Goal: Task Accomplishment & Management: Manage account settings

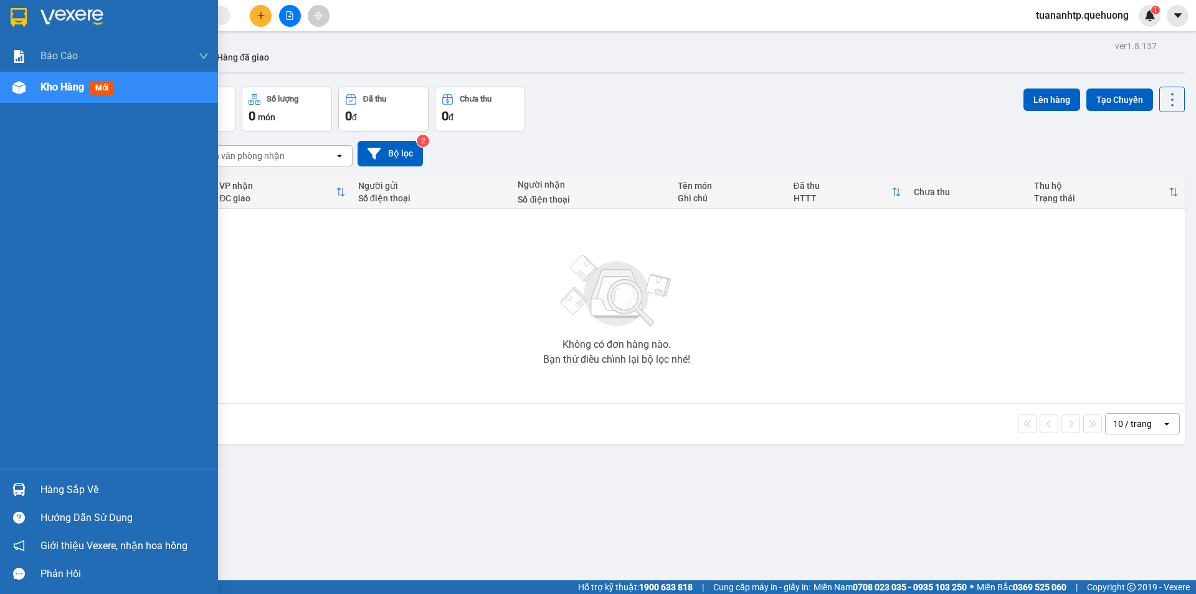
click at [72, 490] on div "Hàng sắp về" at bounding box center [124, 489] width 168 height 19
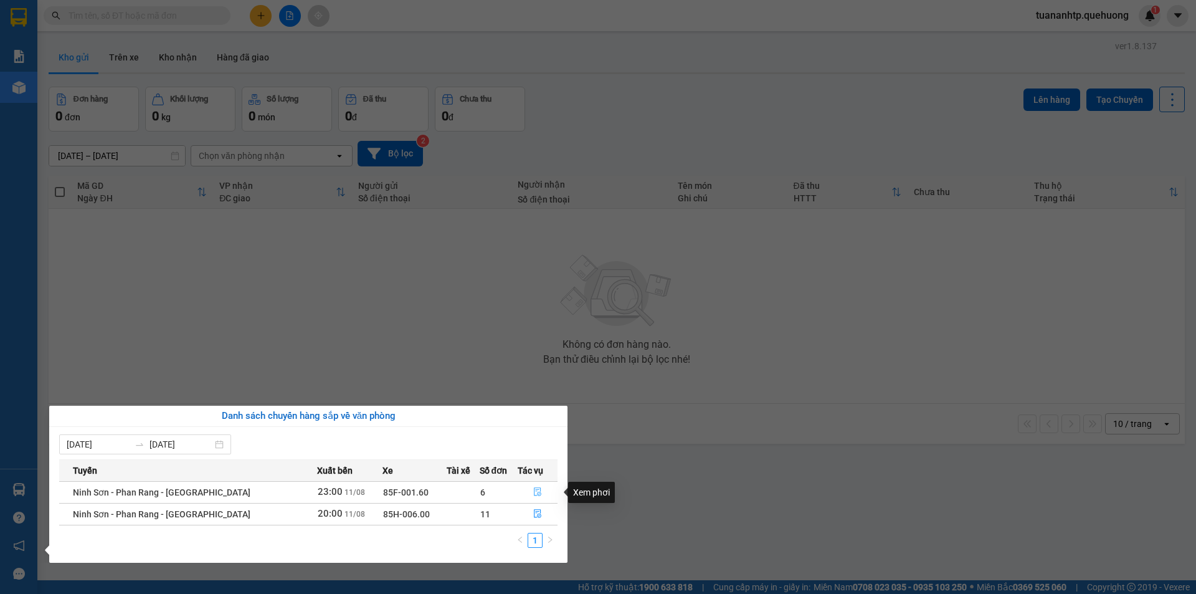
click at [533, 493] on icon "file-done" at bounding box center [537, 491] width 9 height 9
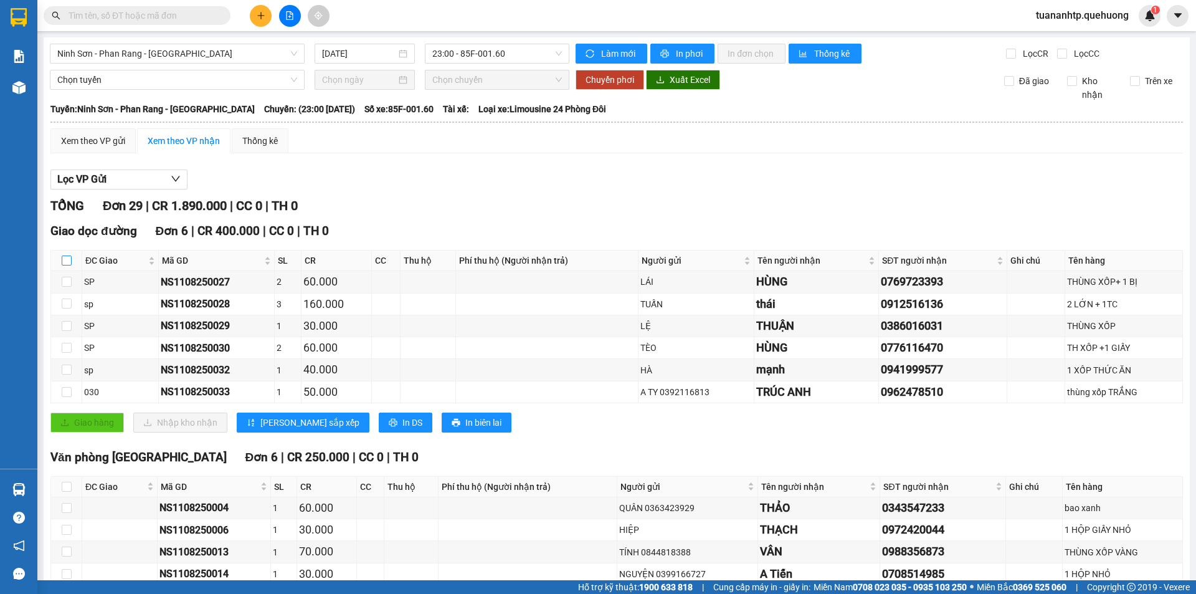
click at [64, 259] on input "checkbox" at bounding box center [67, 260] width 10 height 10
checkbox input "true"
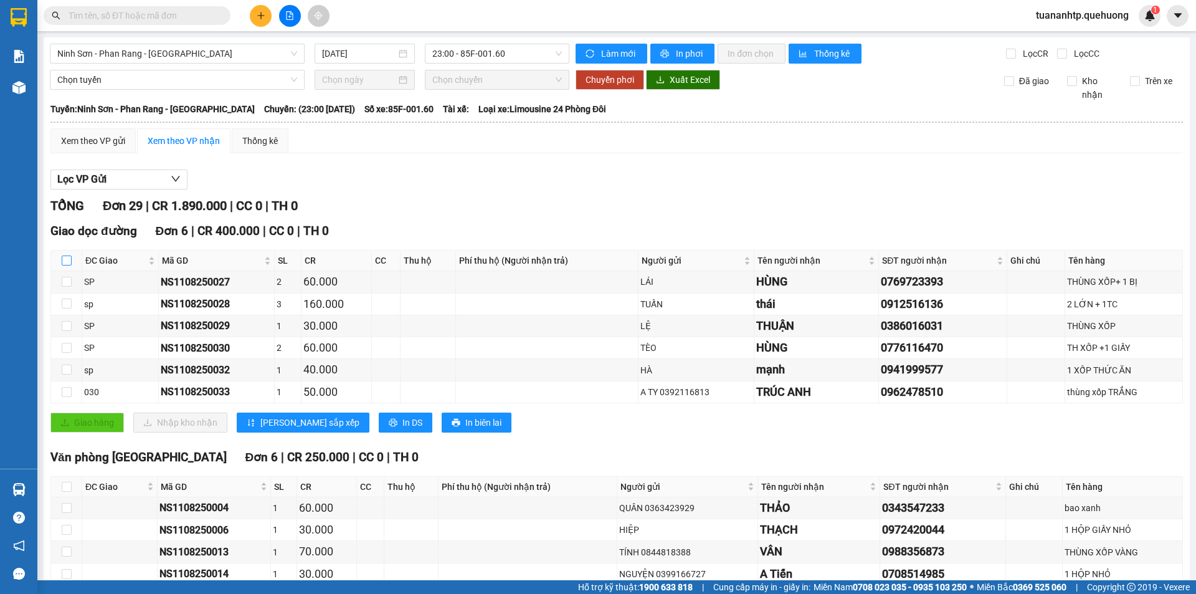
checkbox input "true"
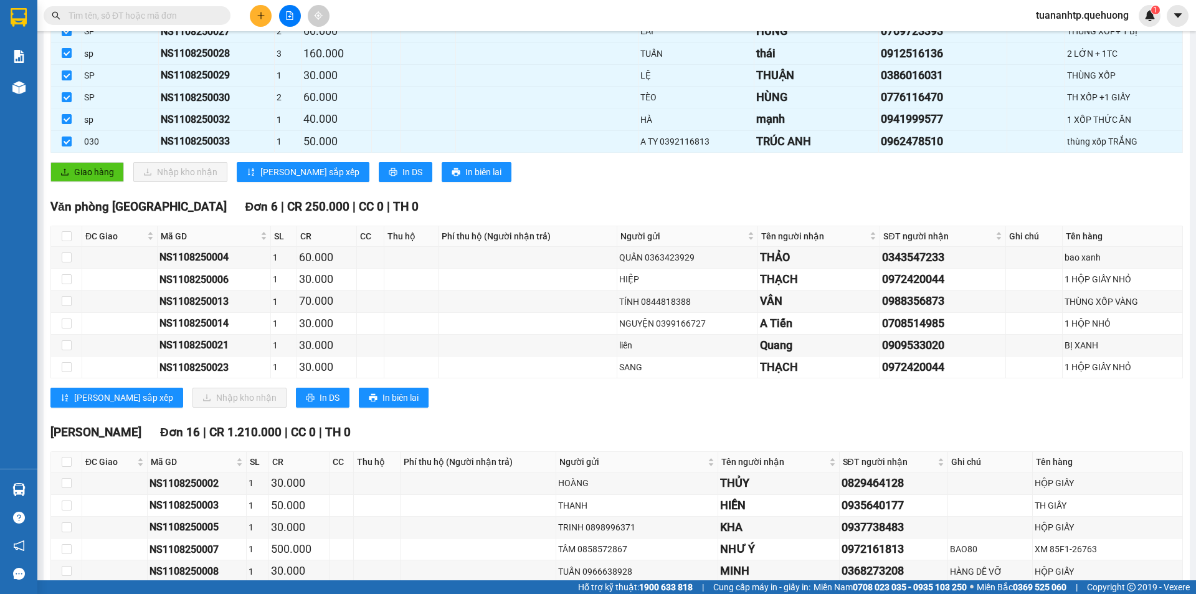
scroll to position [249, 0]
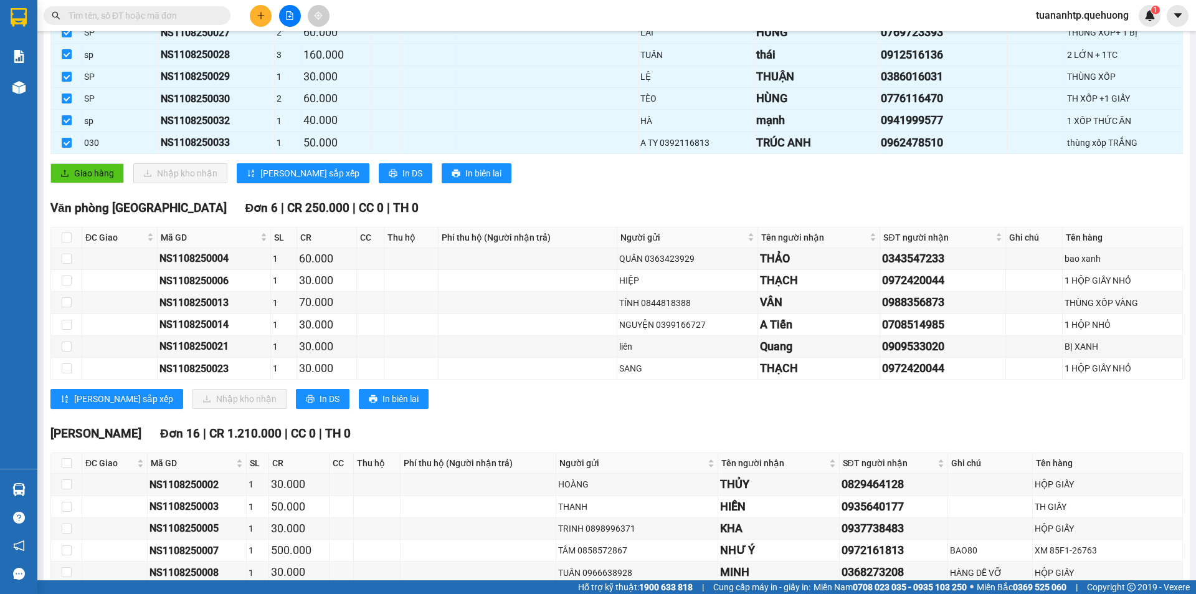
click at [172, 213] on div "Văn phòng [GEOGRAPHIC_DATA] 6 | CR 250.000 | CC 0 | TH 0" at bounding box center [616, 208] width 1132 height 19
click at [67, 235] on input "checkbox" at bounding box center [67, 237] width 10 height 10
checkbox input "true"
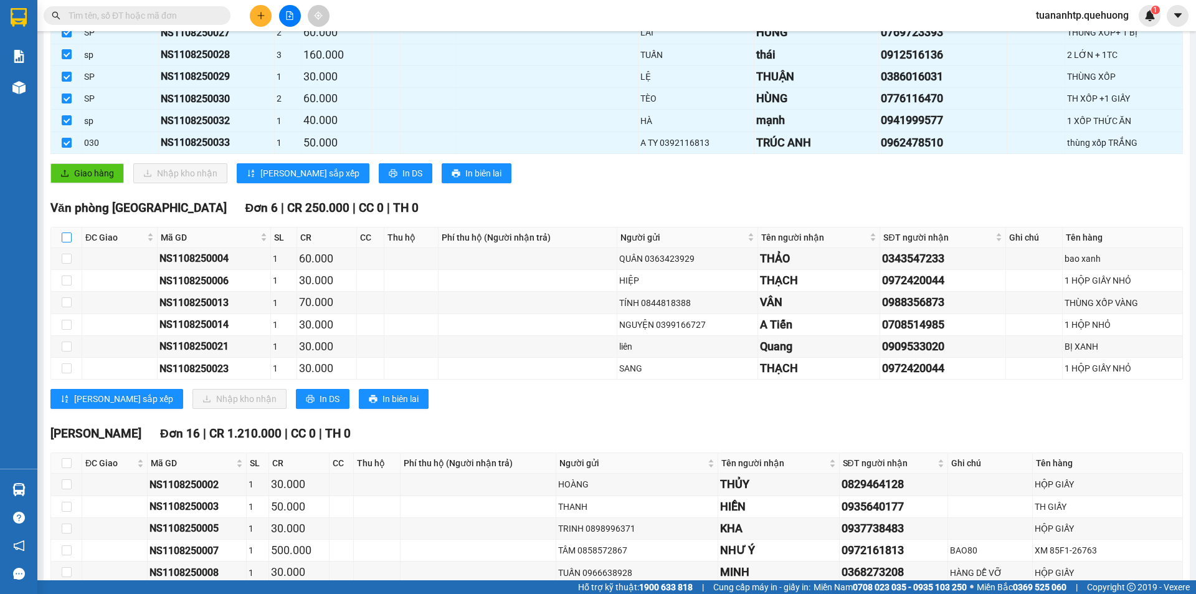
checkbox input "true"
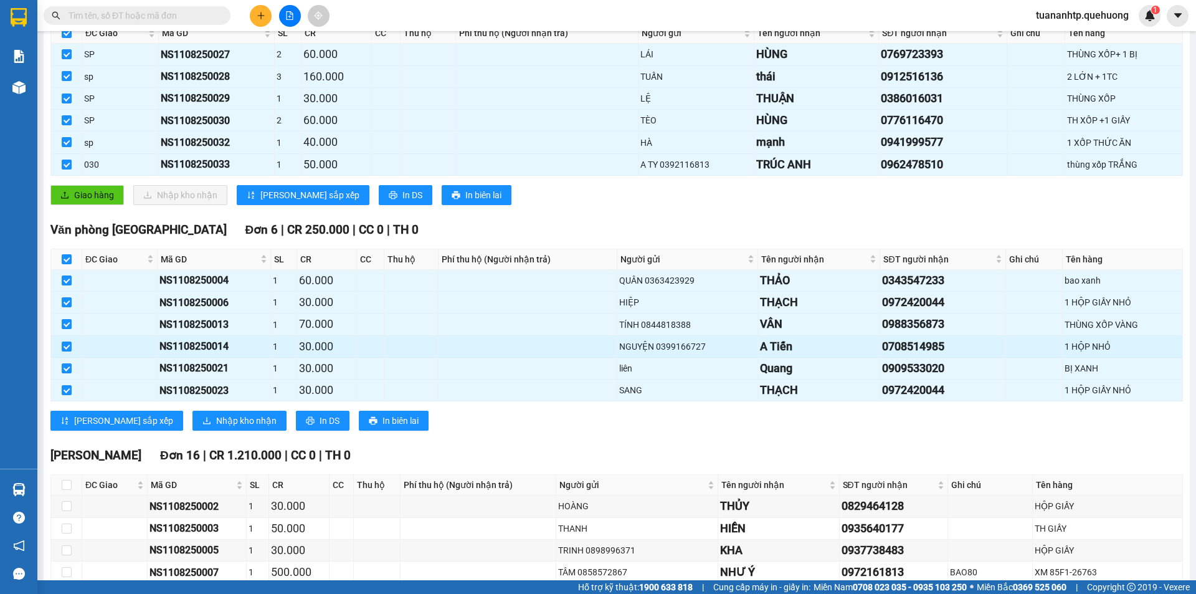
scroll to position [239, 0]
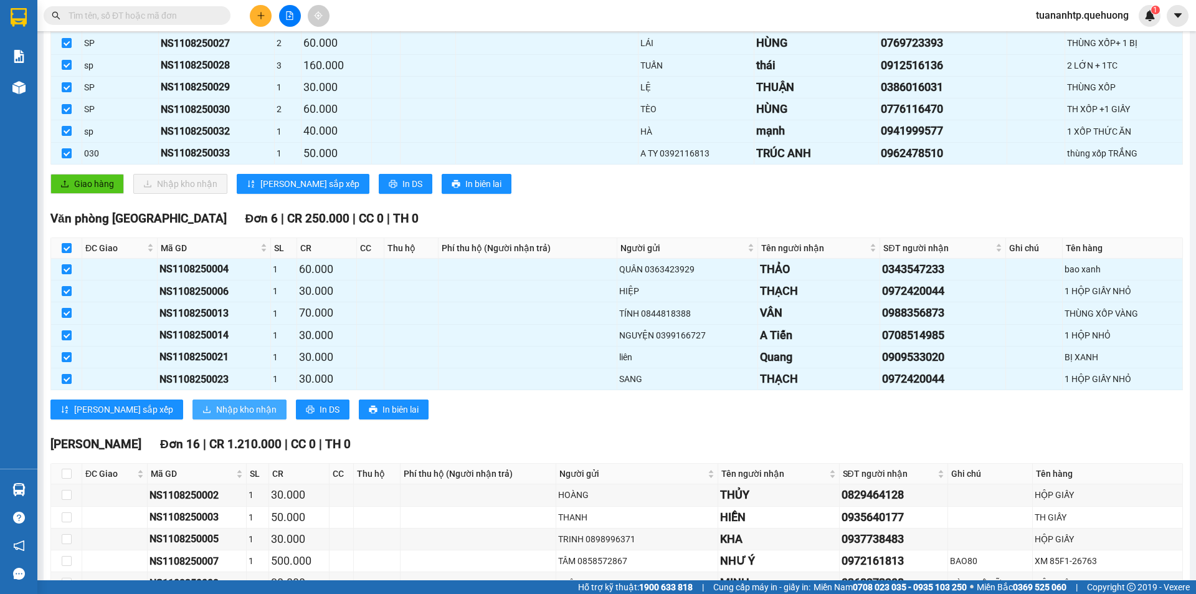
click at [216, 411] on span "Nhập kho nhận" at bounding box center [246, 409] width 60 height 14
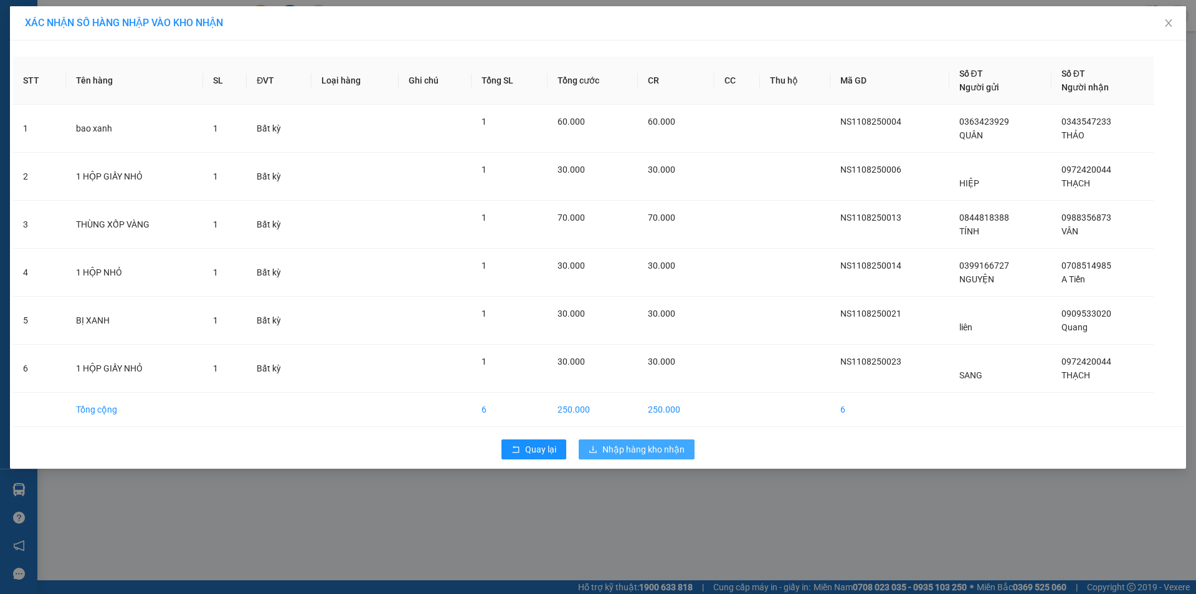
click at [607, 449] on span "Nhập hàng kho nhận" at bounding box center [643, 449] width 82 height 14
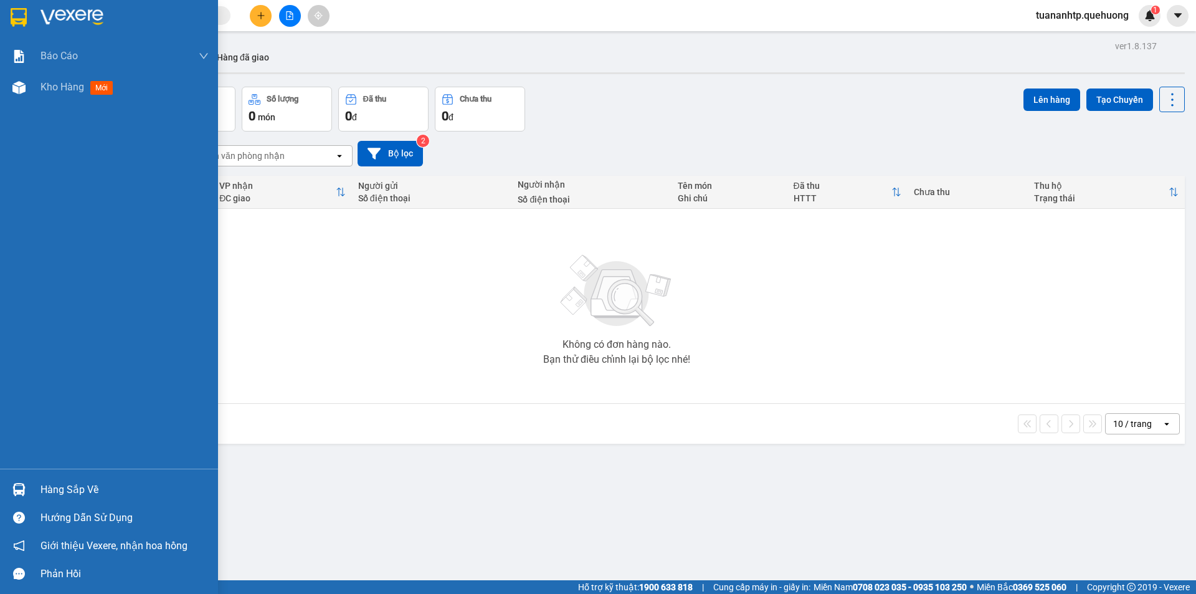
click at [67, 492] on div "Hàng sắp về" at bounding box center [124, 489] width 168 height 19
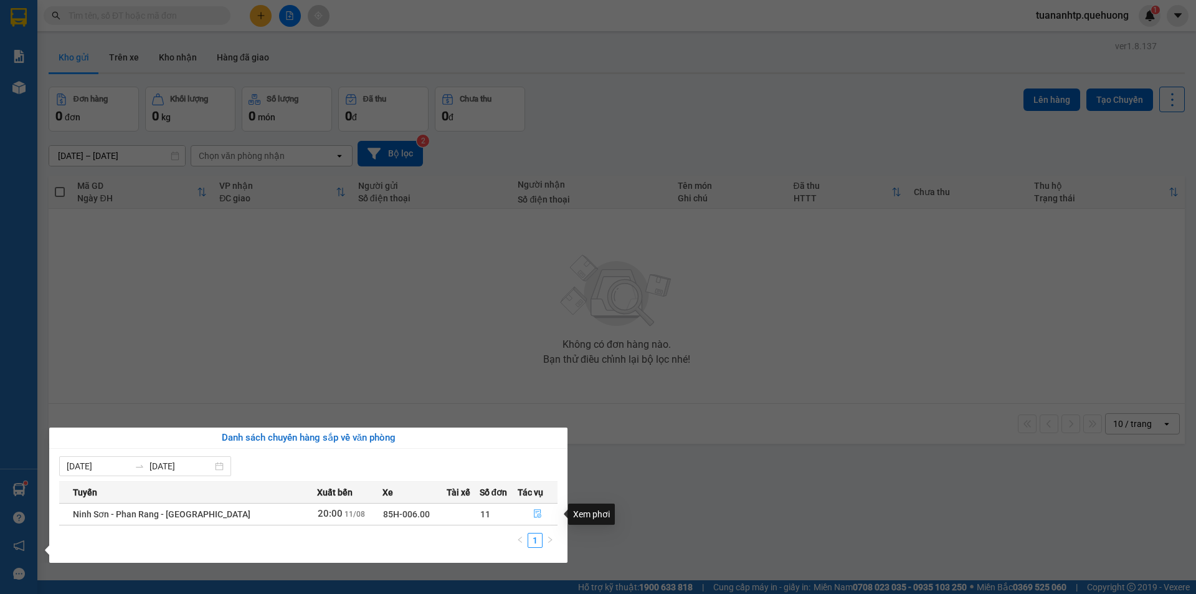
click at [535, 516] on icon "file-done" at bounding box center [537, 513] width 9 height 9
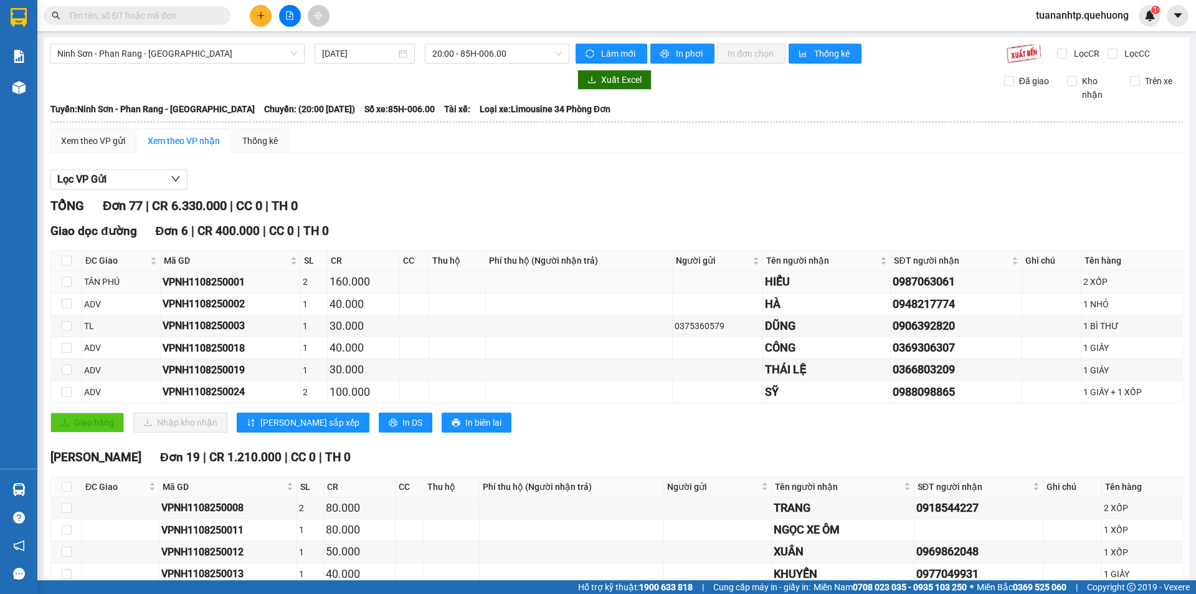
click at [72, 284] on td at bounding box center [66, 282] width 31 height 22
click at [70, 281] on input "checkbox" at bounding box center [67, 282] width 10 height 10
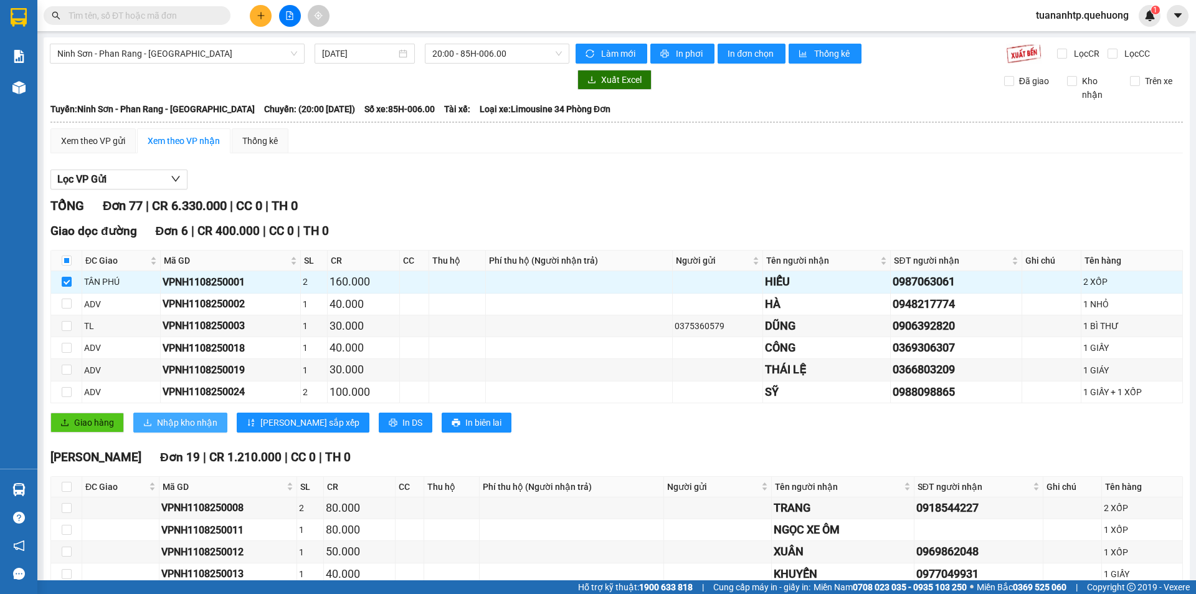
click at [189, 415] on span "Nhập kho nhận" at bounding box center [187, 422] width 60 height 14
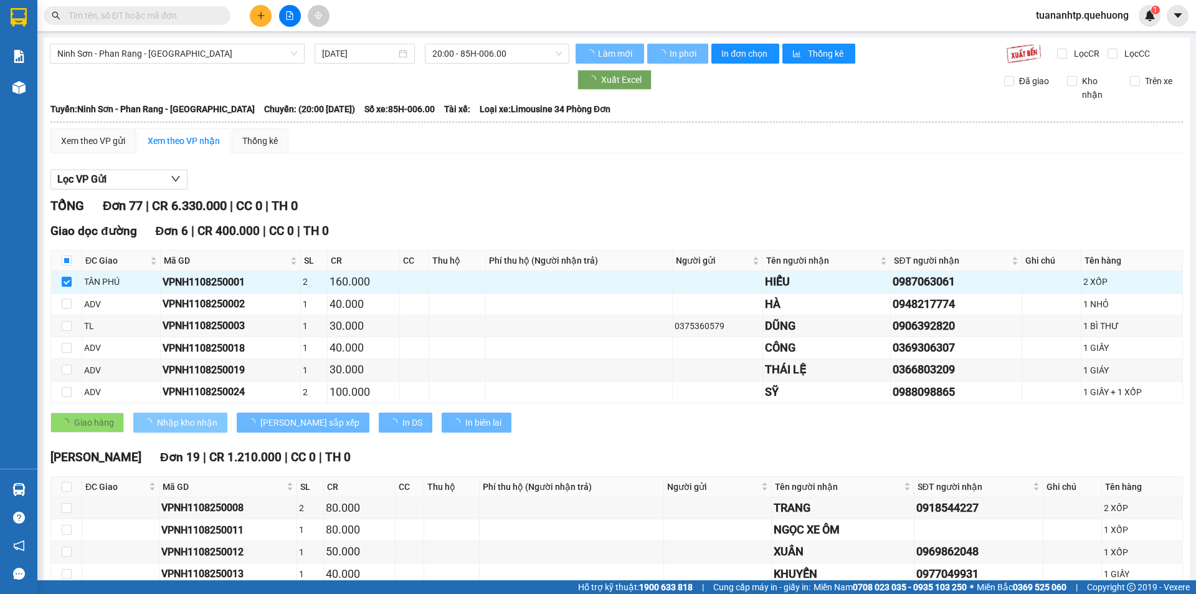
checkbox input "false"
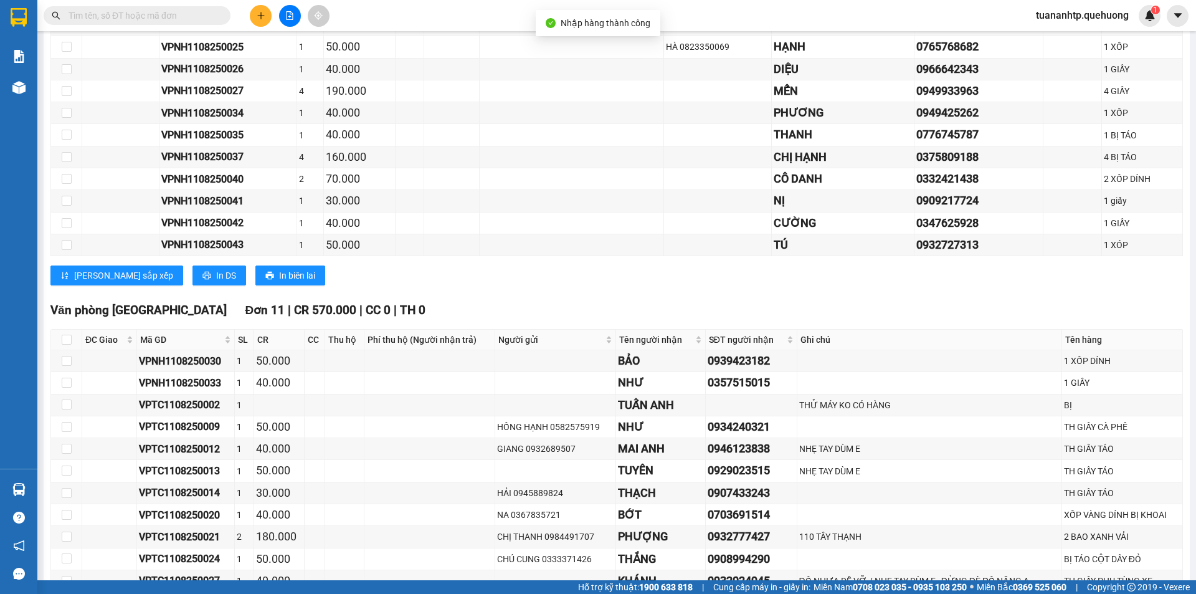
scroll to position [685, 0]
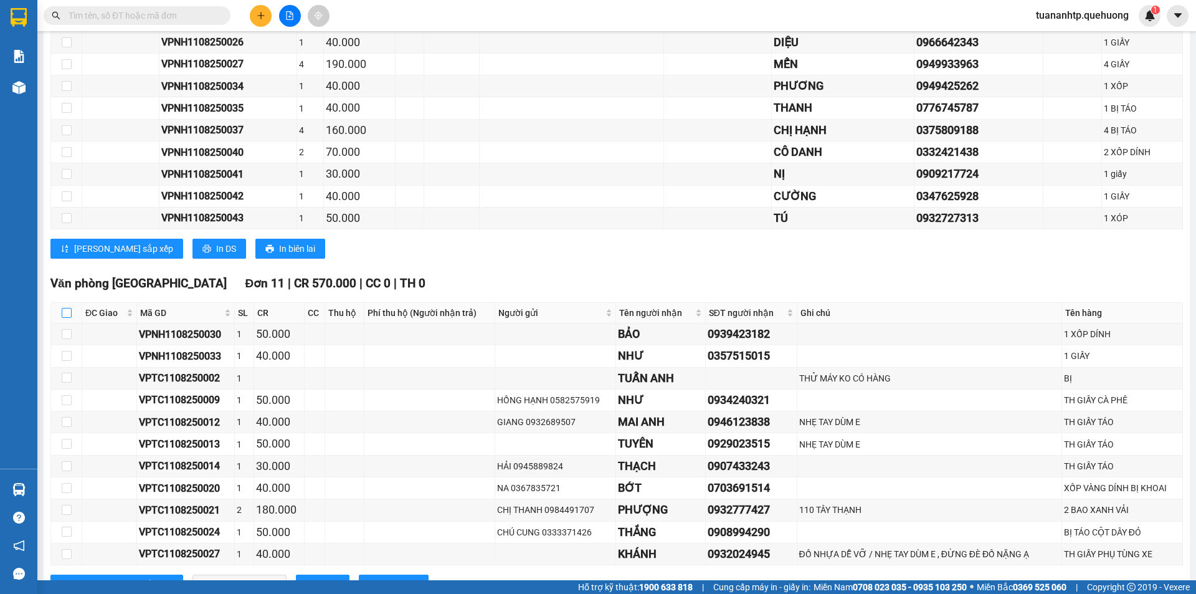
click at [70, 311] on input "checkbox" at bounding box center [67, 313] width 10 height 10
checkbox input "true"
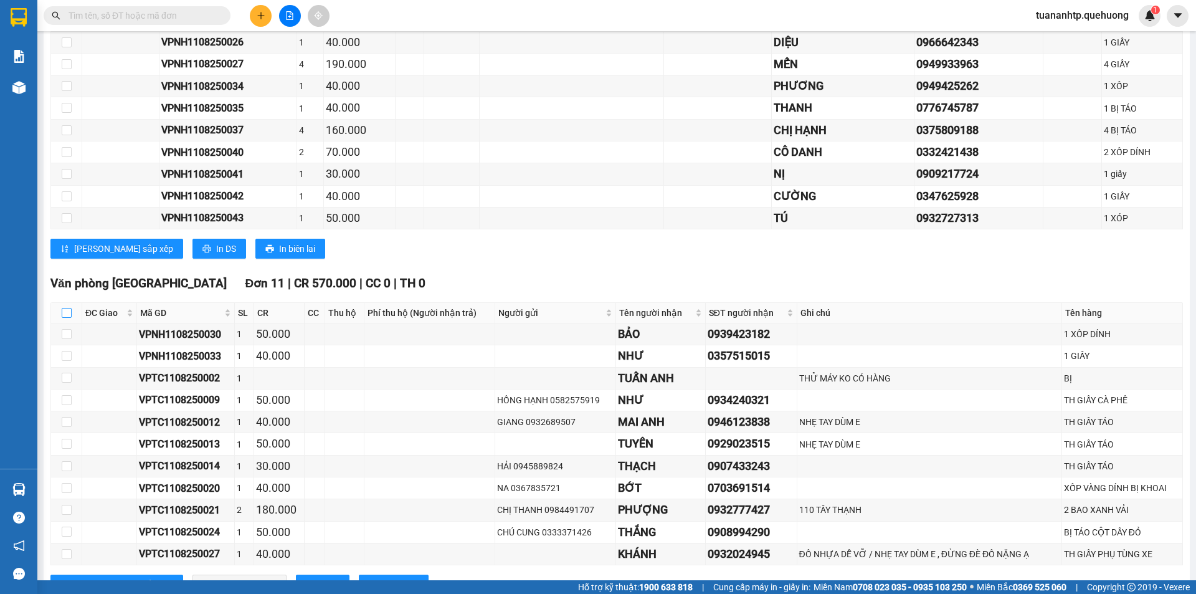
checkbox input "true"
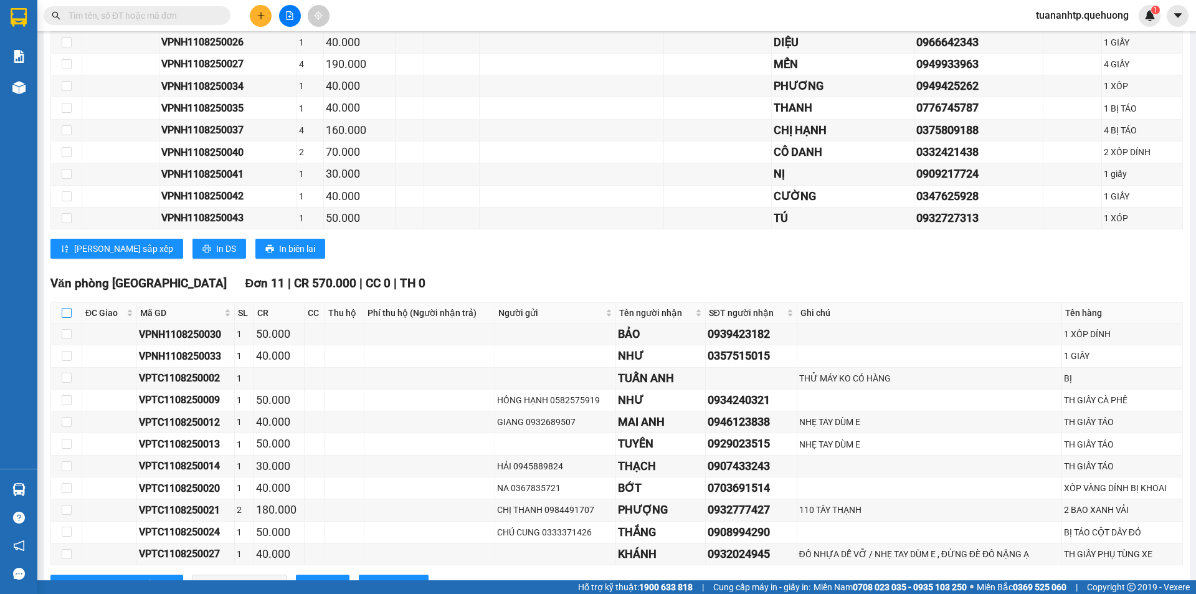
checkbox input "true"
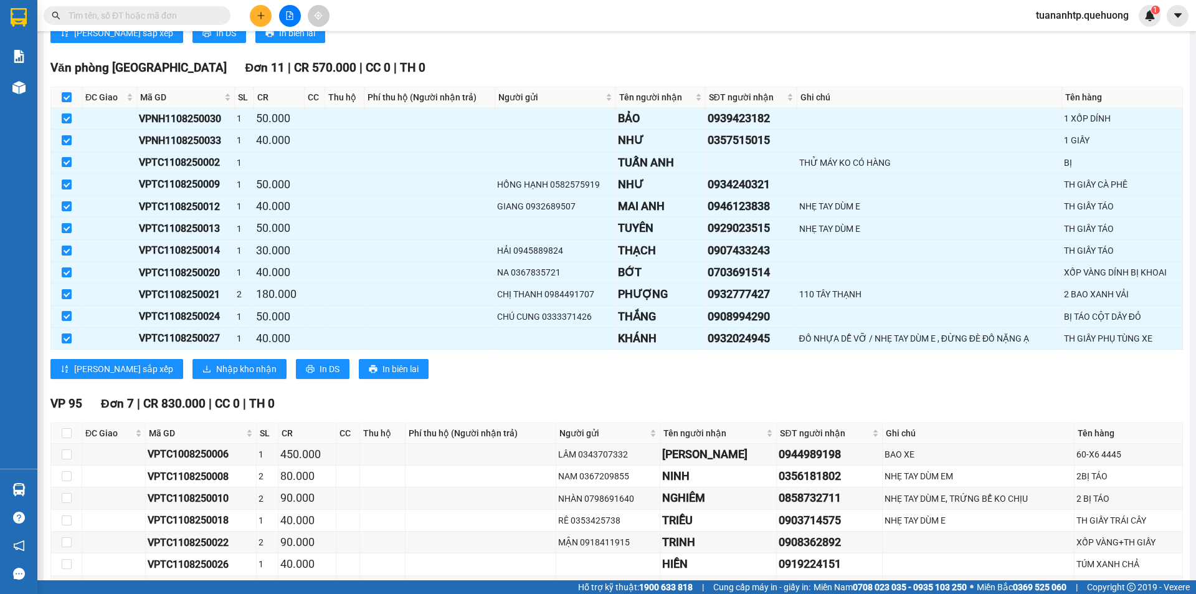
scroll to position [997, 0]
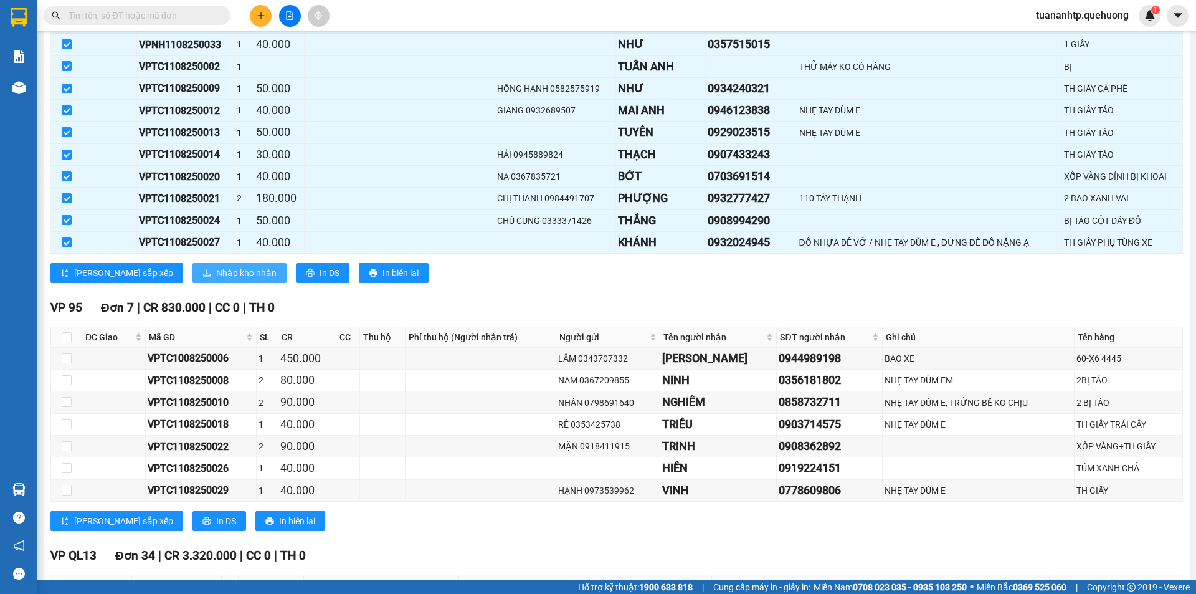
click at [216, 277] on span "Nhập kho nhận" at bounding box center [246, 273] width 60 height 14
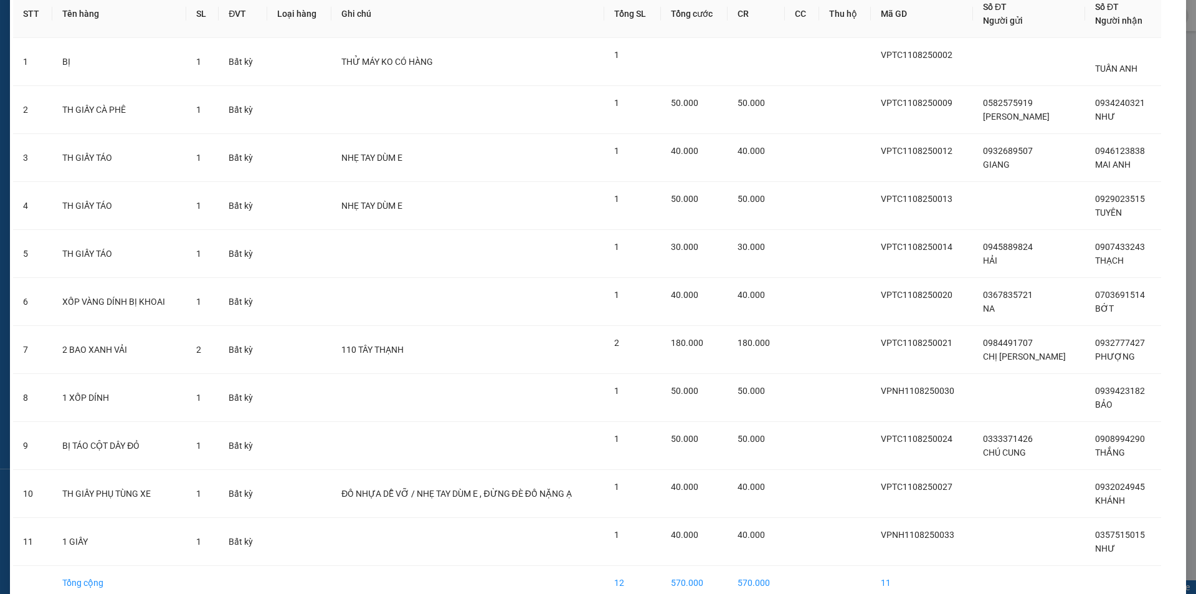
scroll to position [130, 0]
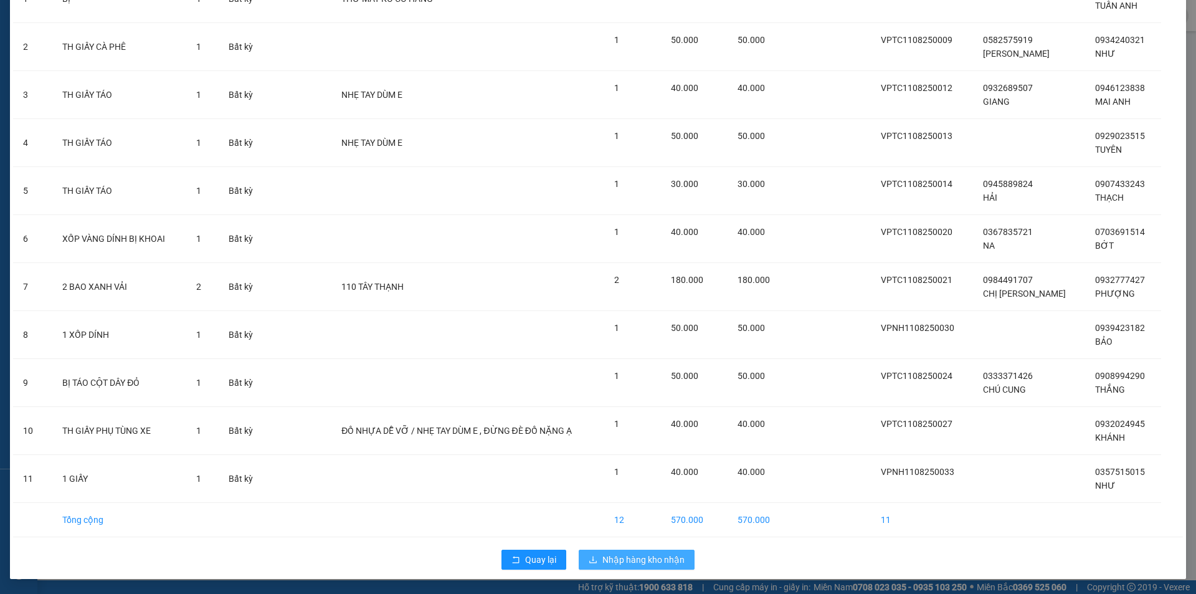
click at [630, 557] on span "Nhập hàng kho nhận" at bounding box center [643, 560] width 82 height 14
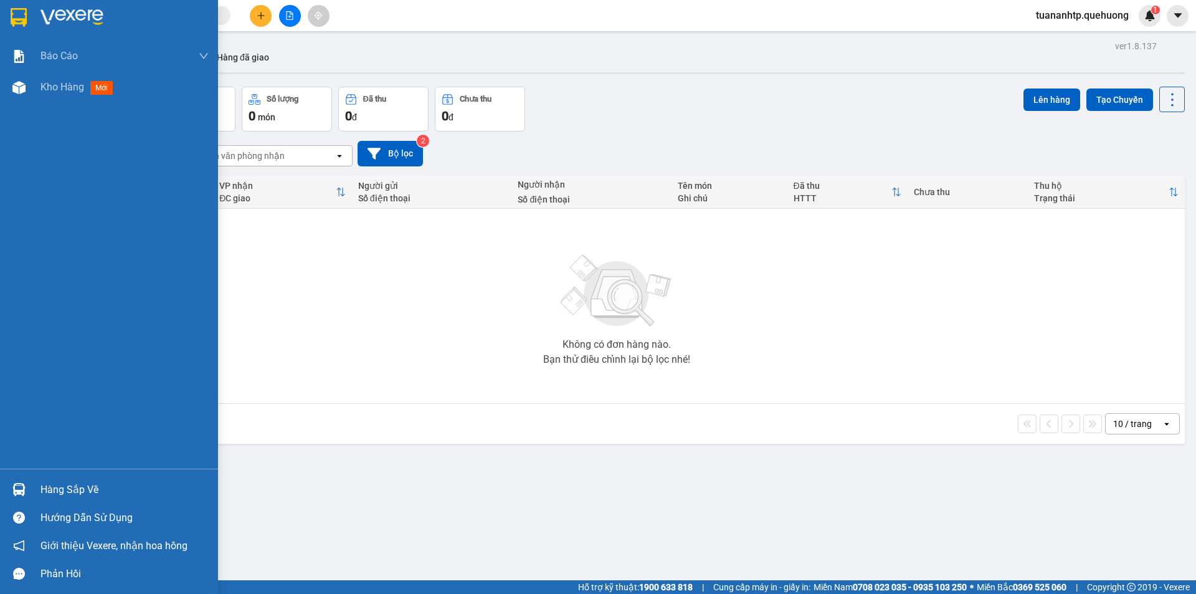
click at [78, 485] on div "Hàng sắp về" at bounding box center [124, 489] width 168 height 19
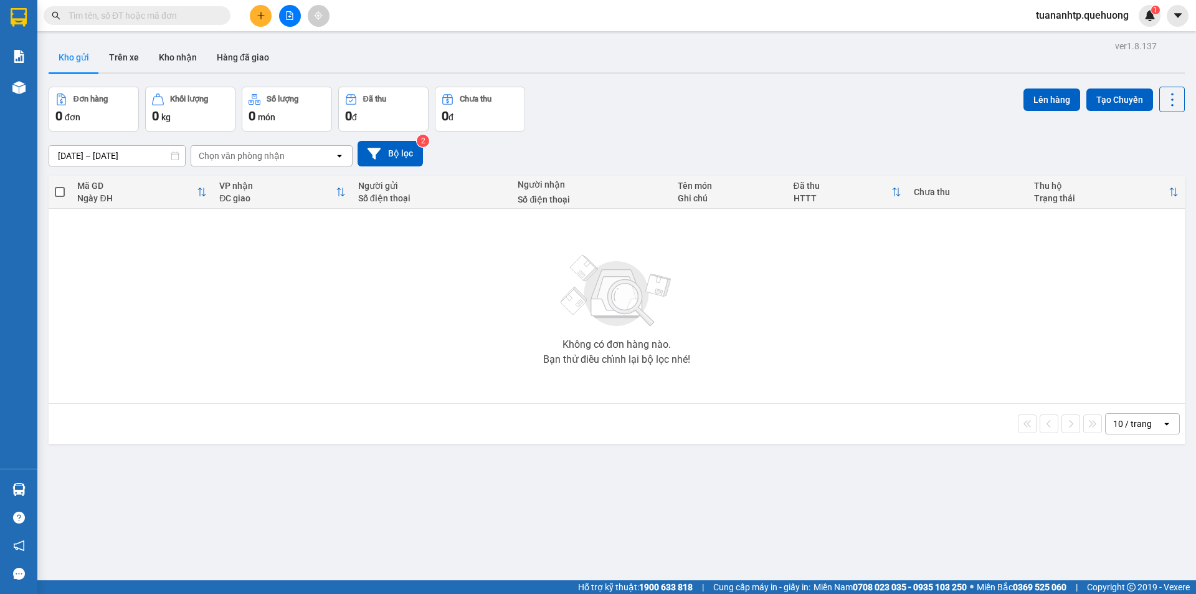
click at [312, 335] on section "Kết quả tìm kiếm ( 0 ) Bộ lọc No Data tuananhtp.quehuong 1 Báo cáo Báo cáo dòng…" at bounding box center [598, 297] width 1196 height 594
click at [226, 153] on div "Chọn văn phòng nhận" at bounding box center [242, 155] width 86 height 12
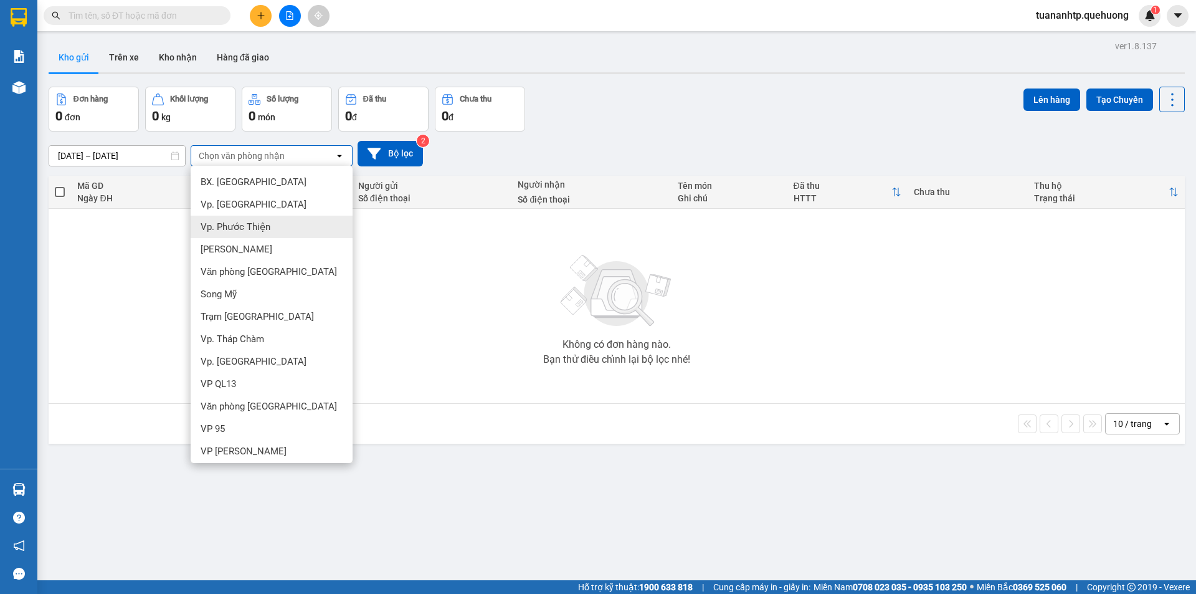
click at [623, 121] on div "Đơn hàng 0 đơn Khối lượng 0 kg Số lượng 0 món Đã thu 0 đ Chưa thu 0 đ Lên hàng …" at bounding box center [617, 109] width 1136 height 45
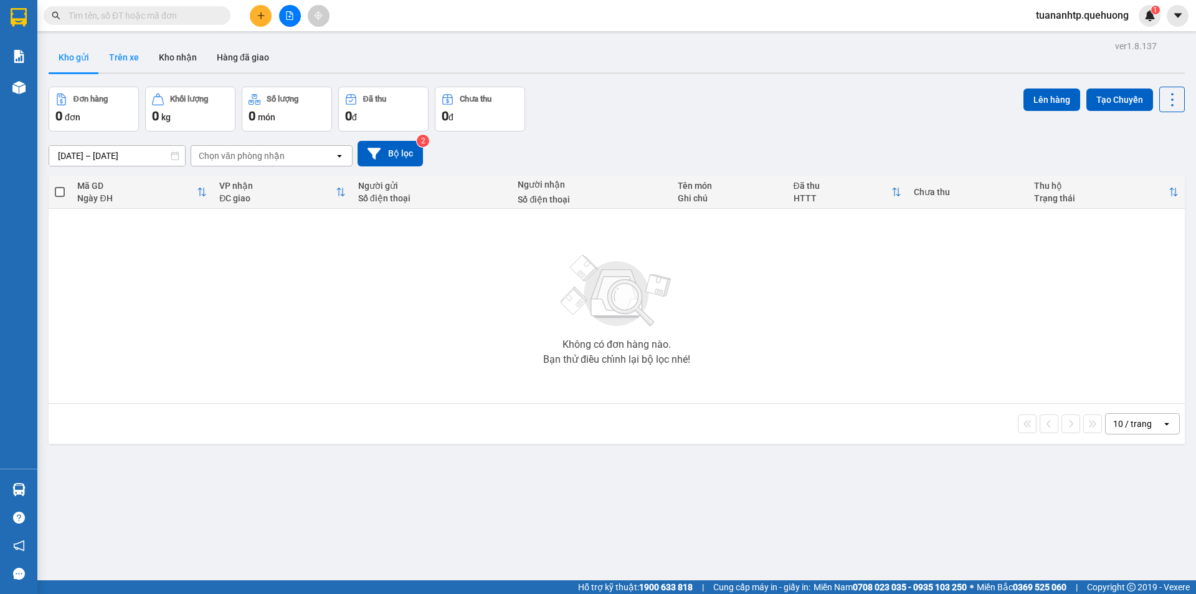
click at [124, 64] on button "Trên xe" at bounding box center [124, 57] width 50 height 30
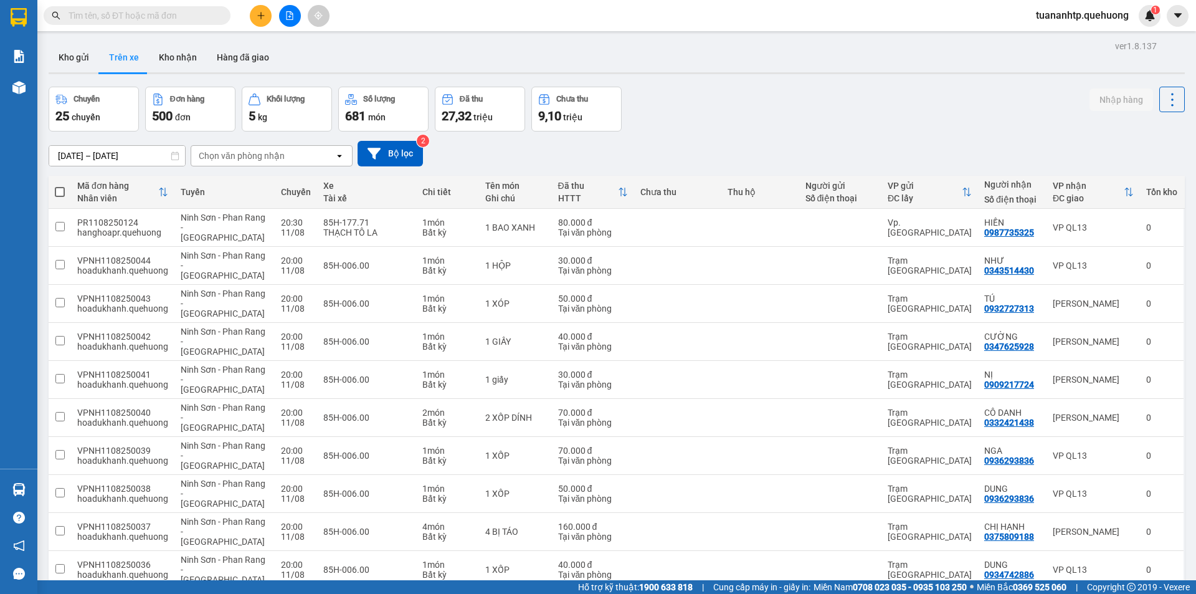
click at [252, 156] on div "Chọn văn phòng nhận" at bounding box center [242, 155] width 86 height 12
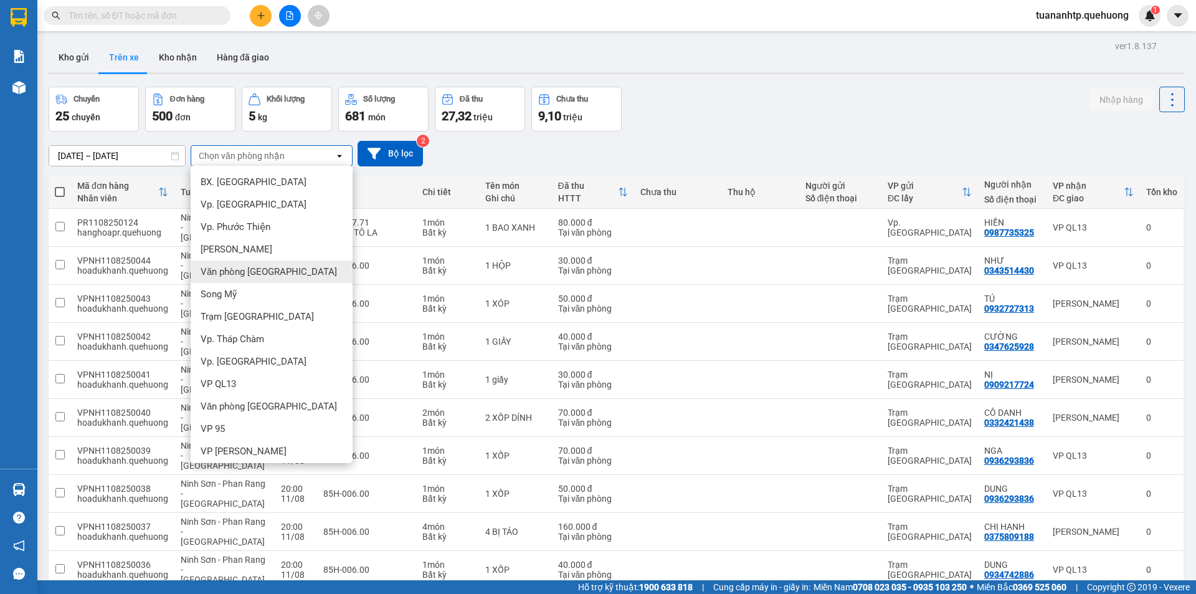
click at [260, 273] on span "Văn phòng [GEOGRAPHIC_DATA]" at bounding box center [269, 271] width 136 height 12
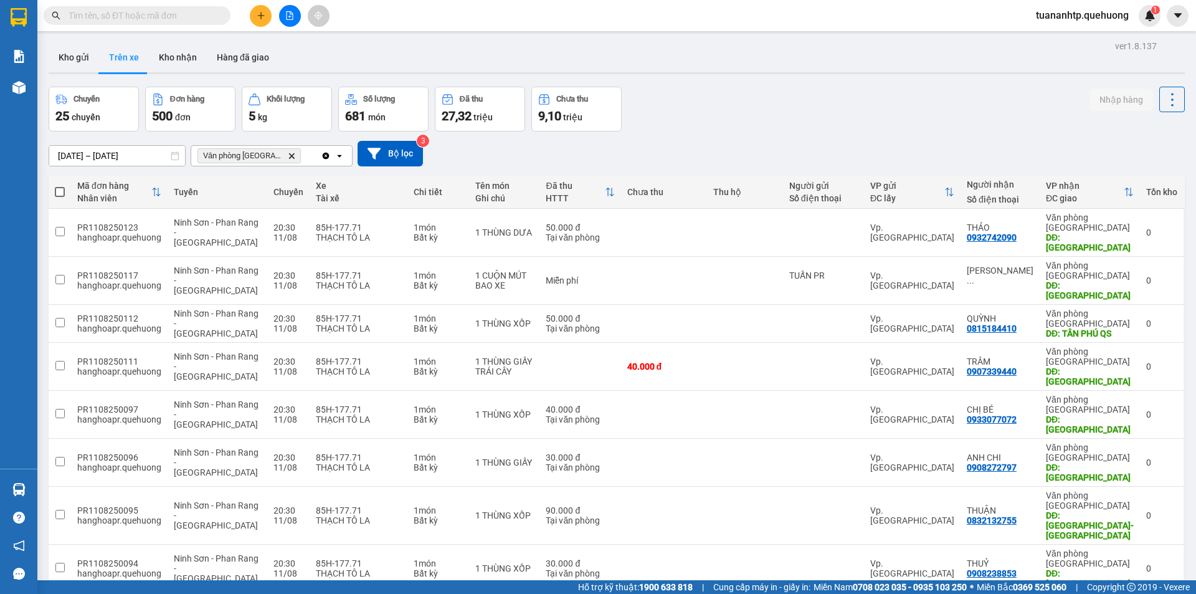
click at [59, 197] on label at bounding box center [60, 192] width 10 height 12
click at [60, 186] on input "checkbox" at bounding box center [60, 186] width 0 height 0
checkbox input "true"
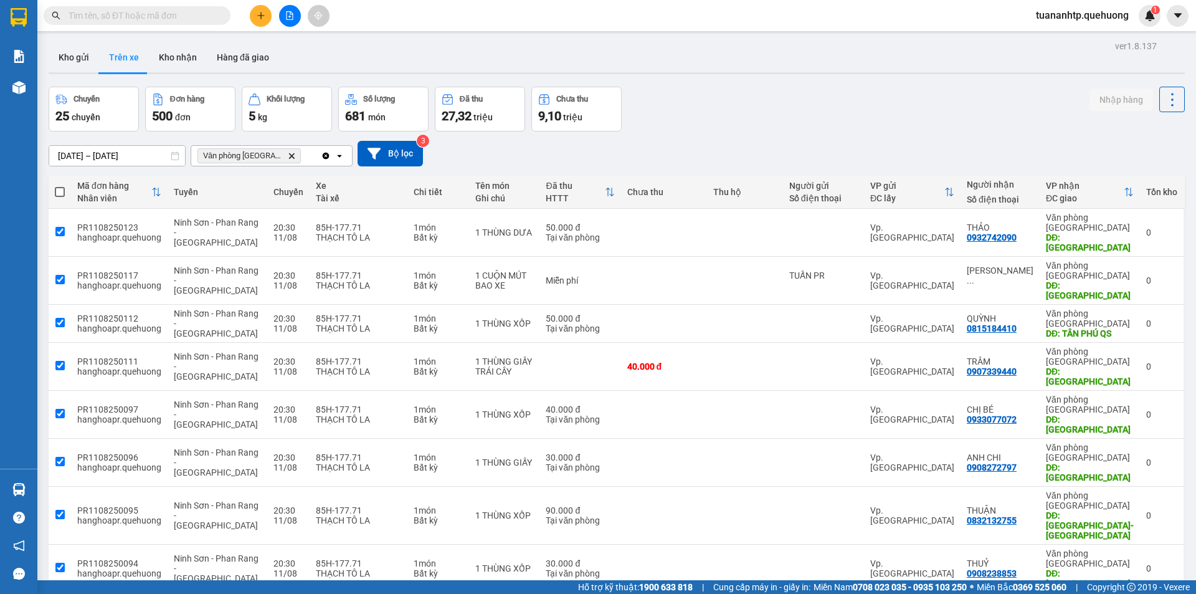
checkbox input "true"
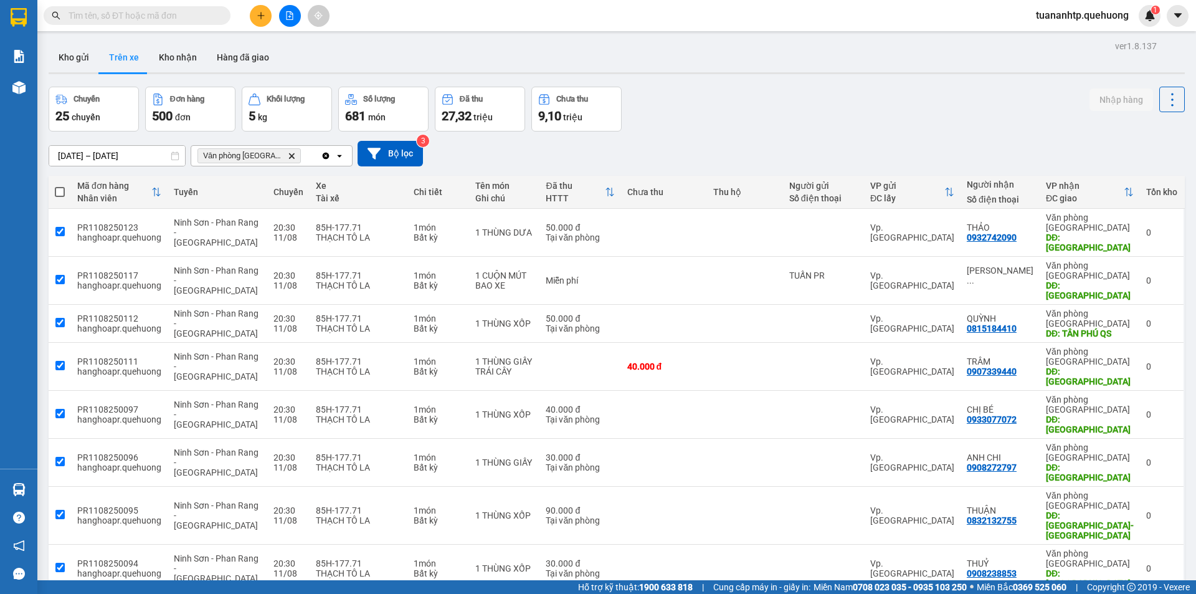
checkbox input "true"
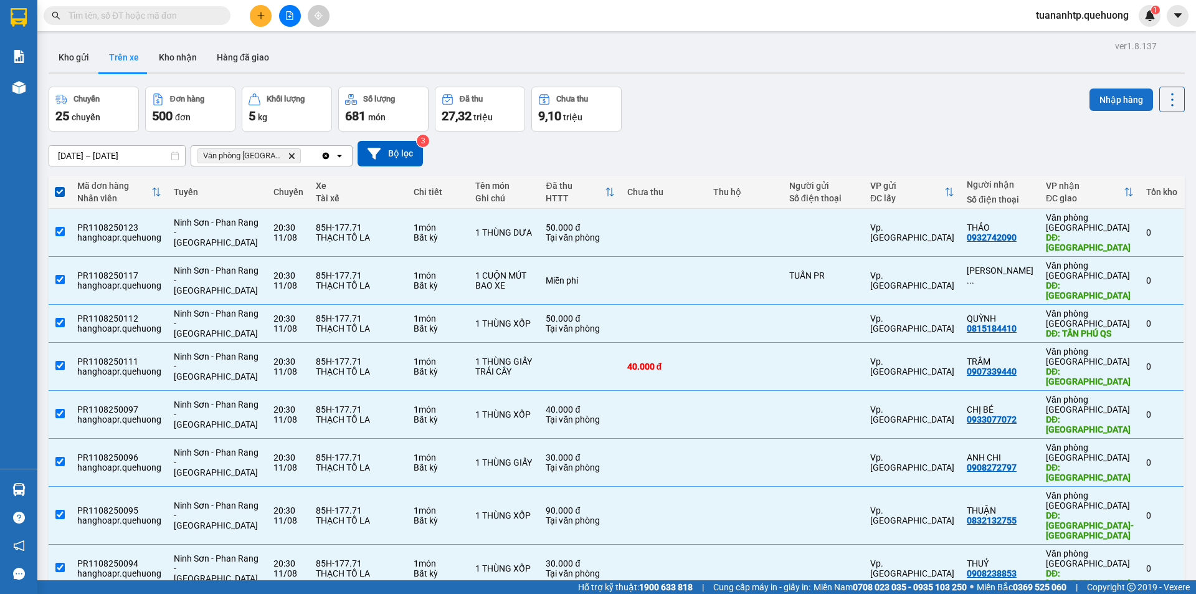
click at [1116, 101] on button "Nhập hàng" at bounding box center [1121, 99] width 64 height 22
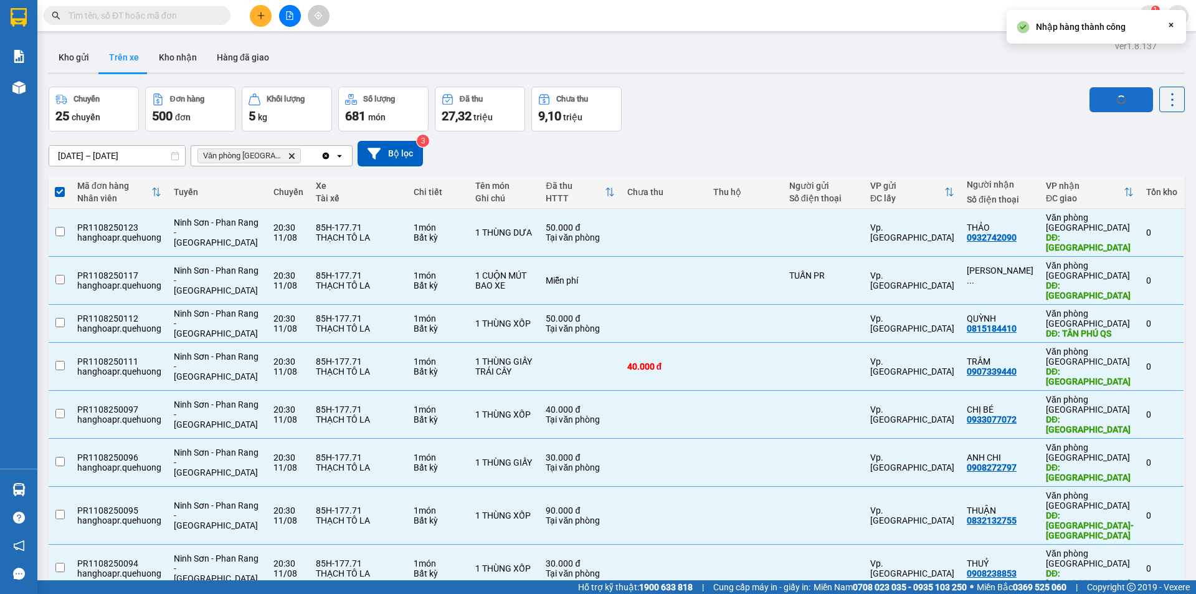
checkbox input "false"
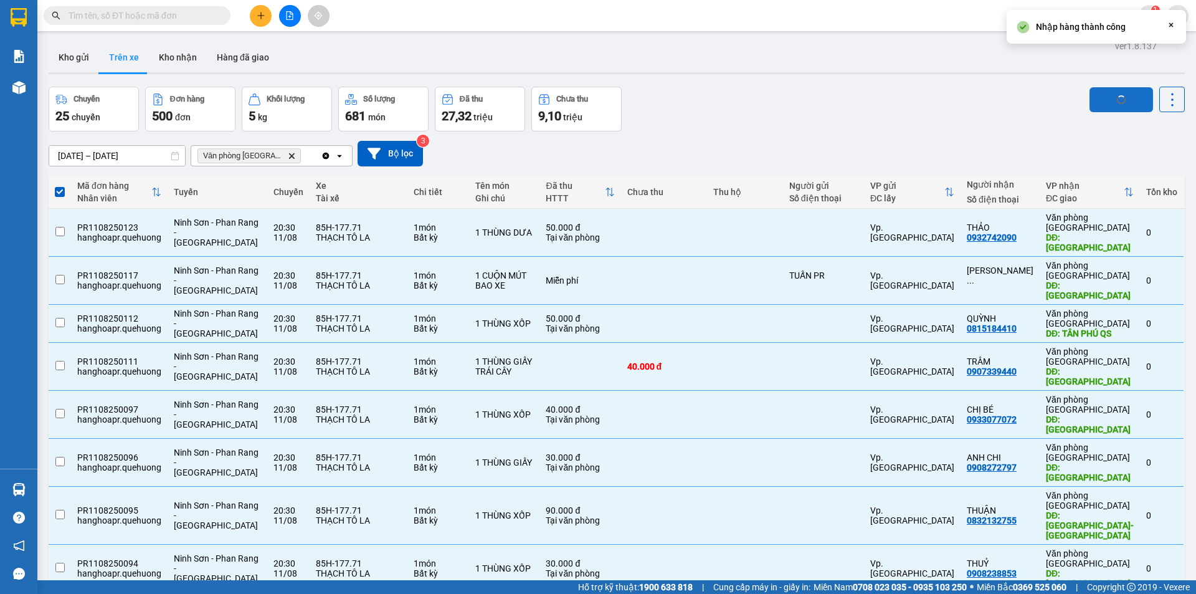
checkbox input "false"
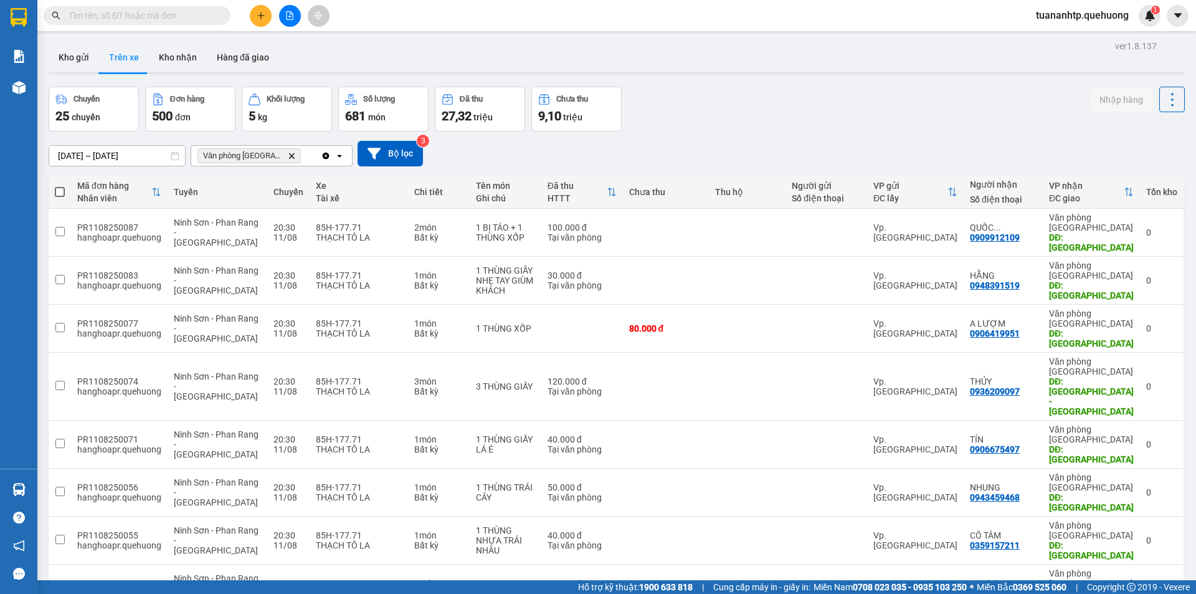
click at [59, 194] on span at bounding box center [60, 192] width 10 height 10
click at [60, 186] on input "checkbox" at bounding box center [60, 186] width 0 height 0
checkbox input "true"
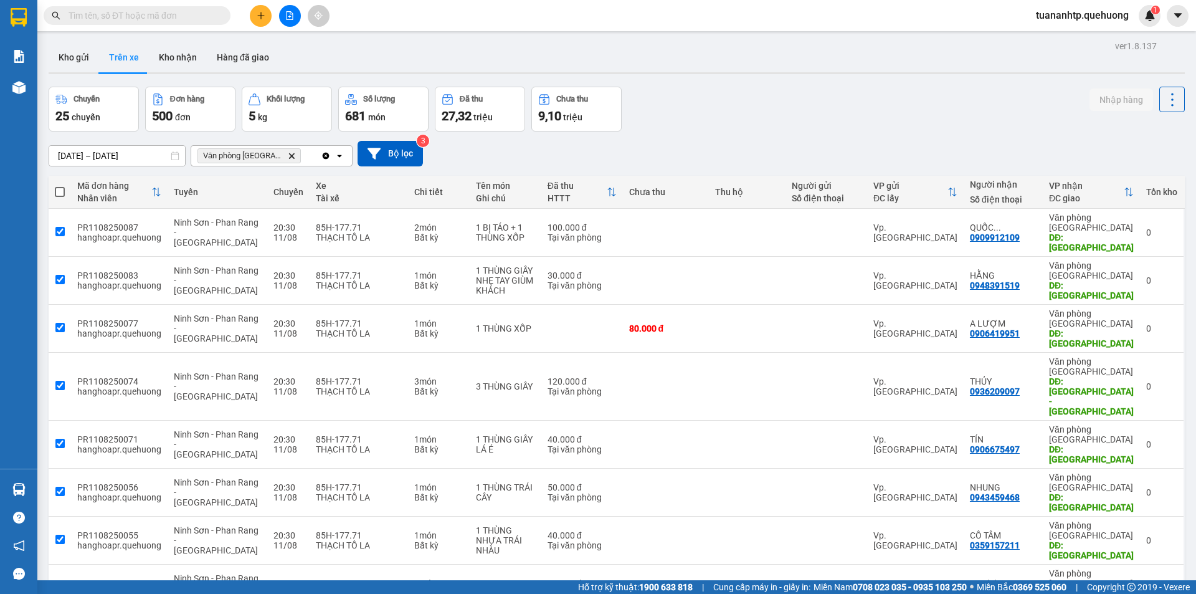
checkbox input "true"
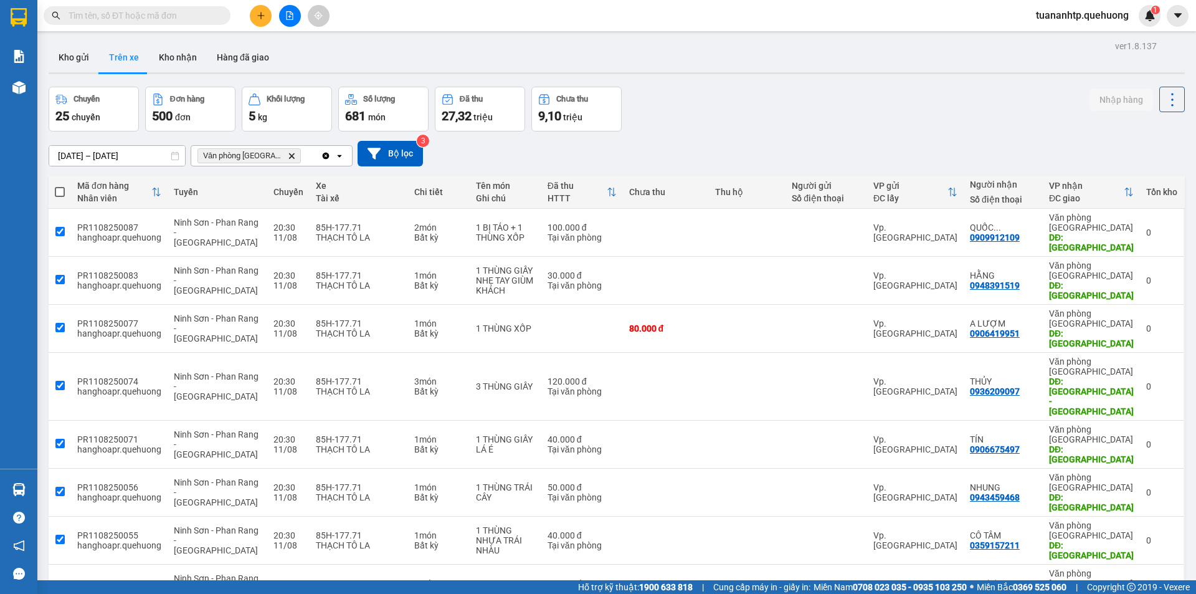
checkbox input "true"
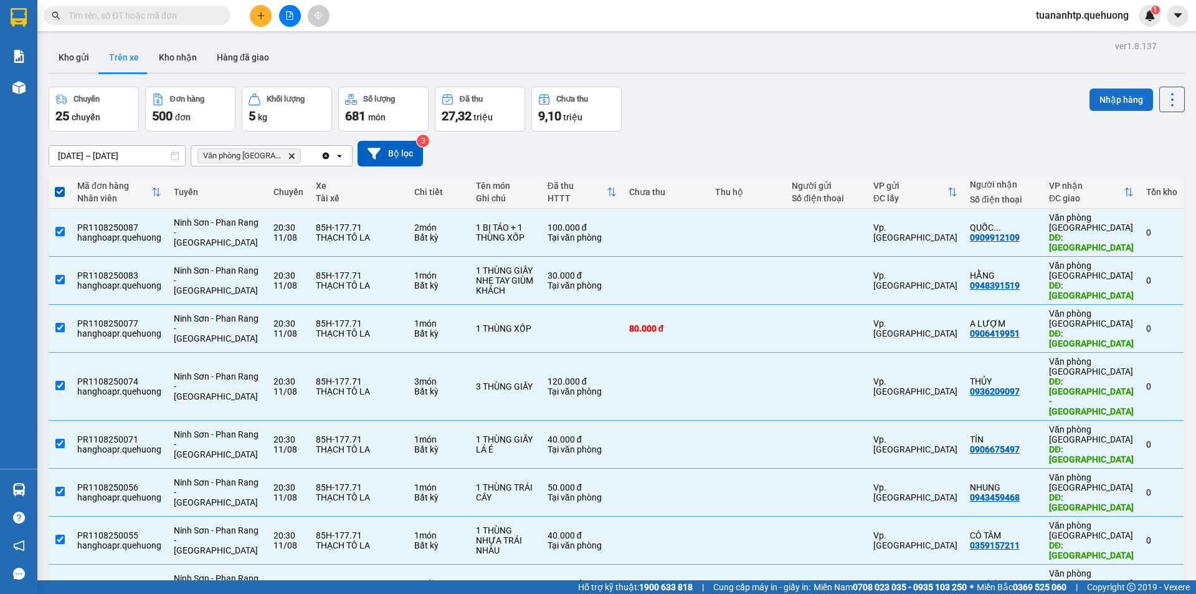
click at [1101, 98] on button "Nhập hàng" at bounding box center [1121, 99] width 64 height 22
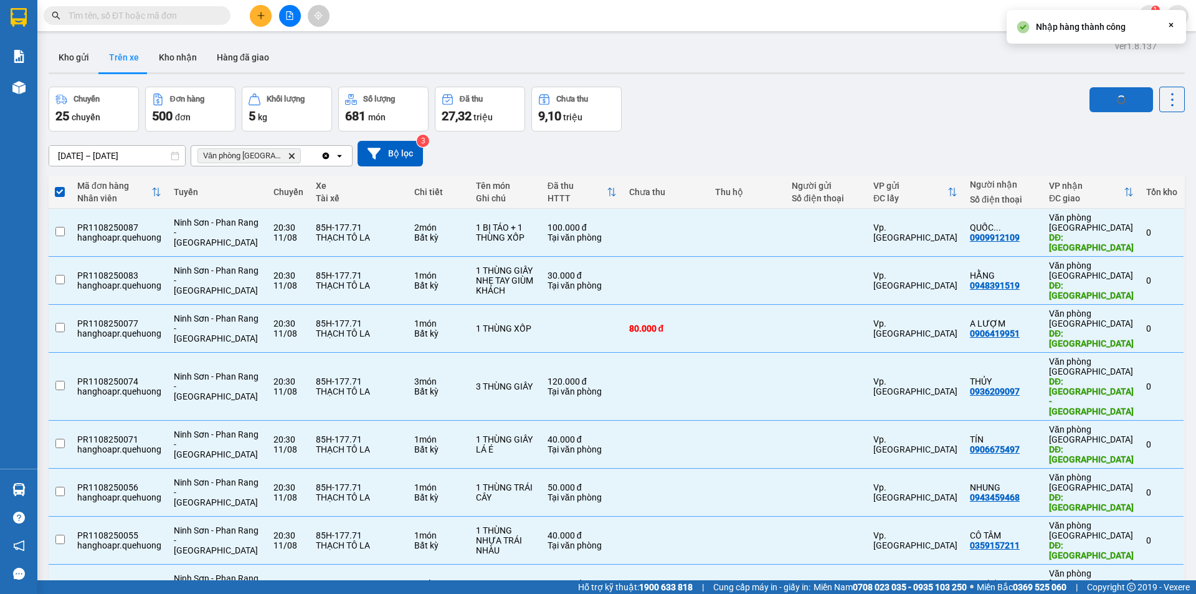
checkbox input "false"
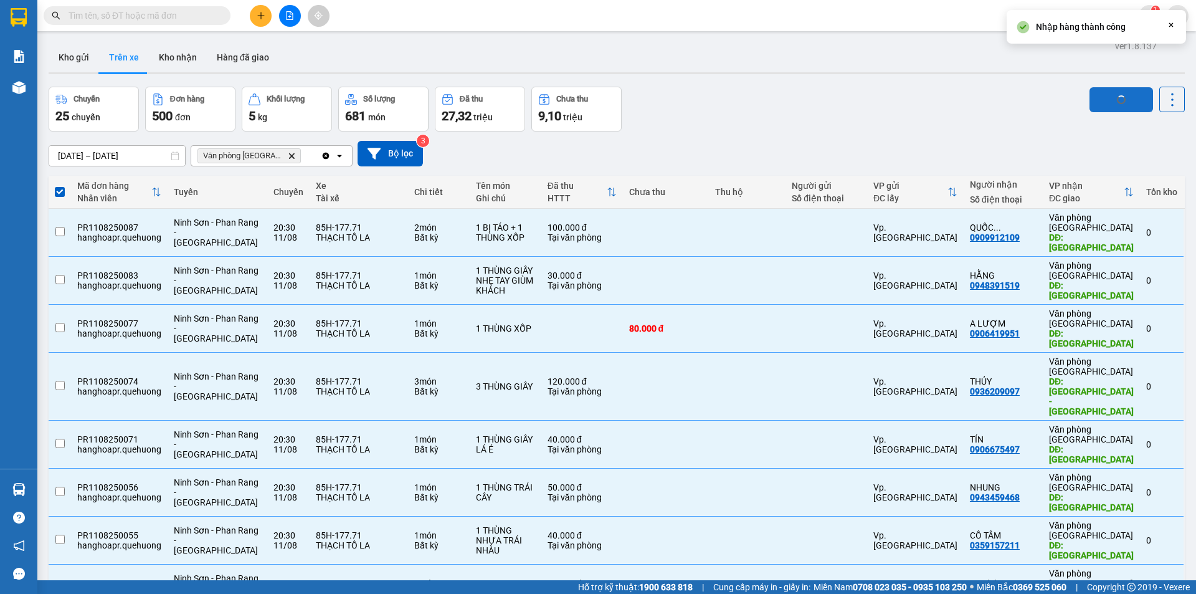
checkbox input "false"
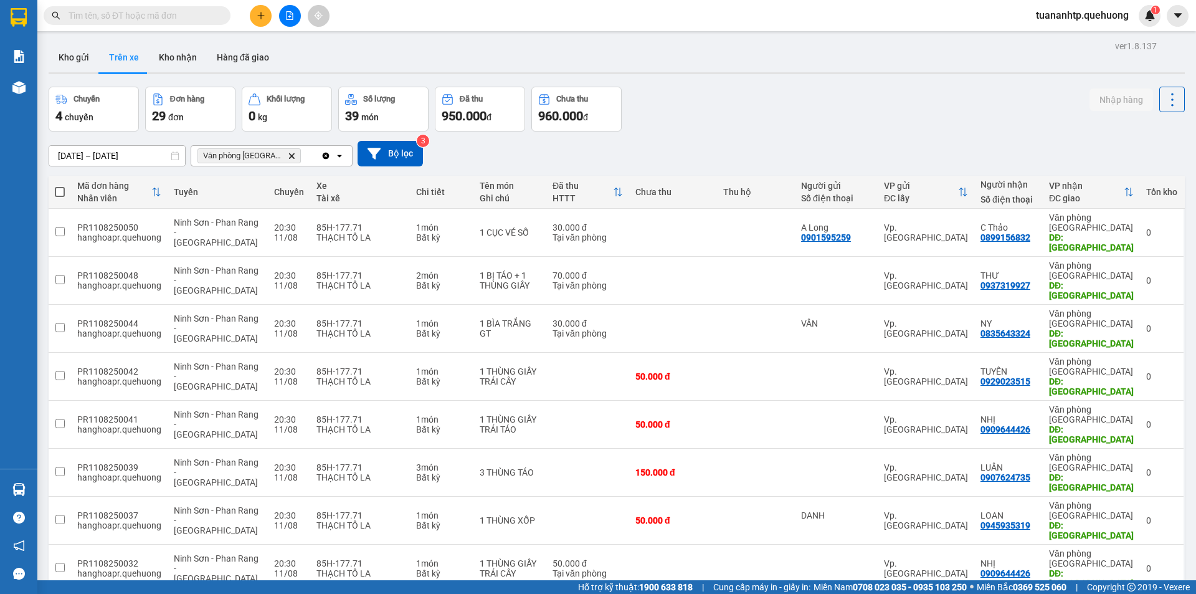
click at [57, 189] on span at bounding box center [60, 192] width 10 height 10
click at [60, 186] on input "checkbox" at bounding box center [60, 186] width 0 height 0
checkbox input "true"
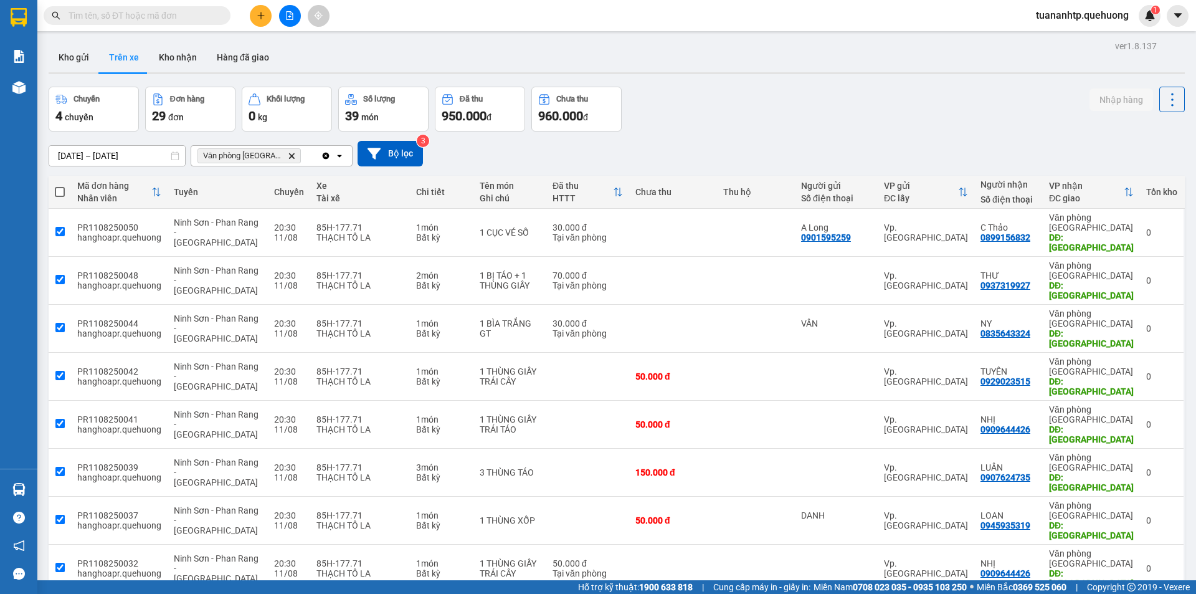
checkbox input "true"
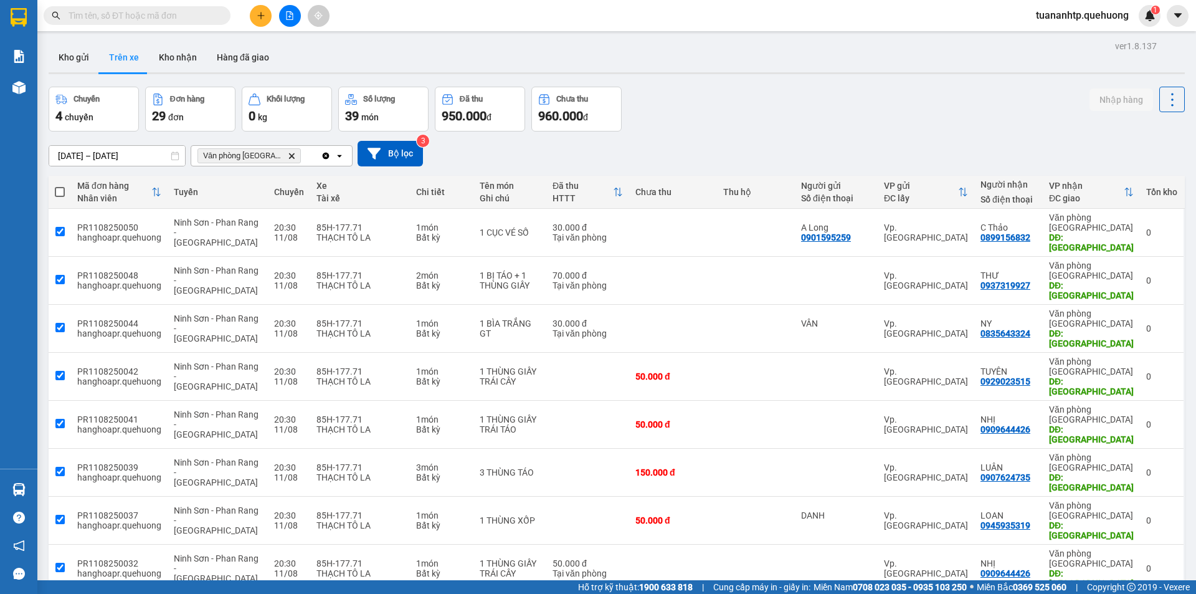
checkbox input "true"
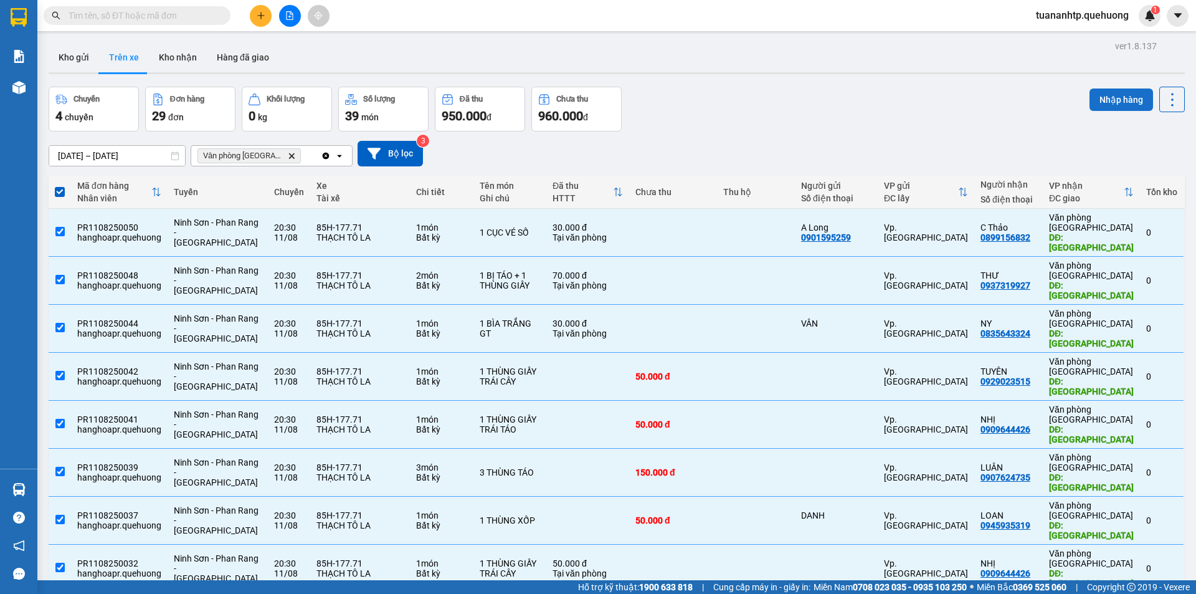
click at [1098, 102] on button "Nhập hàng" at bounding box center [1121, 99] width 64 height 22
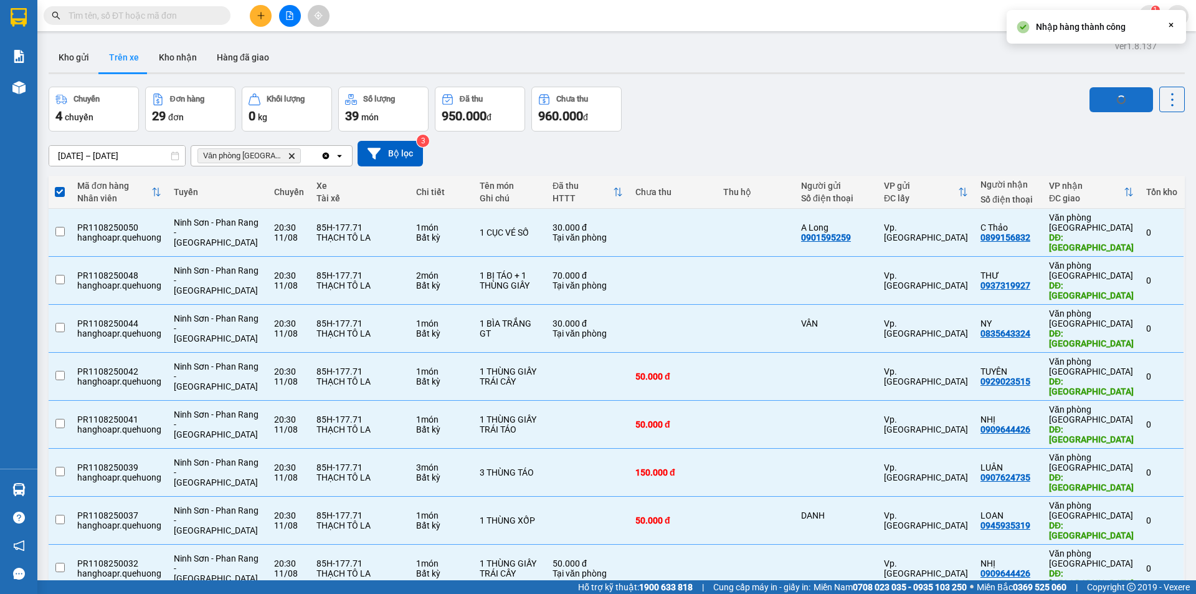
checkbox input "false"
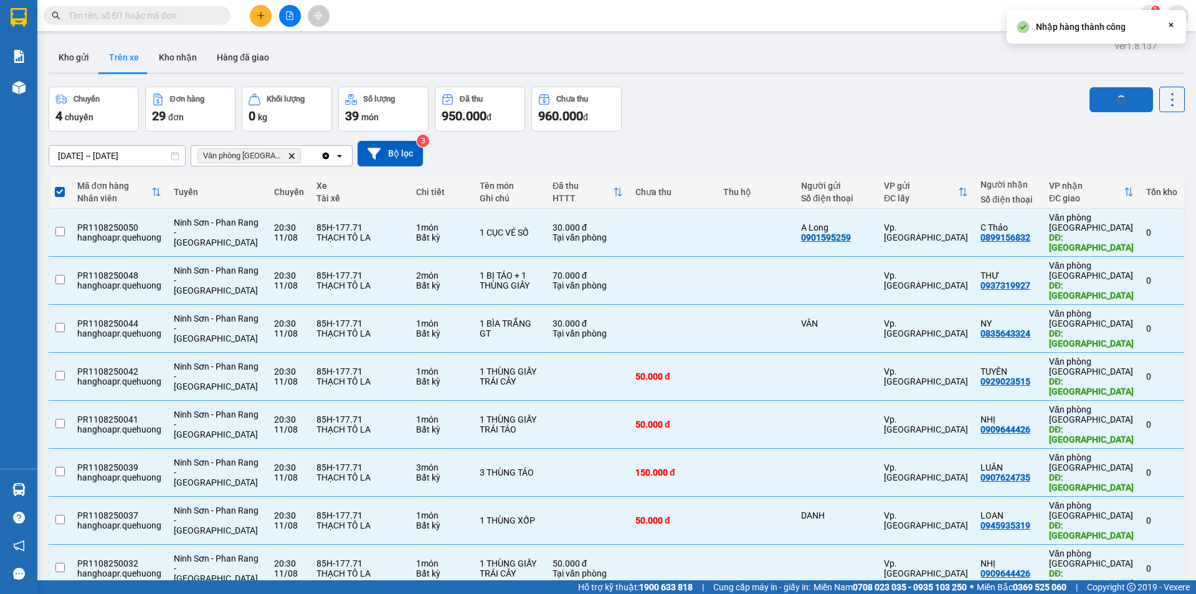
checkbox input "false"
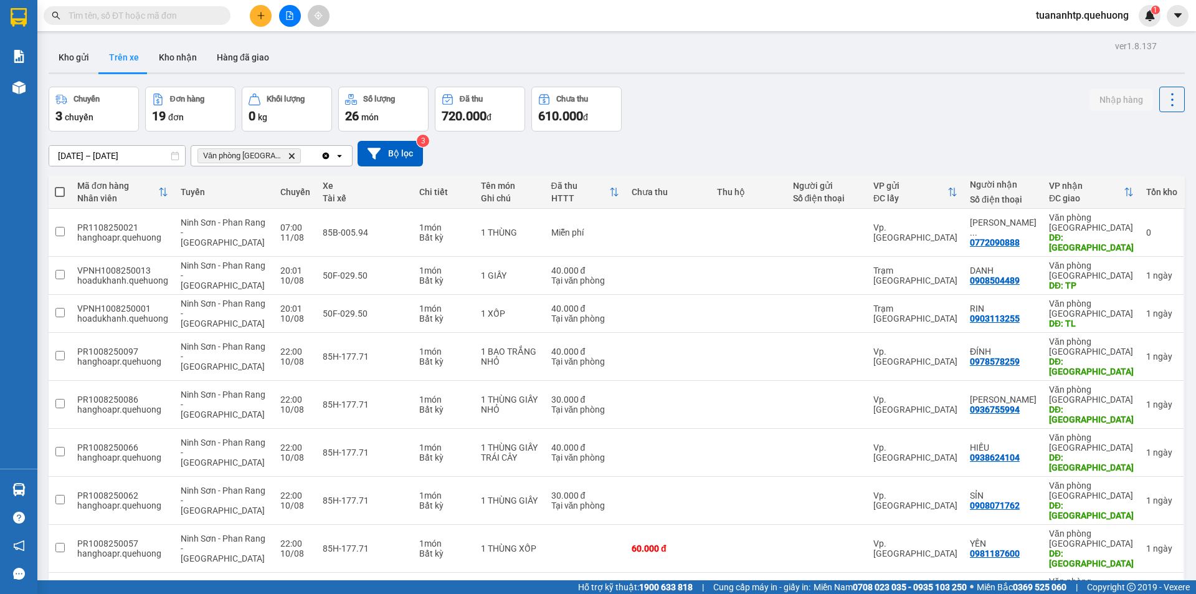
click at [65, 194] on span at bounding box center [60, 192] width 10 height 10
click at [60, 186] on input "checkbox" at bounding box center [60, 186] width 0 height 0
checkbox input "true"
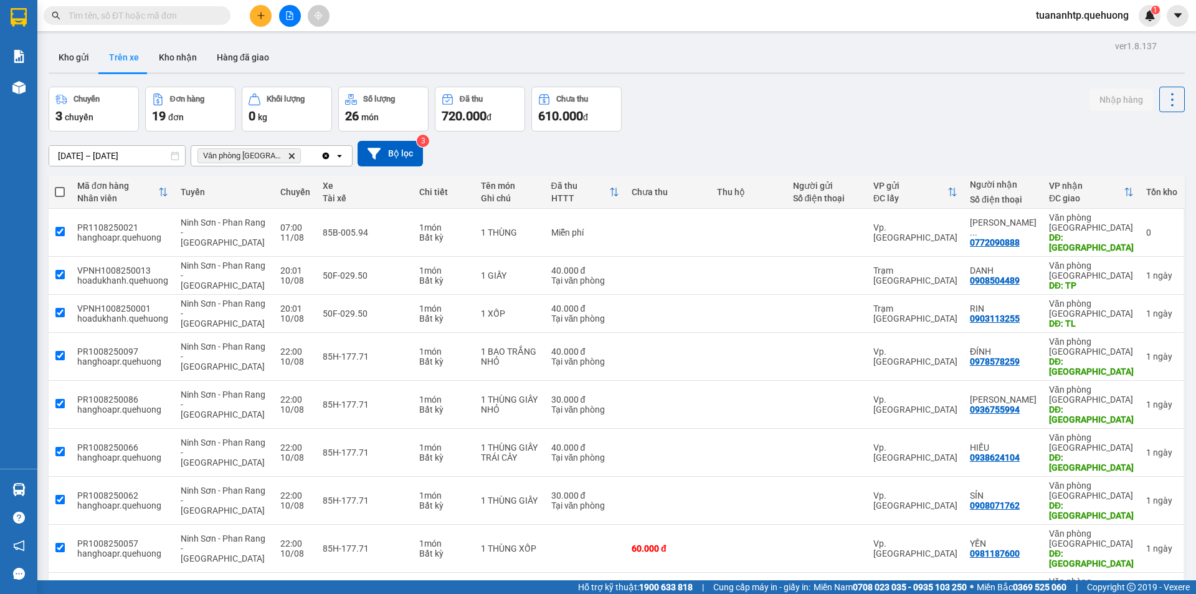
checkbox input "true"
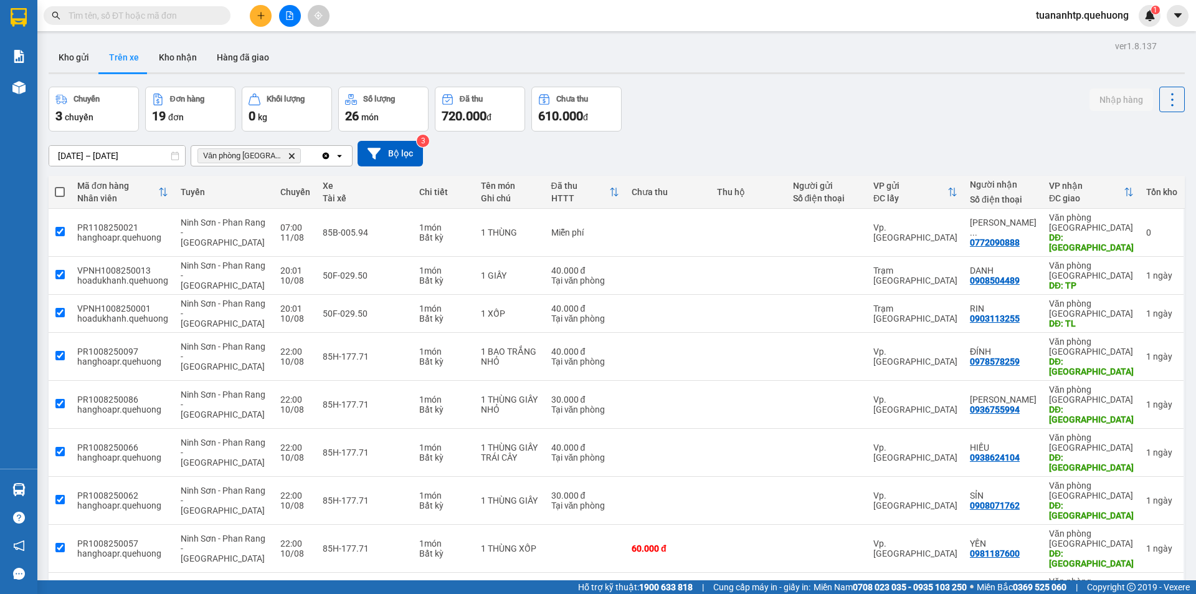
checkbox input "true"
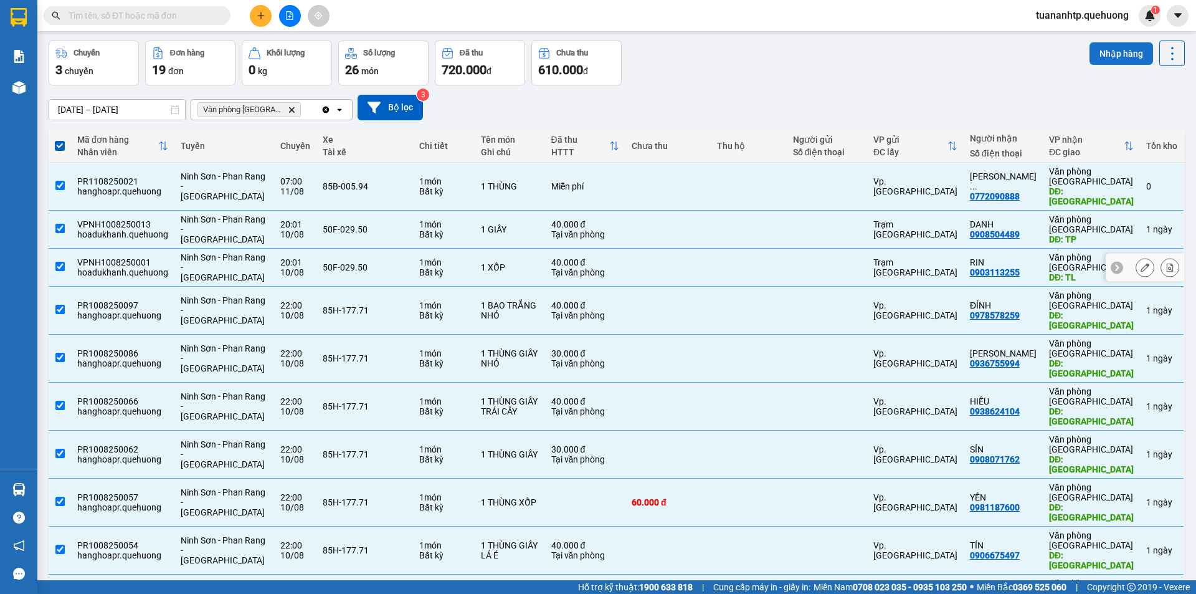
scroll to position [60, 0]
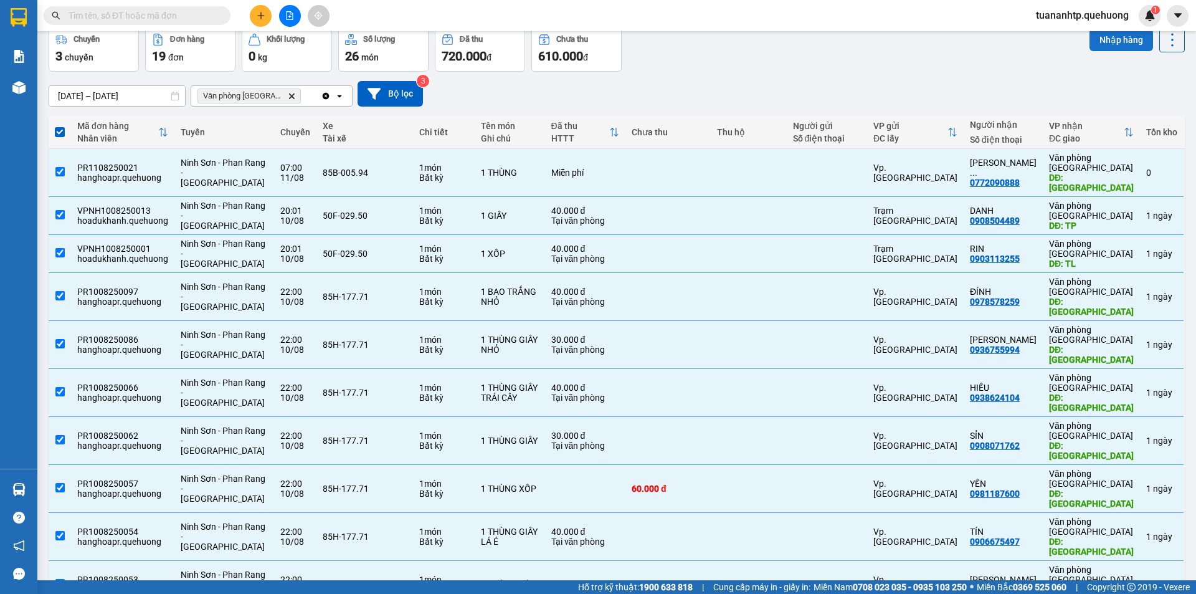
click at [1099, 44] on button "Nhập hàng" at bounding box center [1121, 40] width 64 height 22
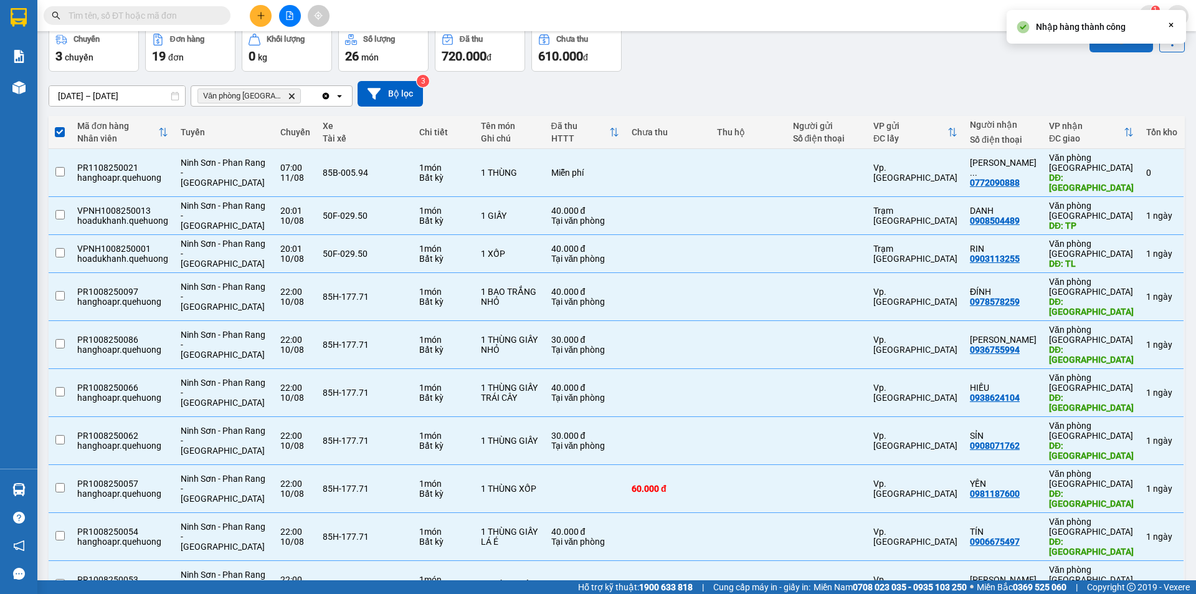
checkbox input "false"
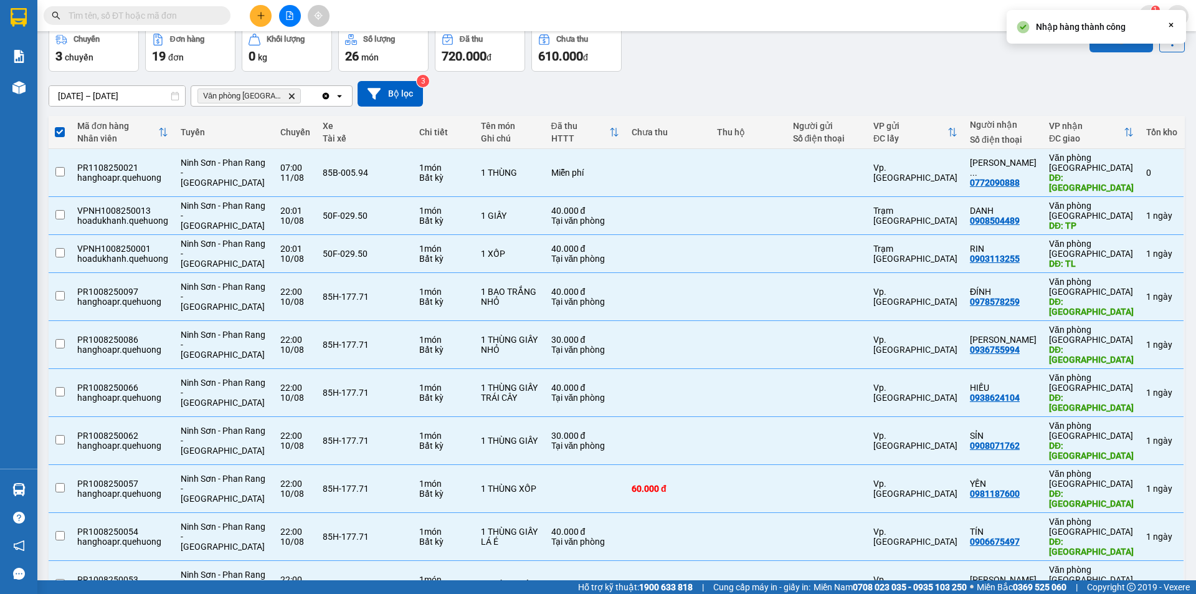
checkbox input "false"
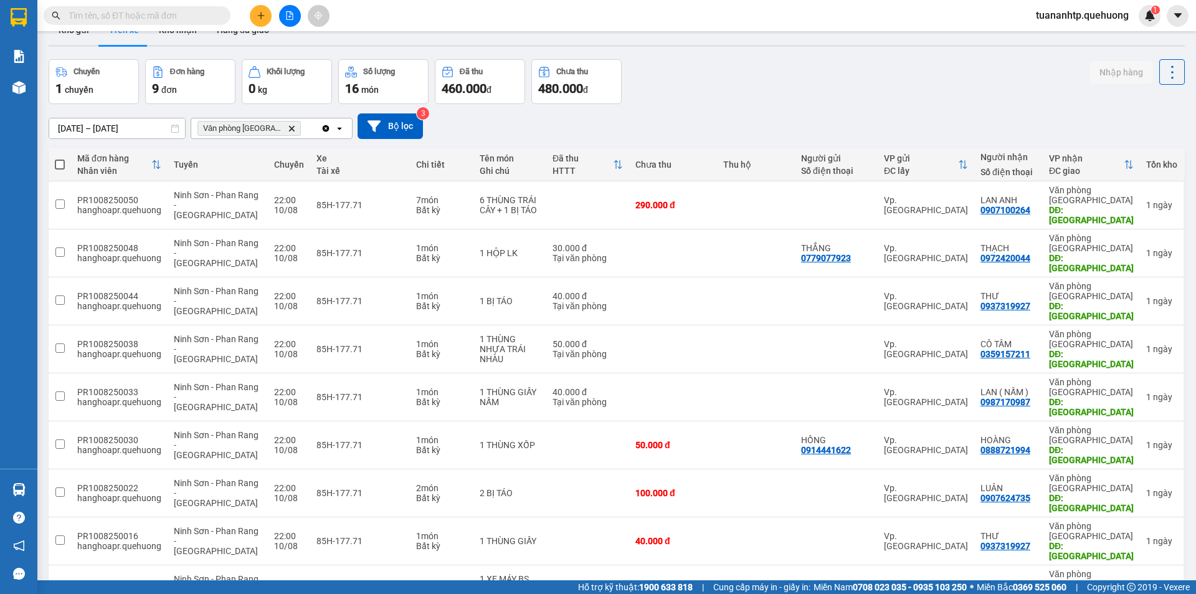
scroll to position [0, 0]
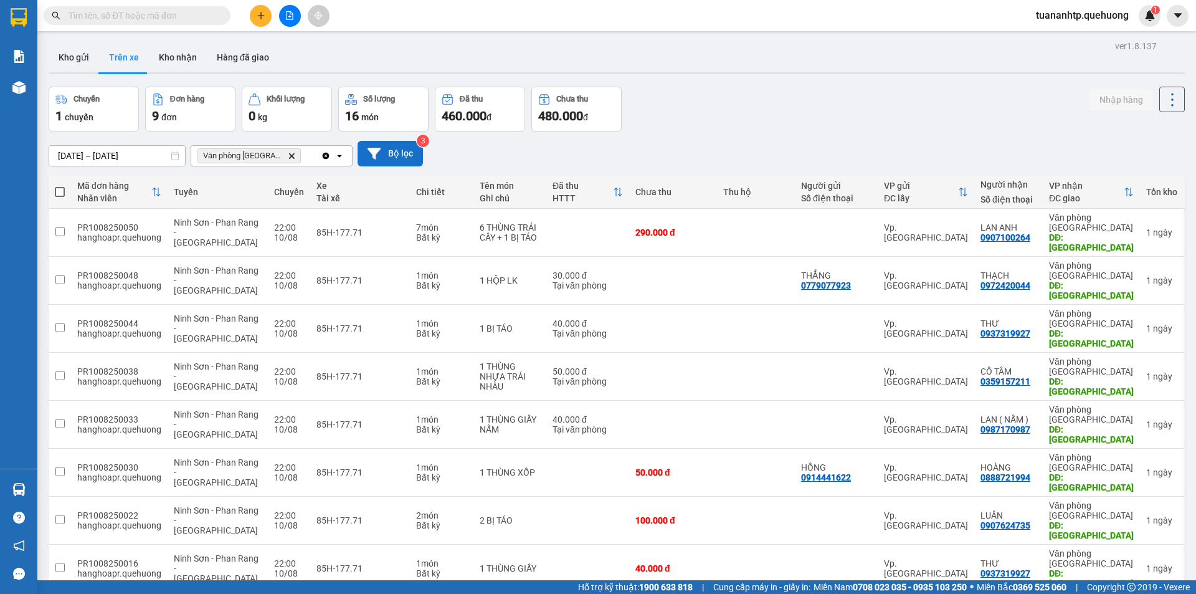
click at [391, 157] on button "Bộ lọc" at bounding box center [390, 154] width 65 height 26
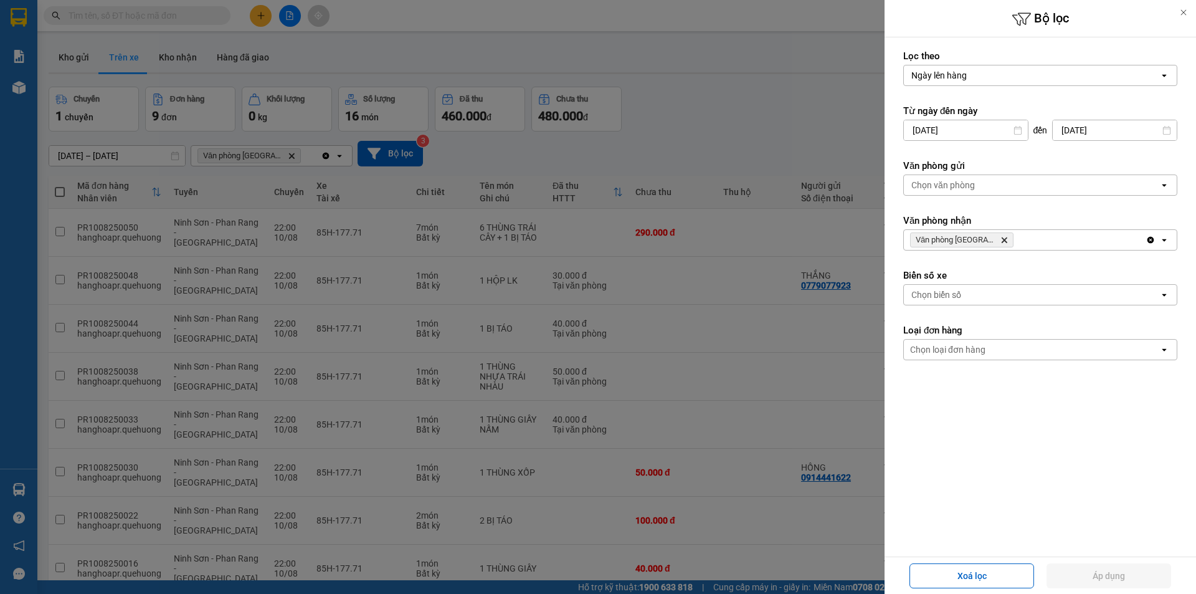
click at [989, 132] on input "[DATE]" at bounding box center [966, 130] width 124 height 20
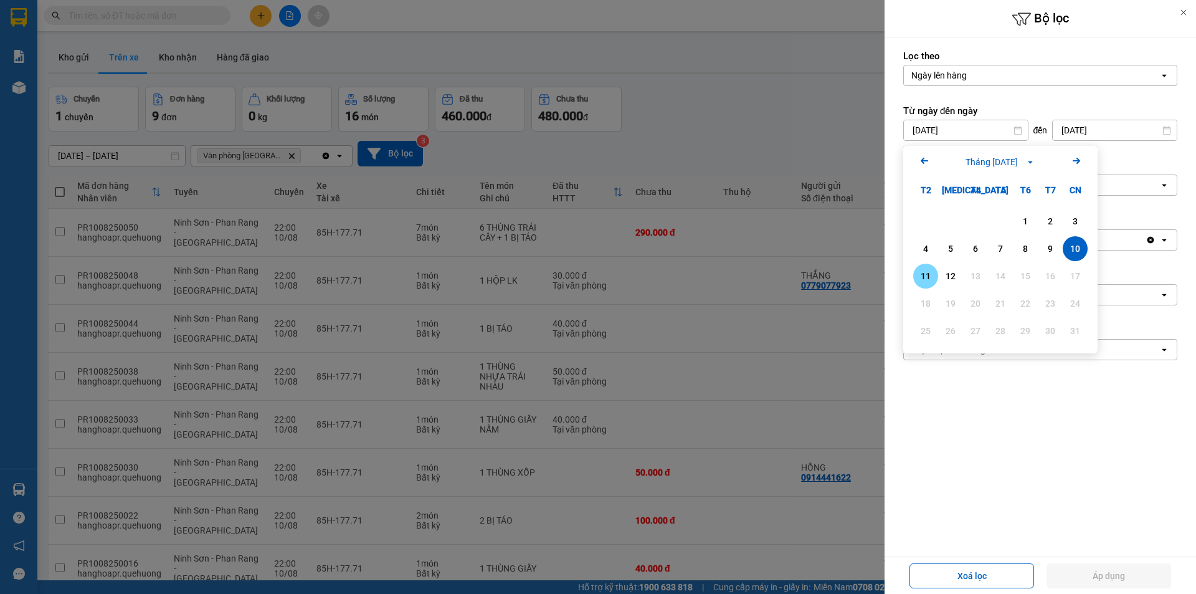
click at [921, 275] on div "11" at bounding box center [925, 275] width 17 height 15
type input "[DATE]"
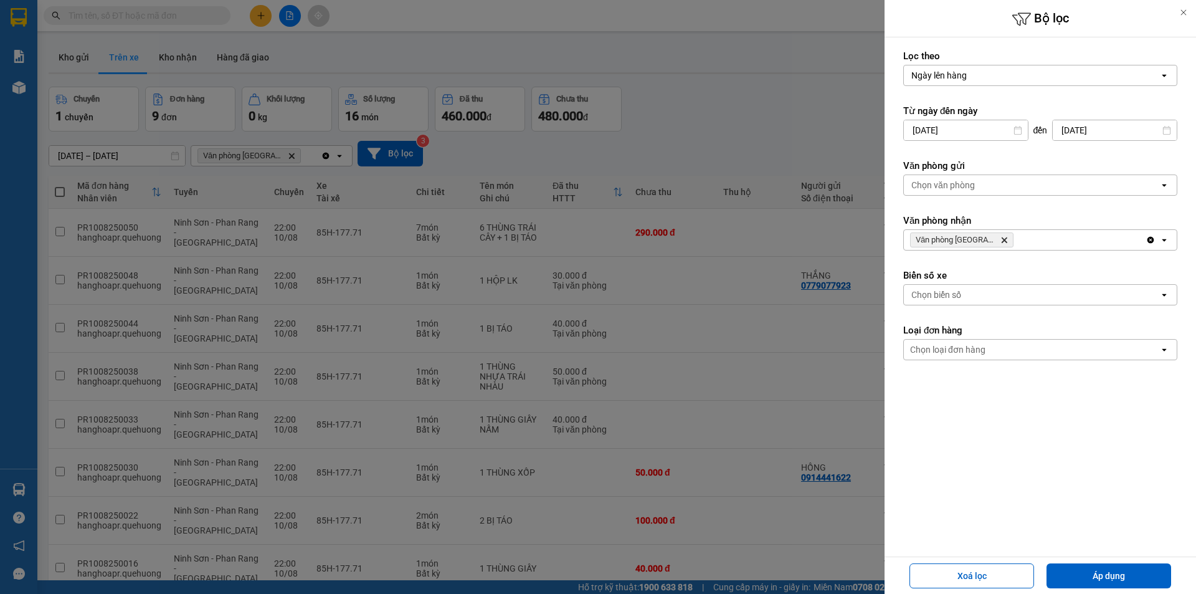
click at [949, 186] on div "Chọn văn phòng" at bounding box center [943, 185] width 64 height 12
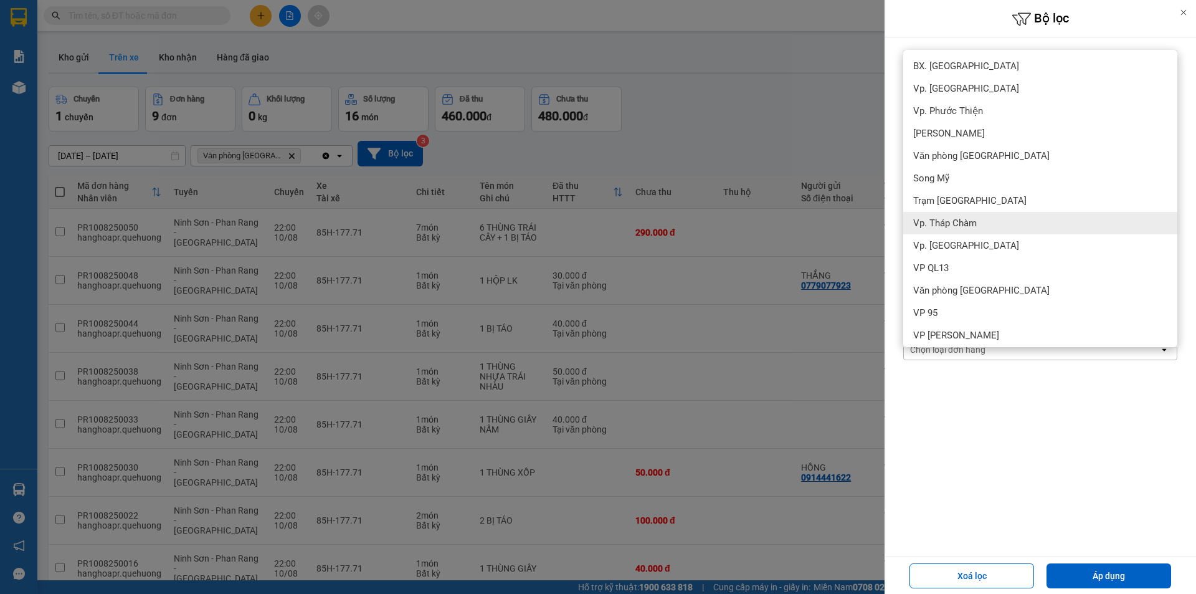
click at [856, 209] on div at bounding box center [598, 297] width 1196 height 594
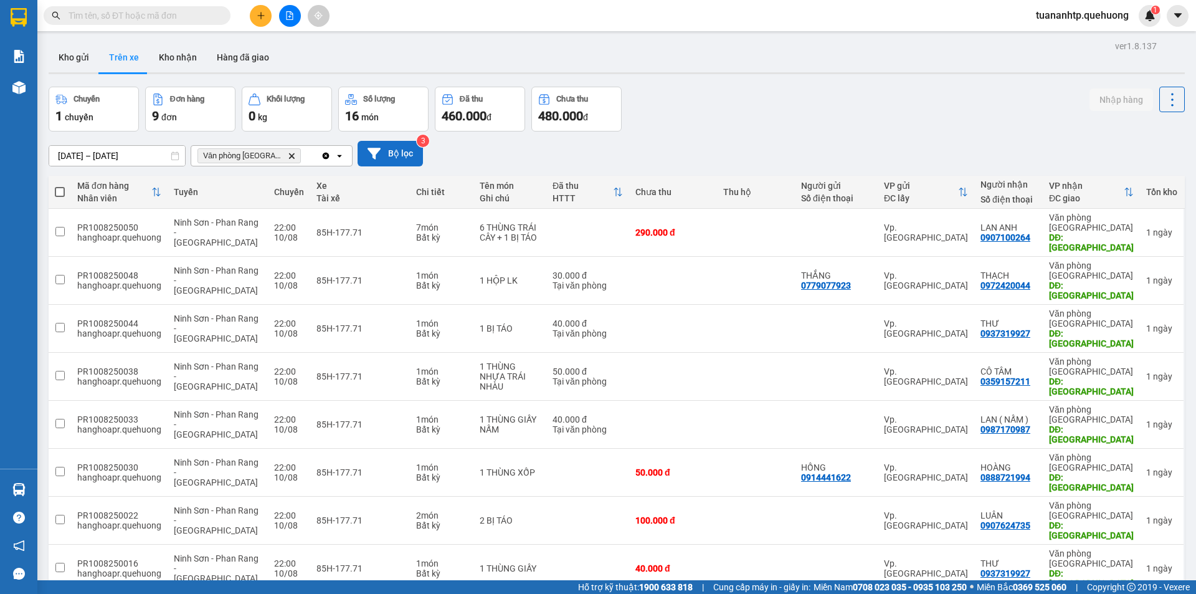
click at [409, 160] on button "Bộ lọc" at bounding box center [390, 154] width 65 height 26
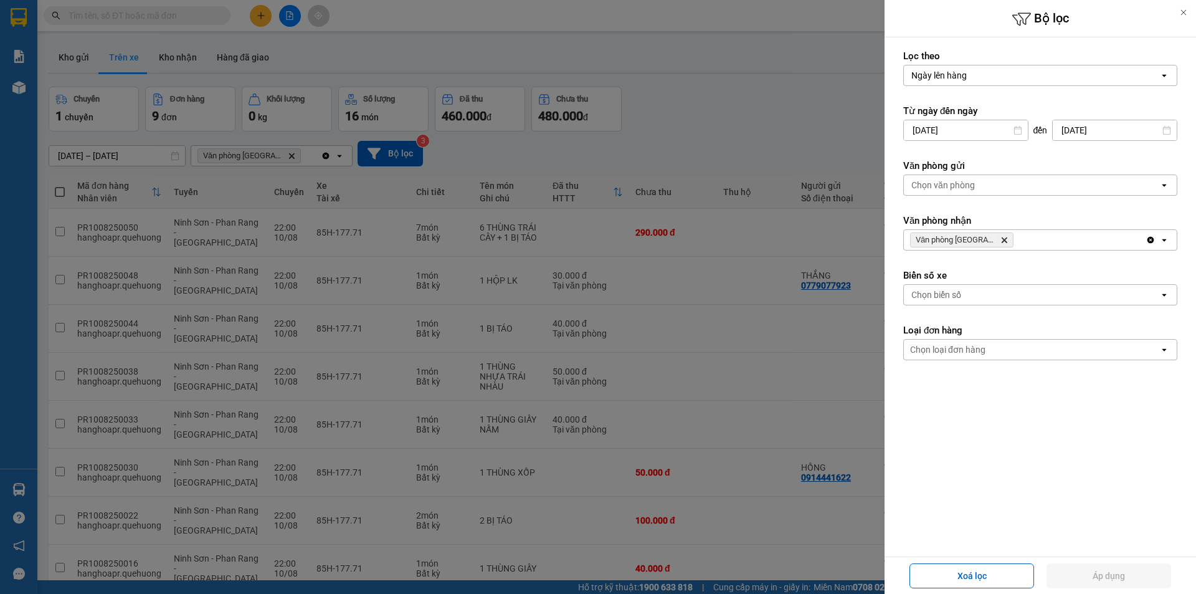
click at [974, 348] on div "Chọn loại đơn hàng" at bounding box center [947, 349] width 75 height 12
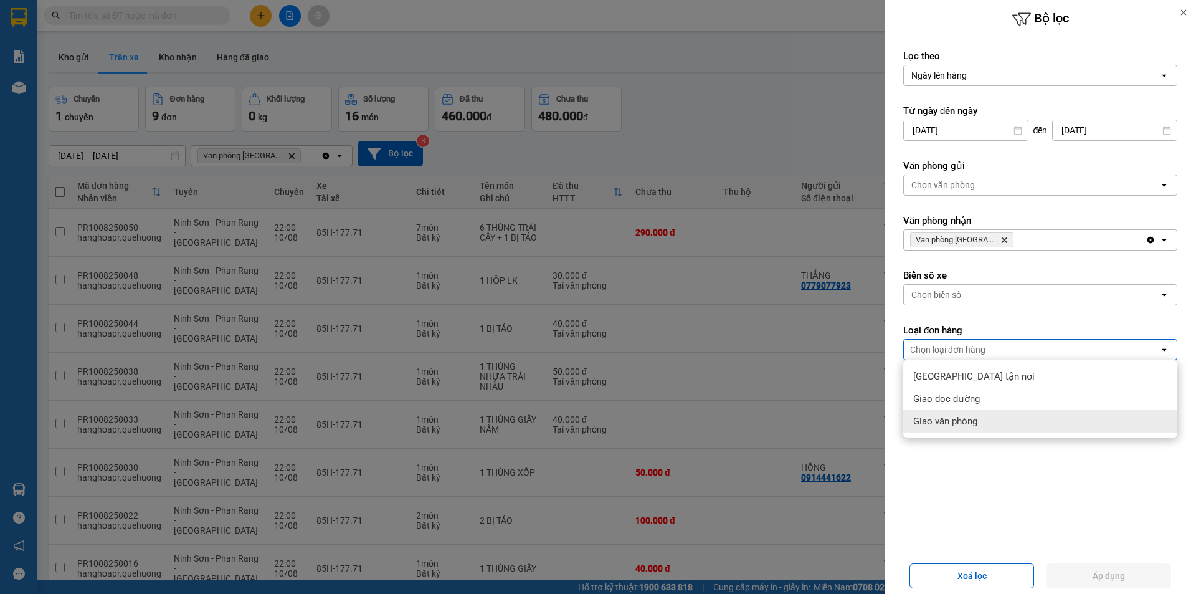
click at [982, 427] on div "Giao văn phòng" at bounding box center [1040, 421] width 274 height 22
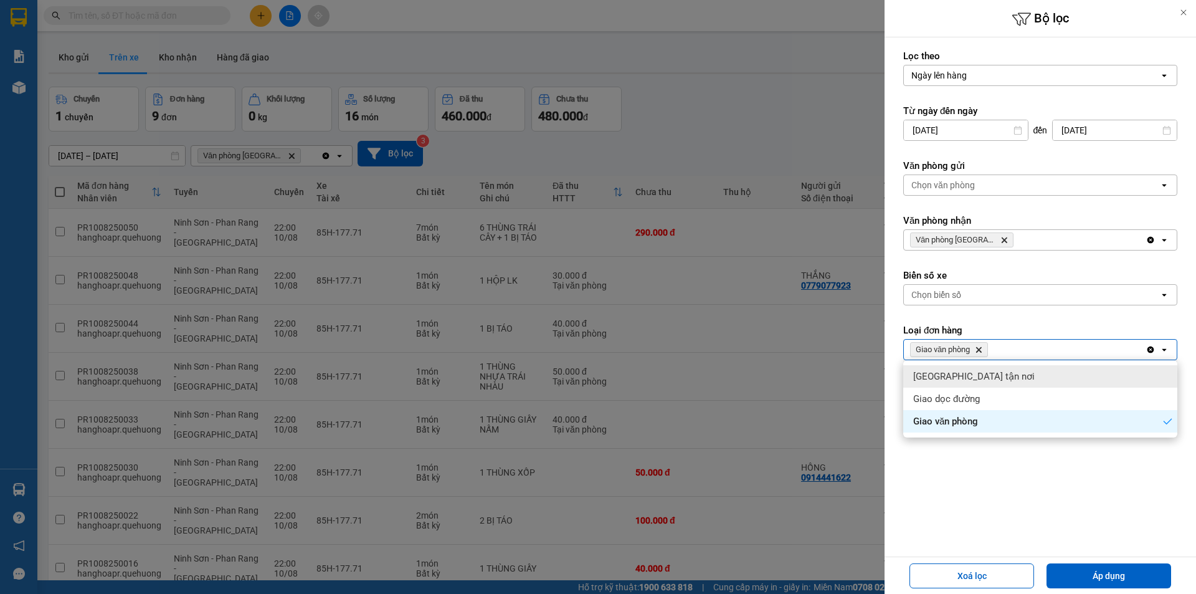
click at [948, 296] on div "Chọn biển số" at bounding box center [936, 294] width 50 height 12
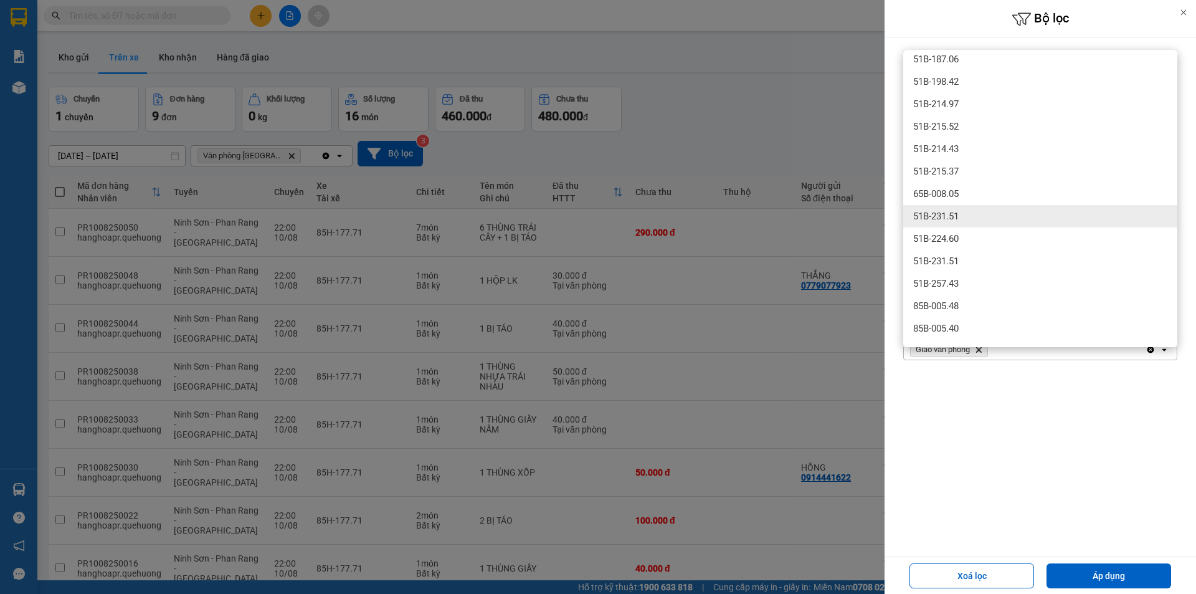
scroll to position [311, 0]
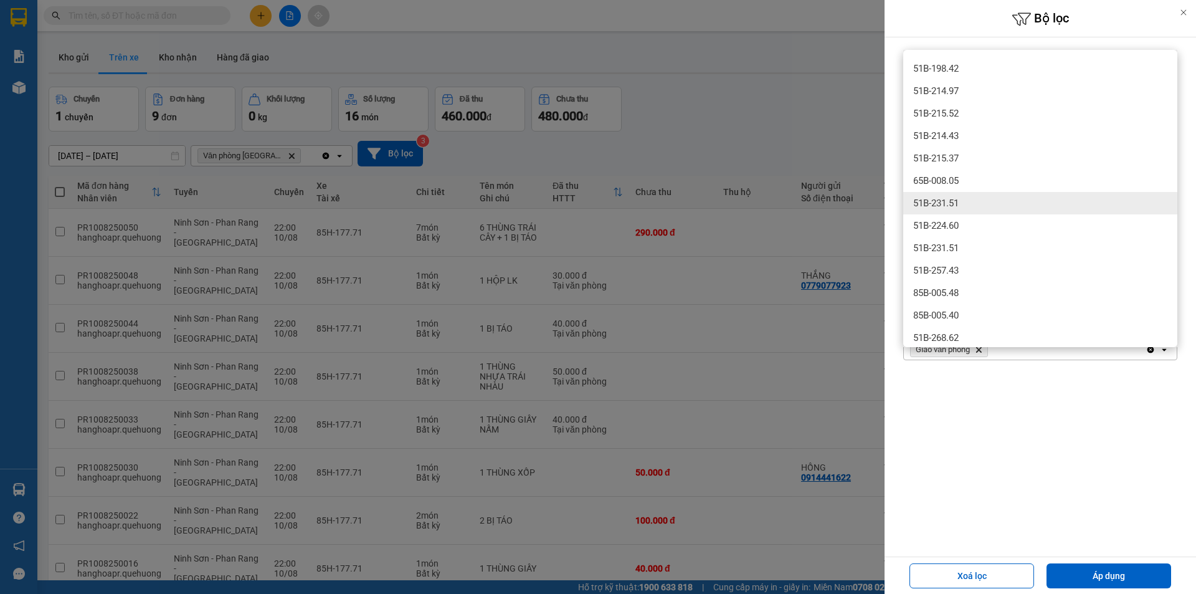
click at [782, 78] on div at bounding box center [598, 297] width 1196 height 594
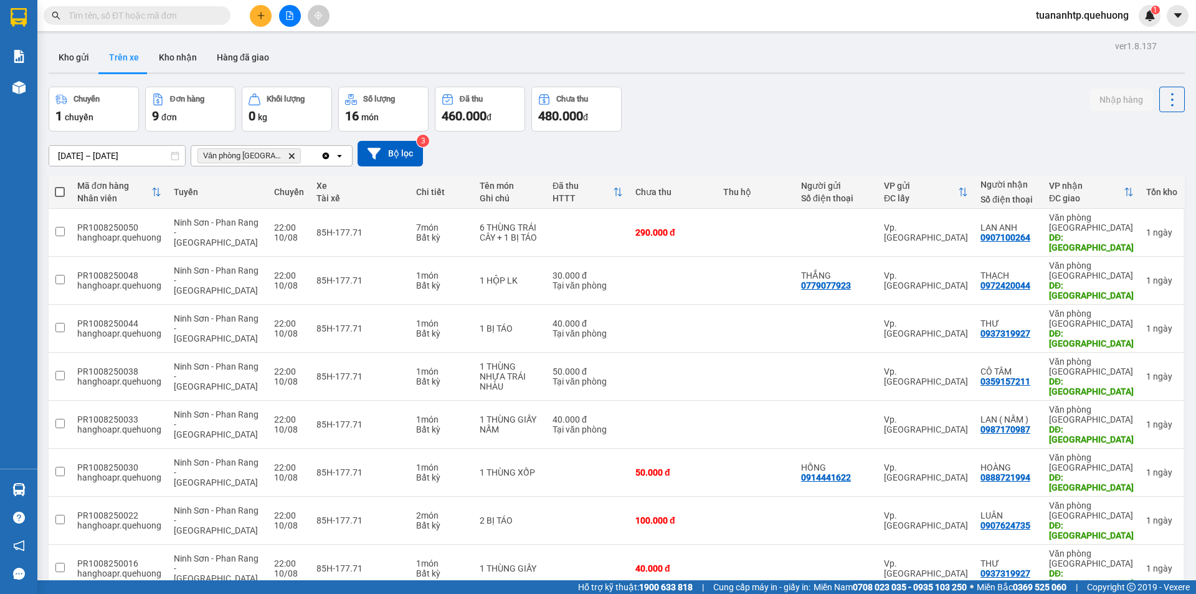
click at [190, 113] on div "9 đơn" at bounding box center [190, 115] width 77 height 17
click at [183, 116] on div "9 đơn" at bounding box center [190, 115] width 77 height 17
click at [354, 123] on span "16" at bounding box center [352, 115] width 14 height 15
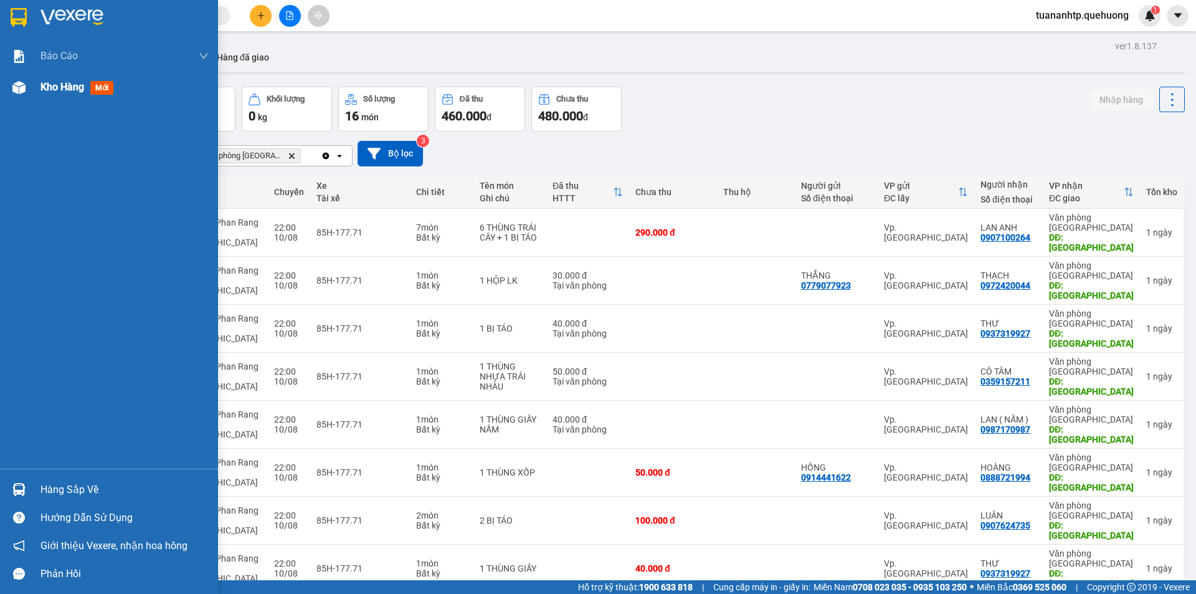
click at [98, 93] on span "mới" at bounding box center [101, 88] width 23 height 14
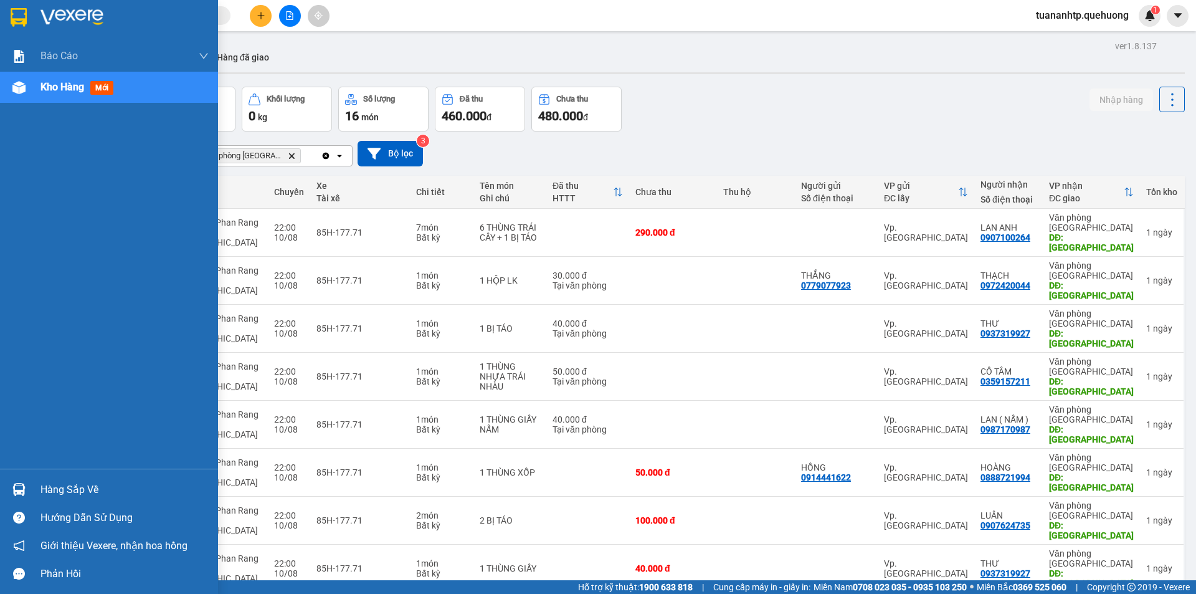
click at [69, 91] on span "Kho hàng" at bounding box center [62, 87] width 44 height 12
click at [45, 93] on span "Kho hàng" at bounding box center [62, 87] width 44 height 12
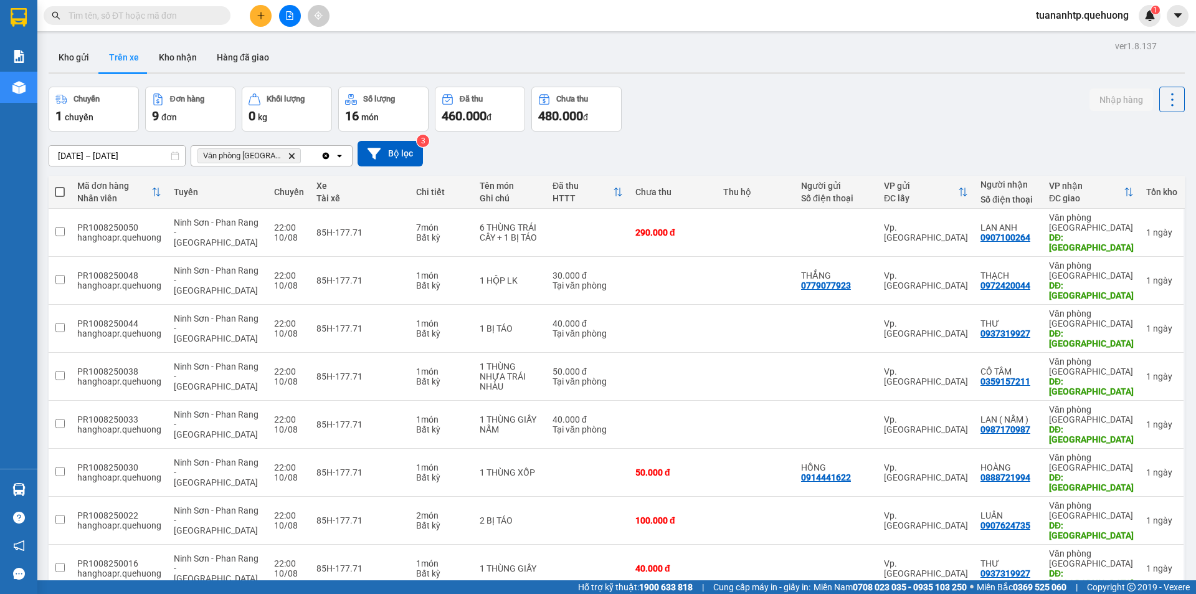
click at [107, 105] on div "Chuyến" at bounding box center [93, 99] width 77 height 12
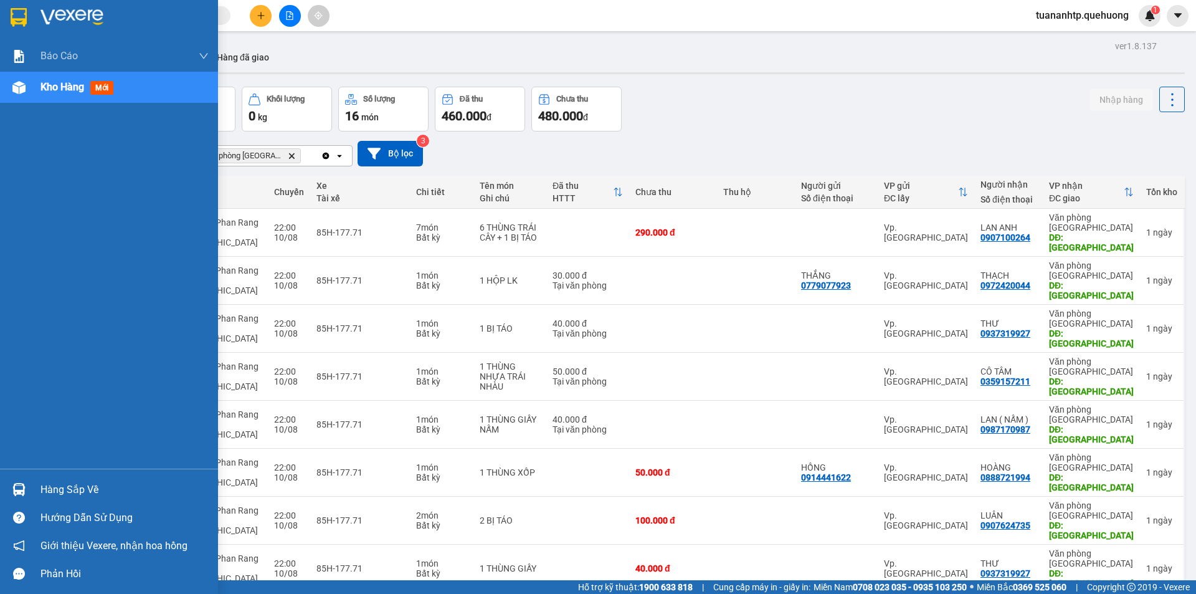
click at [61, 486] on div "Hàng sắp về" at bounding box center [124, 489] width 168 height 19
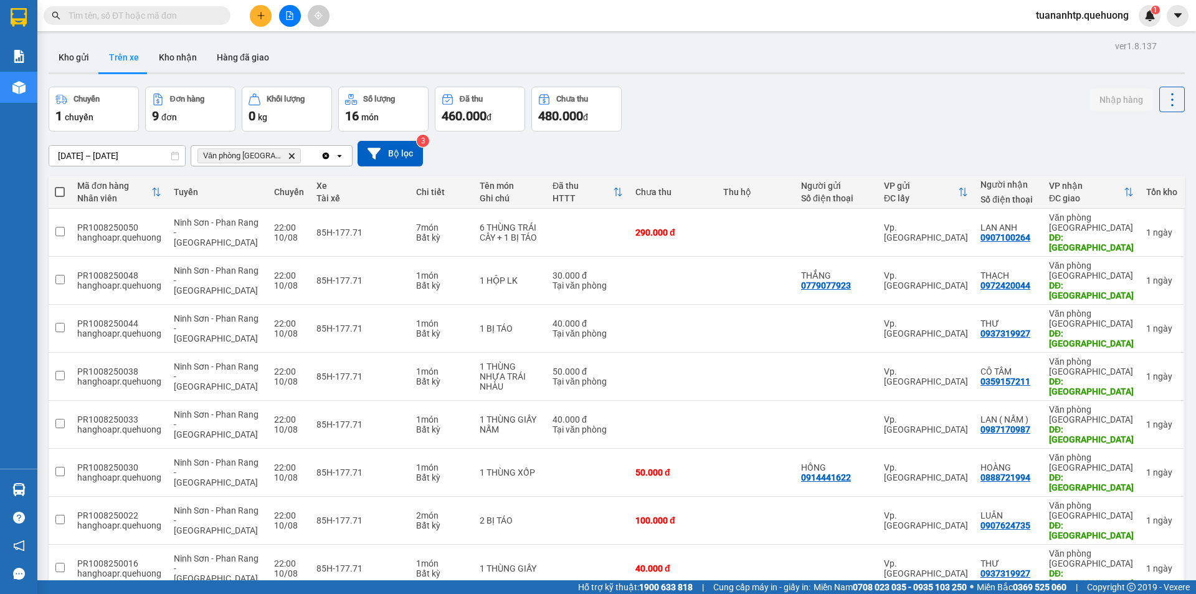
click at [707, 61] on section "Kết quả tìm kiếm ( 0 ) Bộ lọc No Data tuananhtp.quehuong 1 Báo cáo Báo cáo dòng…" at bounding box center [598, 297] width 1196 height 594
click at [171, 60] on button "Kho nhận" at bounding box center [178, 57] width 58 height 30
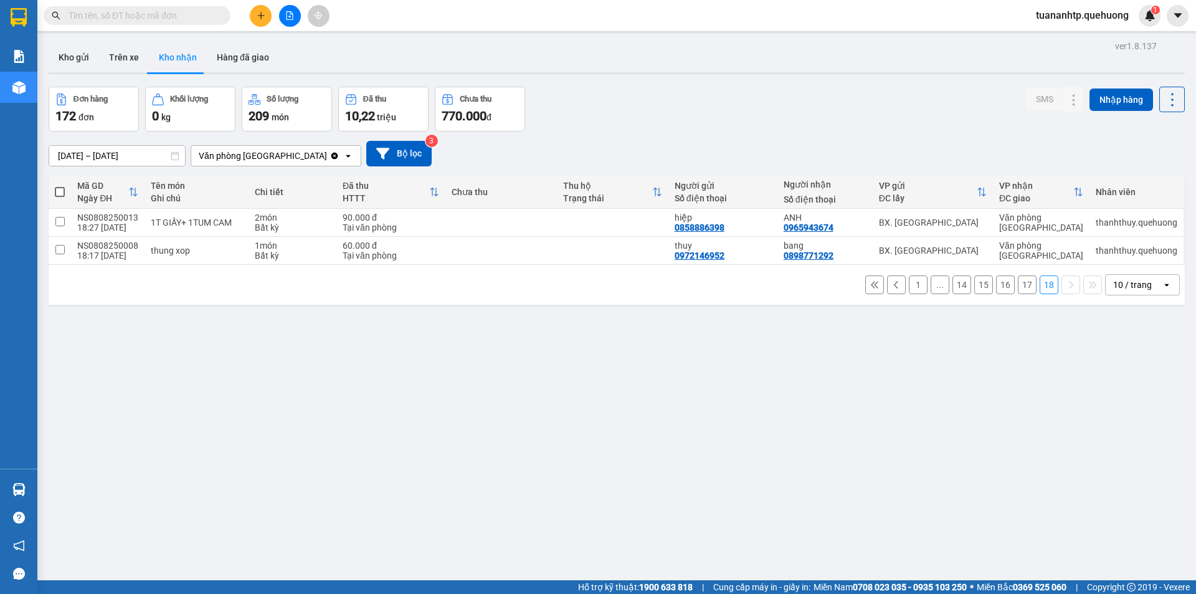
click at [909, 286] on button "1" at bounding box center [918, 284] width 19 height 19
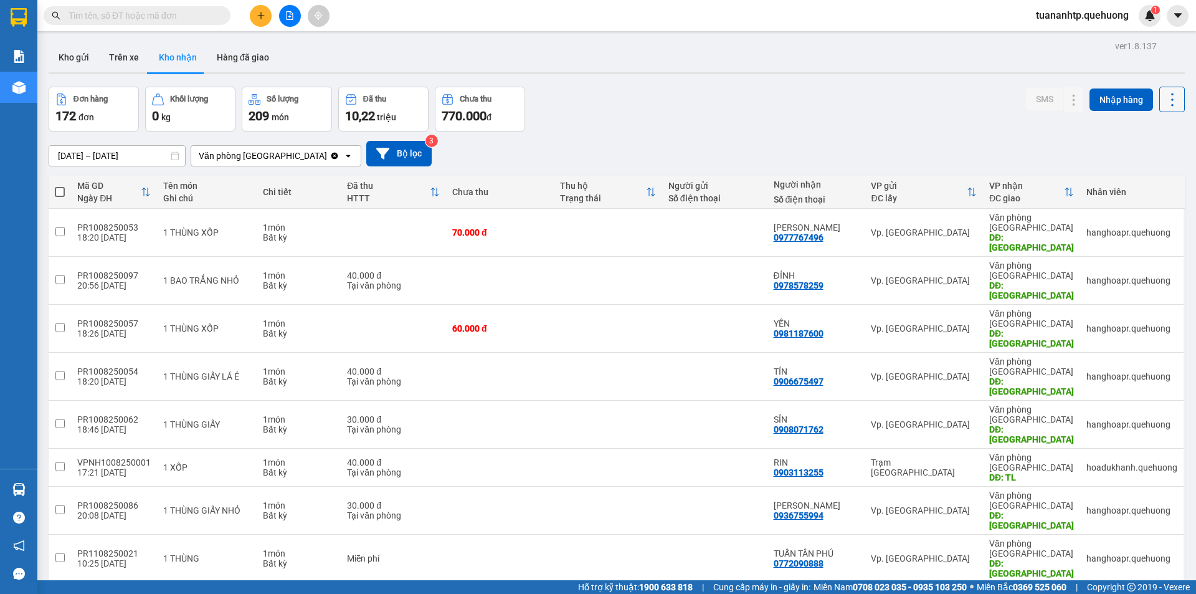
click at [1164, 102] on icon at bounding box center [1172, 99] width 17 height 17
click at [724, 107] on div "Đơn hàng 172 đơn Khối lượng 0 kg Số lượng 209 món Đã thu 10,22 triệu Chưa thu 7…" at bounding box center [617, 109] width 1136 height 45
click at [111, 120] on div "172 đơn" at bounding box center [93, 115] width 77 height 17
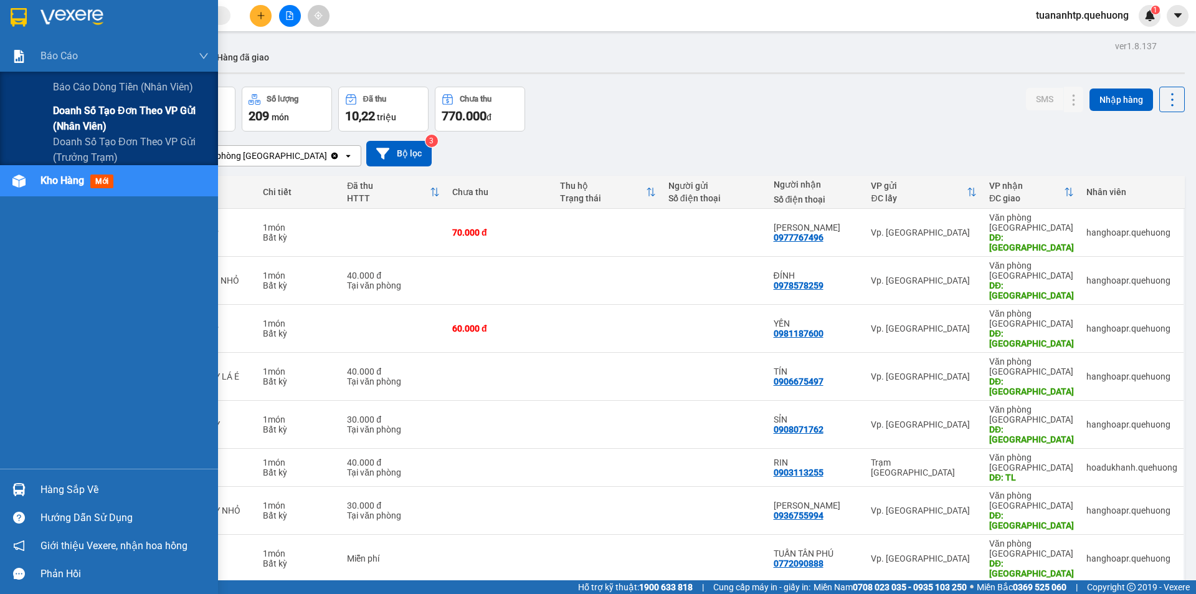
click at [93, 107] on span "Doanh số tạo đơn theo VP gửi (nhân viên)" at bounding box center [131, 118] width 156 height 31
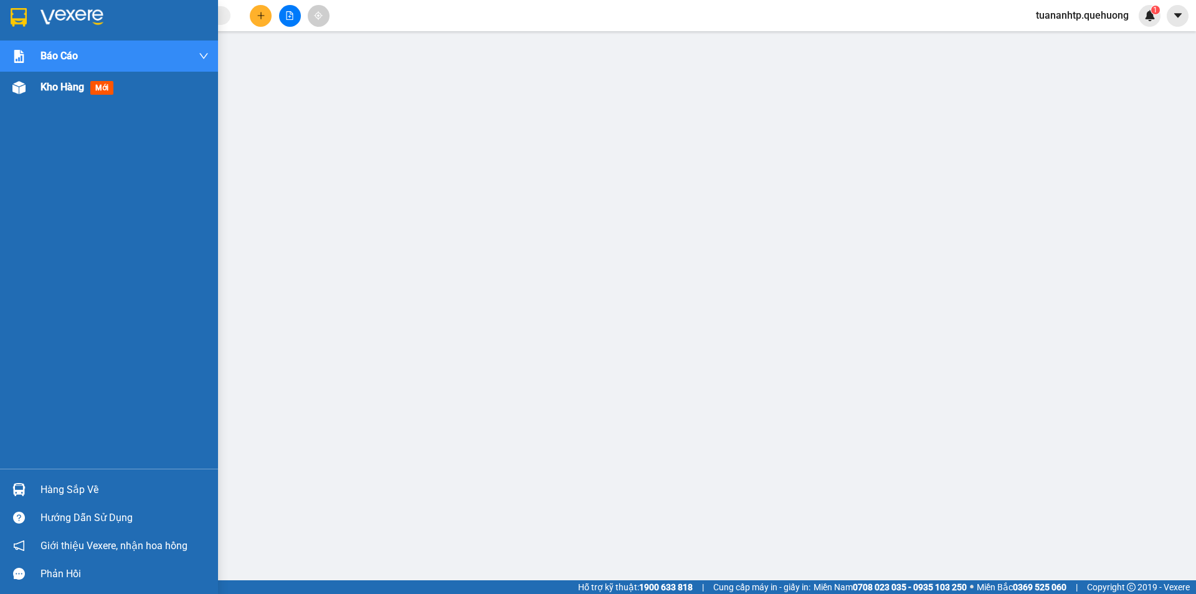
click at [59, 87] on span "Kho hàng" at bounding box center [62, 87] width 44 height 12
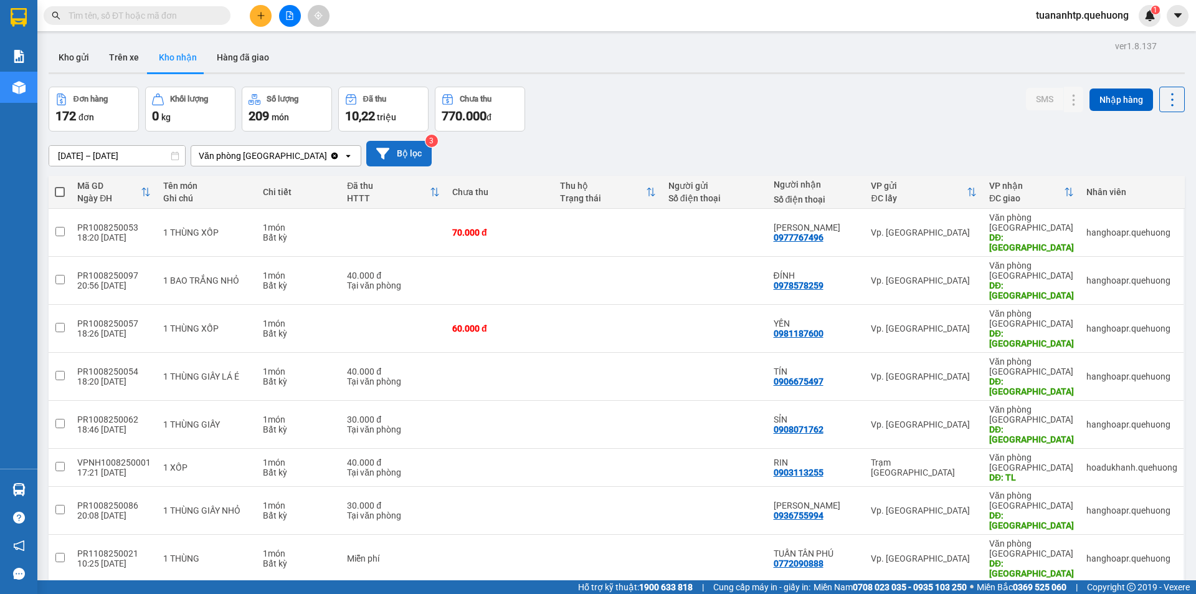
click at [401, 155] on button "Bộ lọc" at bounding box center [398, 154] width 65 height 26
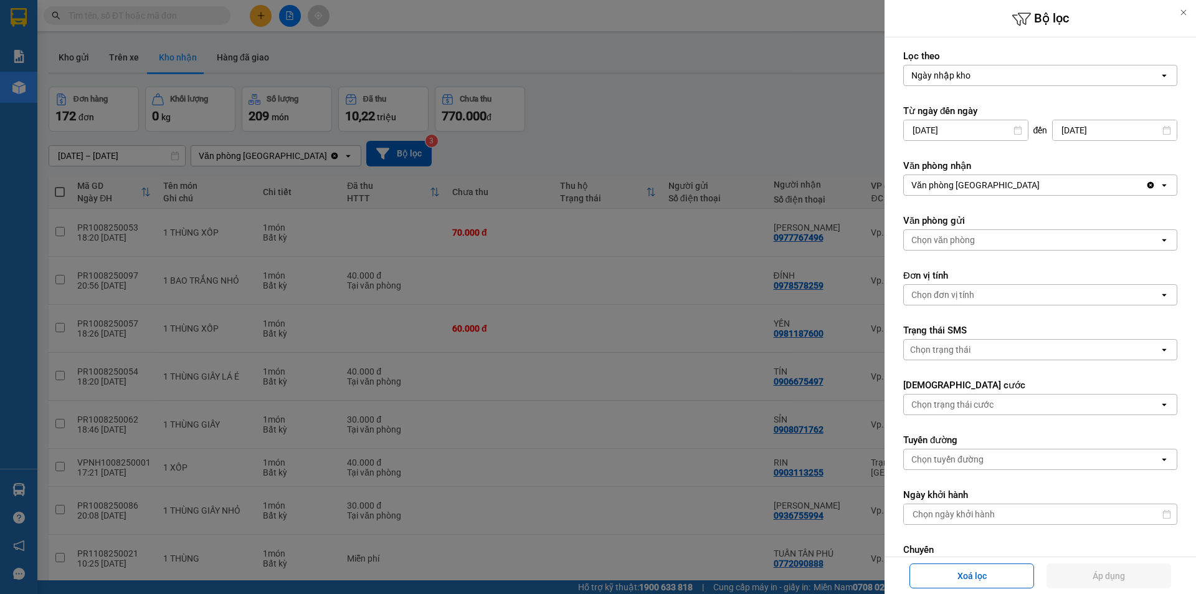
click at [487, 325] on div at bounding box center [598, 297] width 1196 height 594
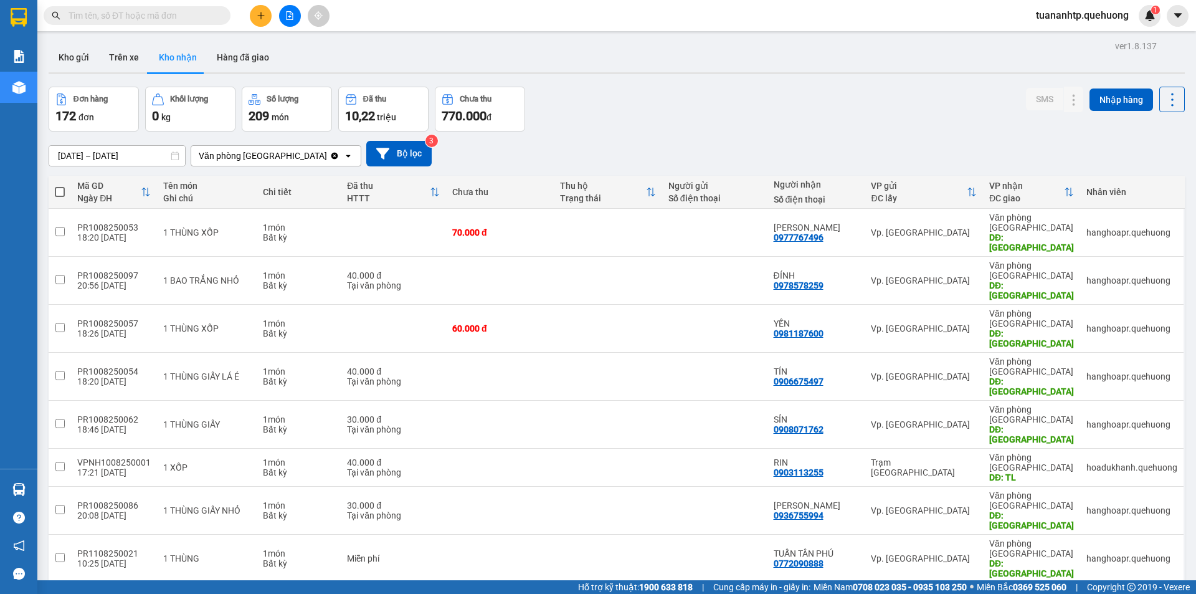
checkbox input "true"
click at [61, 593] on input "checkbox" at bounding box center [59, 604] width 9 height 9
checkbox input "true"
click at [60, 553] on input "checkbox" at bounding box center [59, 557] width 9 height 9
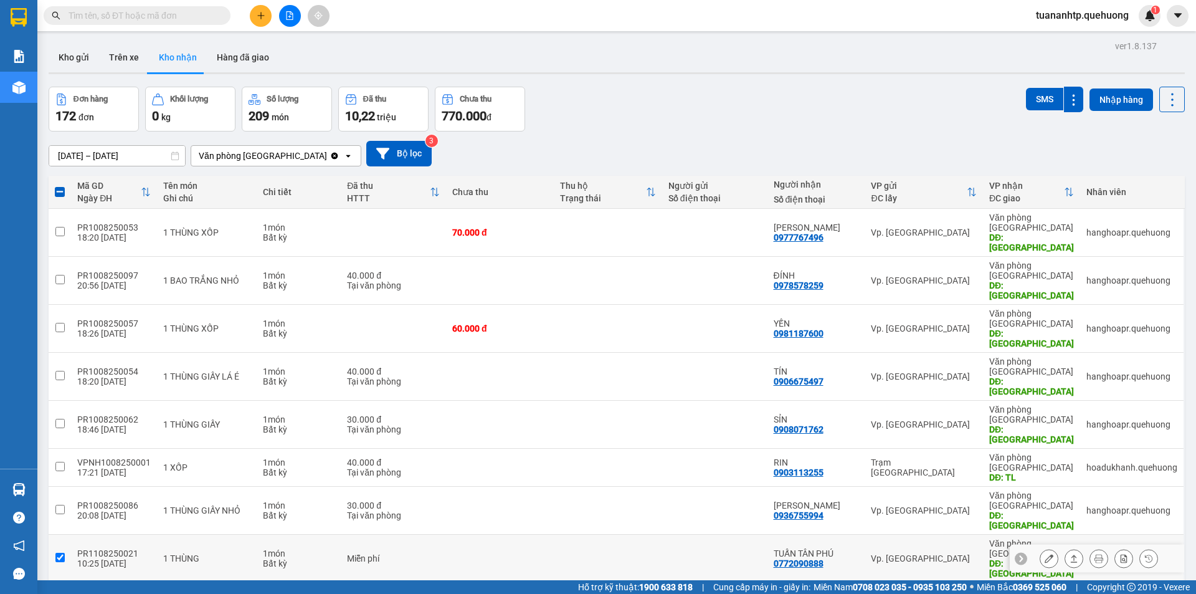
checkbox input "true"
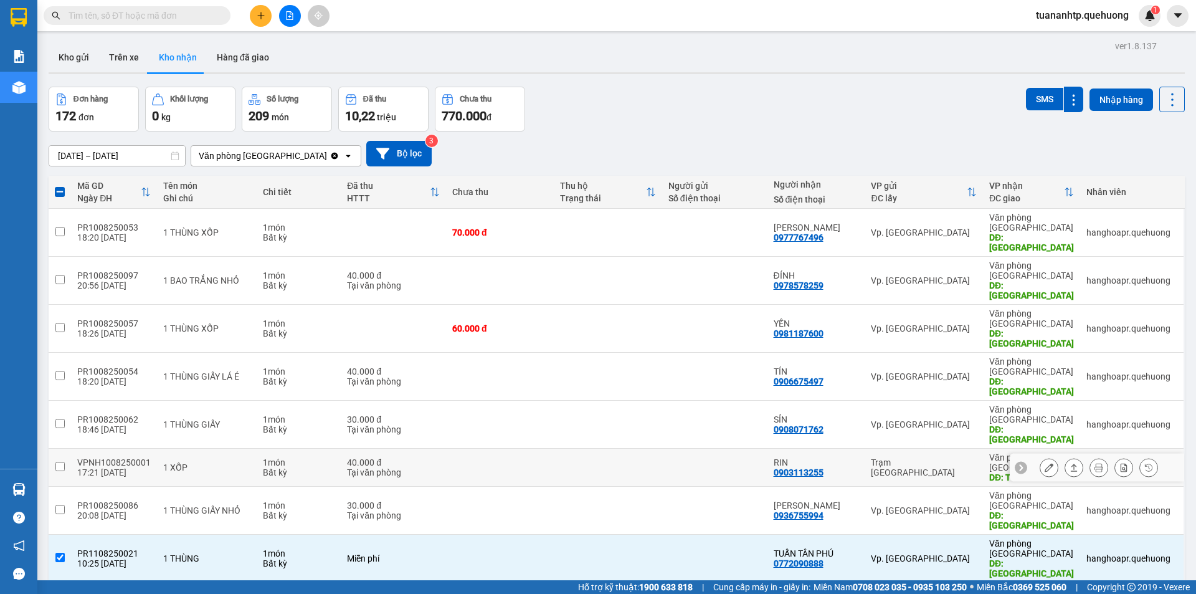
click at [59, 462] on input "checkbox" at bounding box center [59, 466] width 9 height 9
checkbox input "true"
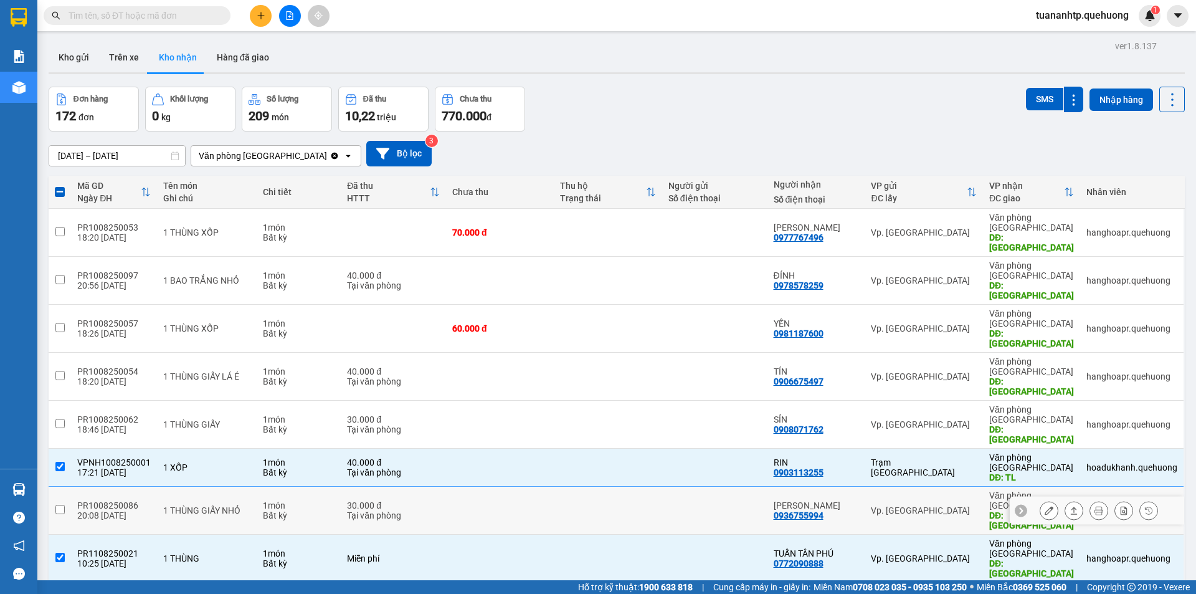
click at [61, 505] on input "checkbox" at bounding box center [59, 509] width 9 height 9
checkbox input "true"
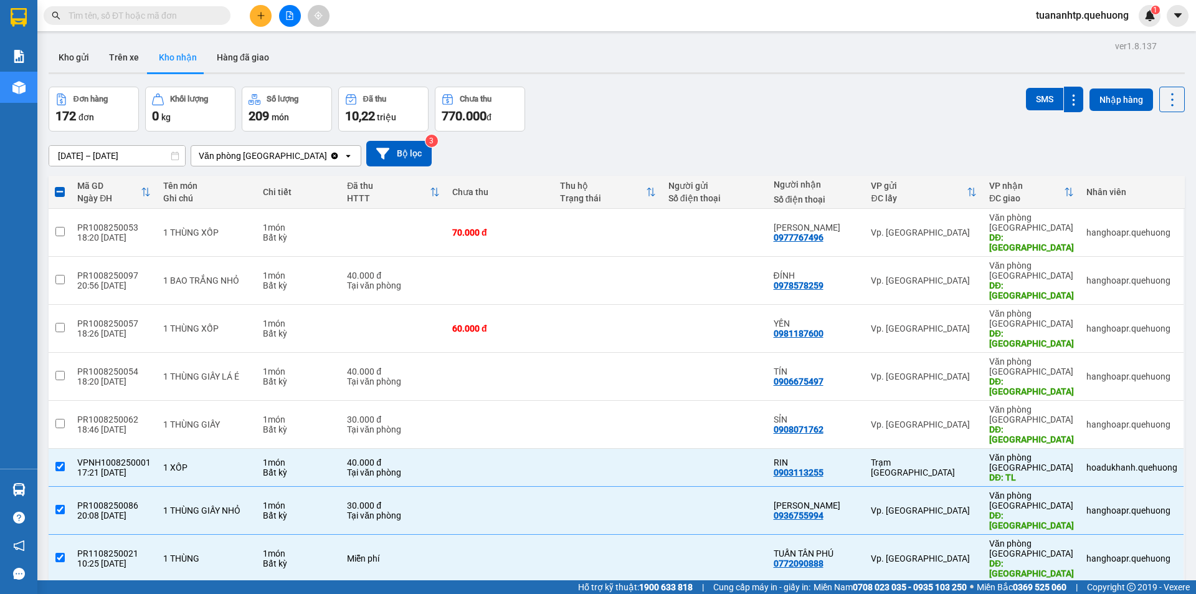
click at [60, 194] on span at bounding box center [60, 192] width 10 height 10
click at [60, 186] on input "checkbox" at bounding box center [60, 186] width 0 height 0
checkbox input "true"
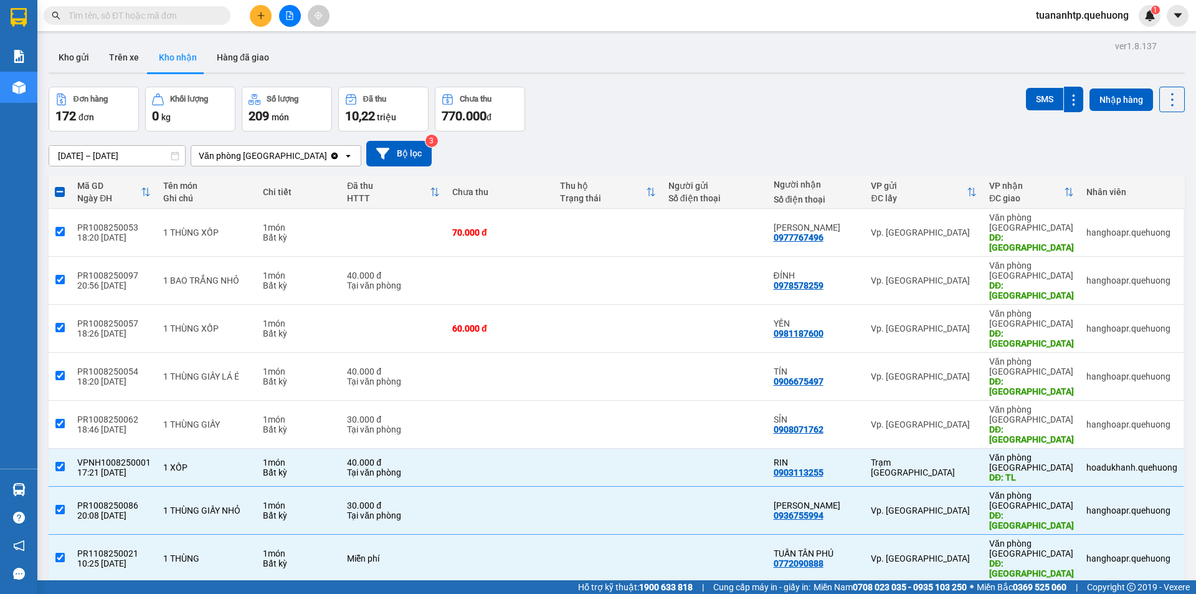
checkbox input "true"
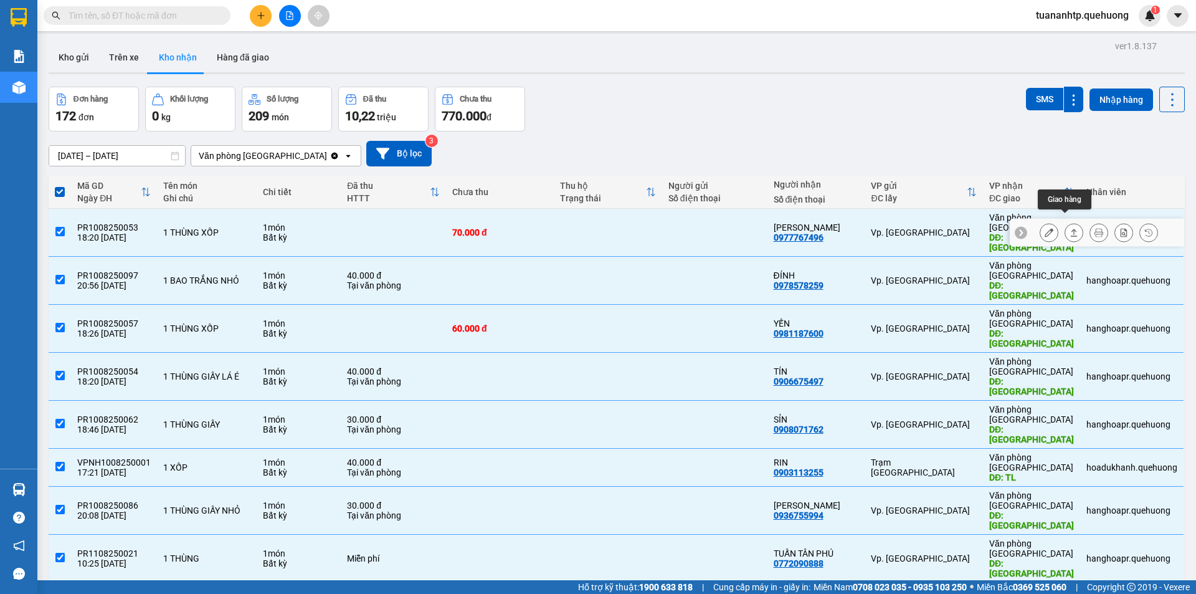
click at [1069, 223] on button at bounding box center [1073, 233] width 17 height 22
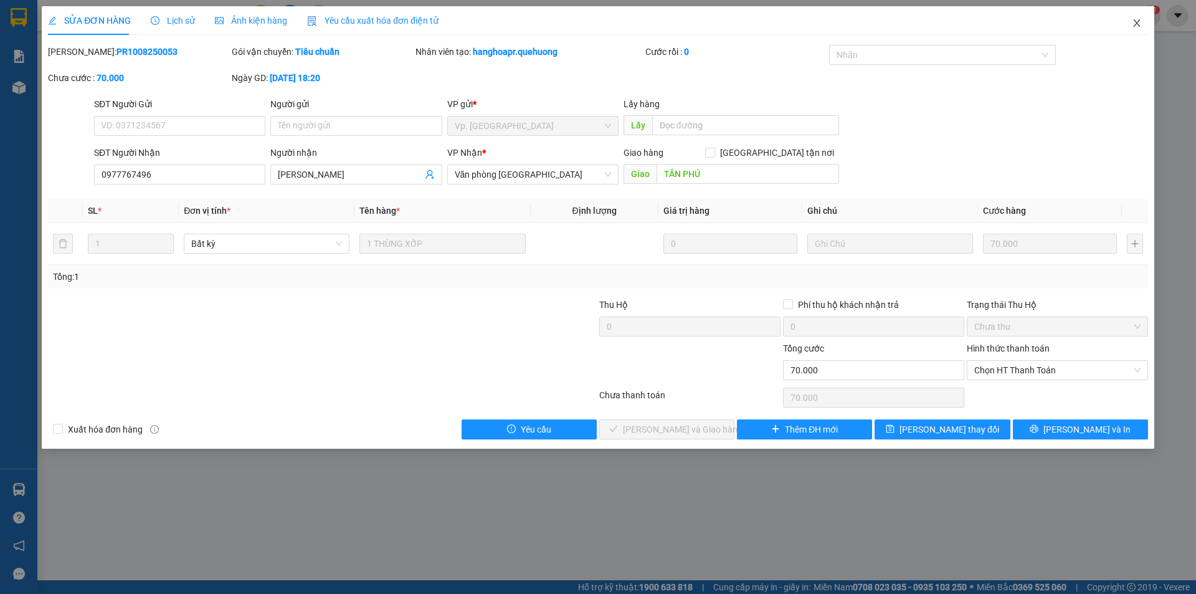
click at [1132, 26] on icon "close" at bounding box center [1137, 23] width 10 height 10
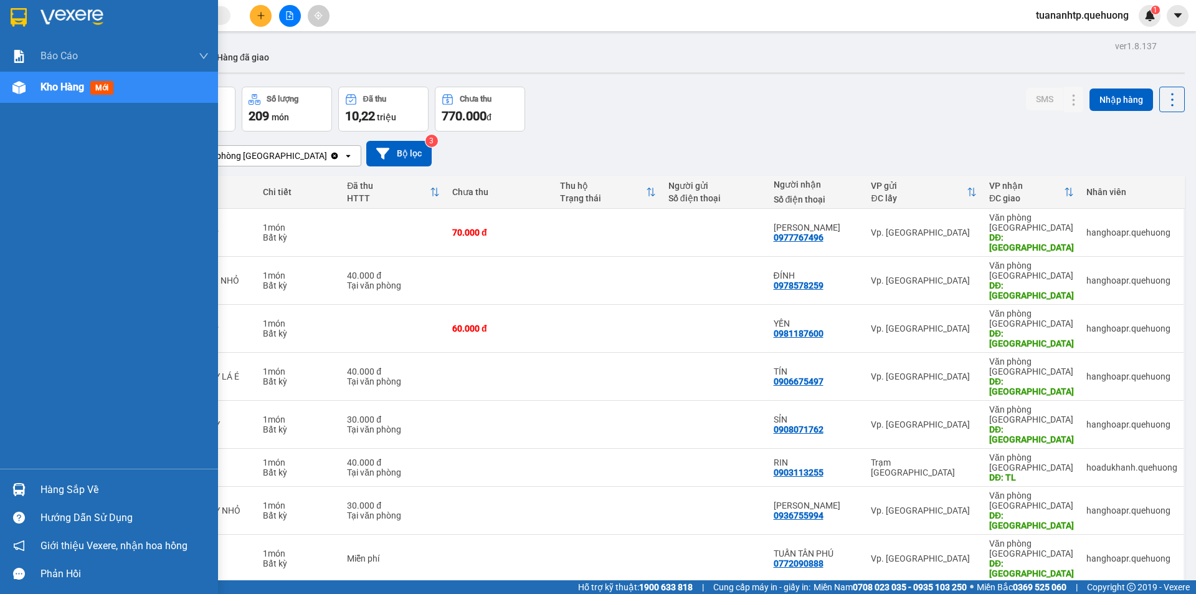
click at [59, 486] on div "Hàng sắp về" at bounding box center [124, 489] width 168 height 19
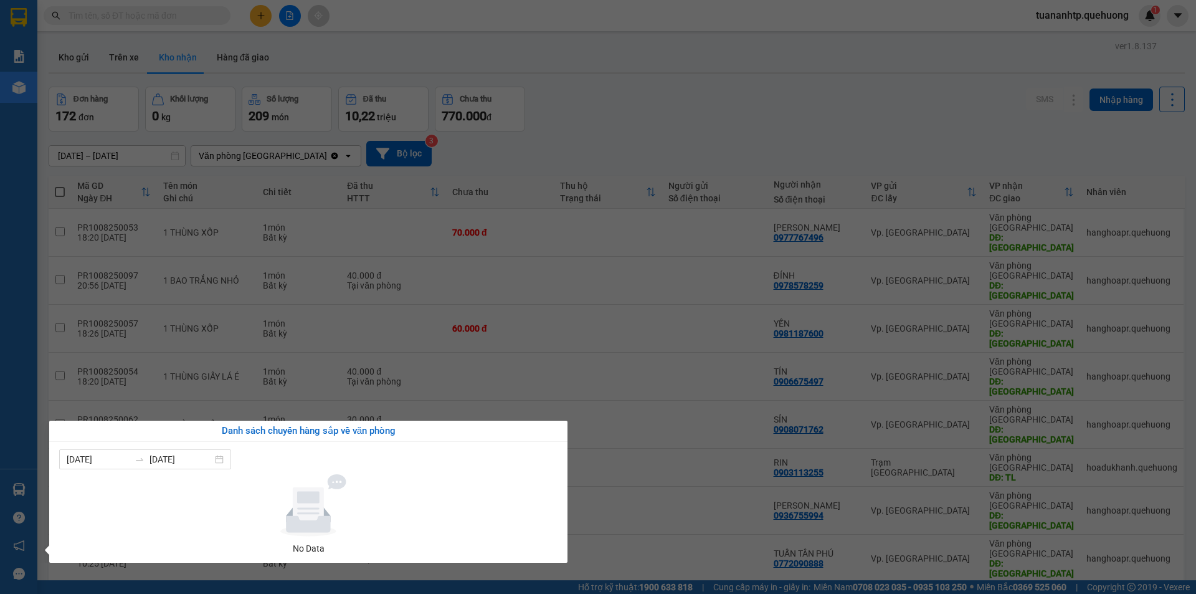
click at [787, 104] on section "Kết quả tìm kiếm ( 0 ) Bộ lọc No Data tuananhtp.quehuong 1 Báo cáo Báo cáo dòng…" at bounding box center [598, 297] width 1196 height 594
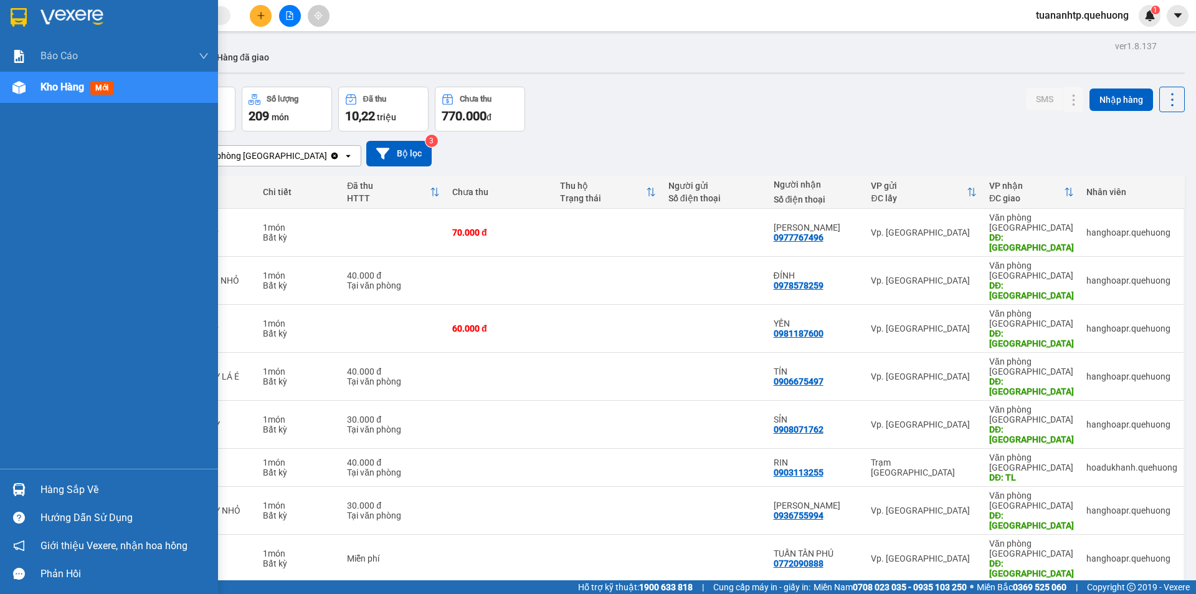
click at [49, 89] on span "Kho hàng" at bounding box center [62, 87] width 44 height 12
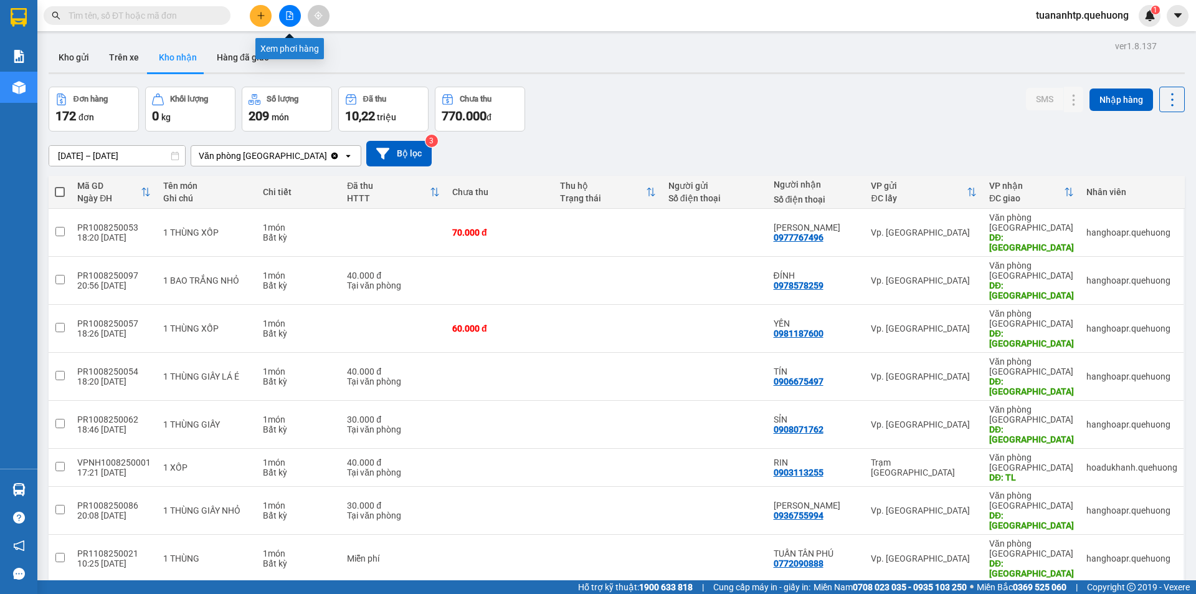
click at [295, 17] on button at bounding box center [290, 16] width 22 height 22
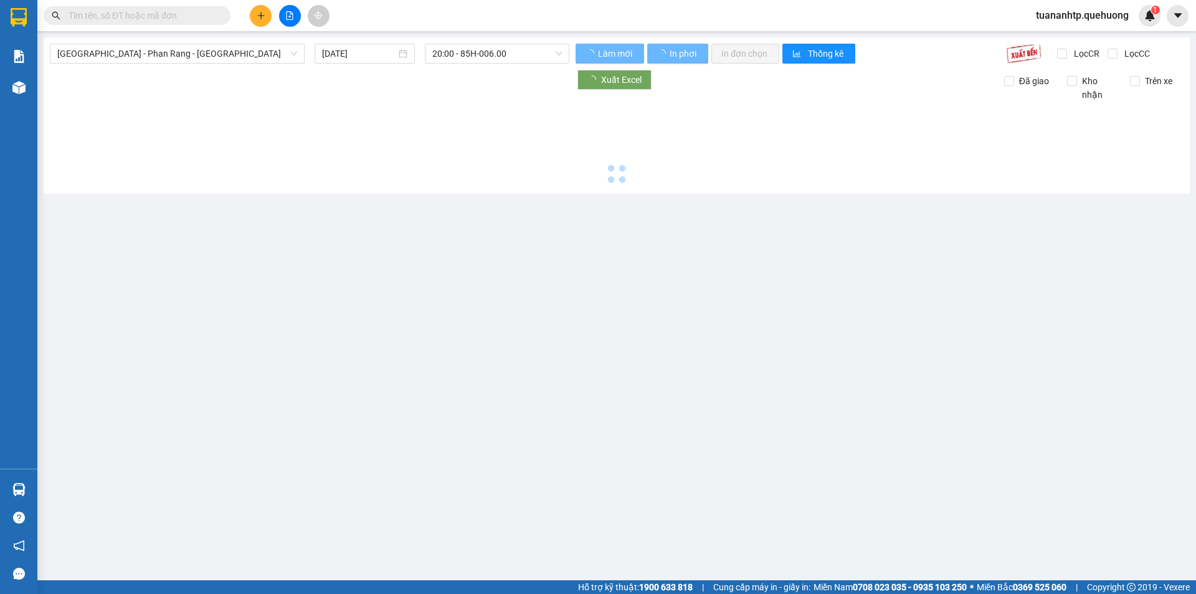
type input "[DATE]"
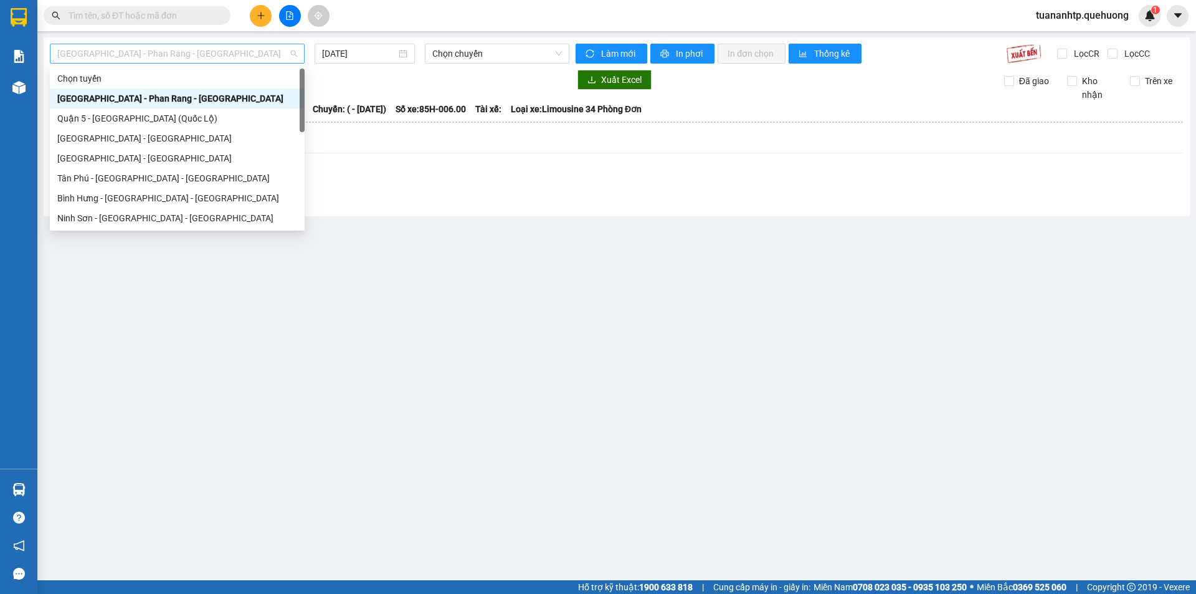
click at [217, 58] on span "[GEOGRAPHIC_DATA] - Phan Rang - [GEOGRAPHIC_DATA]" at bounding box center [177, 53] width 240 height 19
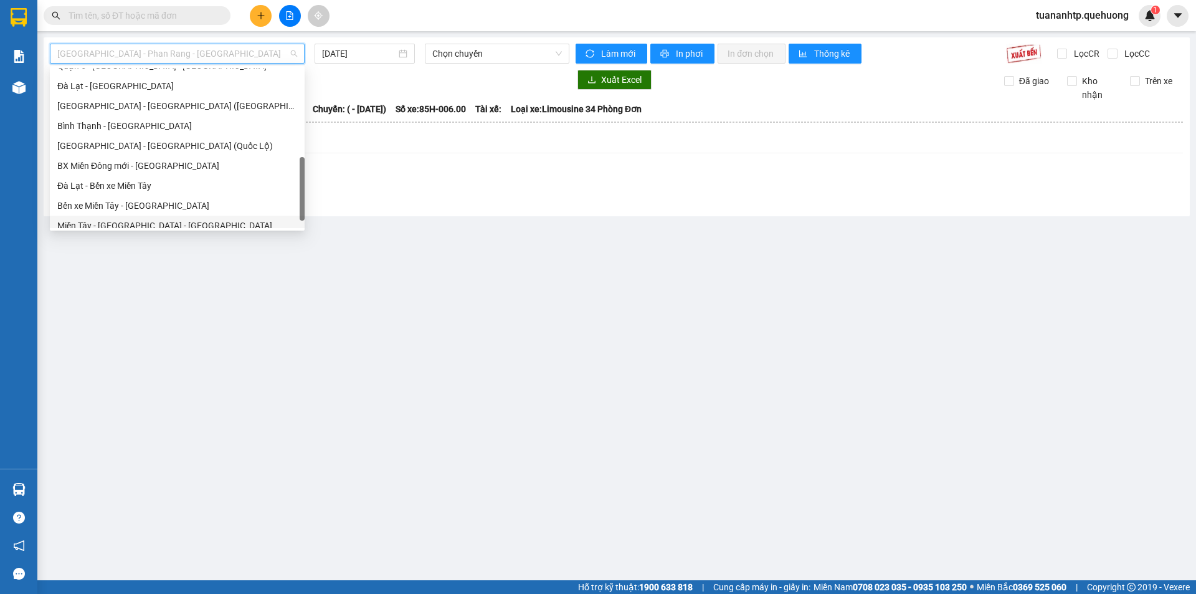
click at [122, 223] on div "Miền Tây - [GEOGRAPHIC_DATA] - [GEOGRAPHIC_DATA]" at bounding box center [177, 226] width 240 height 14
type input "[DATE]"
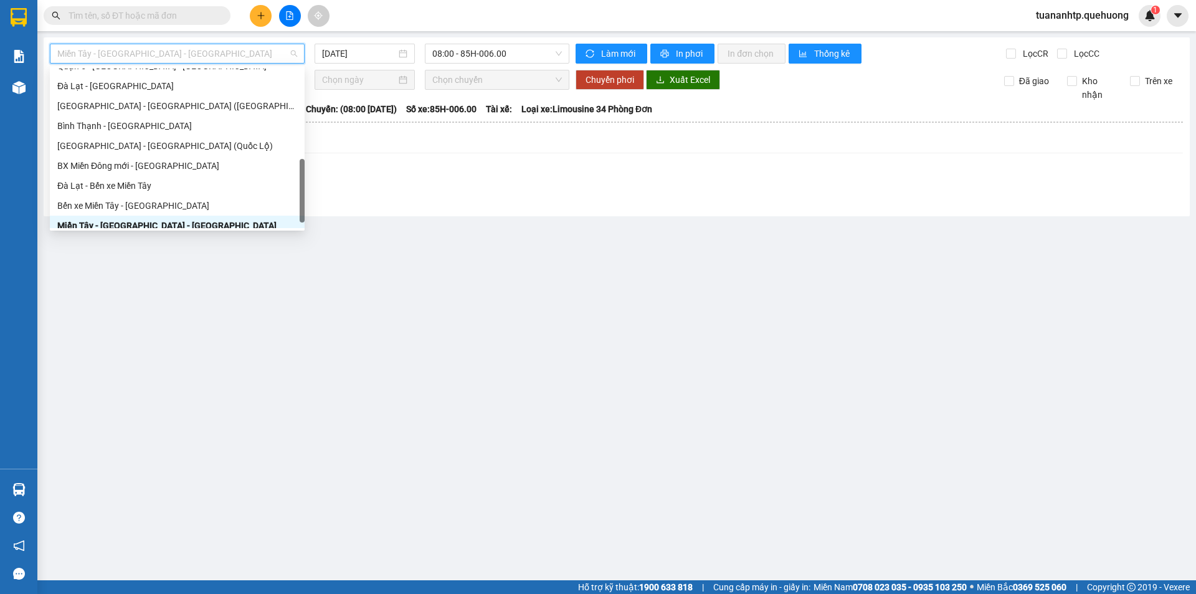
click at [191, 55] on span "Miền Tây - [GEOGRAPHIC_DATA] - [GEOGRAPHIC_DATA]" at bounding box center [177, 53] width 240 height 19
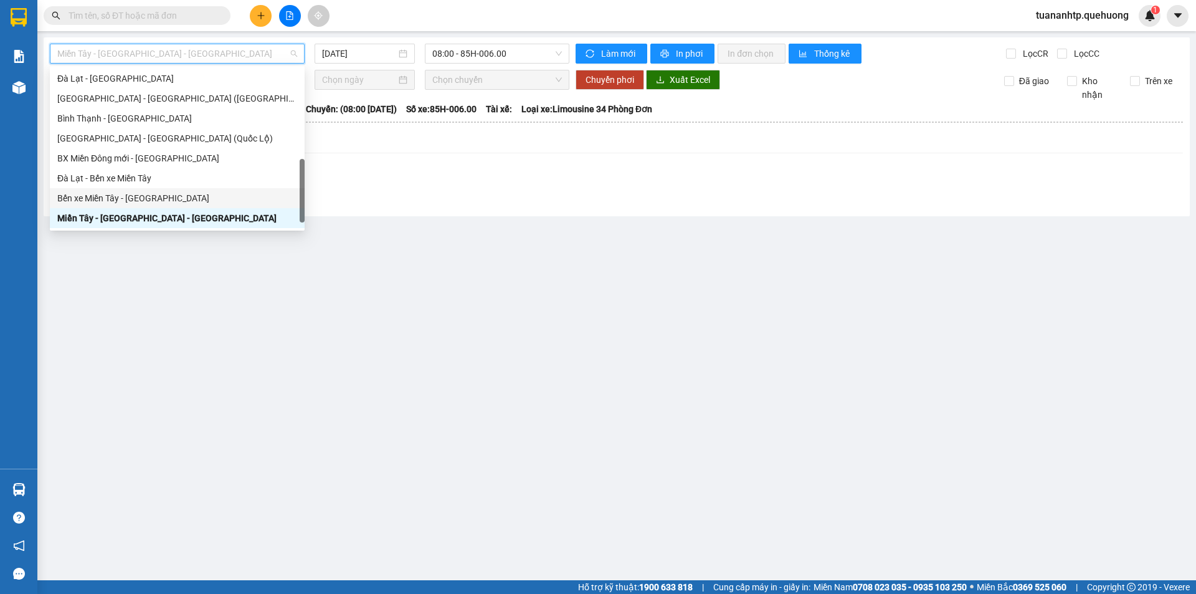
scroll to position [339, 0]
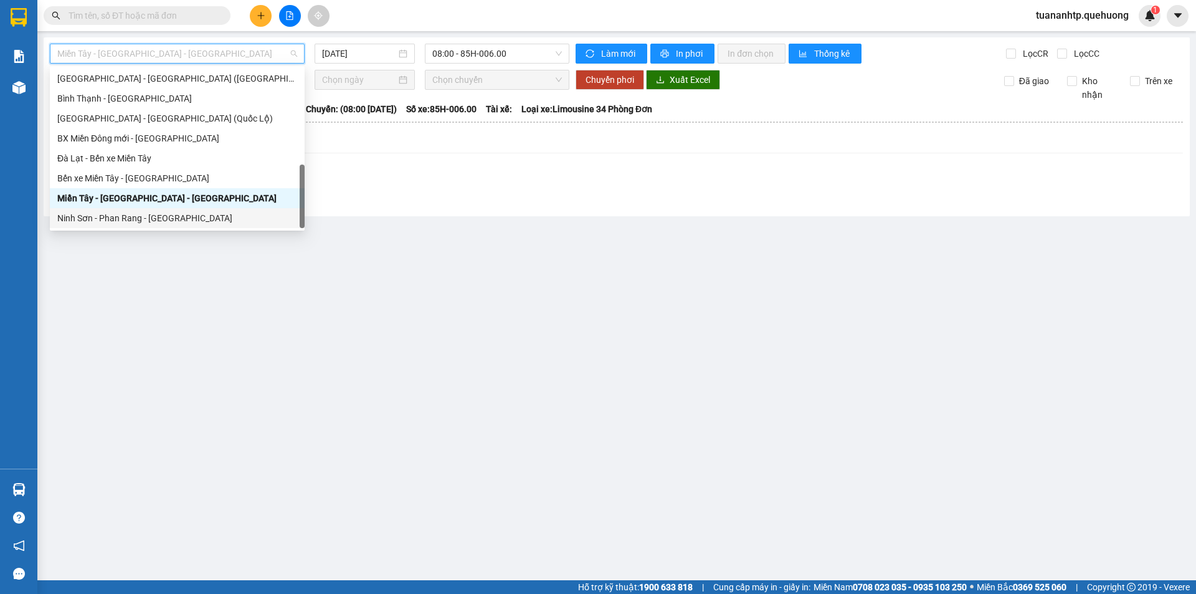
click at [126, 217] on div "Ninh Sơn - Phan Rang - [GEOGRAPHIC_DATA]" at bounding box center [177, 218] width 240 height 14
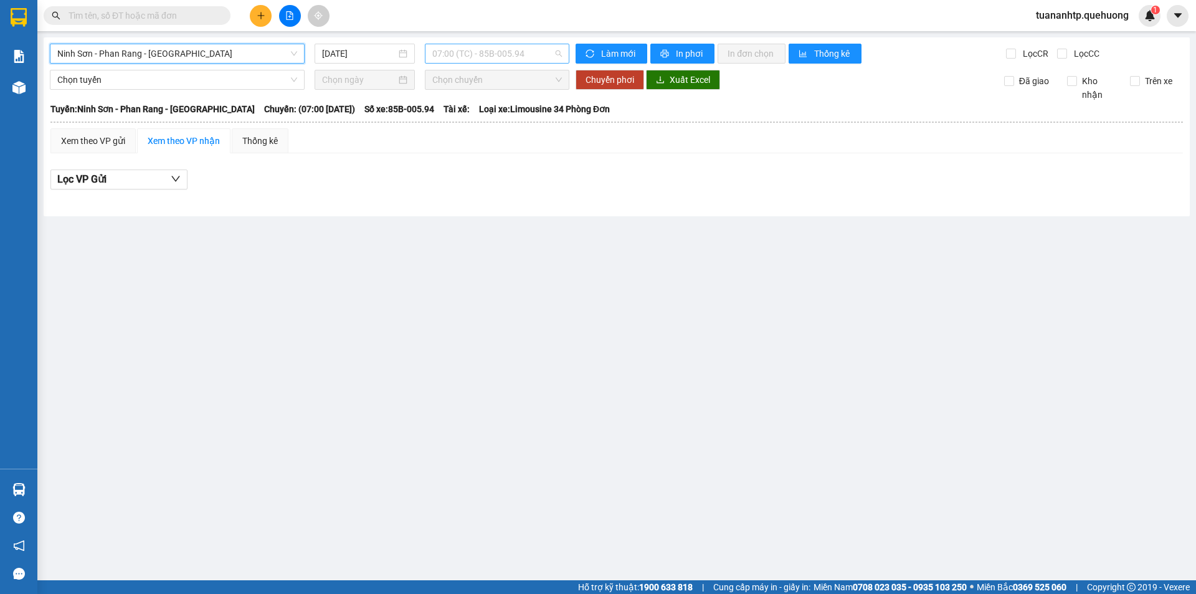
click at [467, 52] on span "07:00 (TC) - 85B-005.94" at bounding box center [497, 53] width 130 height 19
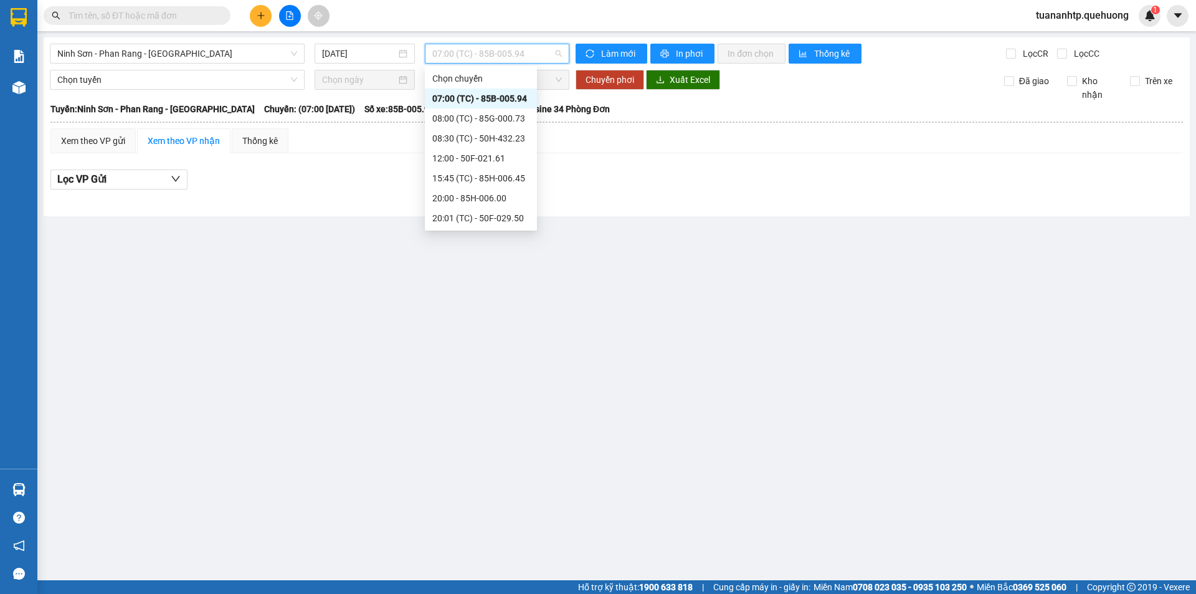
click at [472, 99] on div "07:00 (TC) - 85B-005.94" at bounding box center [480, 99] width 97 height 14
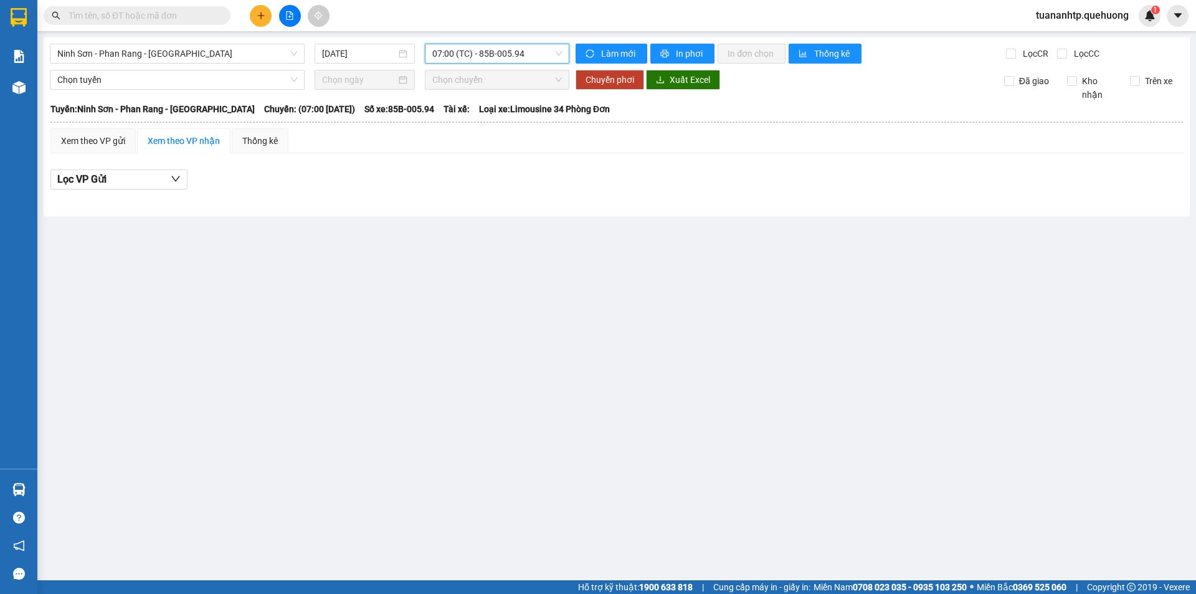
click at [501, 53] on span "07:00 (TC) - 85B-005.94" at bounding box center [497, 53] width 130 height 19
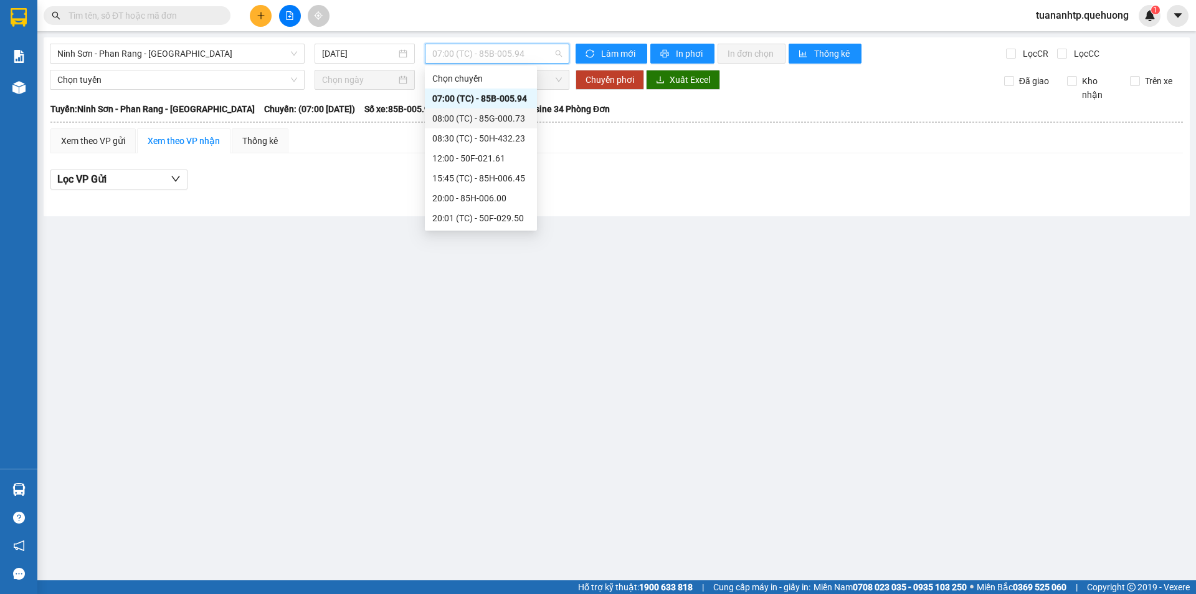
click at [503, 125] on div "08:00 (TC) - 85G-000.73" at bounding box center [480, 118] width 97 height 14
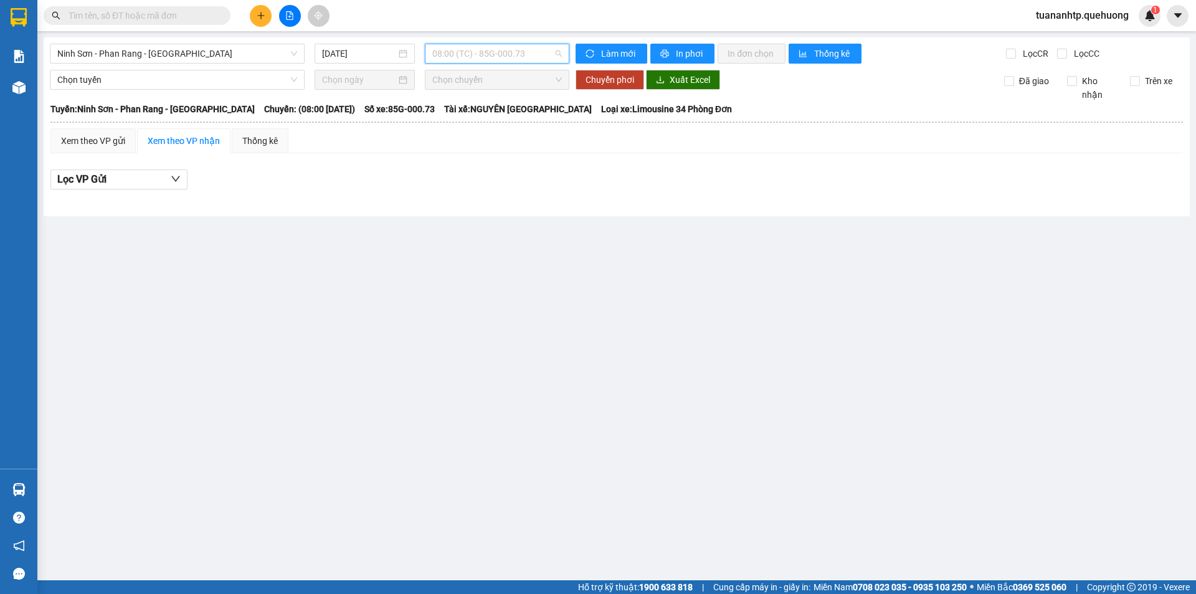
click at [512, 51] on span "08:00 (TC) - 85G-000.73" at bounding box center [497, 53] width 130 height 19
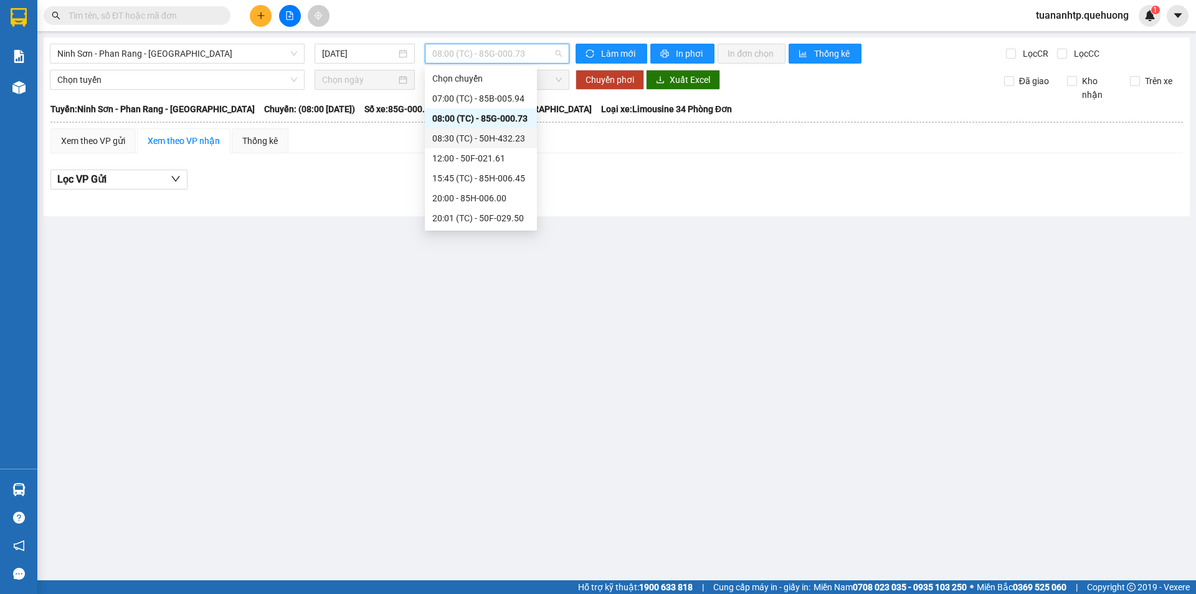
click at [501, 138] on div "08:30 (TC) - 50H-432.23" at bounding box center [480, 138] width 97 height 14
click at [498, 50] on span "08:30 (TC) - 50H-432.23" at bounding box center [497, 53] width 130 height 19
click at [329, 51] on input "[DATE]" at bounding box center [359, 54] width 74 height 14
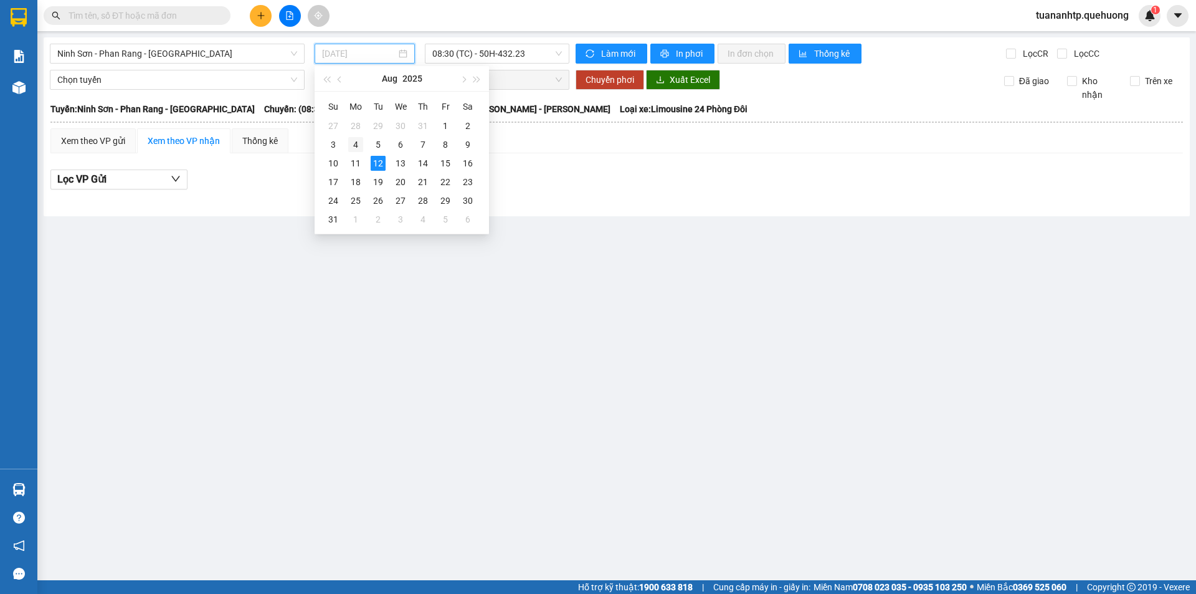
click at [360, 153] on td "4" at bounding box center [355, 144] width 22 height 19
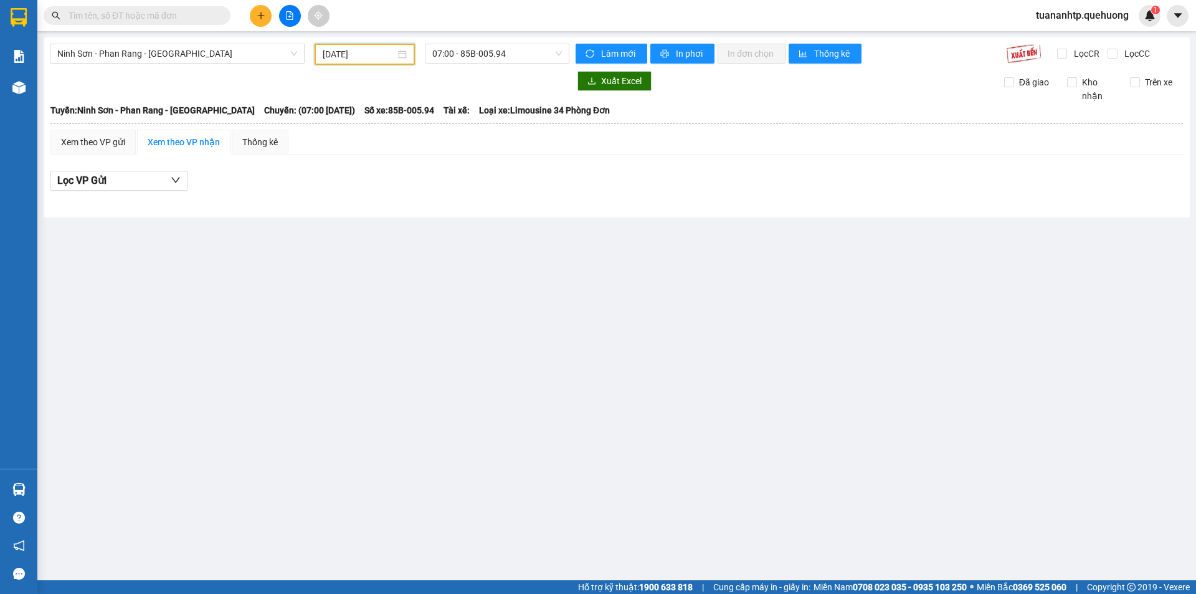
click at [354, 63] on div "[DATE]" at bounding box center [365, 54] width 100 height 21
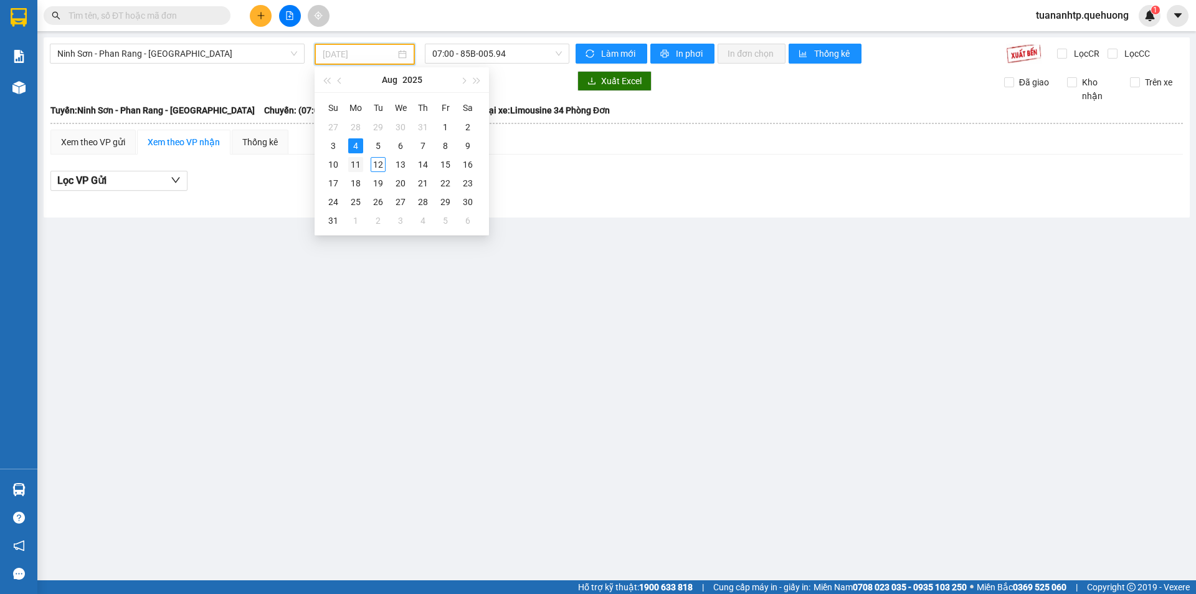
click at [359, 168] on div "11" at bounding box center [355, 164] width 15 height 15
type input "[DATE]"
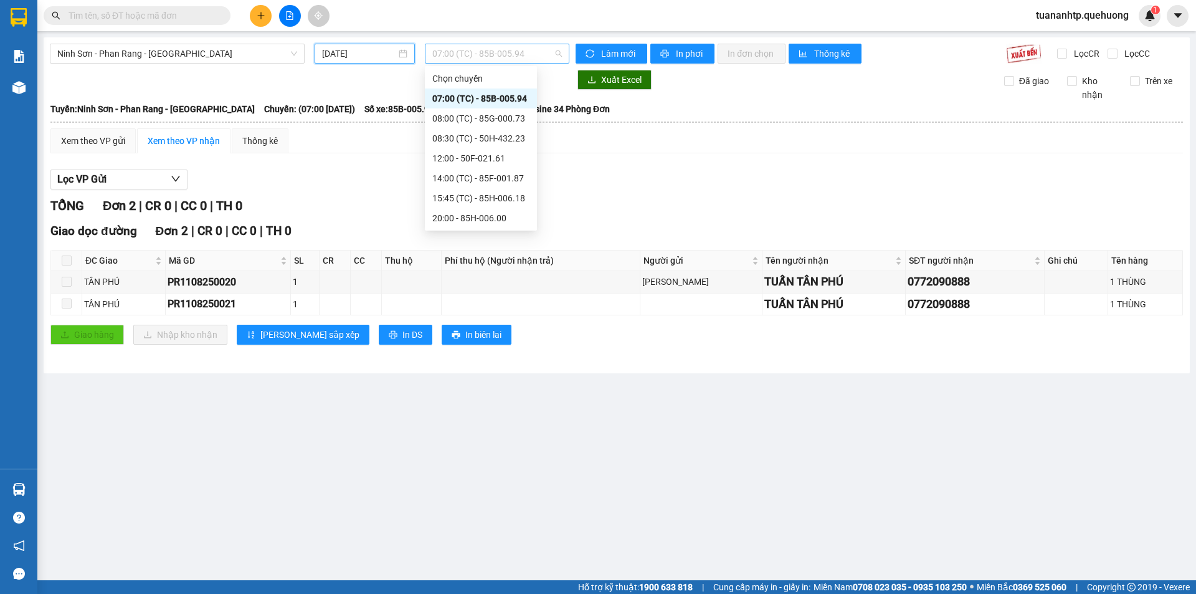
click at [515, 60] on span "07:00 (TC) - 85B-005.94" at bounding box center [497, 53] width 130 height 19
click at [495, 149] on div "12:00 - 50F-021.61" at bounding box center [481, 158] width 112 height 20
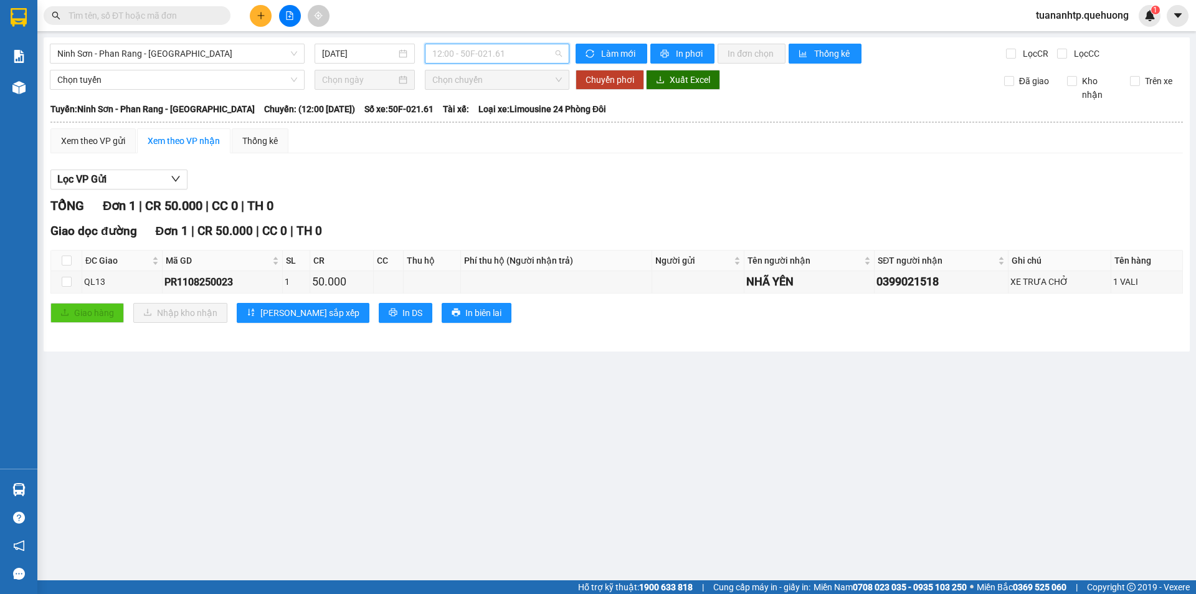
click at [540, 57] on span "12:00 - 50F-021.61" at bounding box center [497, 53] width 130 height 19
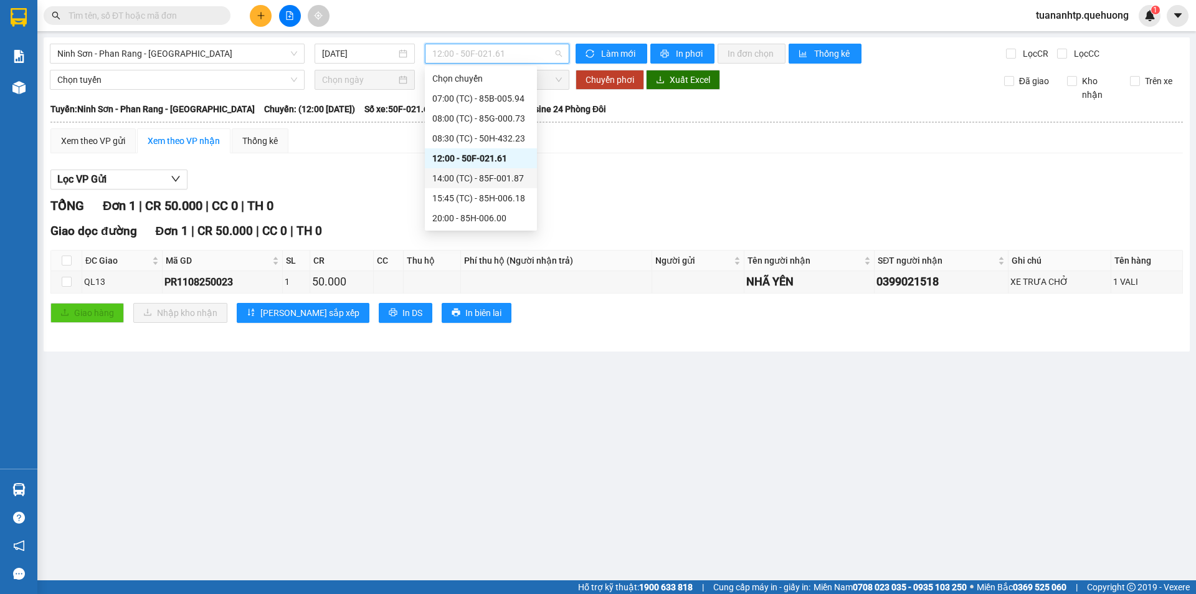
click at [503, 180] on div "14:00 (TC) - 85F-001.87" at bounding box center [480, 178] width 97 height 14
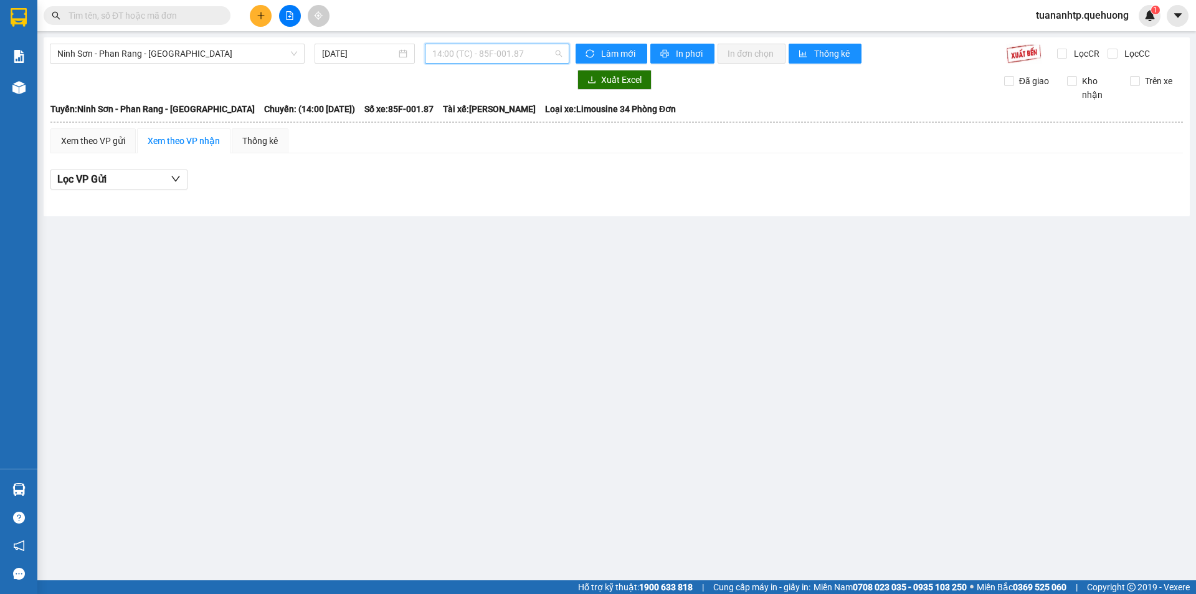
click at [536, 56] on span "14:00 (TC) - 85F-001.87" at bounding box center [497, 53] width 130 height 19
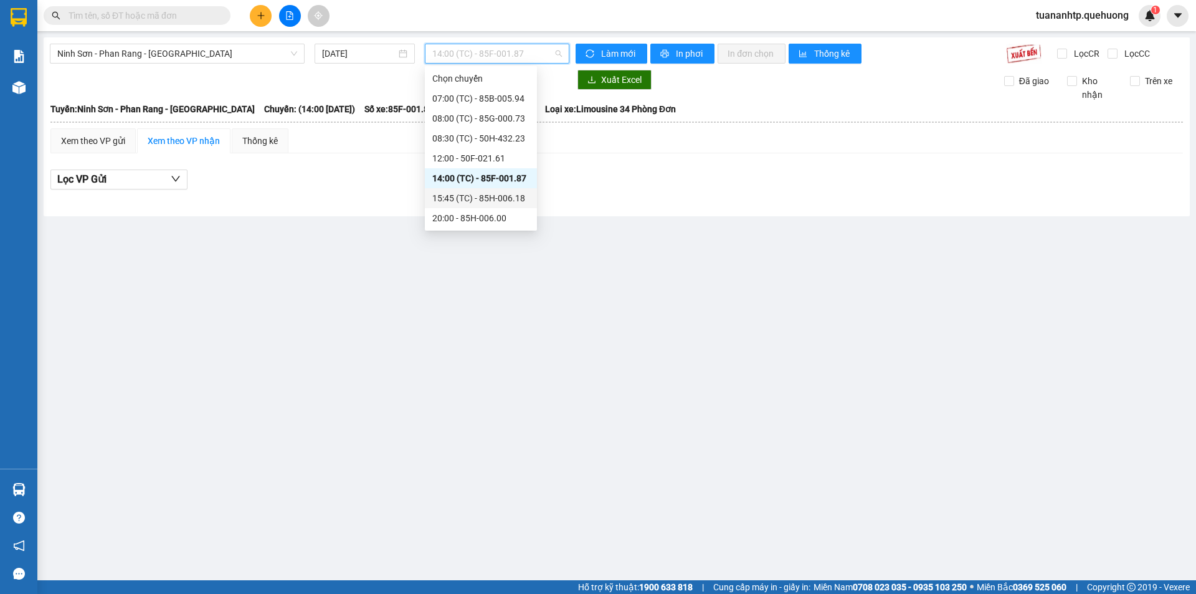
click at [503, 194] on div "15:45 (TC) - 85H-006.18" at bounding box center [480, 198] width 97 height 14
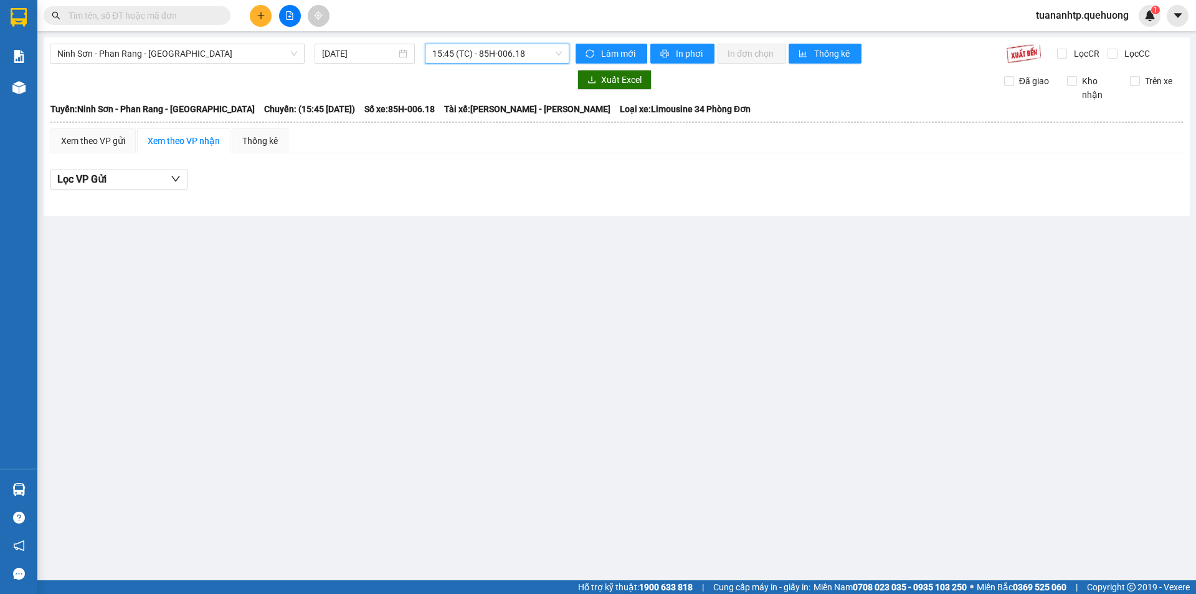
click at [523, 55] on span "15:45 (TC) - 85H-006.18" at bounding box center [497, 53] width 130 height 19
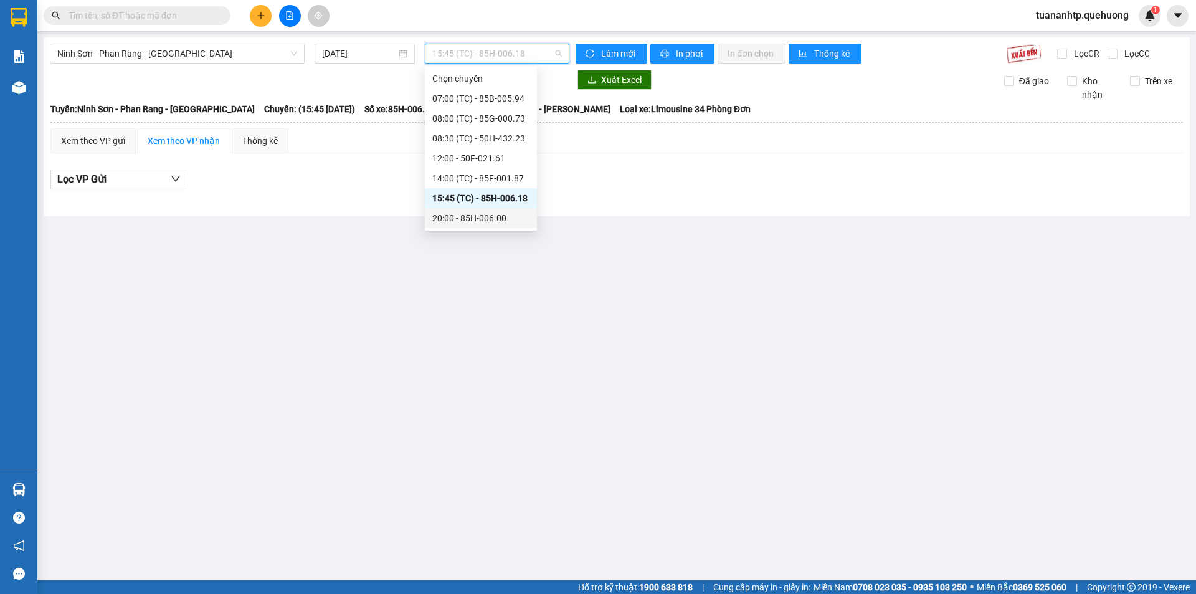
click at [490, 219] on div "20:00 - 85H-006.00" at bounding box center [480, 218] width 97 height 14
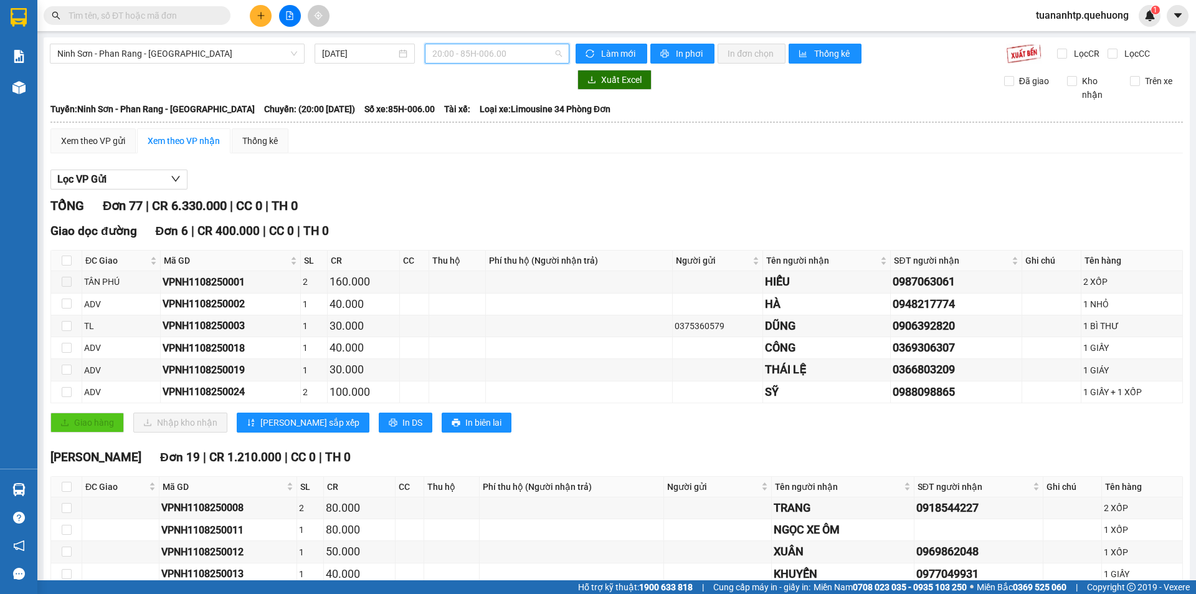
click at [475, 55] on span "20:00 - 85H-006.00" at bounding box center [497, 53] width 130 height 19
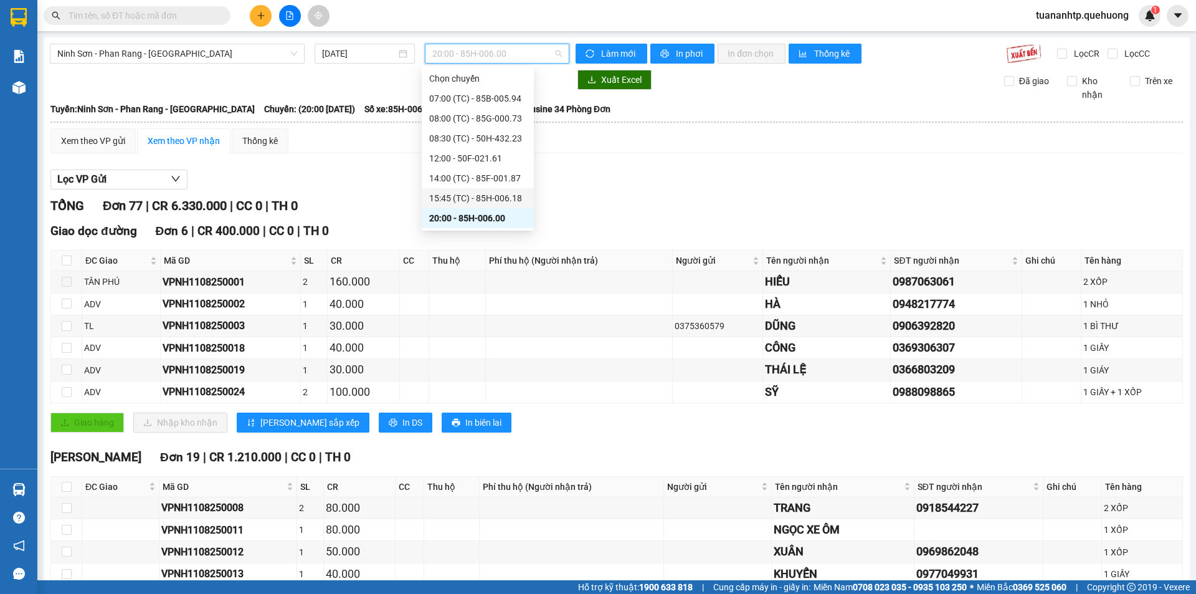
scroll to position [62, 0]
click at [478, 177] on div "20:01 (TC) - 85G-000.61" at bounding box center [477, 176] width 97 height 14
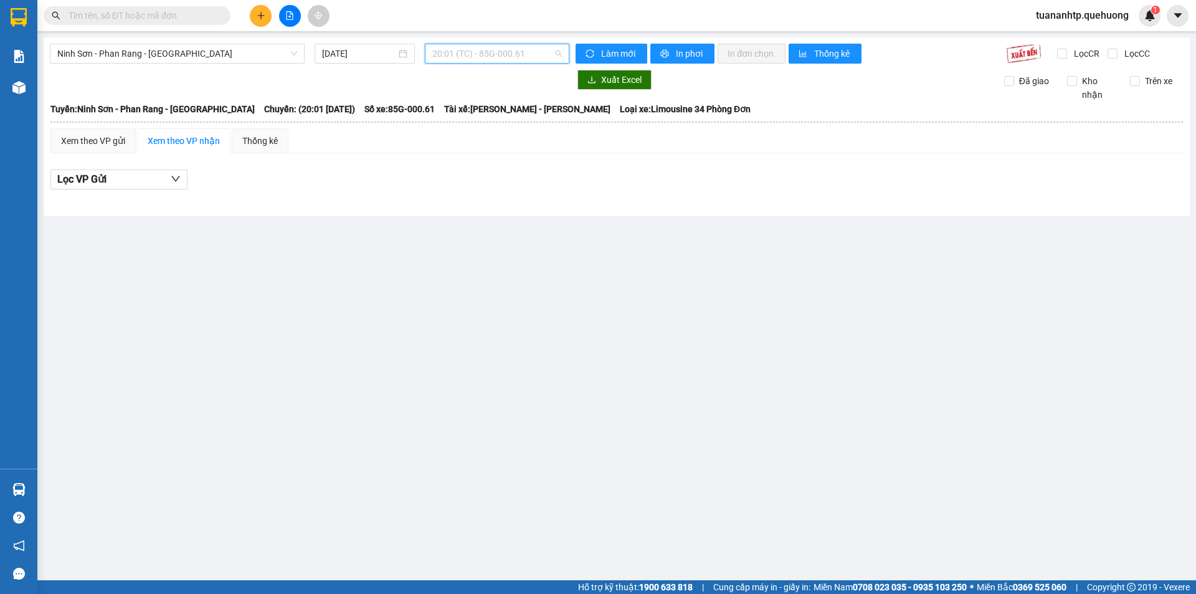
click at [492, 56] on span "20:01 (TC) - 85G-000.61" at bounding box center [497, 53] width 130 height 19
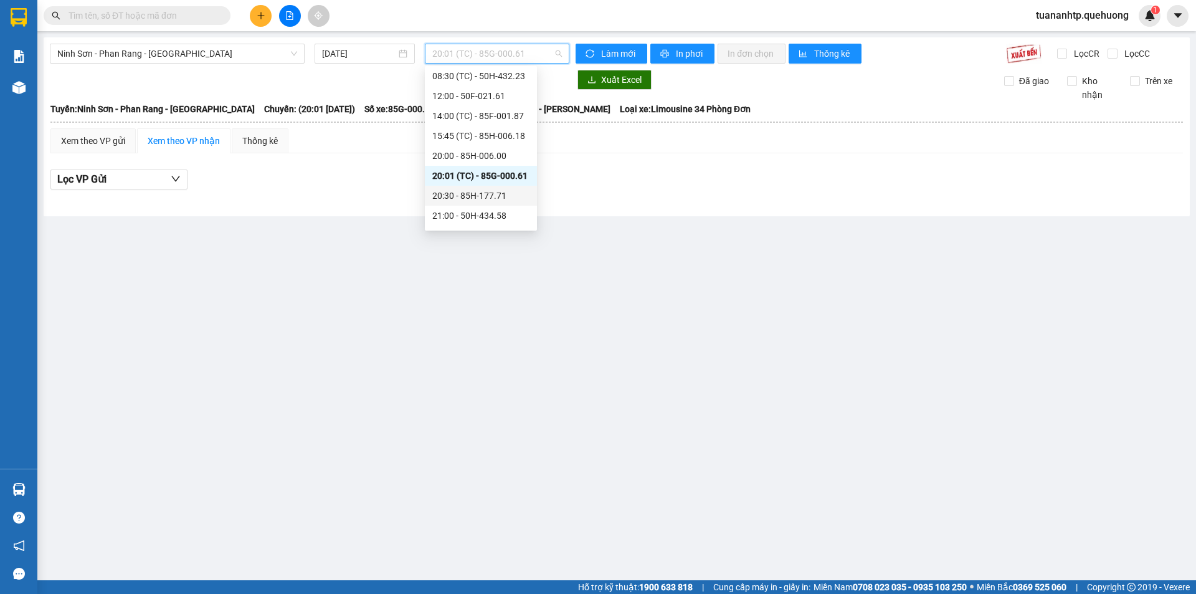
click at [494, 194] on div "20:30 - 85H-177.71" at bounding box center [480, 196] width 97 height 14
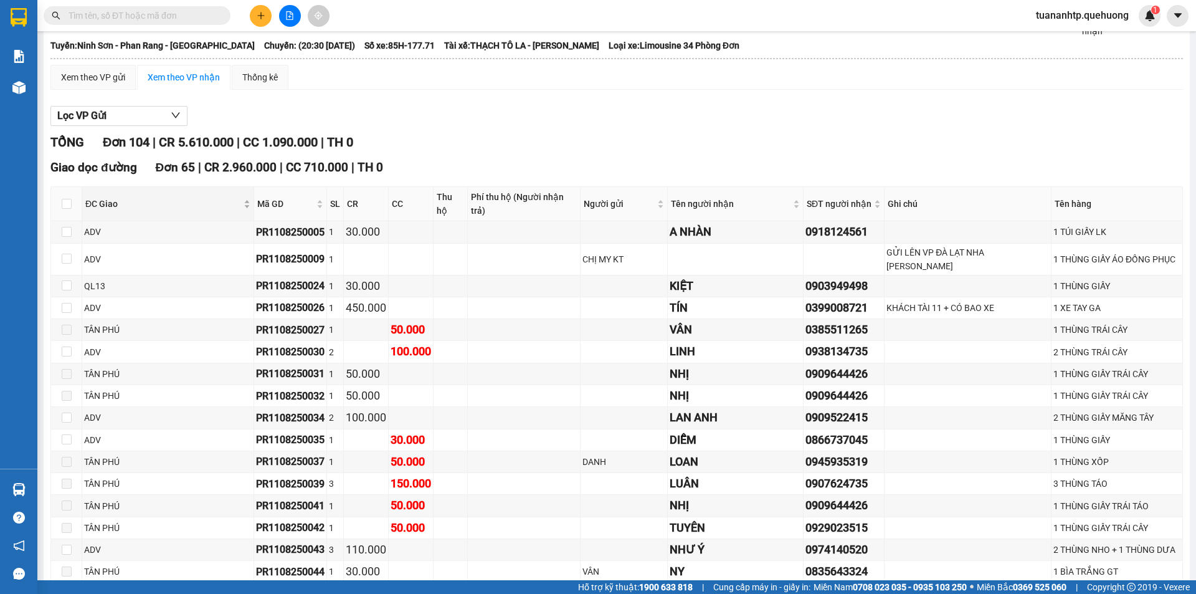
scroll to position [62, 0]
click at [64, 200] on input "checkbox" at bounding box center [67, 205] width 10 height 10
checkbox input "true"
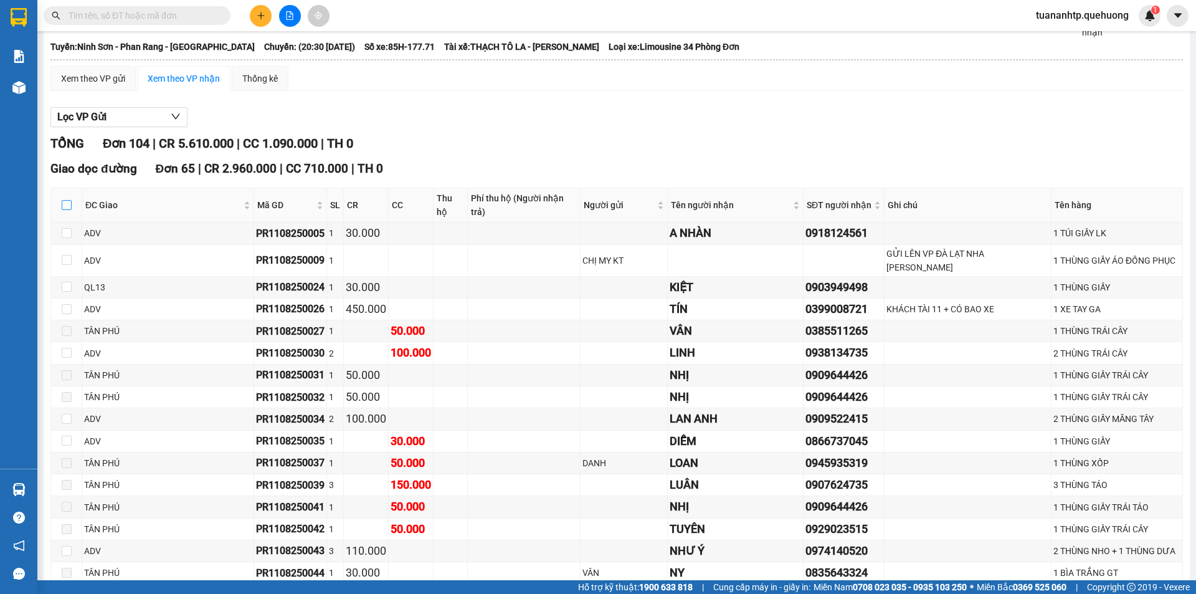
checkbox input "true"
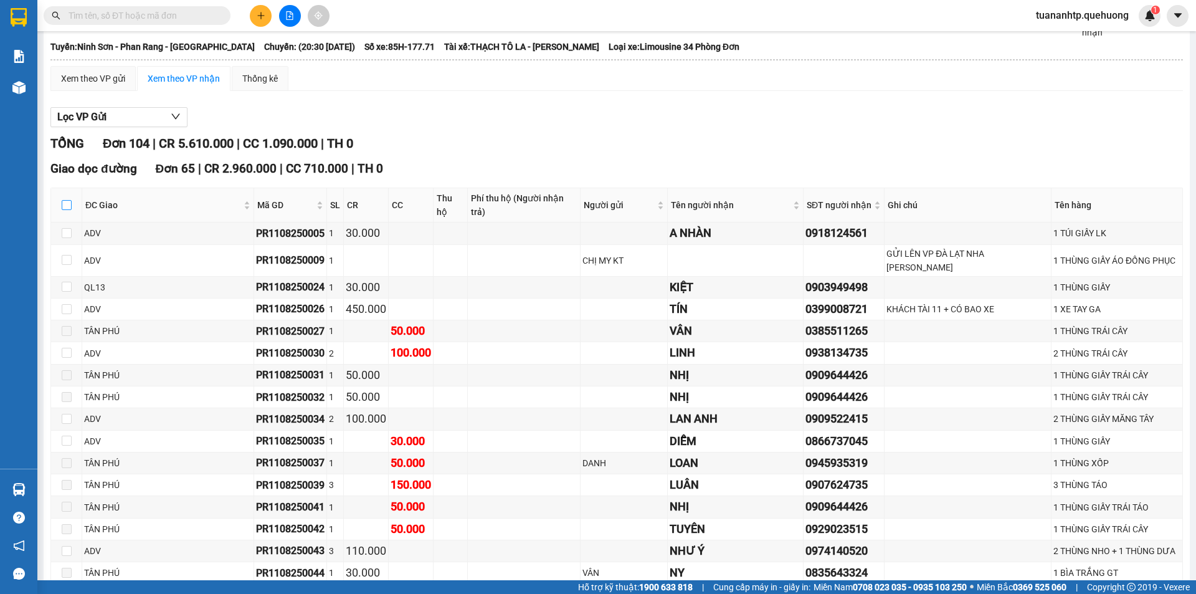
checkbox input "true"
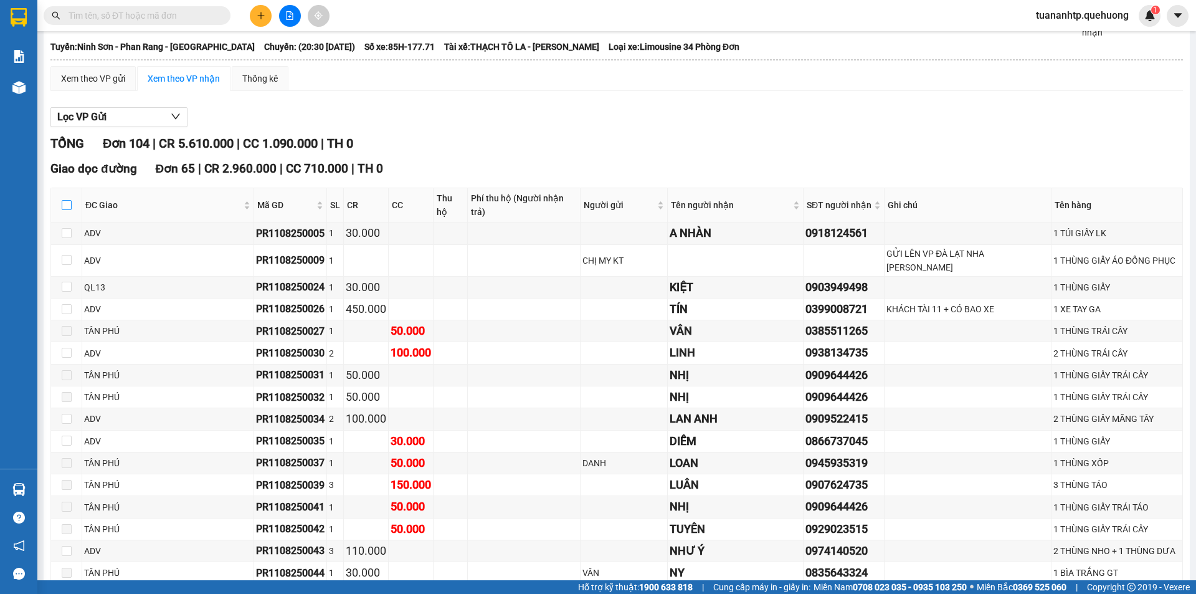
checkbox input "true"
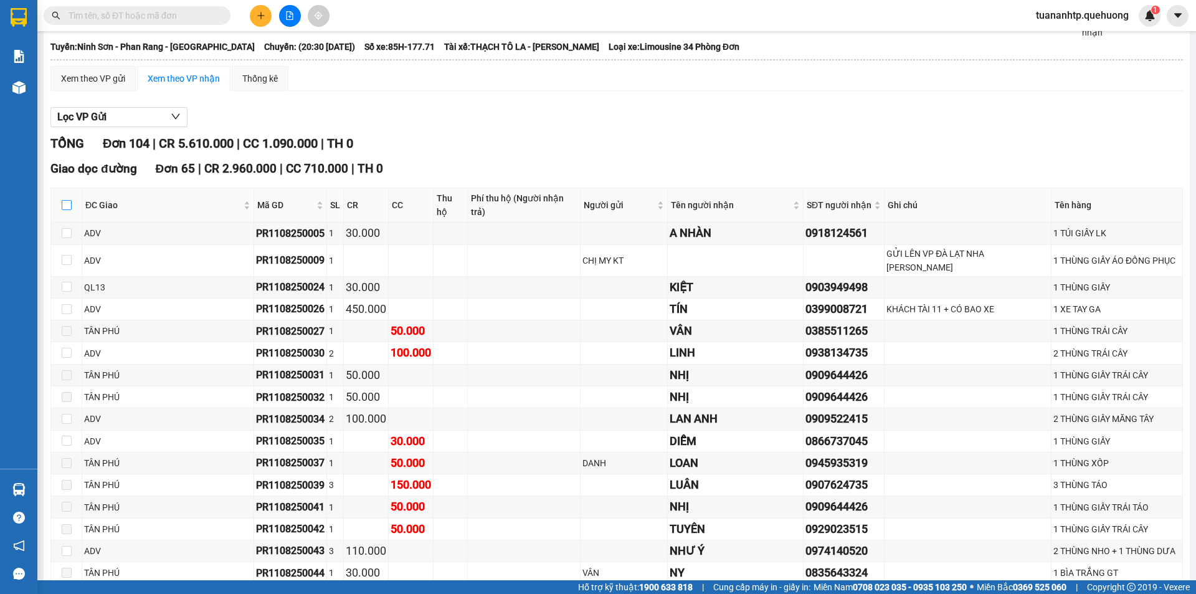
checkbox input "true"
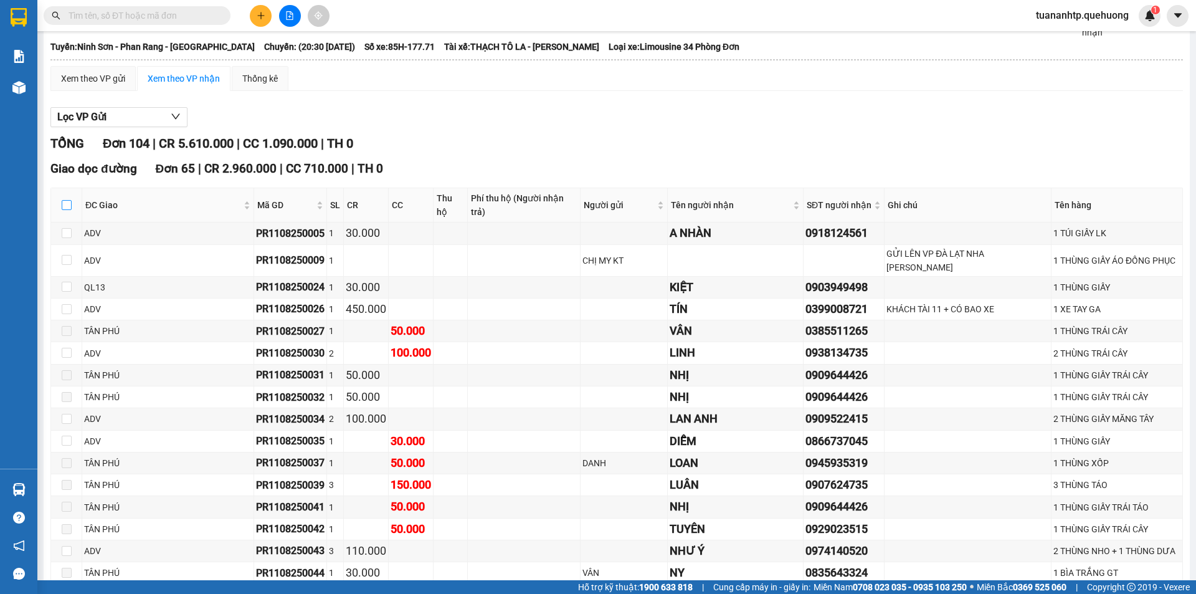
checkbox input "true"
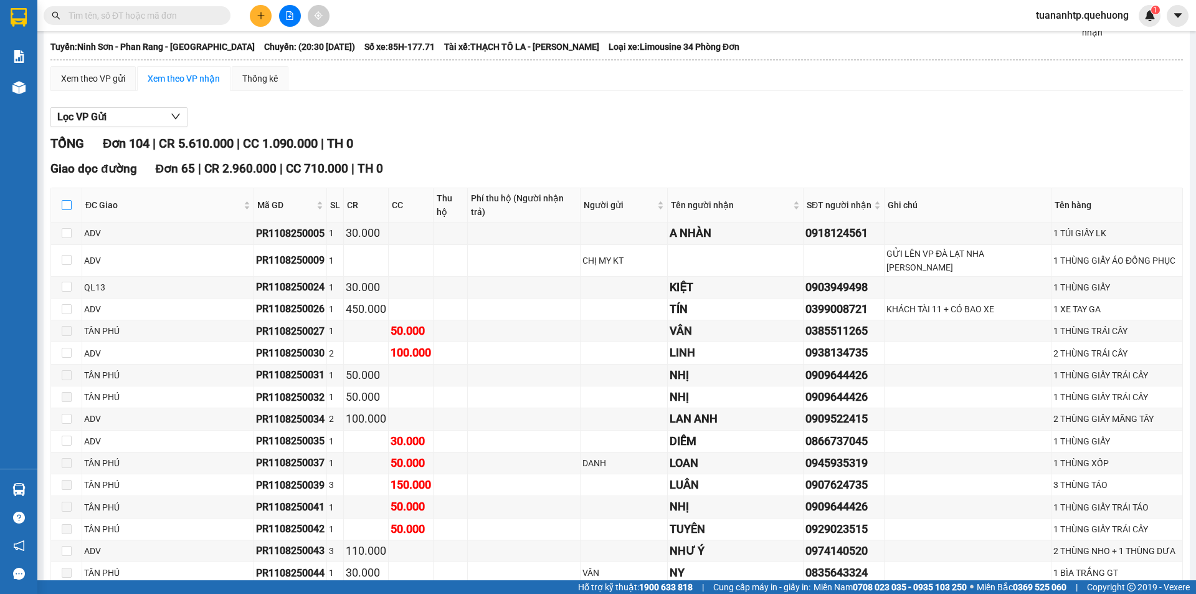
checkbox input "true"
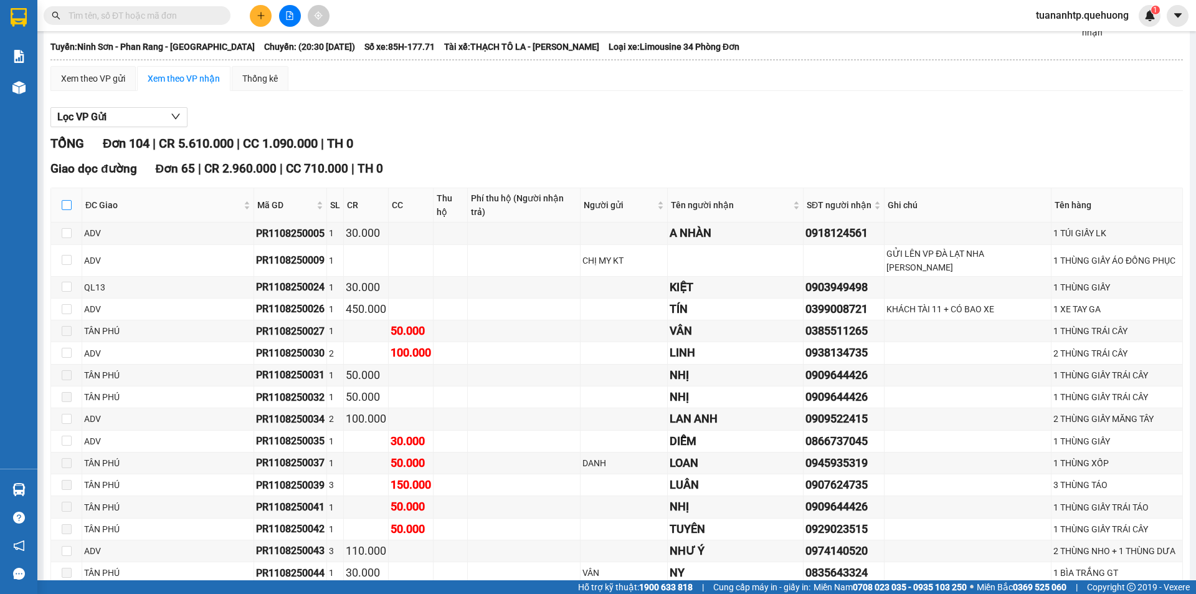
checkbox input "true"
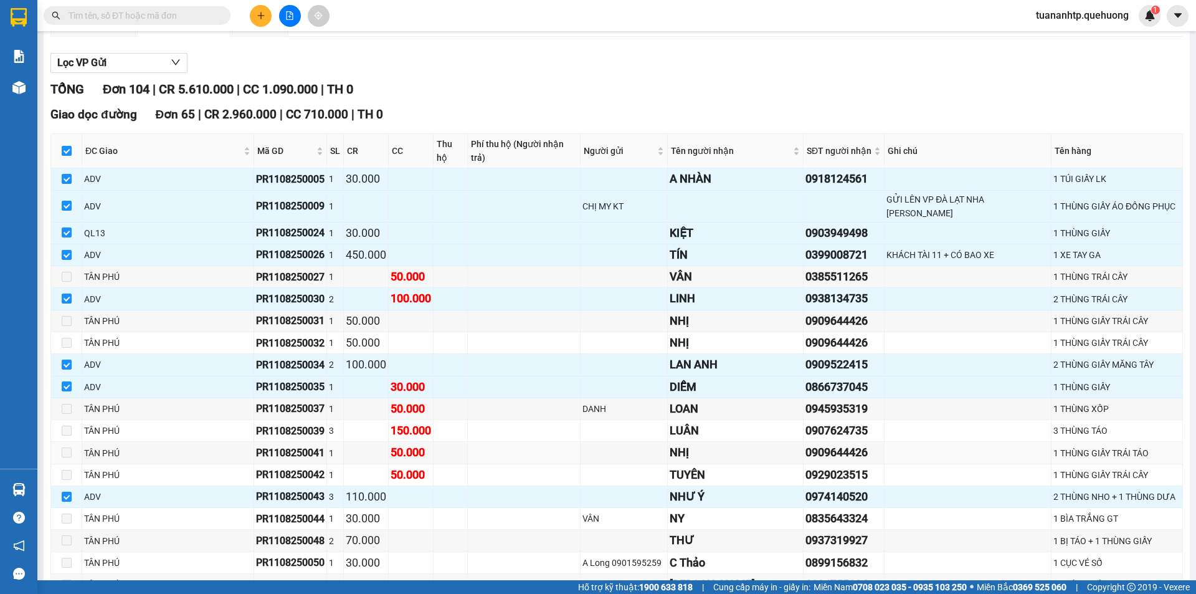
scroll to position [0, 0]
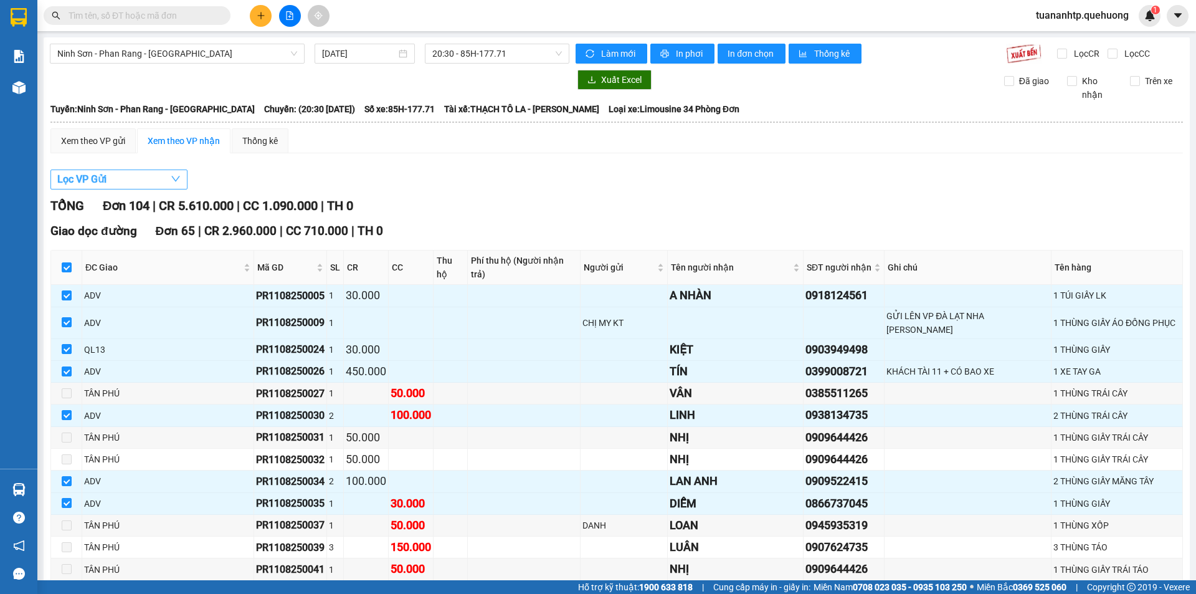
click at [157, 174] on button "Lọc VP Gửi" at bounding box center [118, 179] width 137 height 20
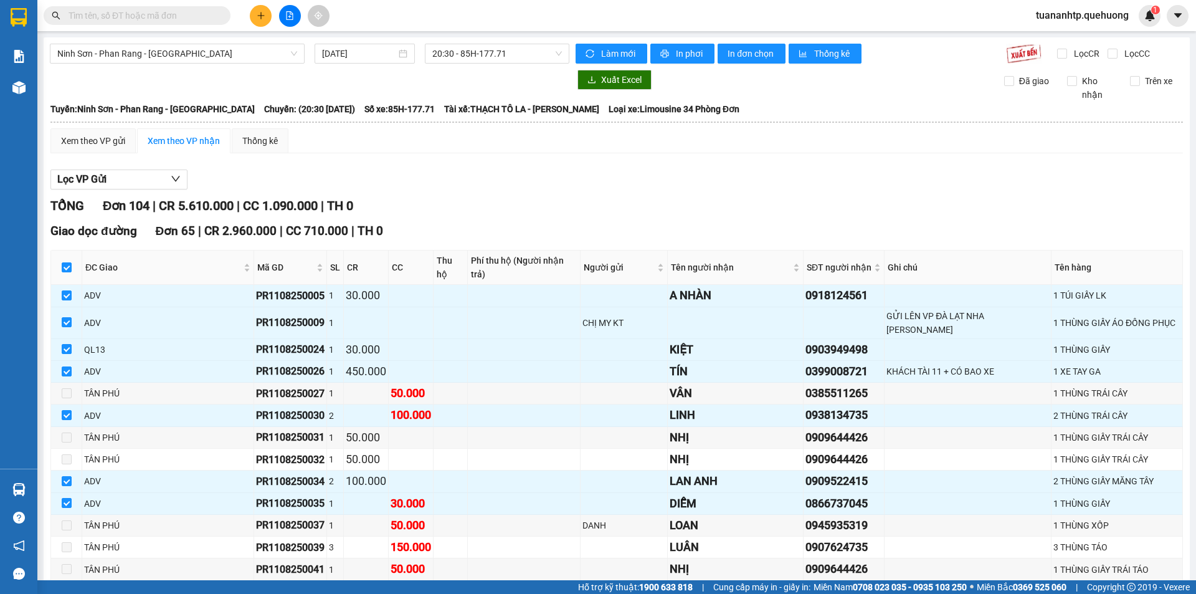
click at [207, 147] on div "Xem theo VP nhận" at bounding box center [184, 141] width 72 height 14
click at [145, 178] on button "Lọc VP Gửi" at bounding box center [118, 179] width 137 height 20
click at [271, 176] on div "Lọc VP Gửi" at bounding box center [616, 179] width 1132 height 21
click at [105, 146] on div "Xem theo VP gửi" at bounding box center [93, 141] width 64 height 14
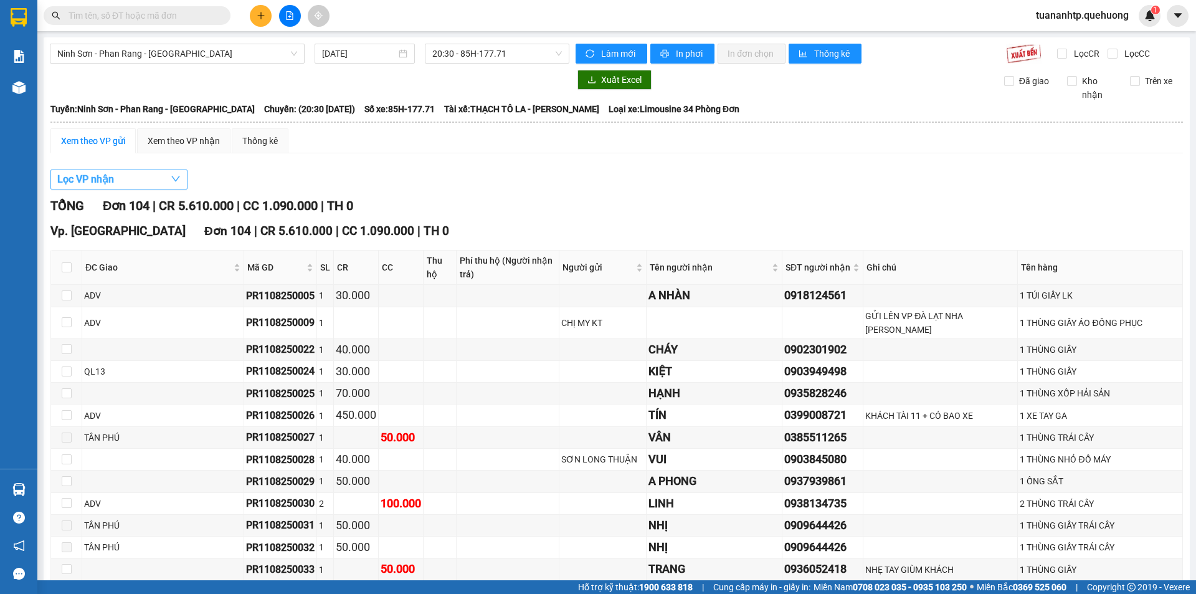
click at [151, 187] on button "Lọc VP nhận" at bounding box center [118, 179] width 137 height 20
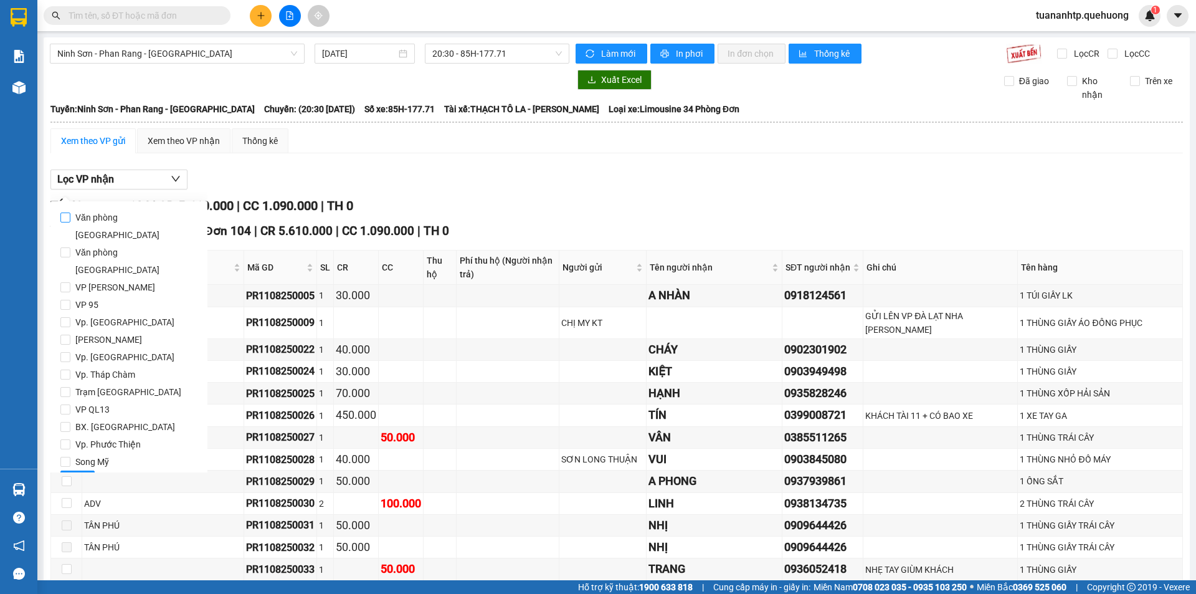
click at [142, 216] on span "Văn phòng [GEOGRAPHIC_DATA]" at bounding box center [133, 226] width 127 height 35
click at [70, 216] on input "Văn phòng [GEOGRAPHIC_DATA]" at bounding box center [65, 217] width 10 height 10
checkbox input "true"
click at [72, 473] on span "Lọc" at bounding box center [77, 480] width 14 height 14
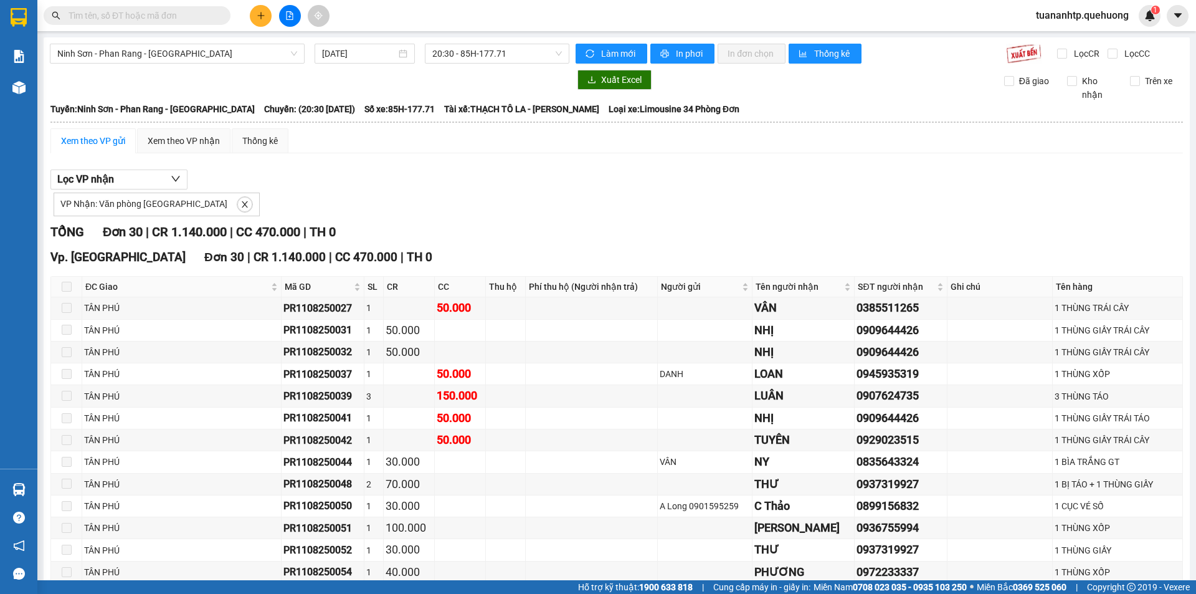
click at [69, 290] on span at bounding box center [67, 287] width 10 height 10
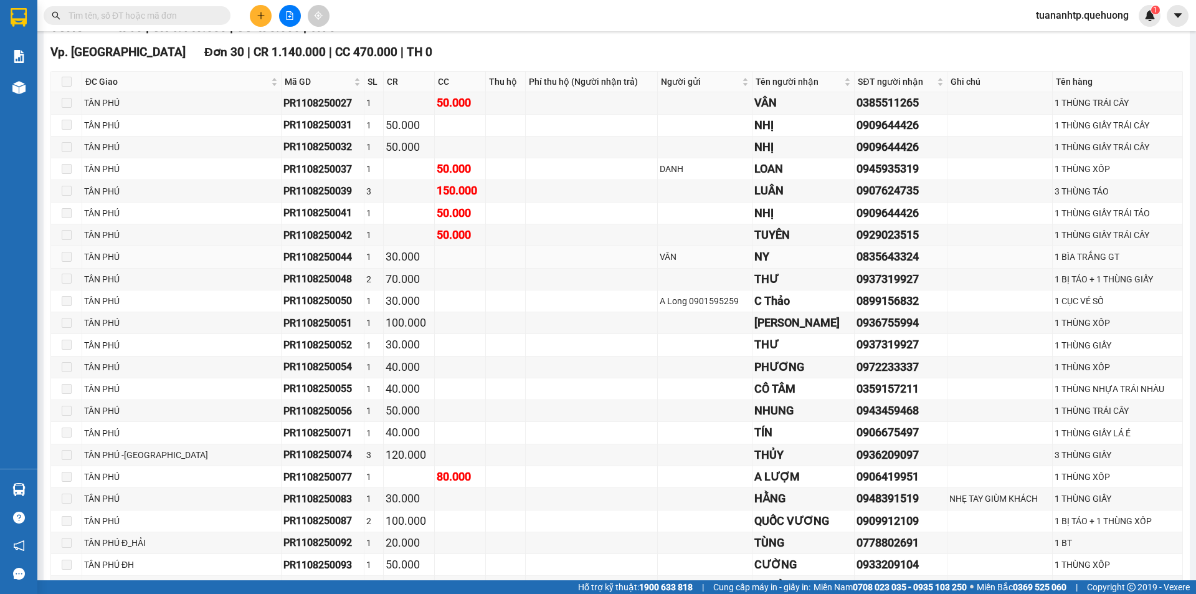
scroll to position [192, 0]
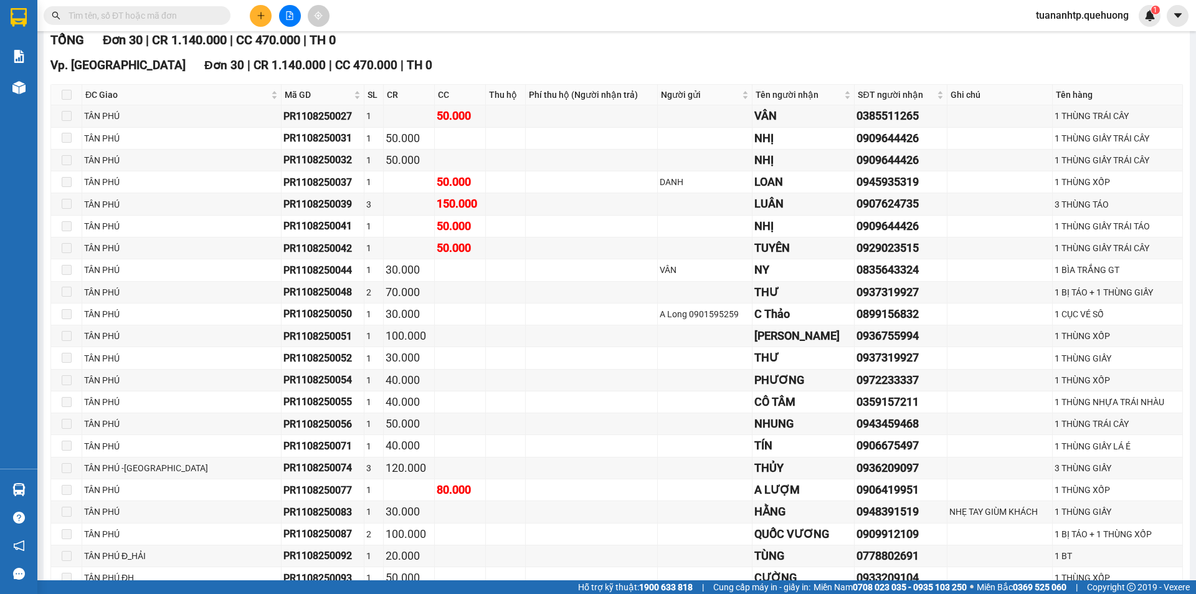
click at [64, 96] on span at bounding box center [67, 95] width 10 height 10
click at [69, 97] on span at bounding box center [67, 95] width 10 height 10
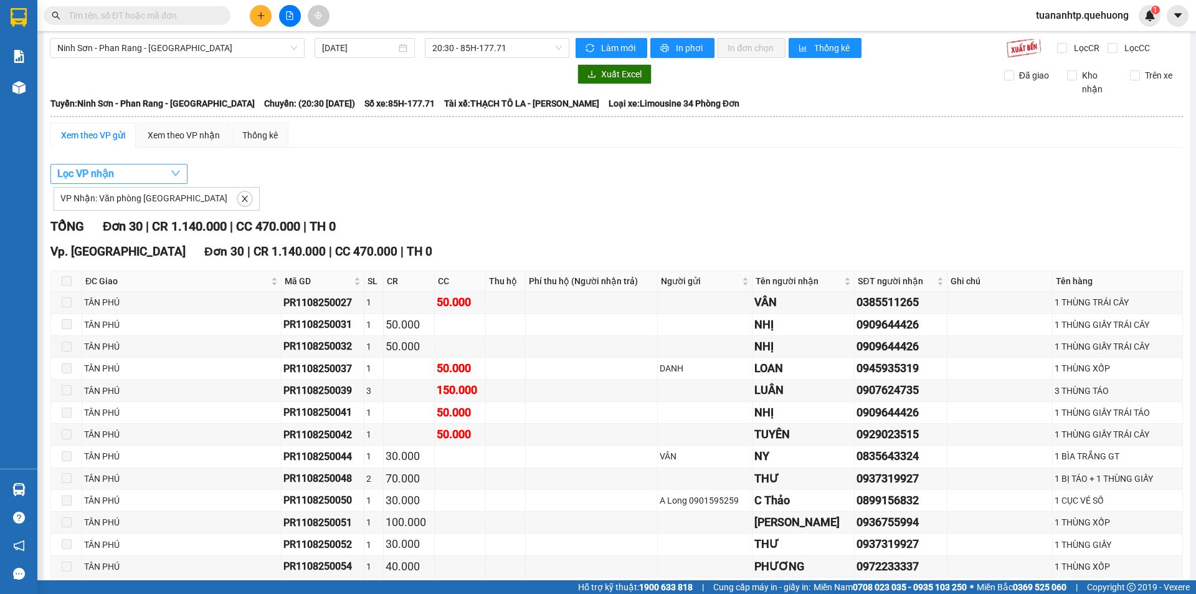
scroll to position [0, 0]
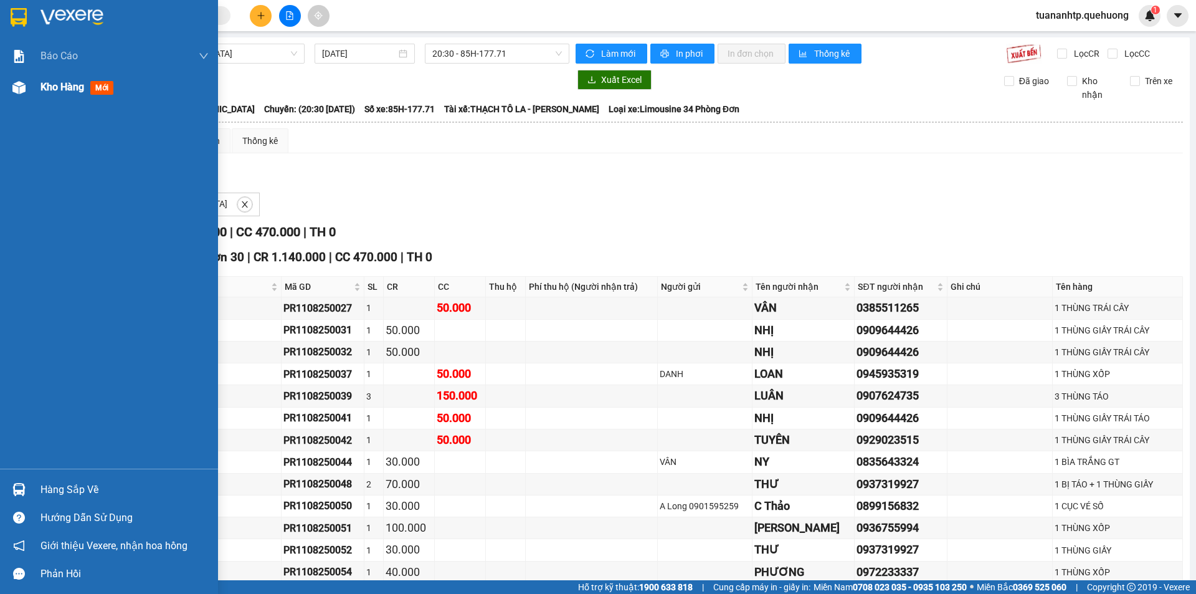
click at [67, 92] on span "Kho hàng" at bounding box center [62, 87] width 44 height 12
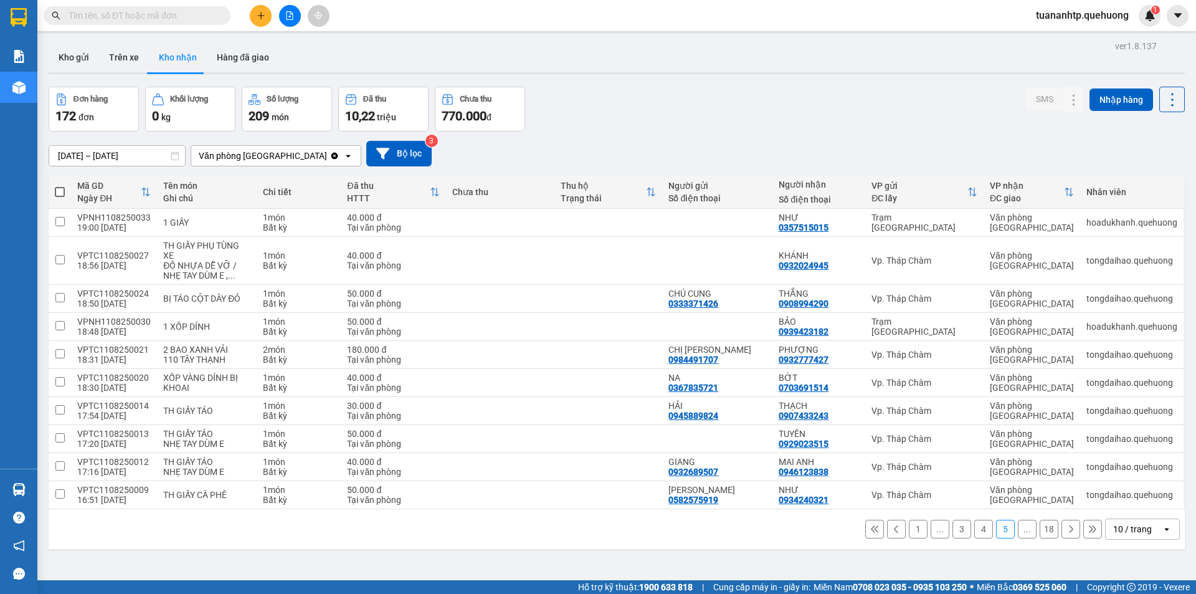
click at [1066, 531] on icon at bounding box center [1070, 528] width 9 height 9
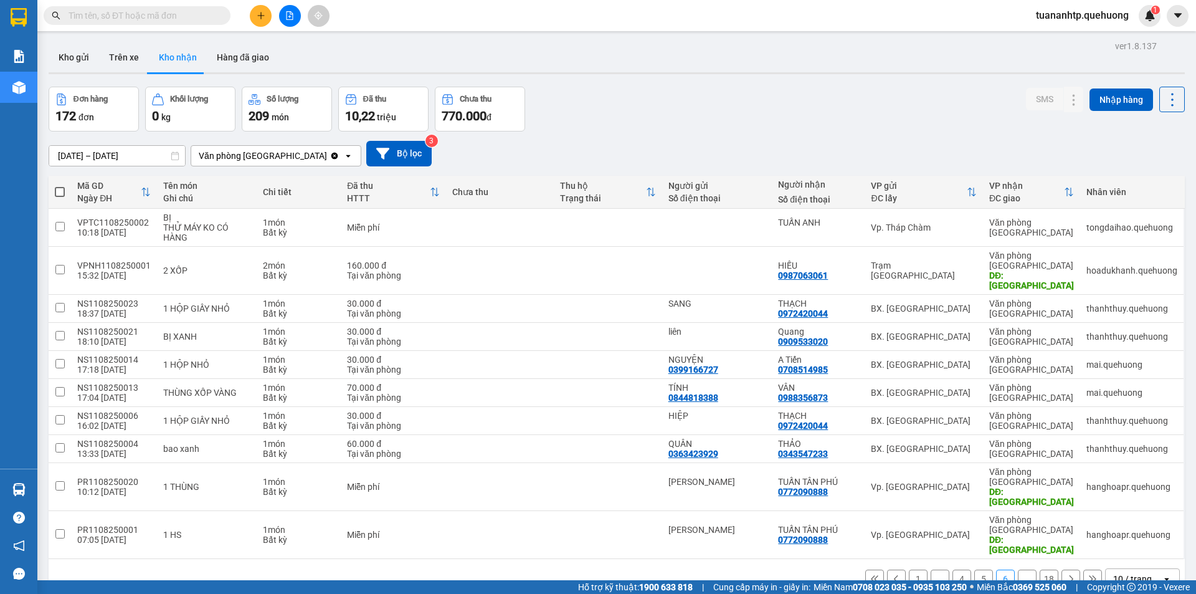
click at [1064, 559] on div "1 ... 4 5 6 ... 18 10 / trang open" at bounding box center [617, 579] width 1136 height 40
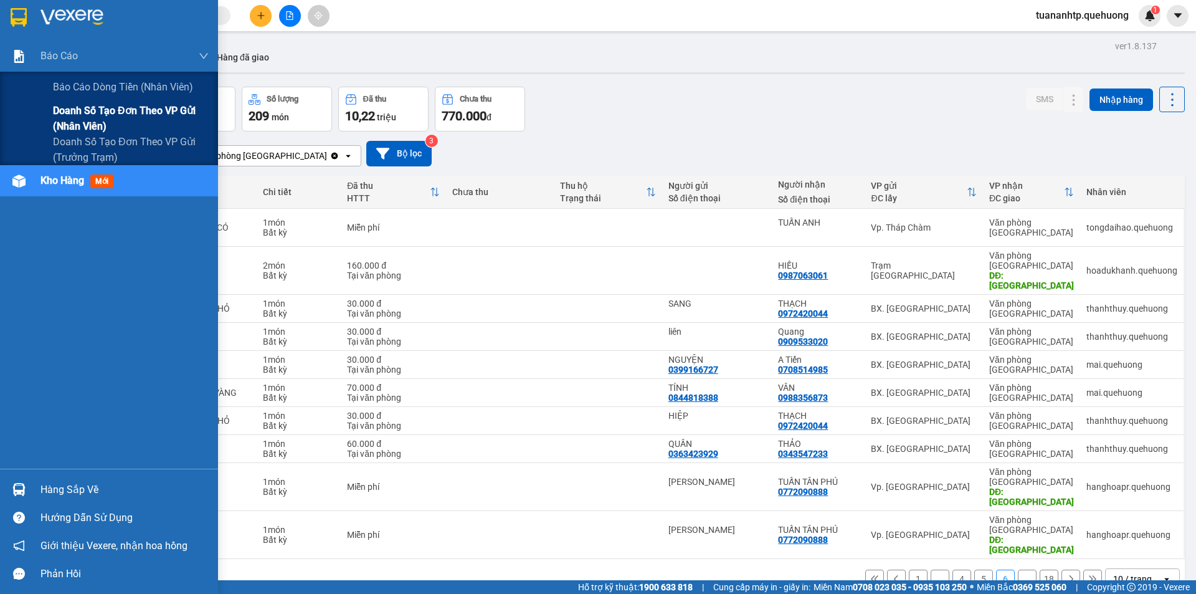
click at [96, 110] on span "Doanh số tạo đơn theo VP gửi (nhân viên)" at bounding box center [131, 118] width 156 height 31
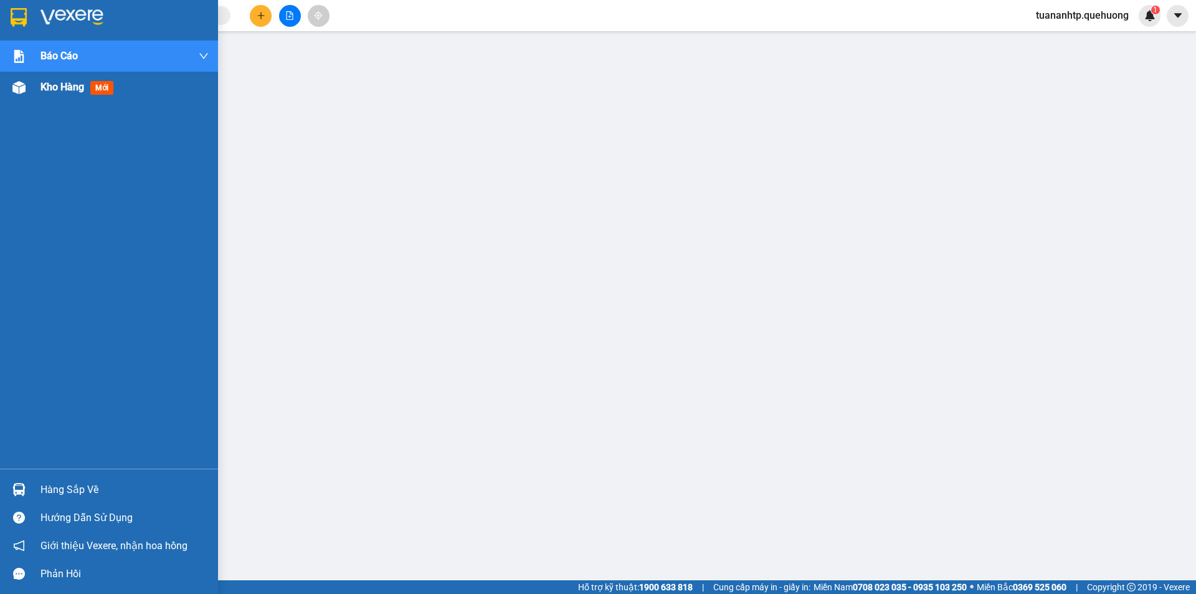
click at [26, 89] on div at bounding box center [19, 88] width 22 height 22
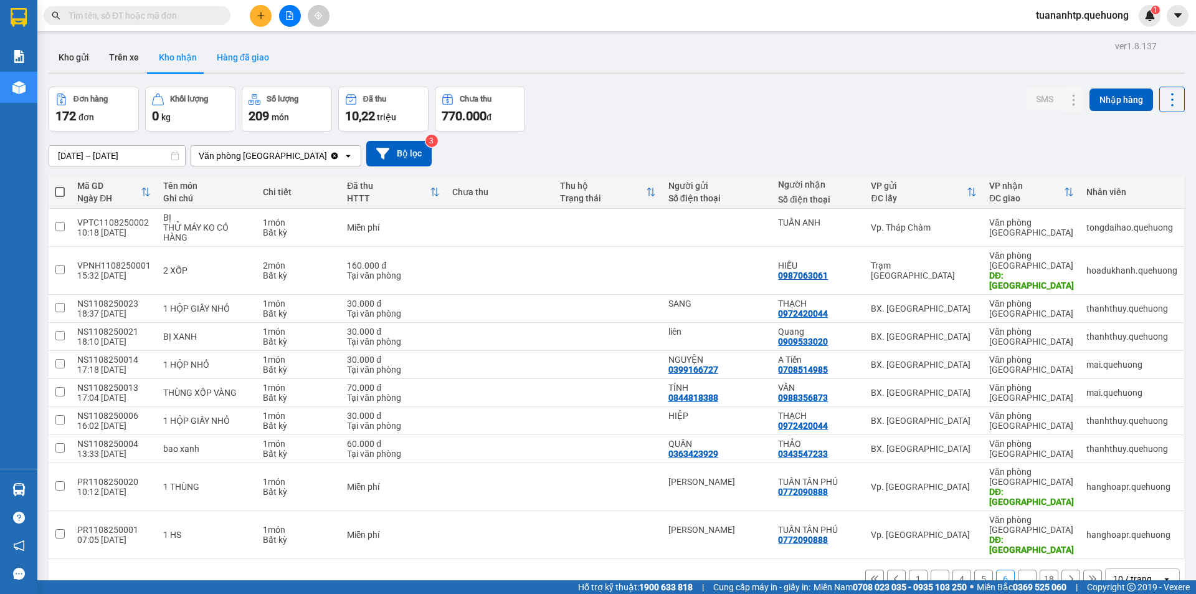
click at [220, 49] on button "Hàng đã giao" at bounding box center [243, 57] width 72 height 30
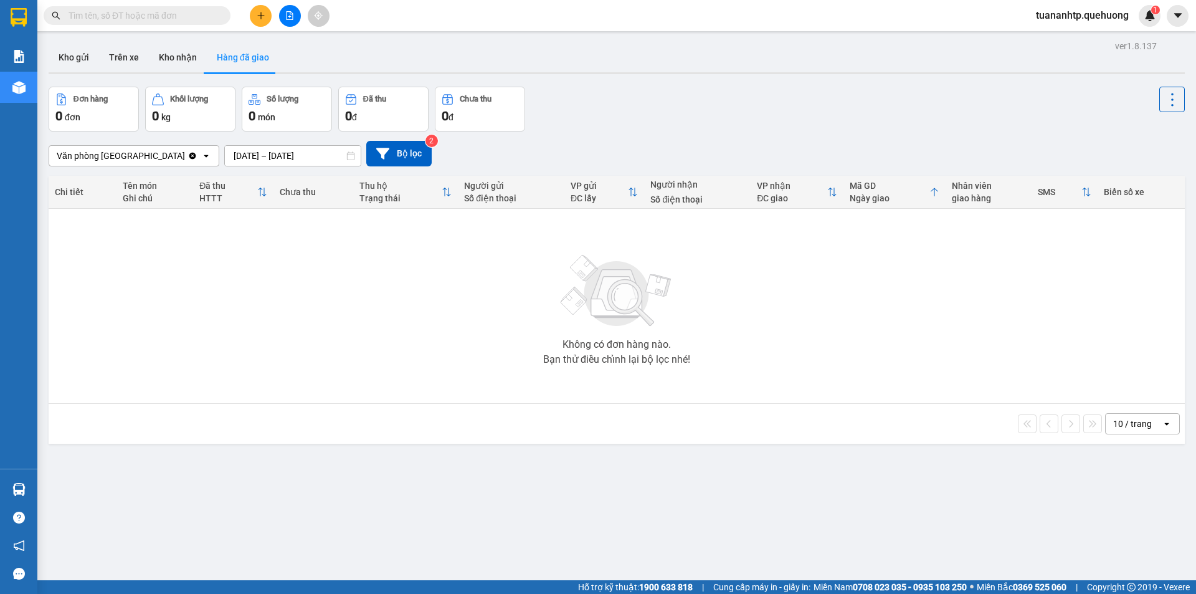
click at [274, 158] on input "[DATE] – [DATE]" at bounding box center [293, 156] width 136 height 20
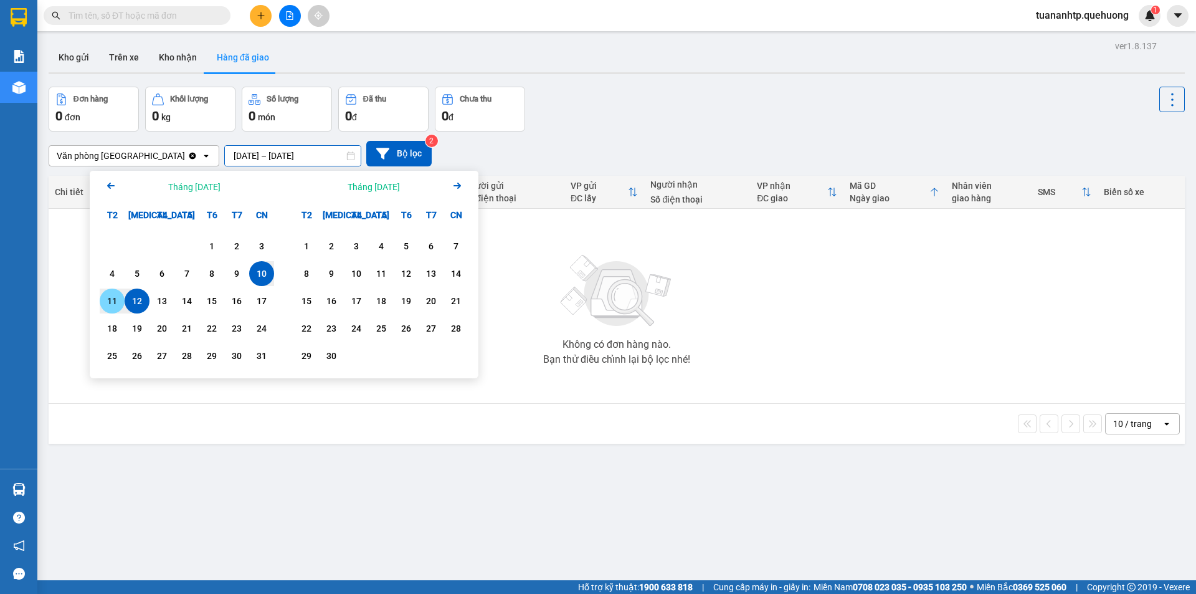
click at [115, 298] on div "11" at bounding box center [111, 300] width 17 height 15
click at [257, 280] on div "10" at bounding box center [261, 273] width 17 height 15
type input "[DATE] – [DATE]"
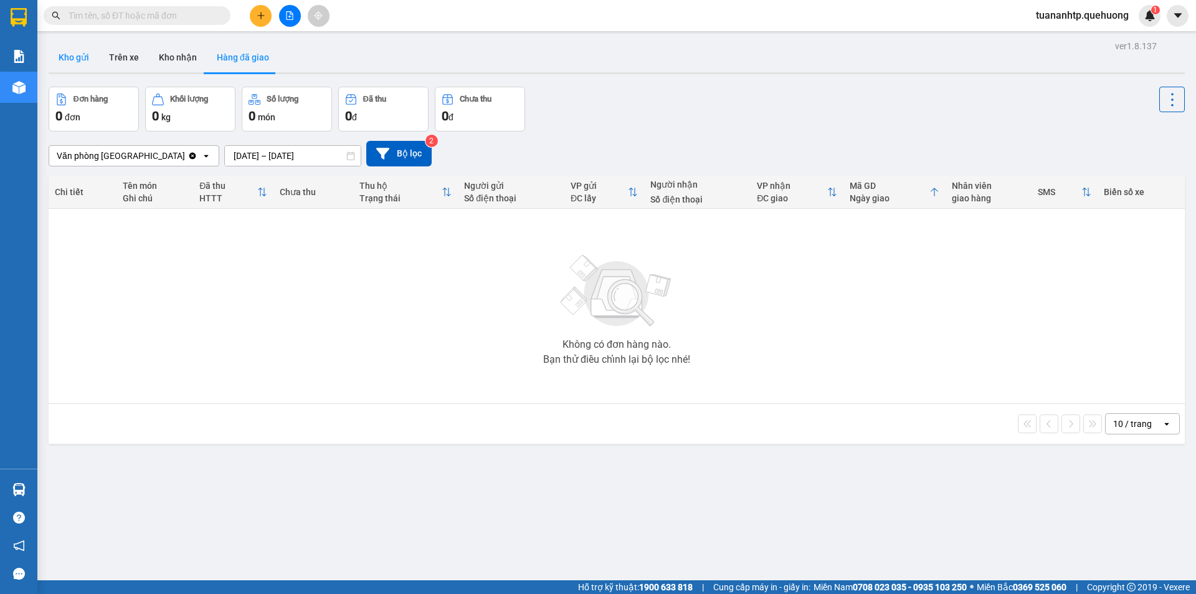
click at [89, 57] on button "Kho gửi" at bounding box center [74, 57] width 50 height 30
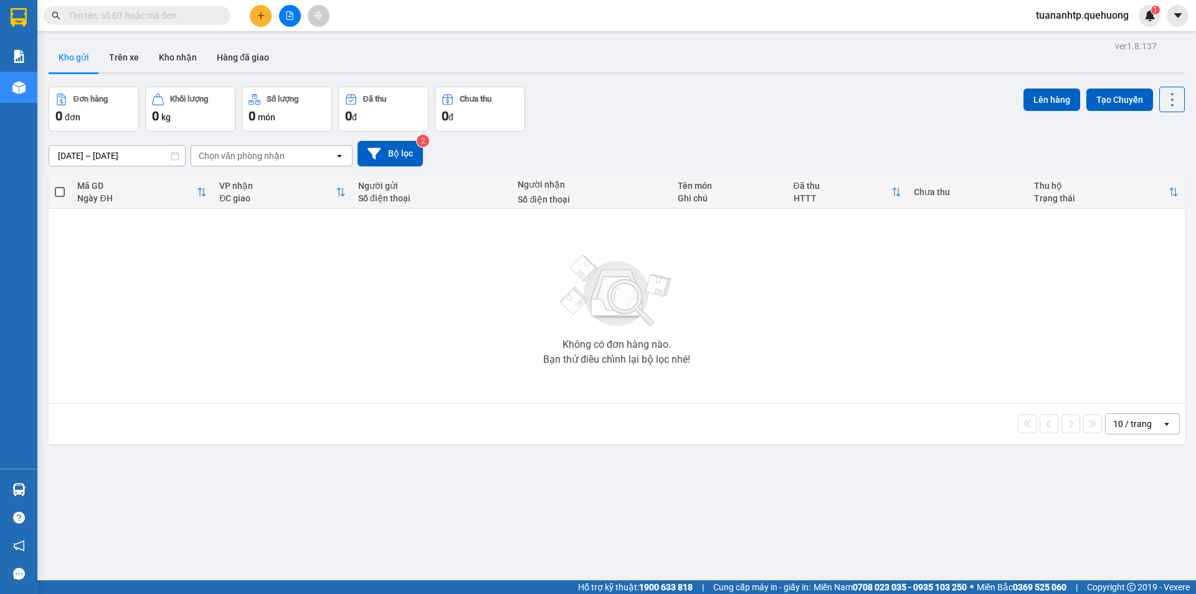
click at [230, 157] on div "Chọn văn phòng nhận" at bounding box center [242, 155] width 86 height 12
click at [138, 65] on button "Trên xe" at bounding box center [124, 57] width 50 height 30
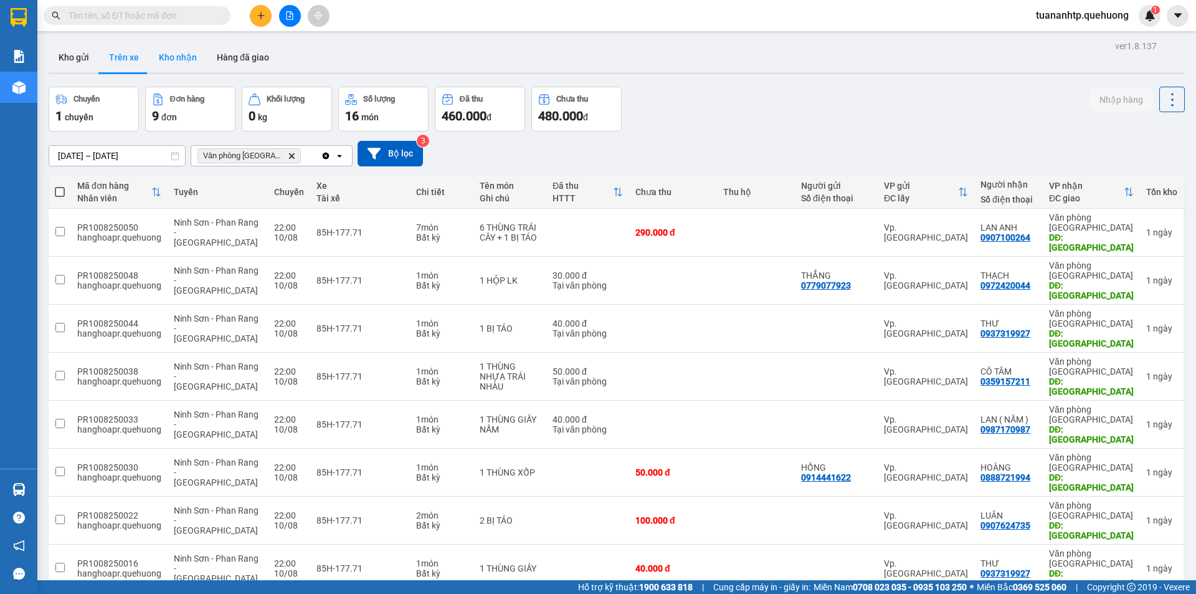
click at [183, 65] on button "Kho nhận" at bounding box center [178, 57] width 58 height 30
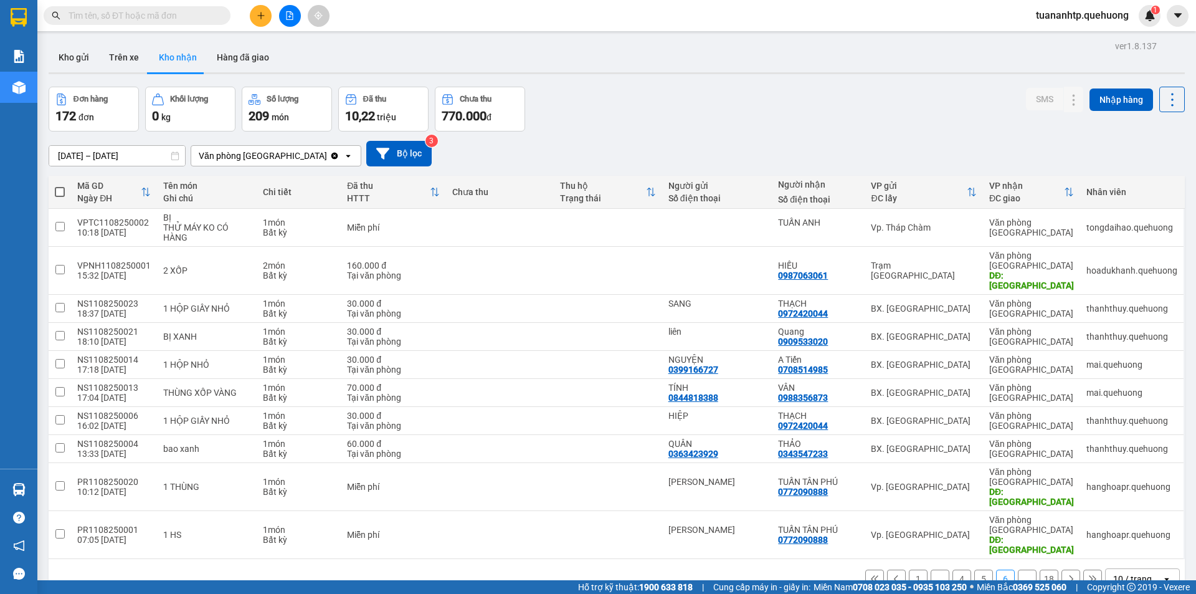
click at [977, 569] on button "5" at bounding box center [983, 578] width 19 height 19
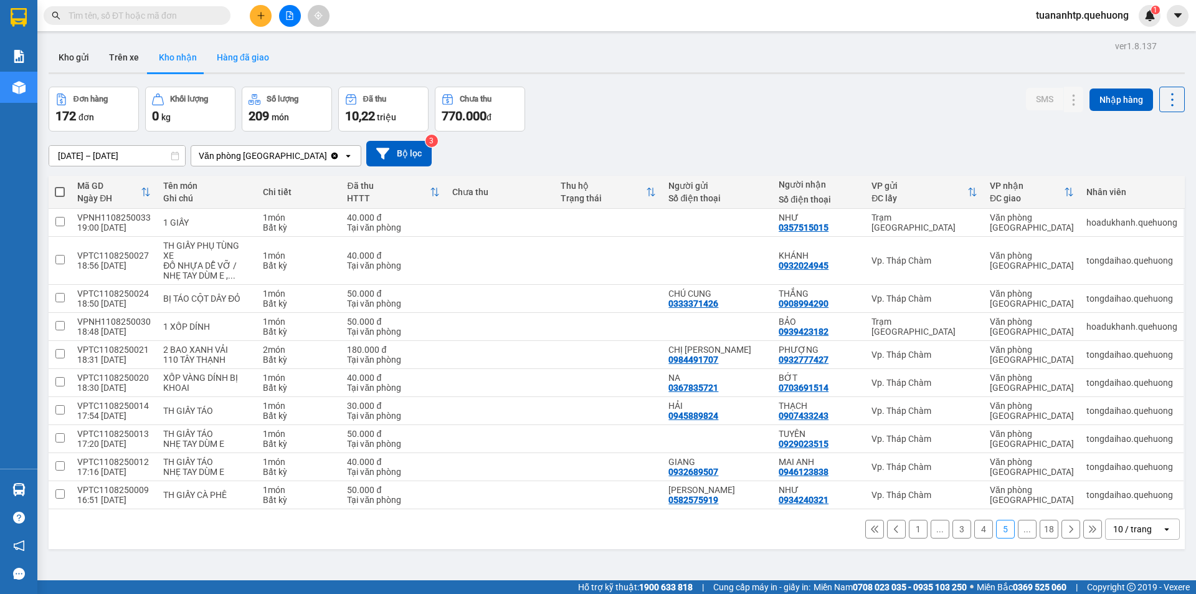
click at [242, 64] on button "Hàng đã giao" at bounding box center [243, 57] width 72 height 30
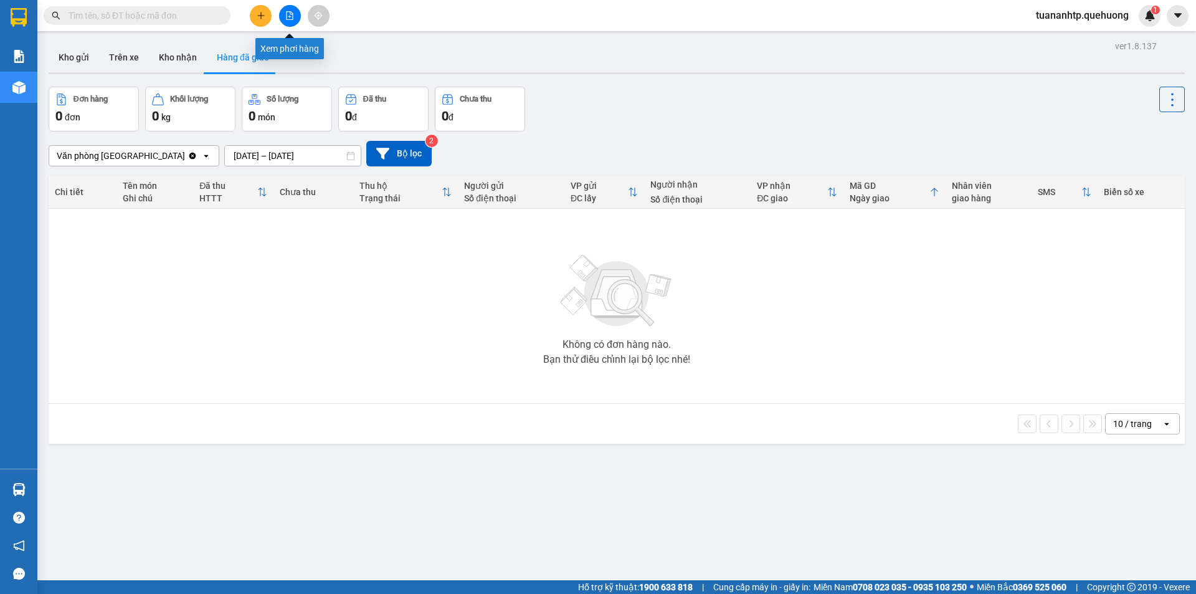
click at [288, 24] on button at bounding box center [290, 16] width 22 height 22
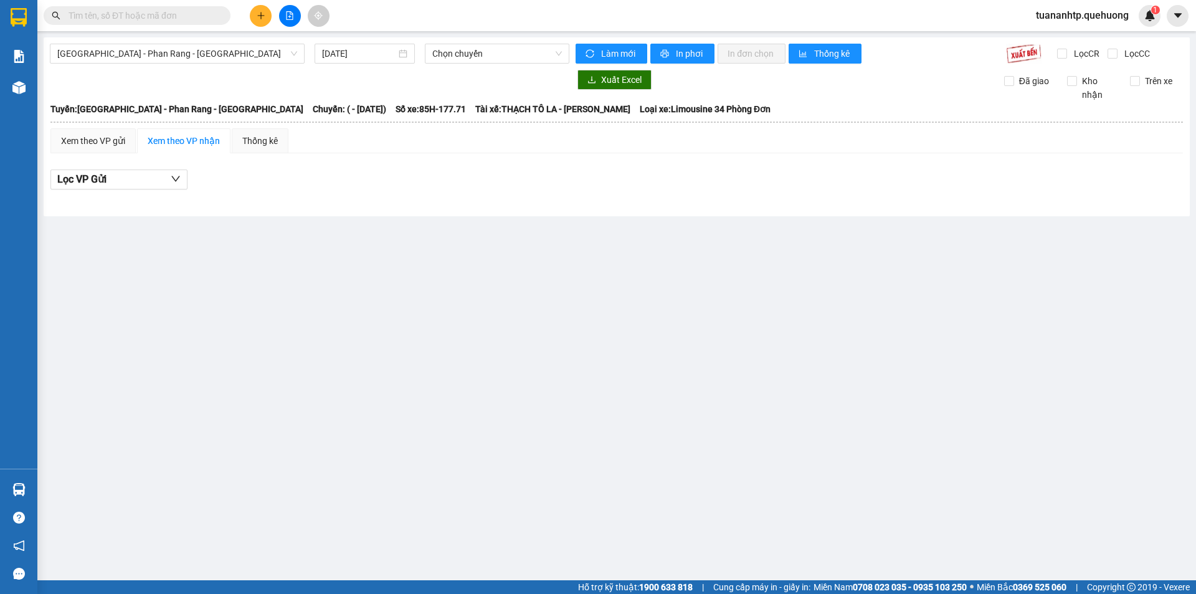
click at [177, 145] on div "Xem theo VP nhận" at bounding box center [184, 141] width 72 height 14
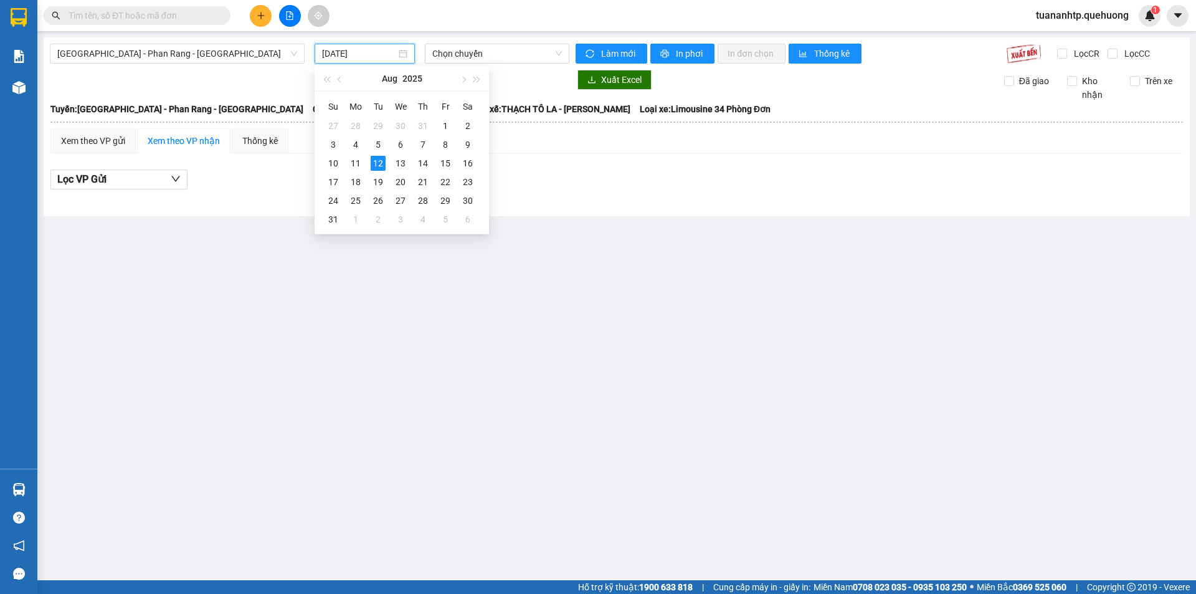
click at [357, 54] on input "[DATE]" at bounding box center [359, 54] width 74 height 14
click at [356, 162] on div "11" at bounding box center [355, 163] width 15 height 15
type input "[DATE]"
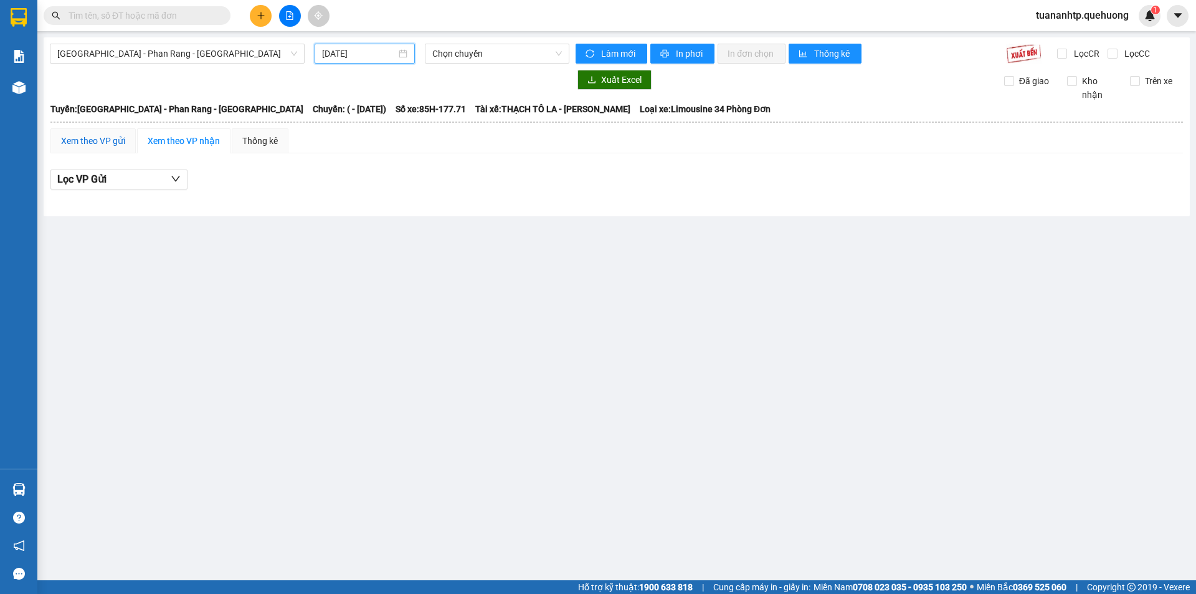
click at [110, 143] on div "Xem theo VP gửi" at bounding box center [93, 141] width 64 height 14
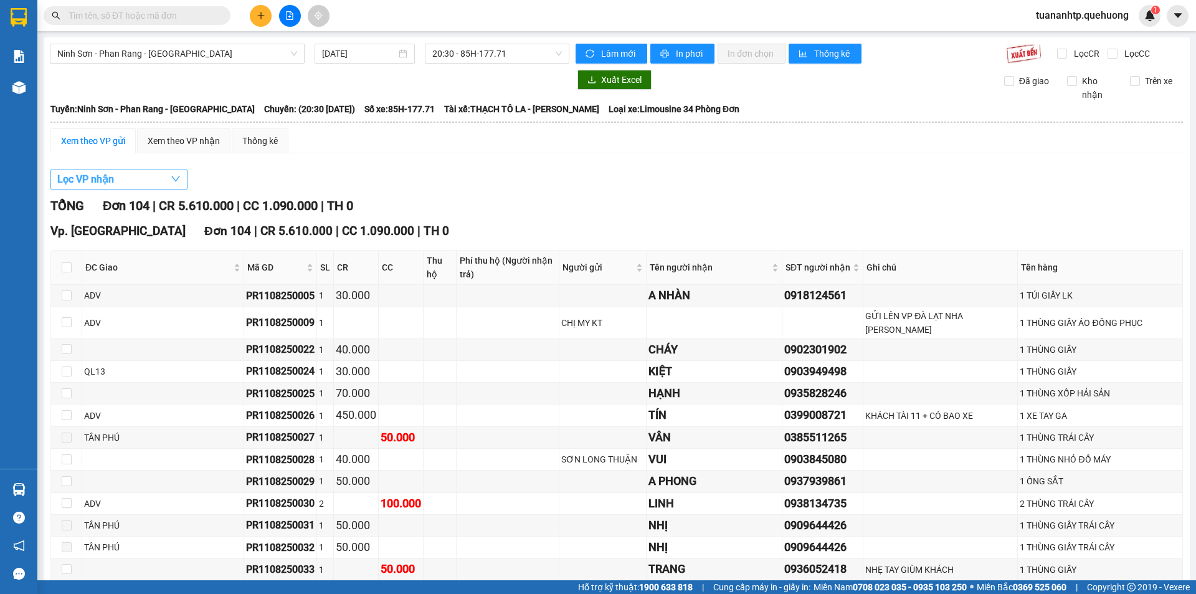
click at [138, 182] on button "Lọc VP nhận" at bounding box center [118, 179] width 137 height 20
click at [161, 146] on div "Xem theo VP nhận" at bounding box center [184, 141] width 72 height 14
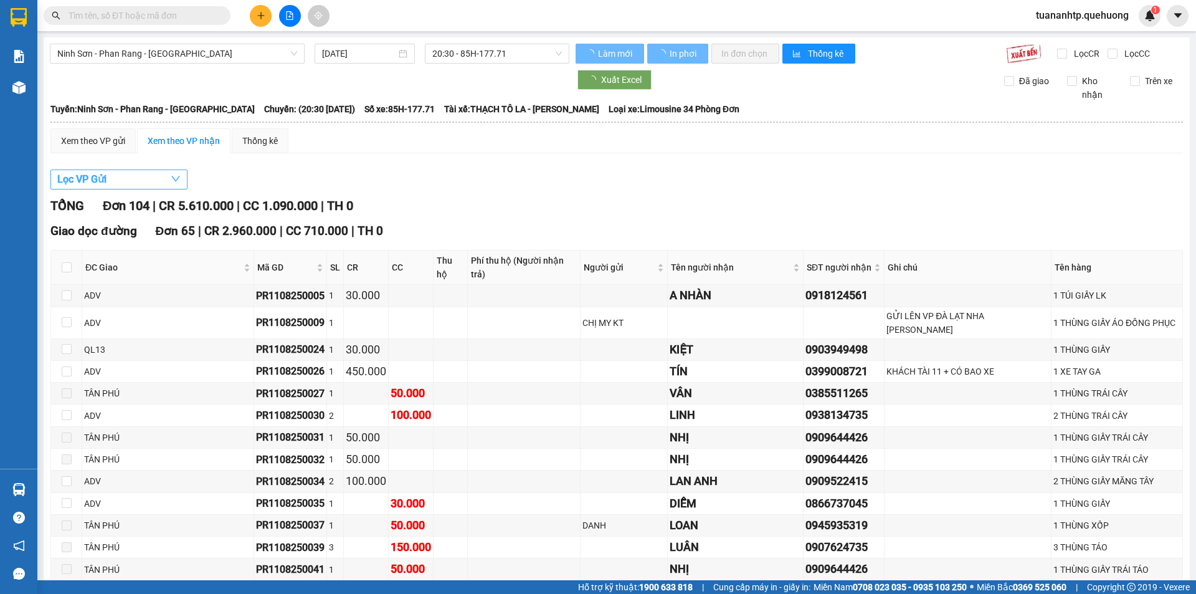
click at [133, 178] on button "Lọc VP Gửi" at bounding box center [118, 179] width 137 height 20
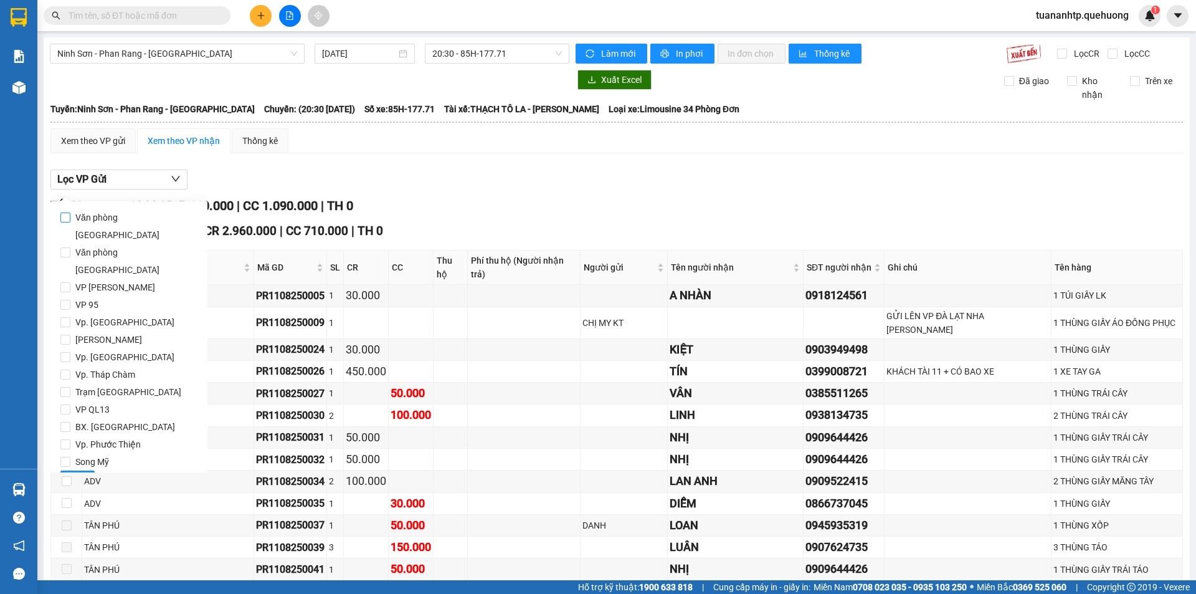
click at [125, 220] on span "Văn phòng [GEOGRAPHIC_DATA]" at bounding box center [133, 226] width 127 height 35
click at [70, 220] on input "Văn phòng [GEOGRAPHIC_DATA]" at bounding box center [65, 217] width 10 height 10
checkbox input "true"
click at [78, 473] on span "Lọc" at bounding box center [77, 480] width 14 height 14
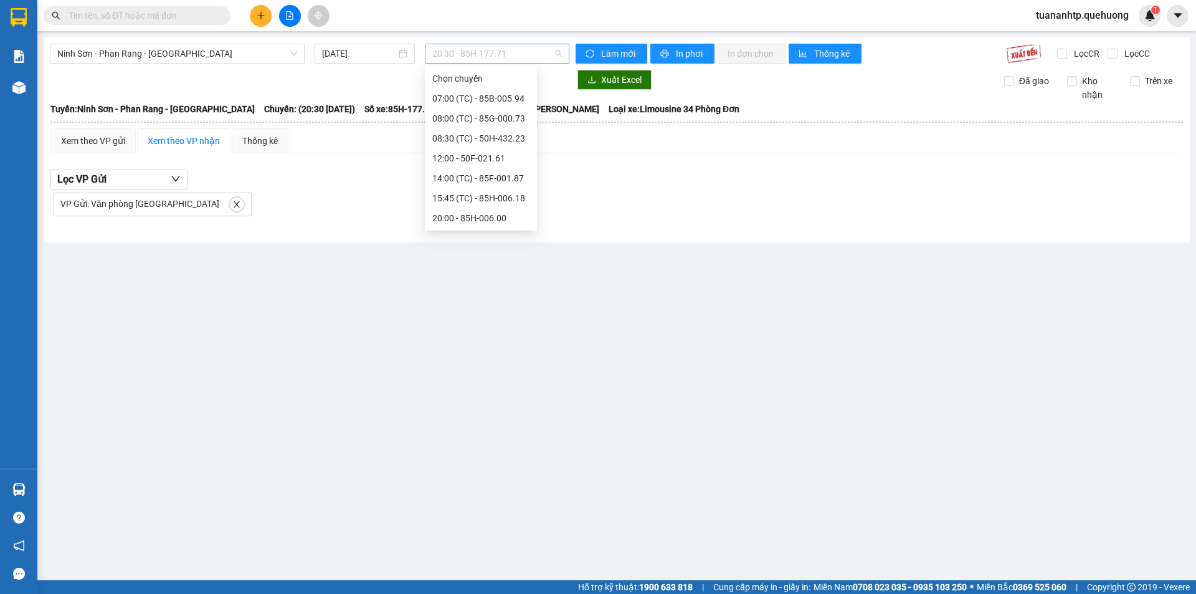
click at [559, 52] on span "20:30 - 85H-177.71" at bounding box center [497, 53] width 130 height 19
click at [484, 138] on div "12:00 - 50F-021.61" at bounding box center [480, 143] width 97 height 14
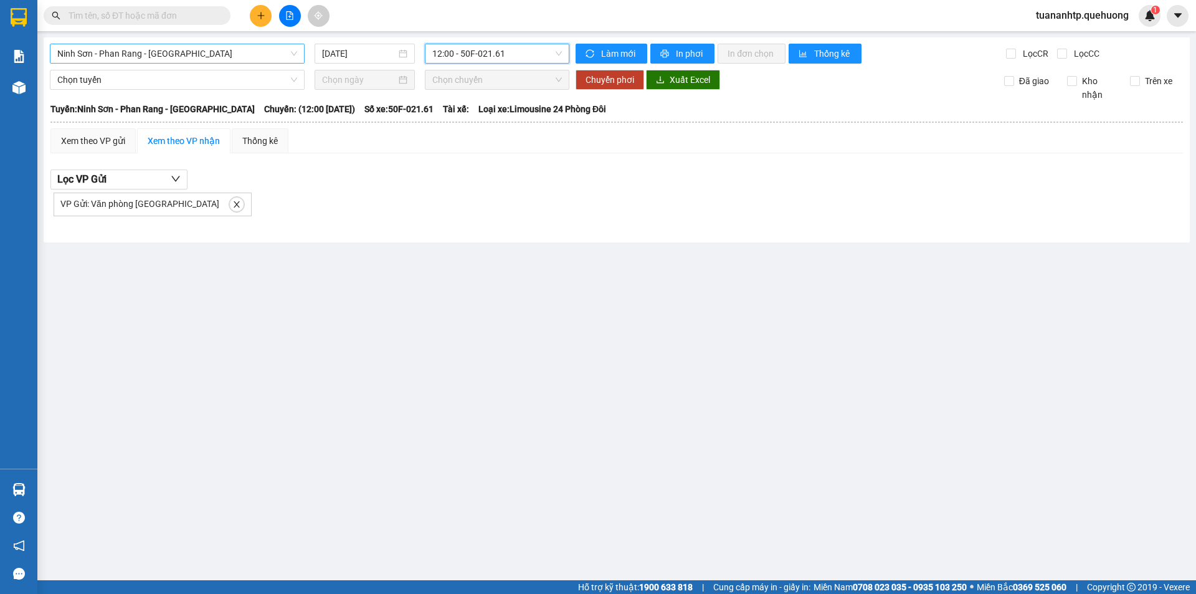
click at [207, 60] on span "Ninh Sơn - Phan Rang - [GEOGRAPHIC_DATA]" at bounding box center [177, 53] width 240 height 19
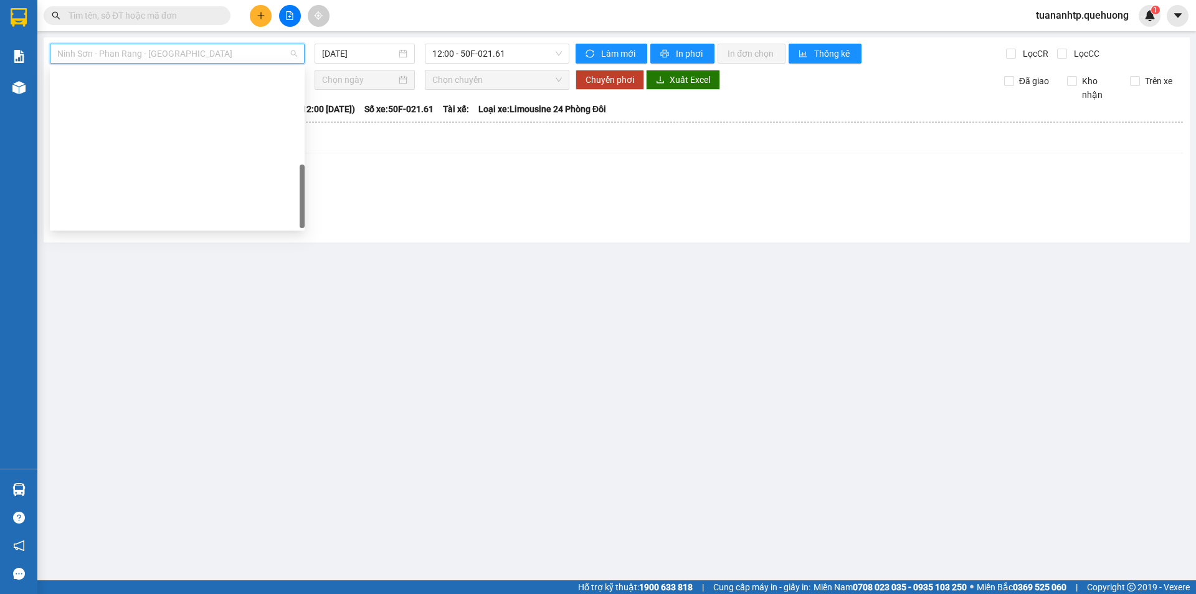
scroll to position [329, 0]
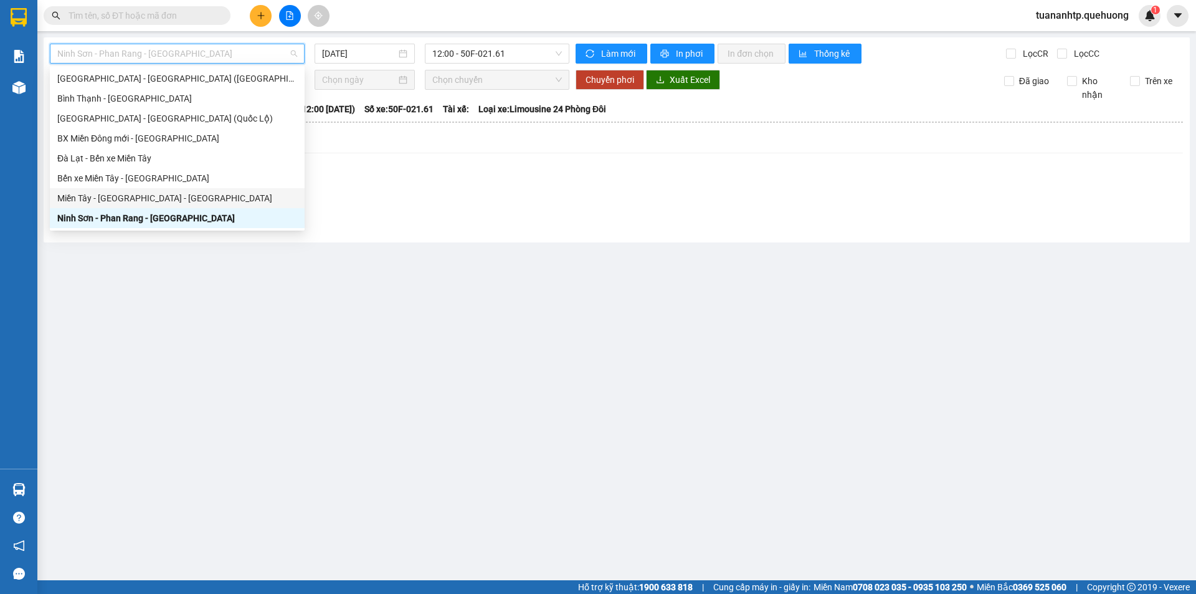
click at [123, 201] on div "Miền Tây - [GEOGRAPHIC_DATA] - [GEOGRAPHIC_DATA]" at bounding box center [177, 198] width 240 height 14
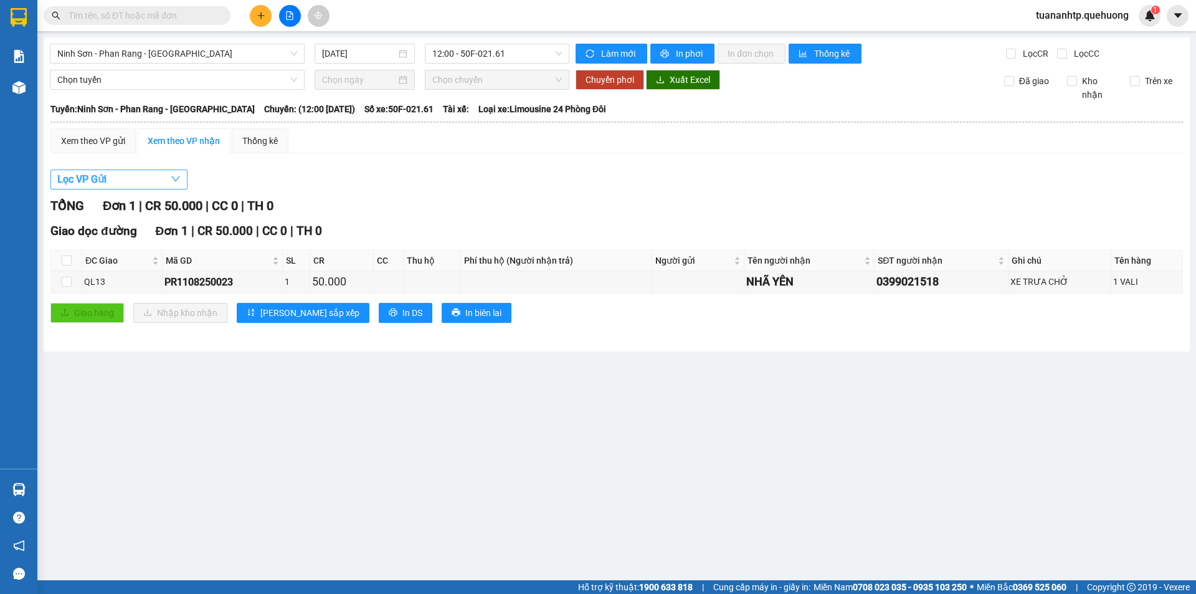
click at [121, 181] on button "Lọc VP Gửi" at bounding box center [118, 179] width 137 height 20
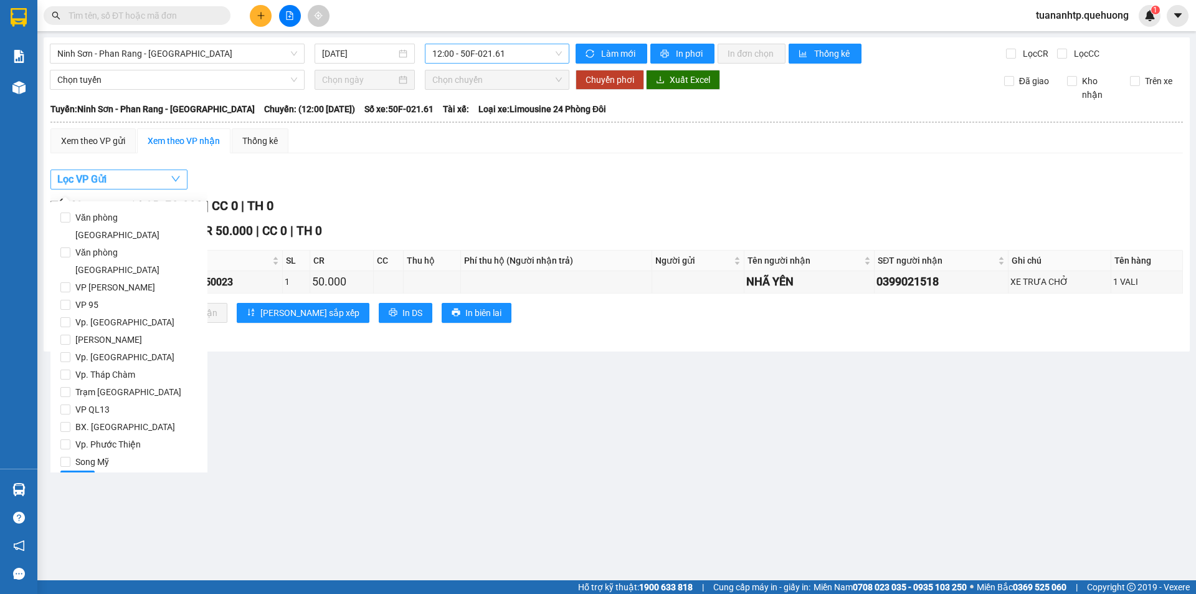
click at [476, 57] on span "12:00 - 50F-021.61" at bounding box center [497, 53] width 130 height 19
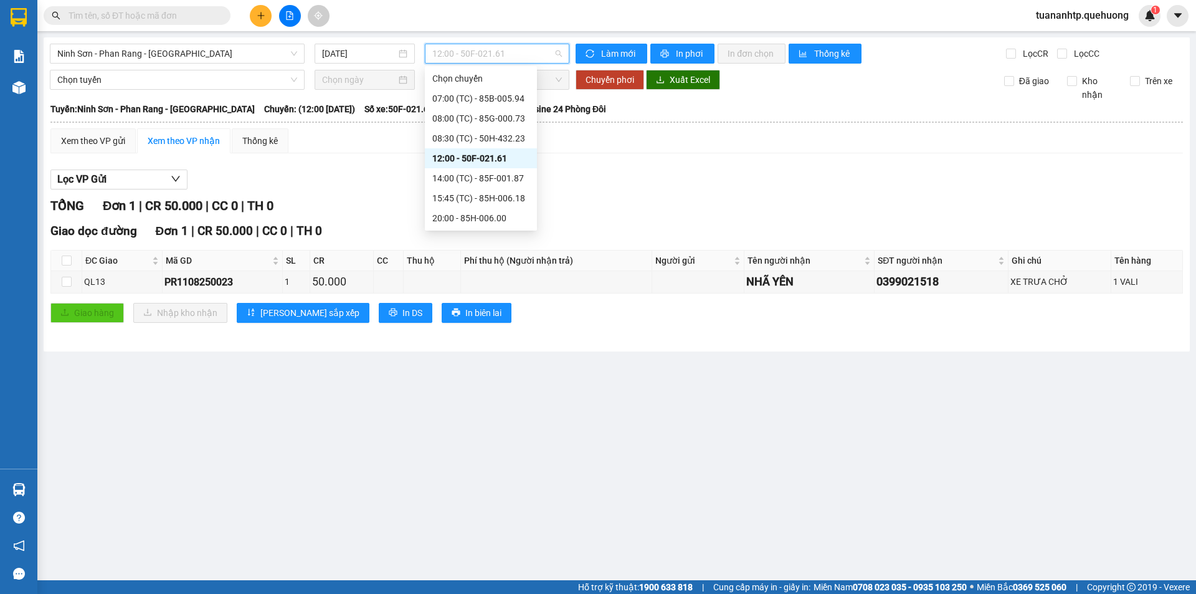
click at [448, 163] on div "12:00 - 50F-021.61" at bounding box center [480, 158] width 97 height 14
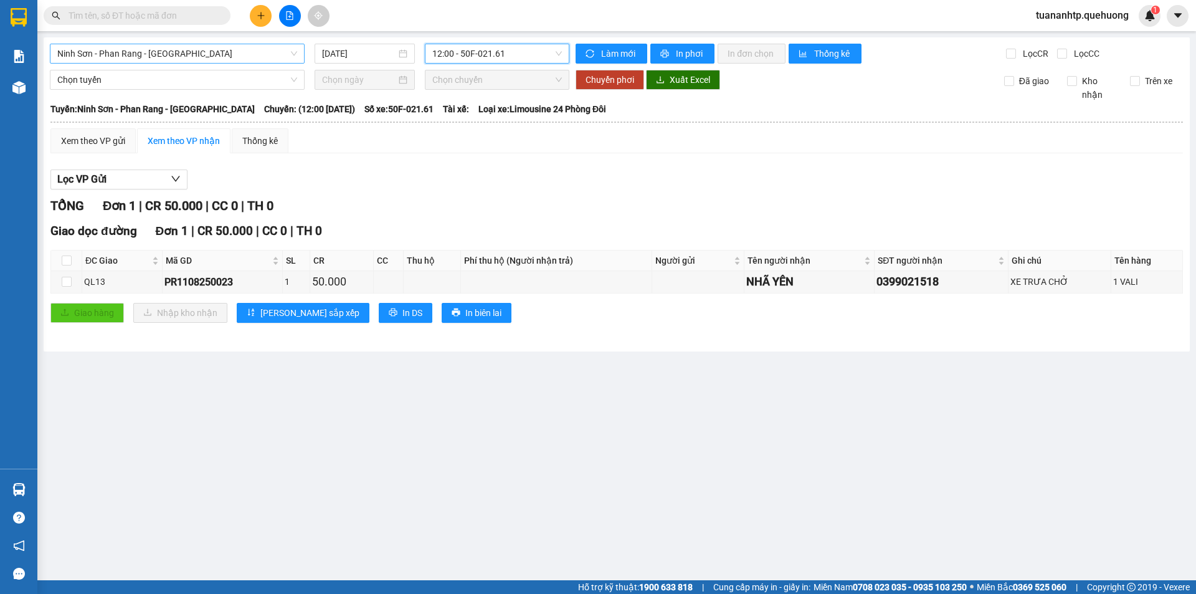
click at [131, 62] on span "Ninh Sơn - Phan Rang - [GEOGRAPHIC_DATA]" at bounding box center [177, 53] width 240 height 19
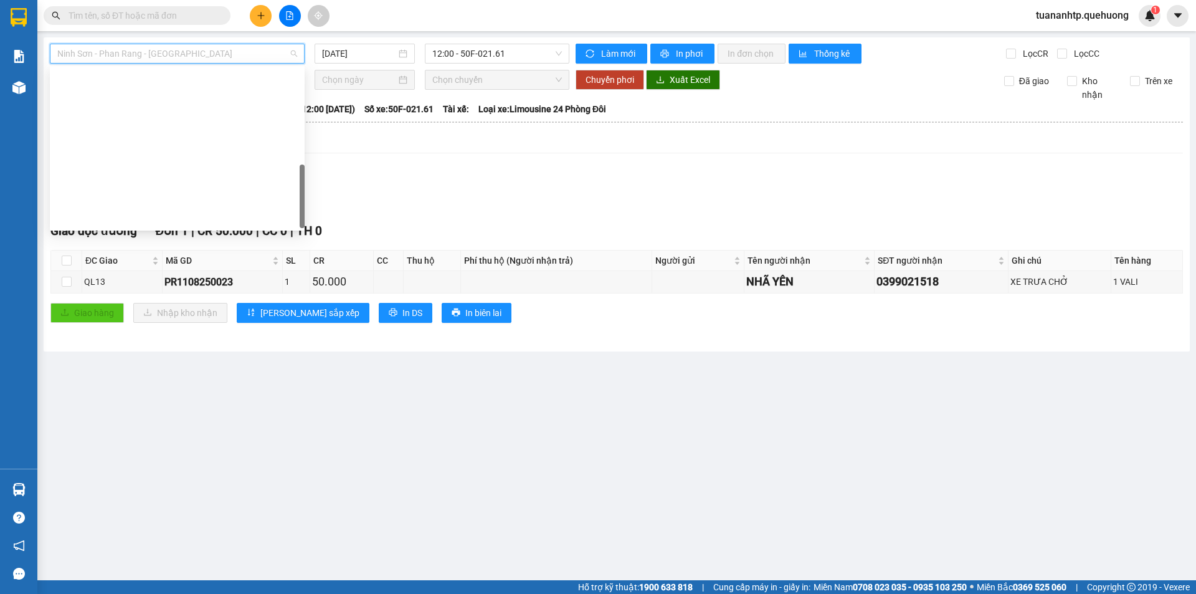
scroll to position [329, 0]
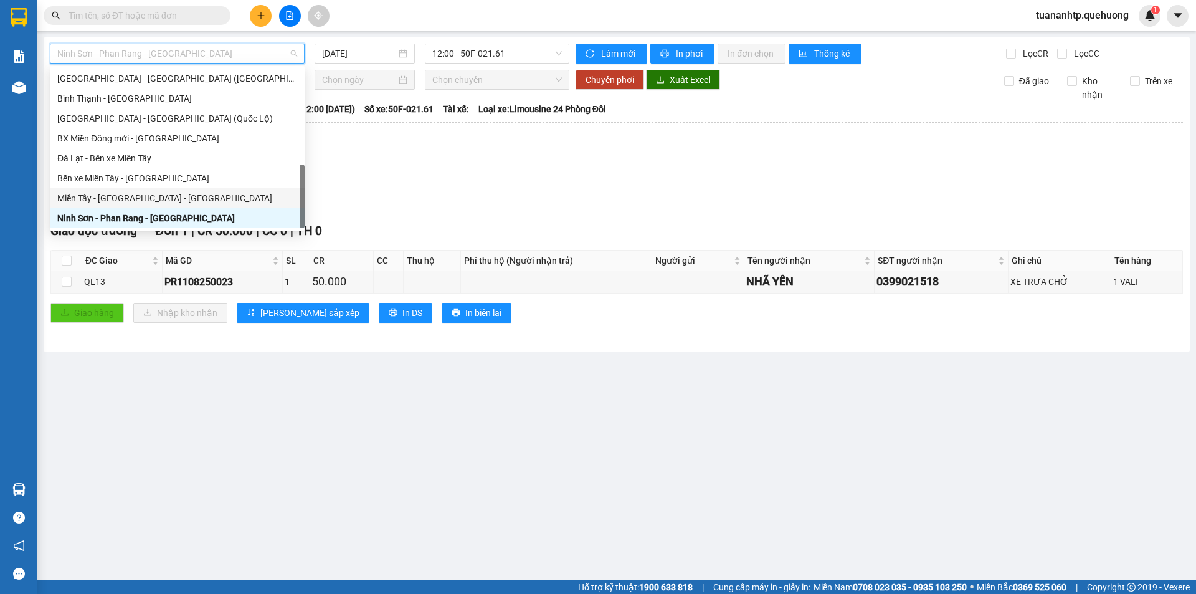
click at [135, 194] on div "Miền Tây - [GEOGRAPHIC_DATA] - [GEOGRAPHIC_DATA]" at bounding box center [177, 198] width 240 height 14
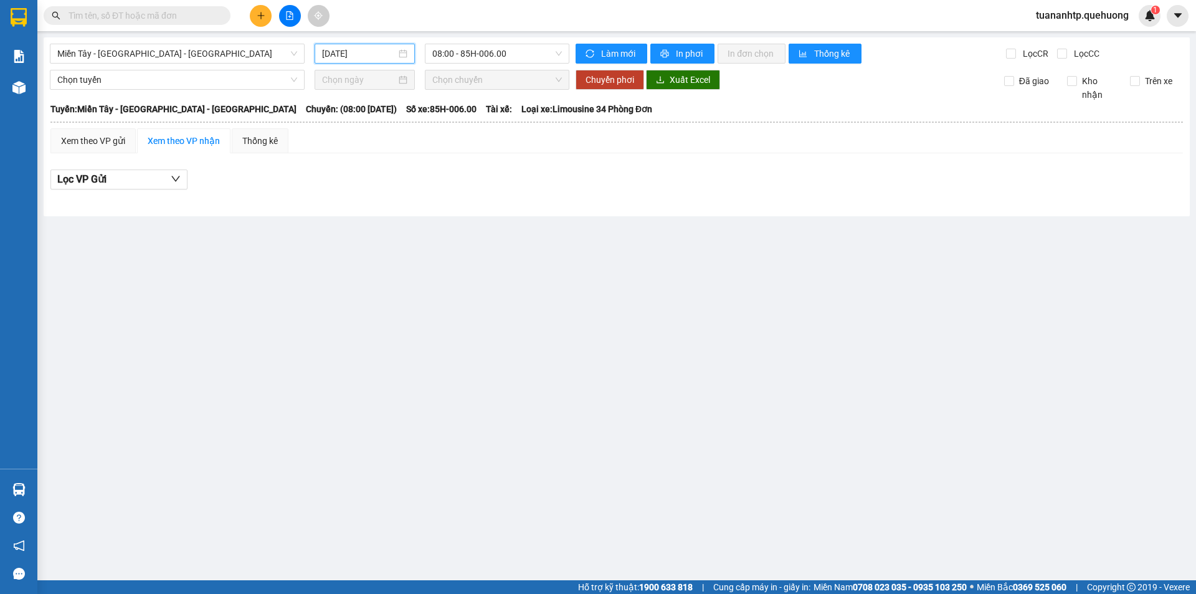
click at [359, 56] on input "[DATE]" at bounding box center [359, 54] width 74 height 14
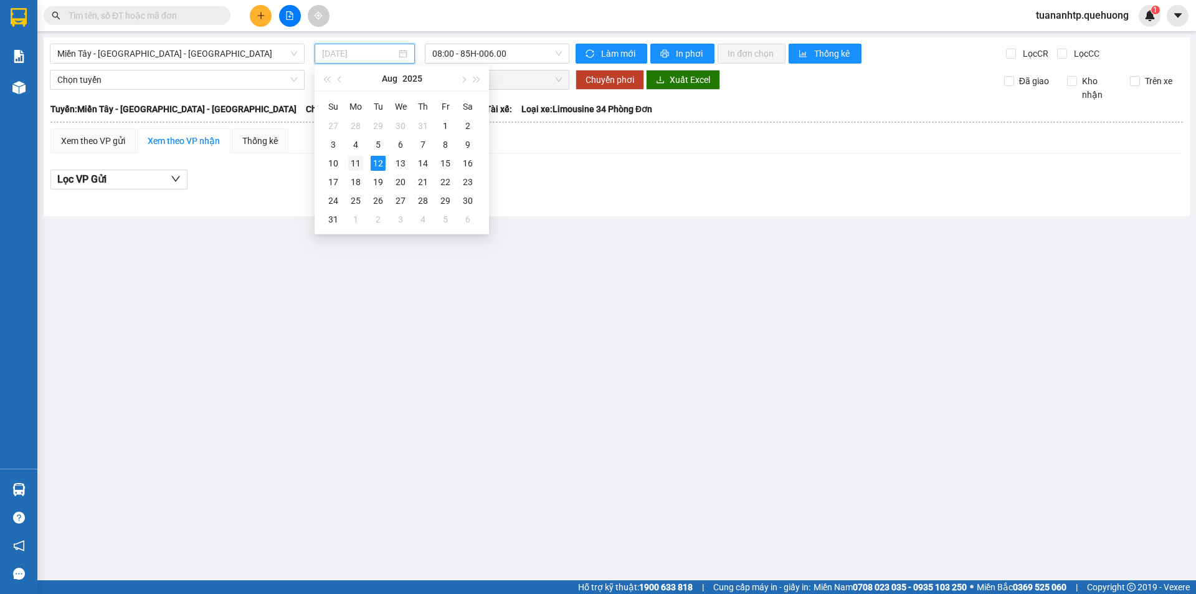
click at [358, 166] on div "11" at bounding box center [355, 163] width 15 height 15
type input "[DATE]"
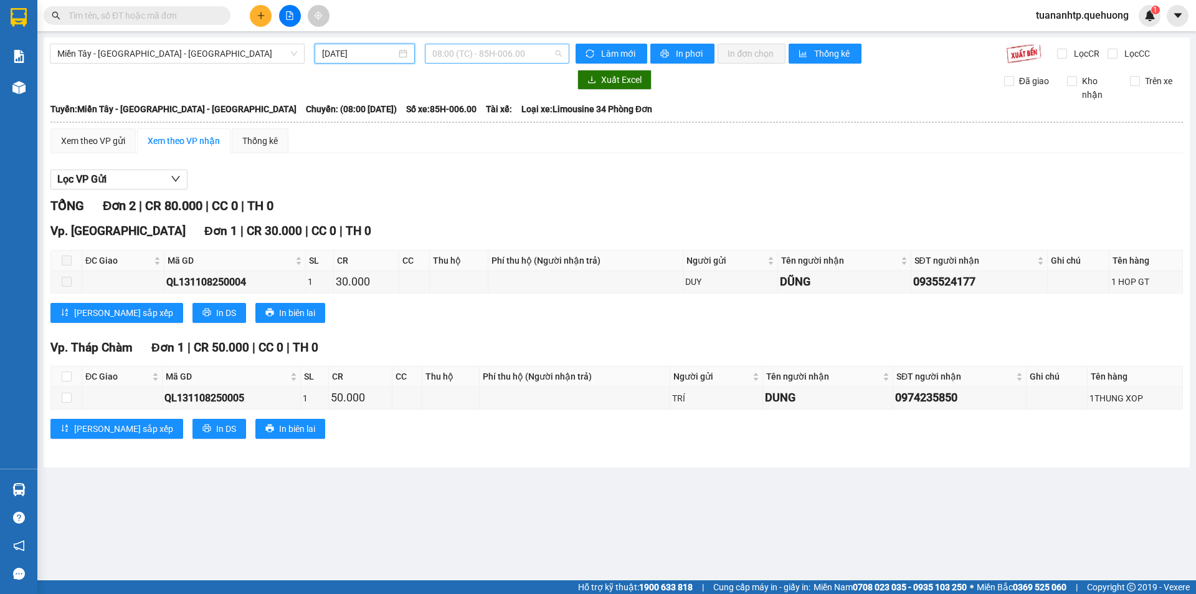
click at [515, 57] on span "08:00 (TC) - 85H-006.00" at bounding box center [497, 53] width 130 height 19
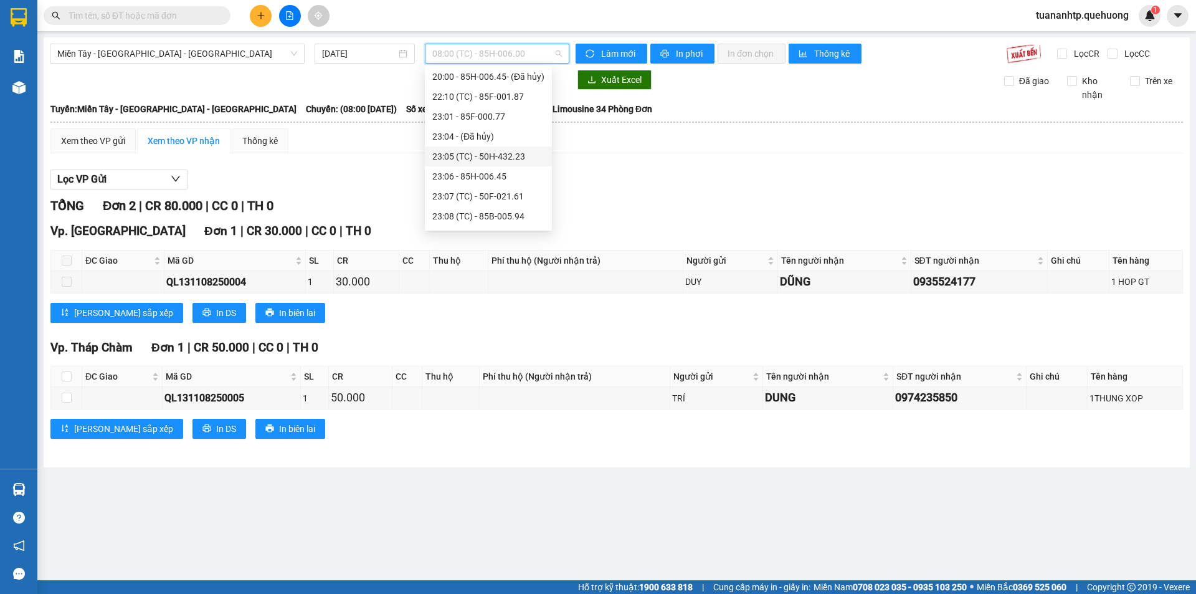
scroll to position [125, 0]
click at [493, 194] on div "23:07 (TC) - 50F-021.61" at bounding box center [488, 193] width 112 height 14
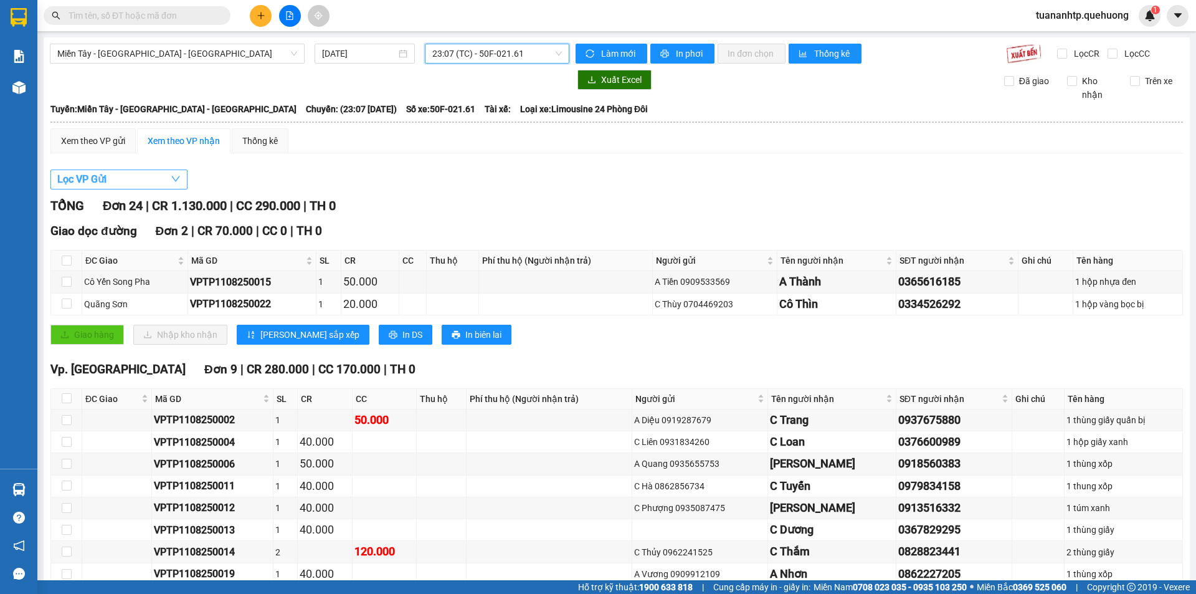
click at [143, 182] on button "Lọc VP Gửi" at bounding box center [118, 179] width 137 height 20
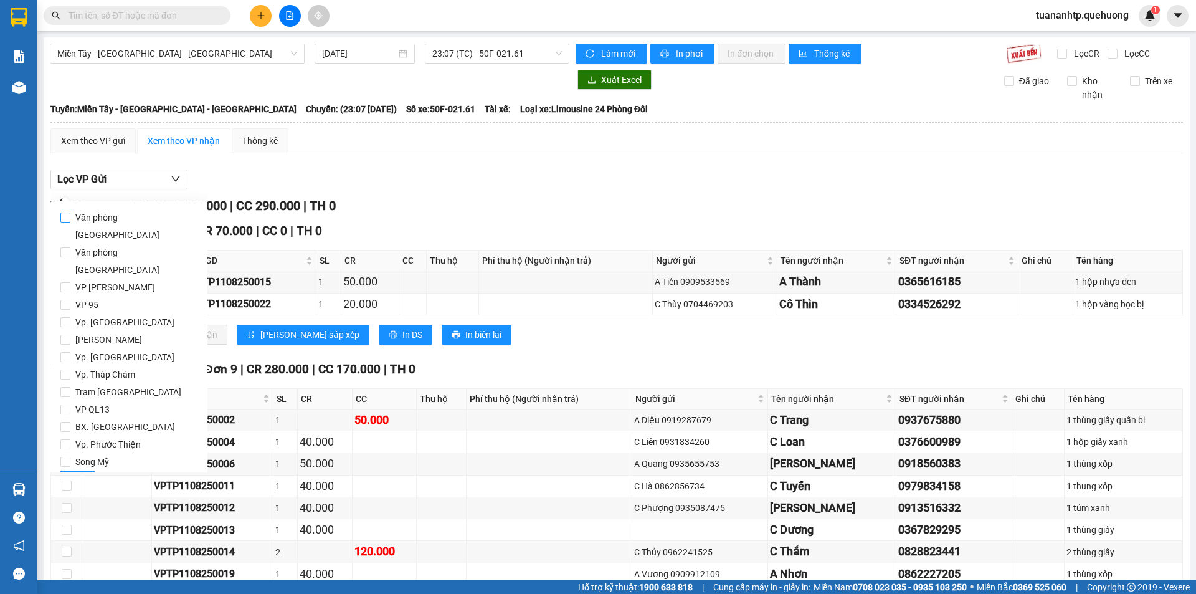
click at [138, 217] on span "Văn phòng [GEOGRAPHIC_DATA]" at bounding box center [133, 226] width 127 height 35
click at [70, 217] on input "Văn phòng [GEOGRAPHIC_DATA]" at bounding box center [65, 217] width 10 height 10
checkbox input "true"
click at [85, 470] on button "Lọc" at bounding box center [77, 480] width 34 height 20
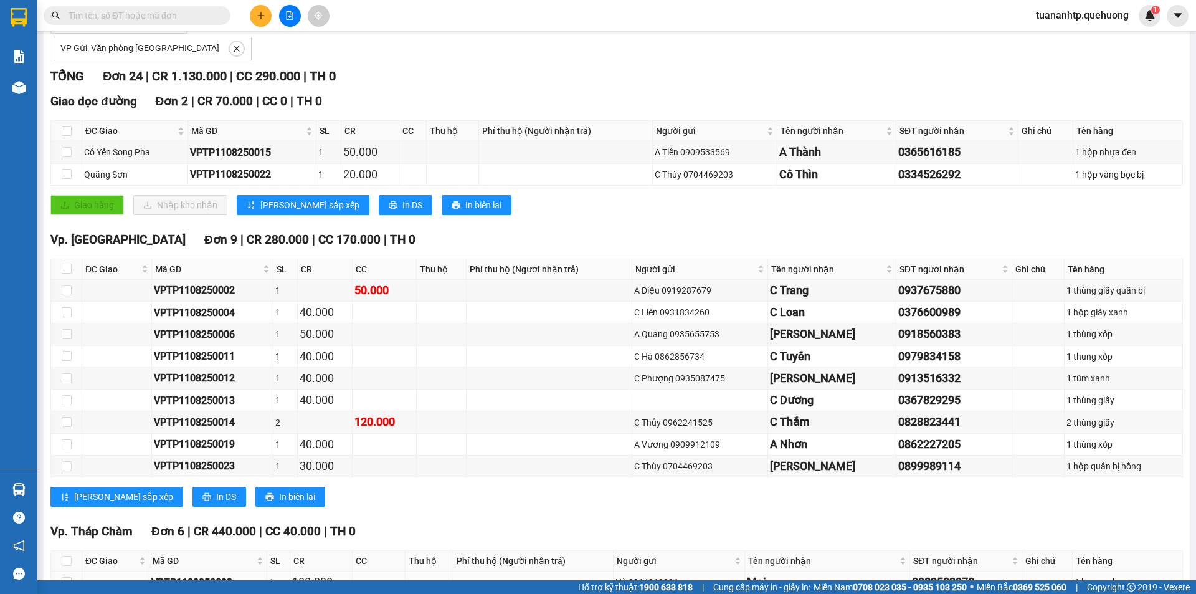
scroll to position [155, 0]
click at [402, 211] on span "In DS" at bounding box center [412, 206] width 20 height 14
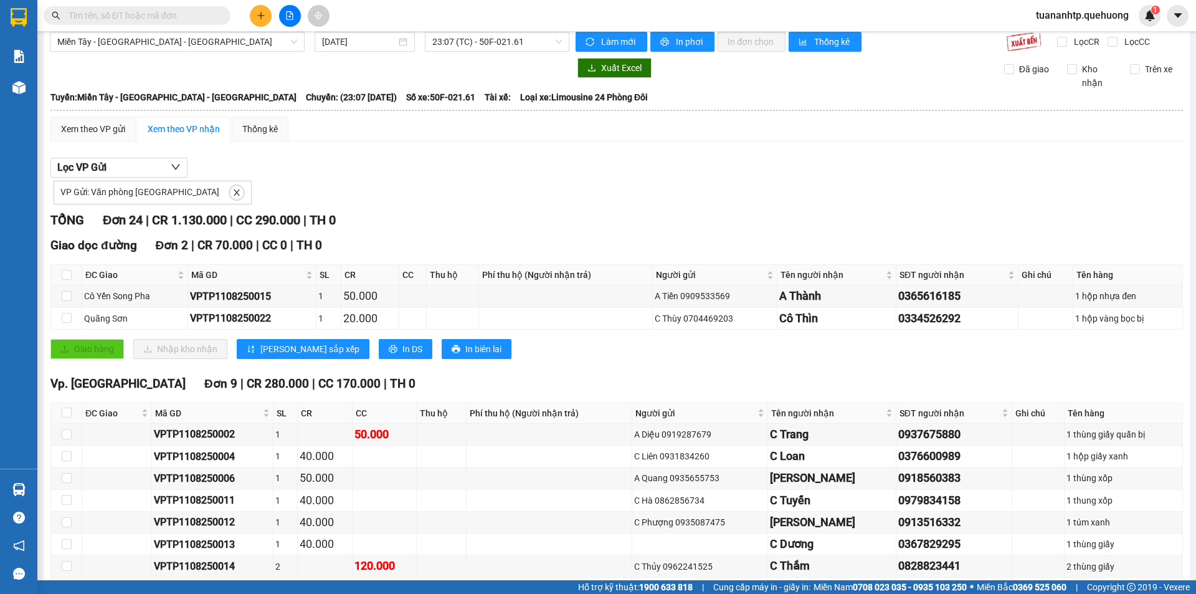
scroll to position [0, 0]
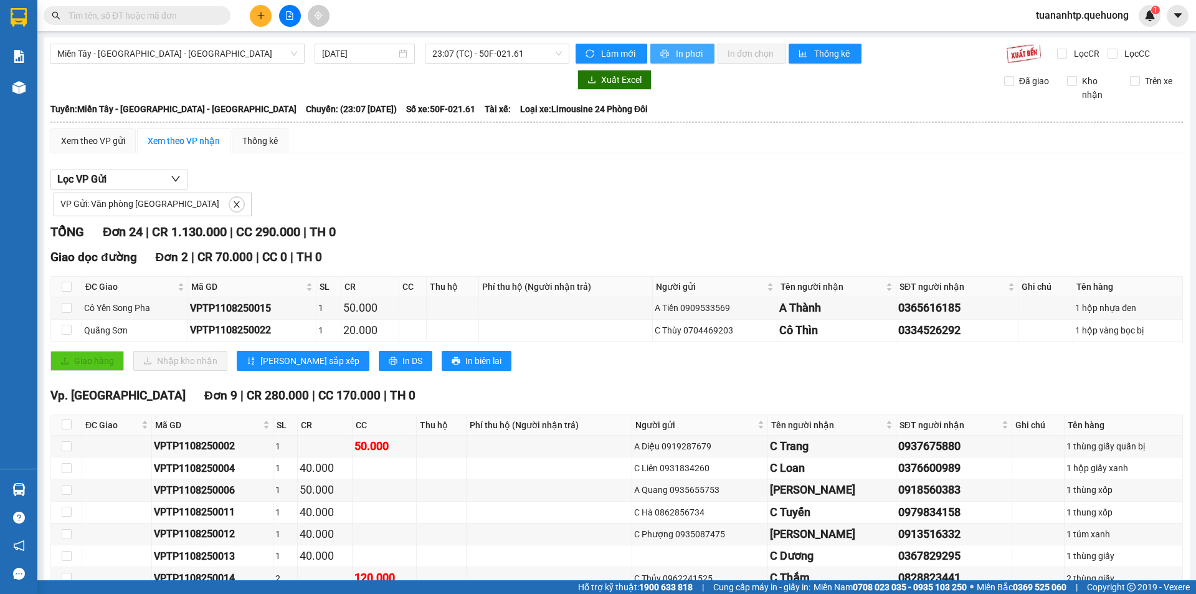
click at [678, 57] on span "In phơi" at bounding box center [690, 54] width 29 height 14
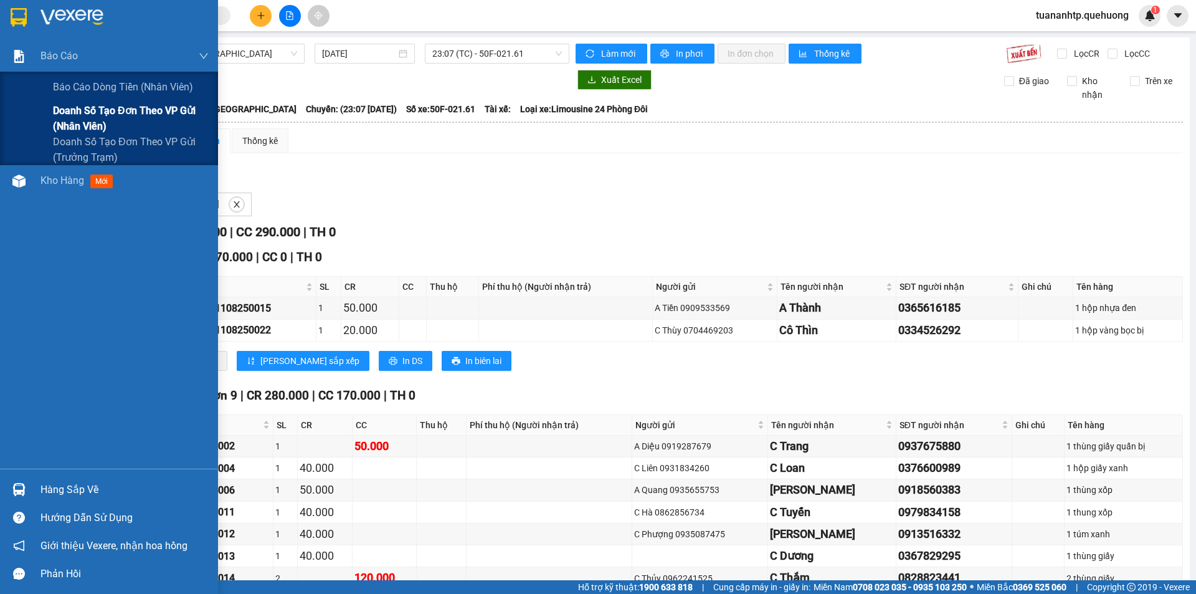
click at [93, 112] on span "Doanh số tạo đơn theo VP gửi (nhân viên)" at bounding box center [131, 118] width 156 height 31
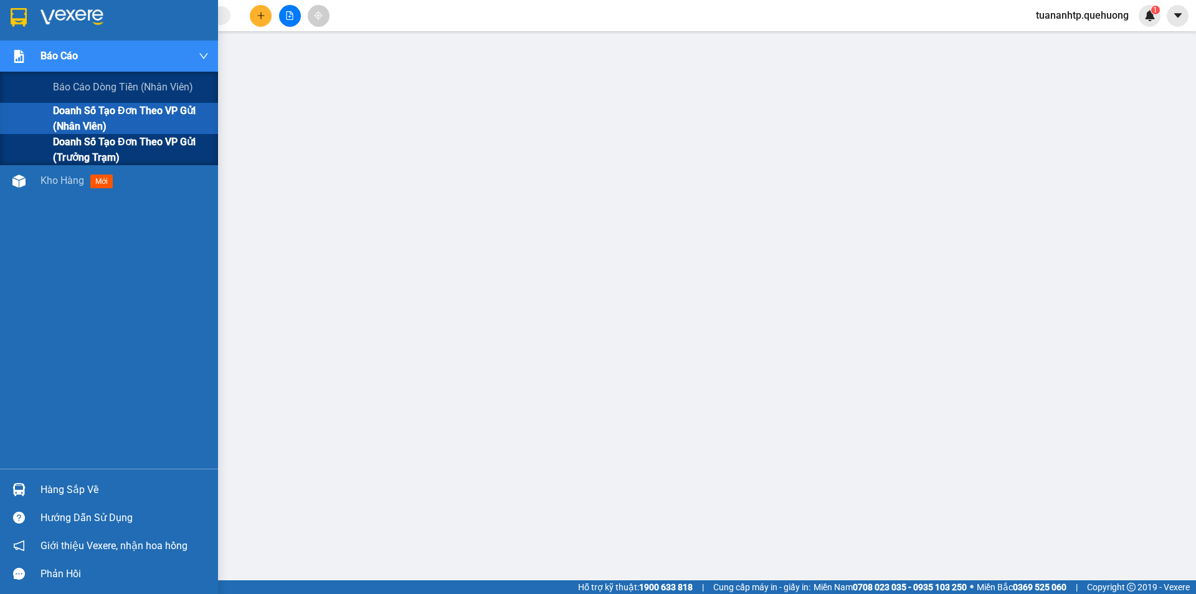
click at [133, 150] on span "Doanh số tạo đơn theo VP gửi (trưởng trạm)" at bounding box center [131, 149] width 156 height 31
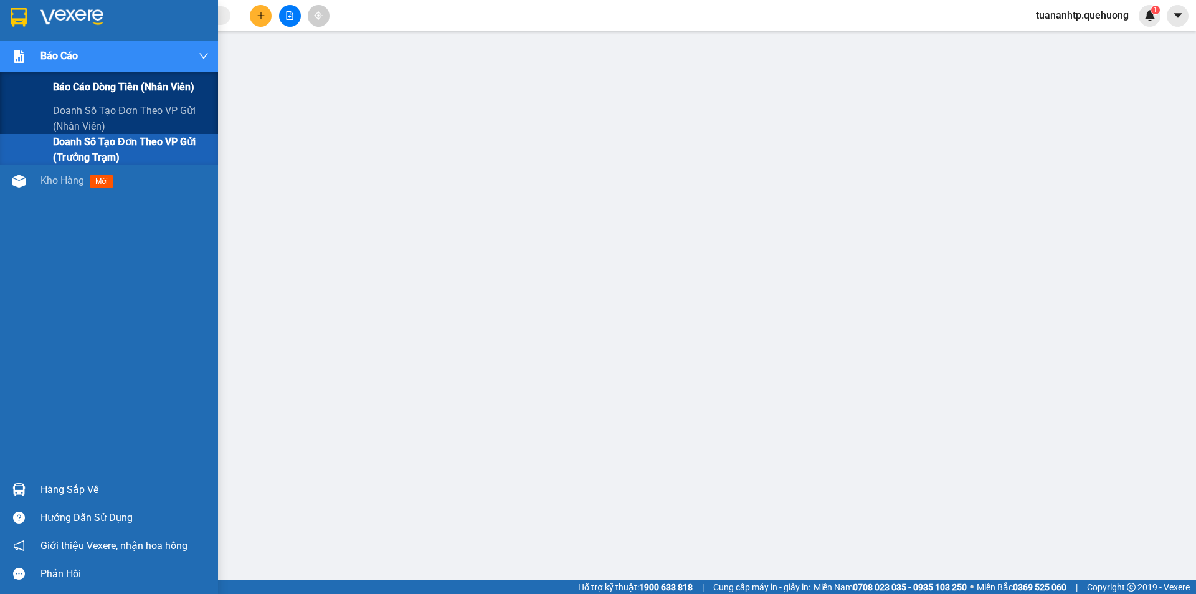
click at [58, 85] on span "Báo cáo dòng tiền (nhân viên)" at bounding box center [123, 87] width 141 height 16
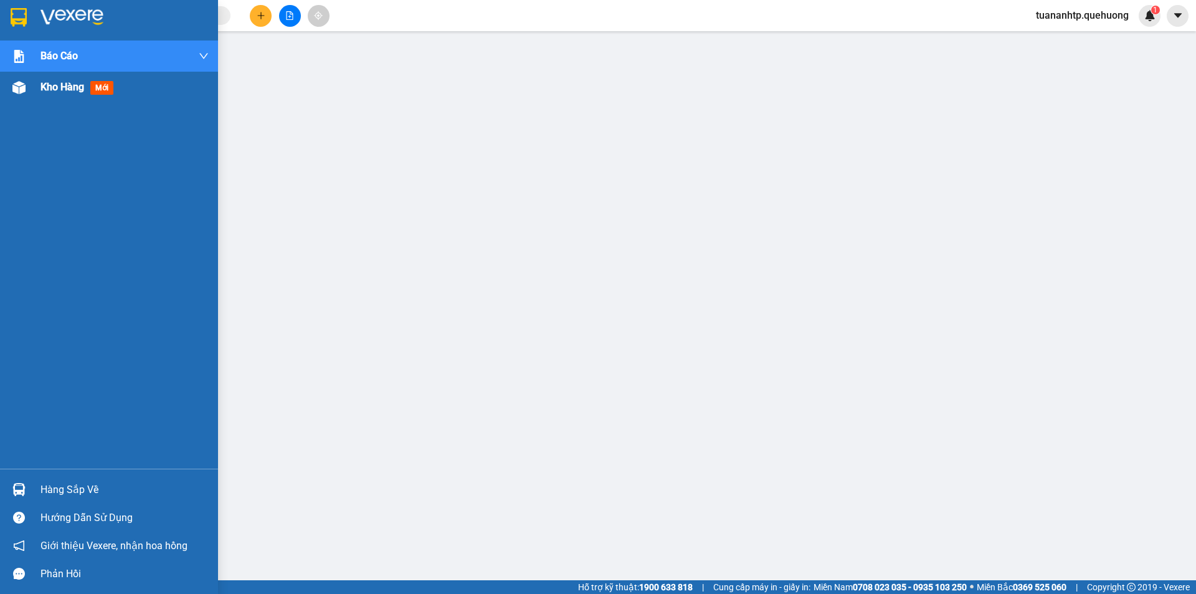
click at [57, 95] on div "Kho hàng mới" at bounding box center [124, 87] width 168 height 31
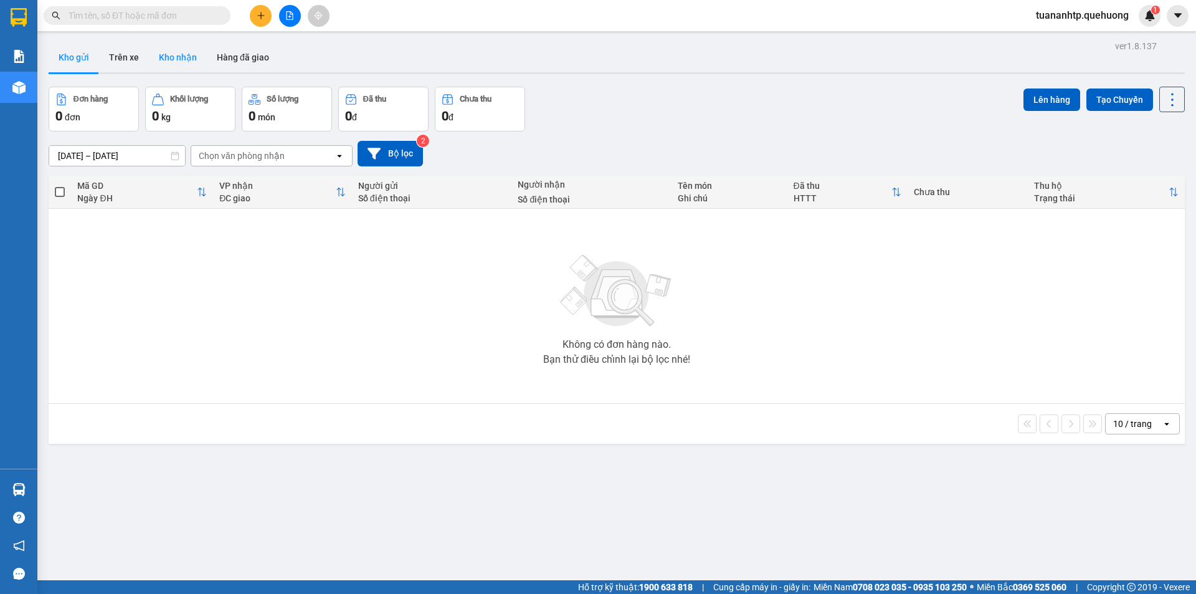
click at [173, 57] on button "Kho nhận" at bounding box center [178, 57] width 58 height 30
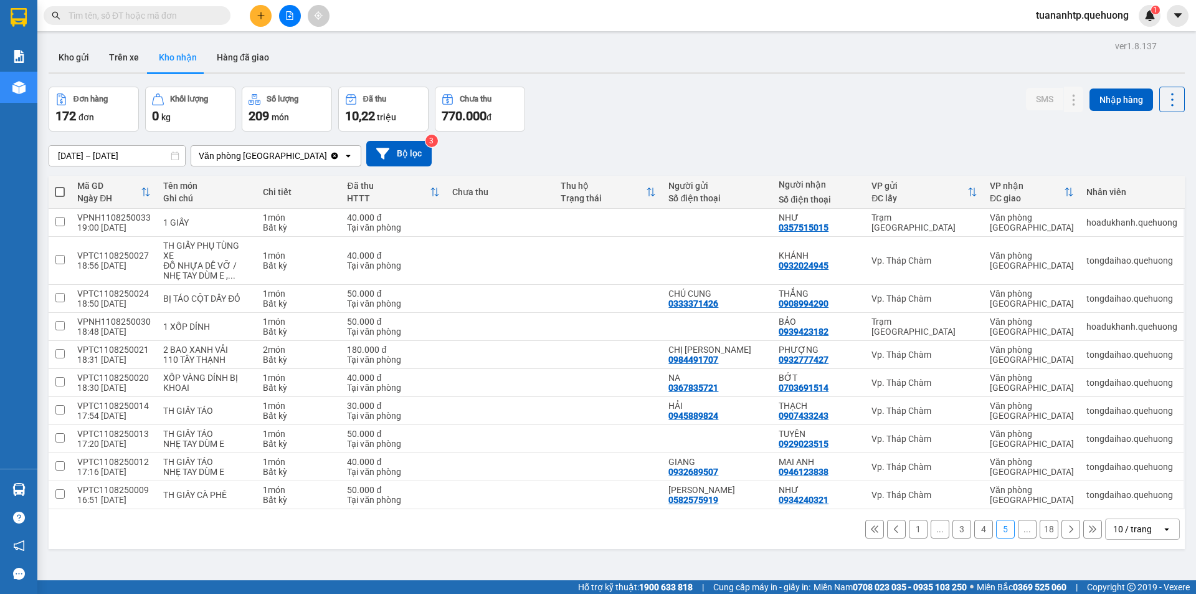
click at [284, 24] on button at bounding box center [290, 16] width 22 height 22
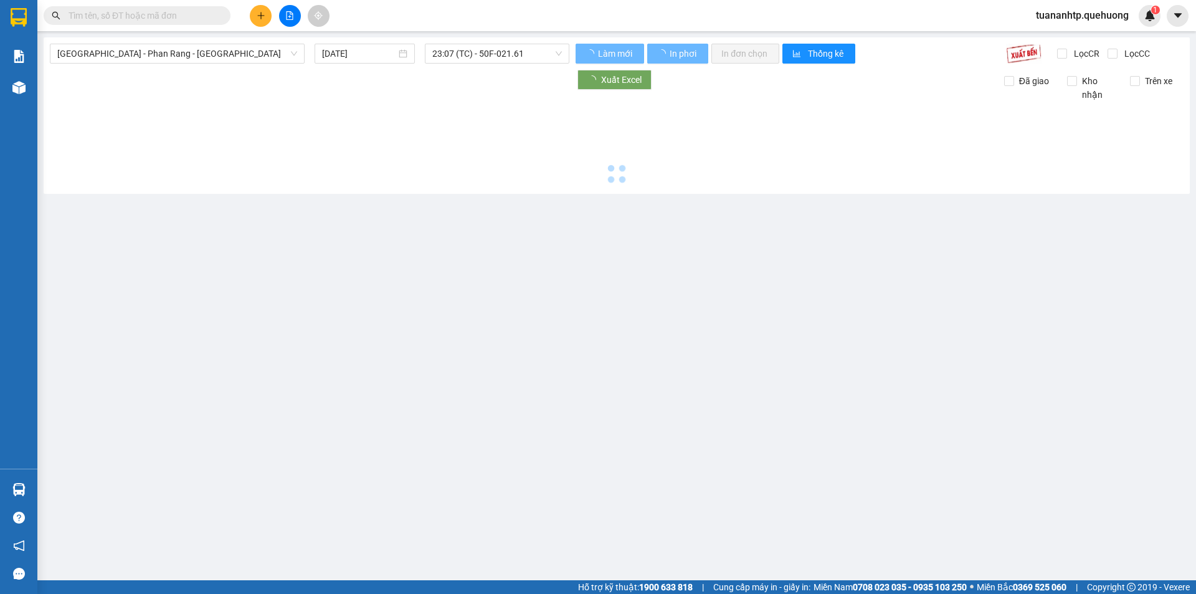
type input "[DATE]"
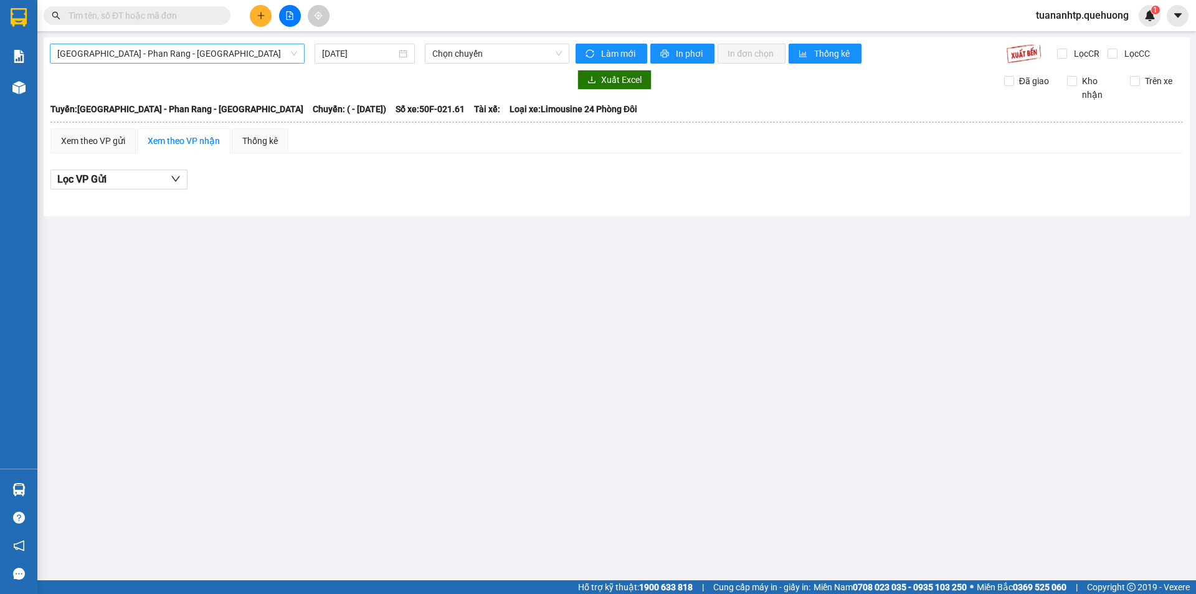
click at [206, 57] on span "[GEOGRAPHIC_DATA] - Phan Rang - [GEOGRAPHIC_DATA]" at bounding box center [177, 53] width 240 height 19
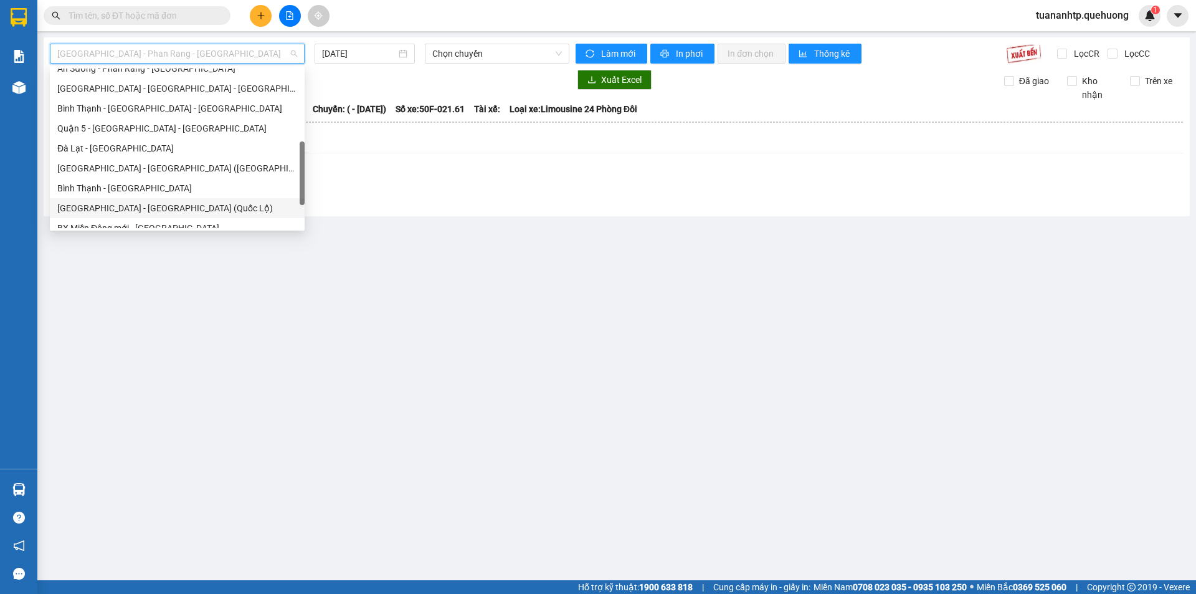
scroll to position [339, 0]
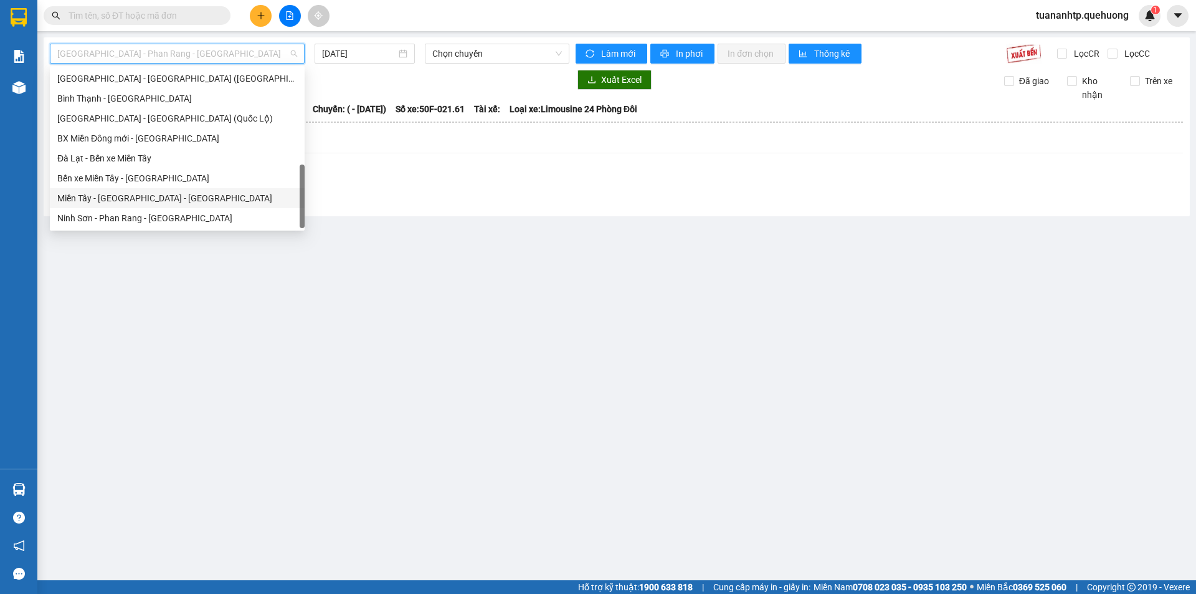
click at [118, 196] on div "Miền Tây - [GEOGRAPHIC_DATA] - [GEOGRAPHIC_DATA]" at bounding box center [177, 198] width 240 height 14
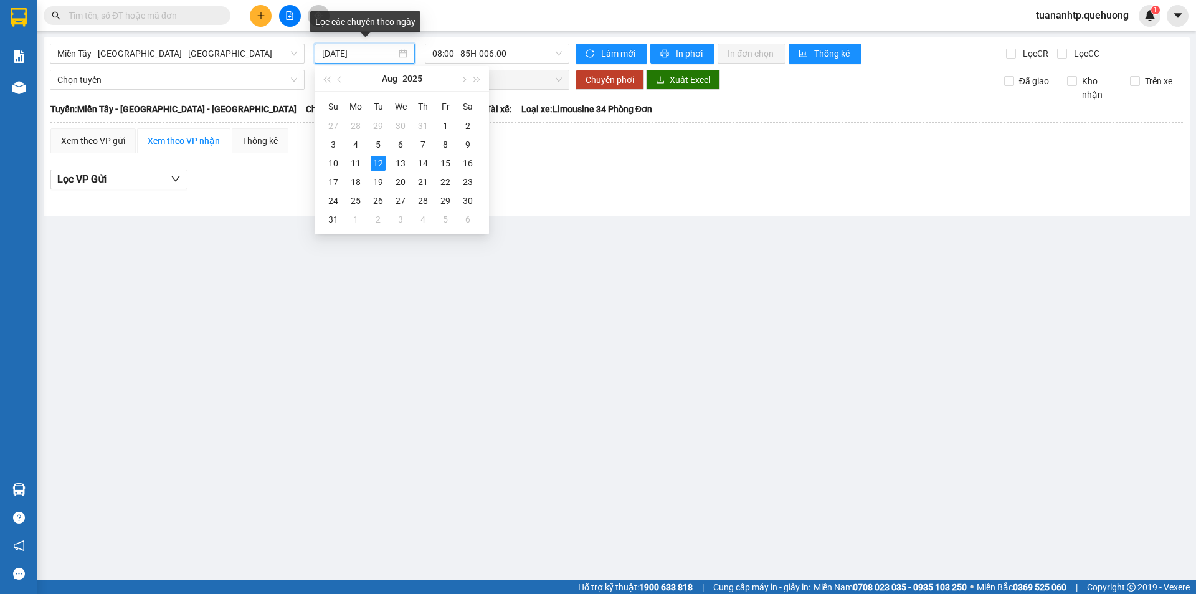
click at [381, 57] on input "[DATE]" at bounding box center [359, 54] width 74 height 14
click at [352, 156] on div "11" at bounding box center [355, 163] width 15 height 15
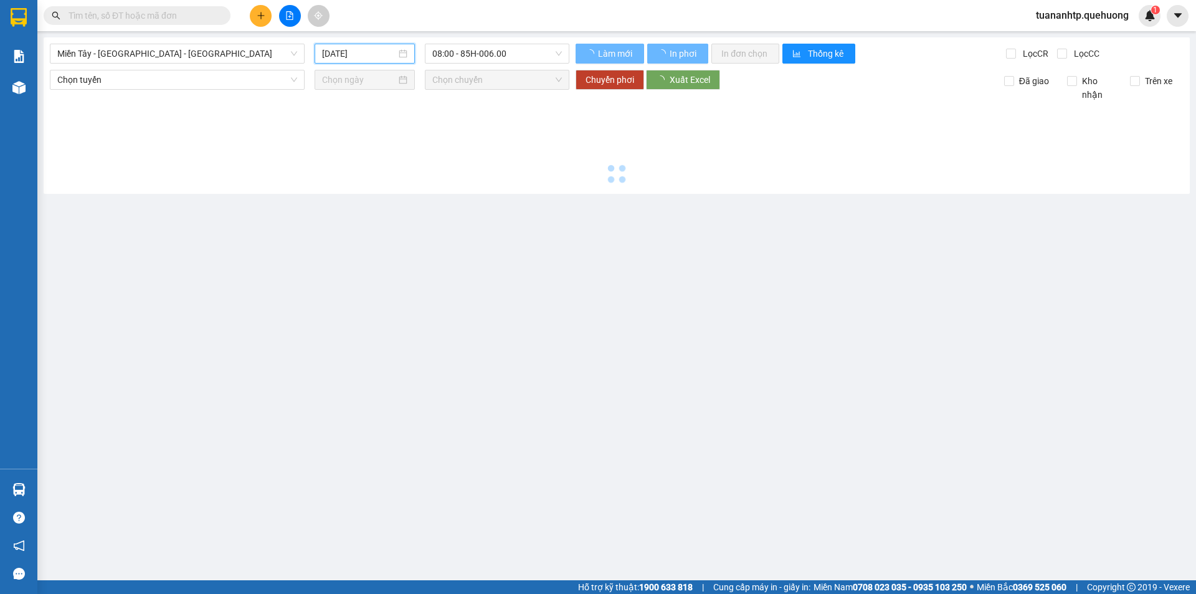
type input "[DATE]"
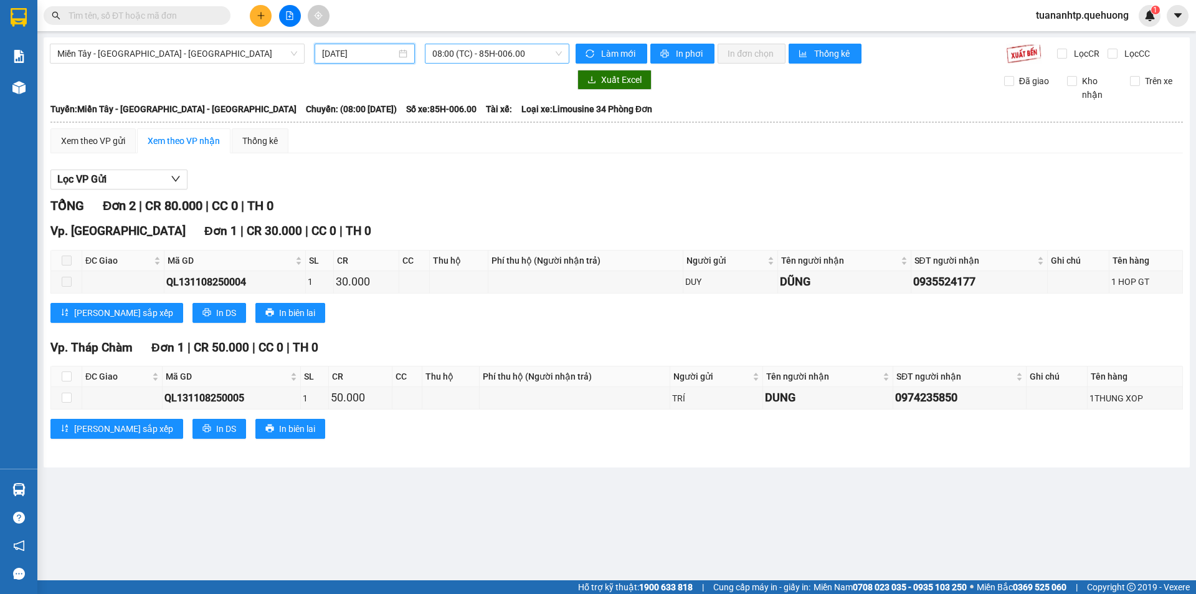
click at [481, 59] on span "08:00 (TC) - 85H-006.00" at bounding box center [497, 53] width 130 height 19
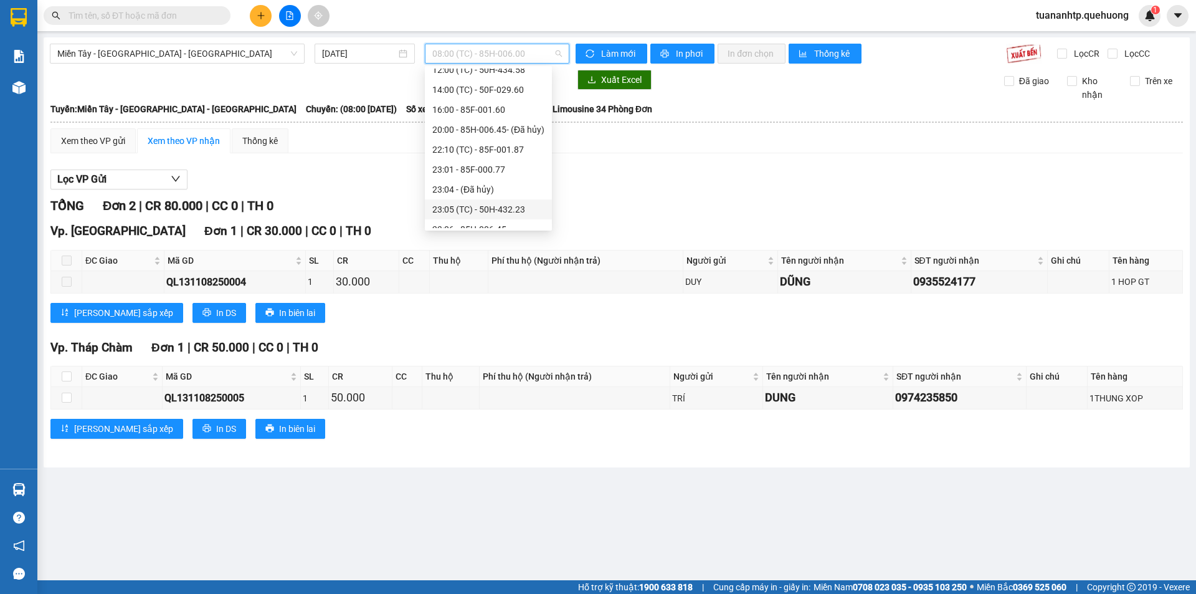
scroll to position [140, 0]
click at [502, 178] on div "23:07 (TC) - 50F-021.61" at bounding box center [488, 178] width 112 height 14
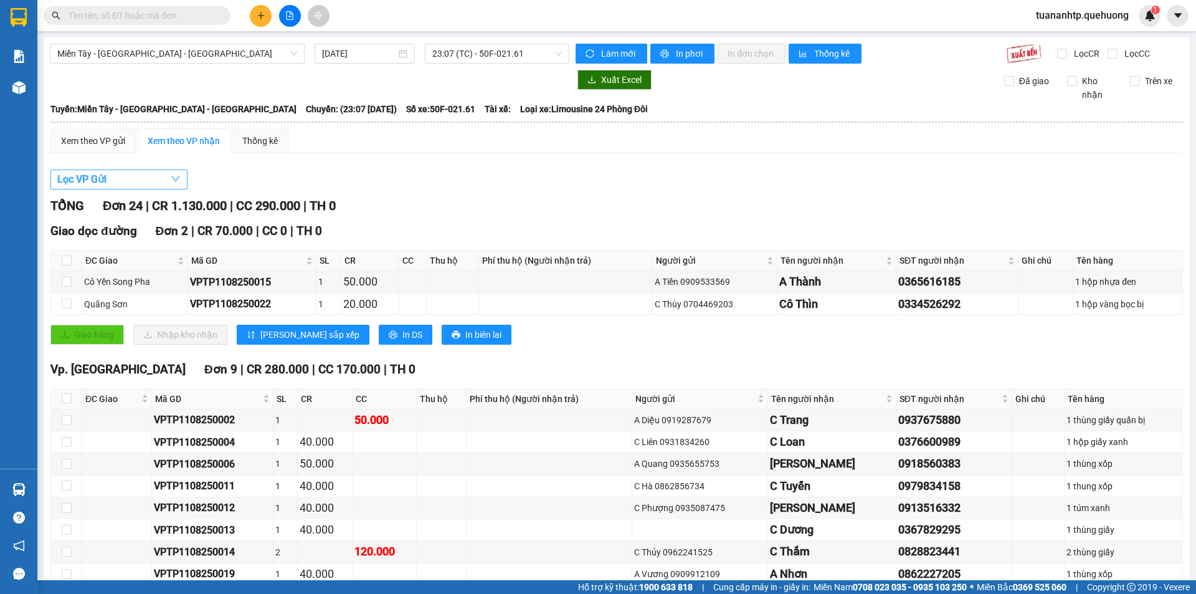
click at [152, 181] on button "Lọc VP Gửi" at bounding box center [118, 179] width 137 height 20
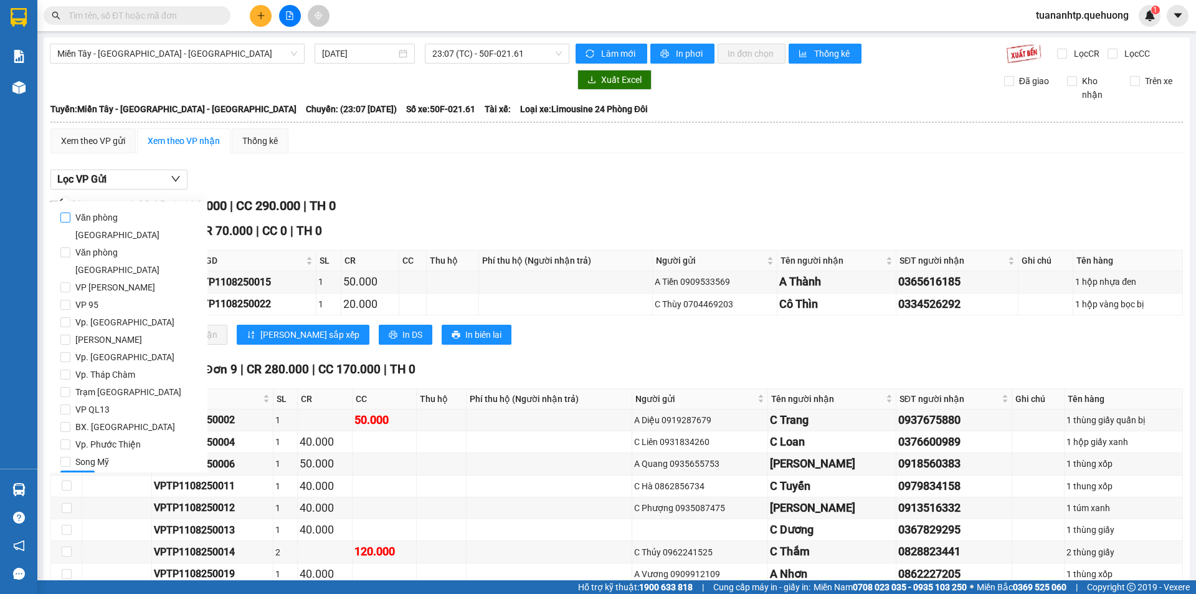
click at [132, 220] on span "Văn phòng [GEOGRAPHIC_DATA]" at bounding box center [133, 226] width 127 height 35
click at [70, 220] on input "Văn phòng [GEOGRAPHIC_DATA]" at bounding box center [65, 217] width 10 height 10
checkbox input "true"
click at [82, 473] on span "Lọc" at bounding box center [77, 480] width 14 height 14
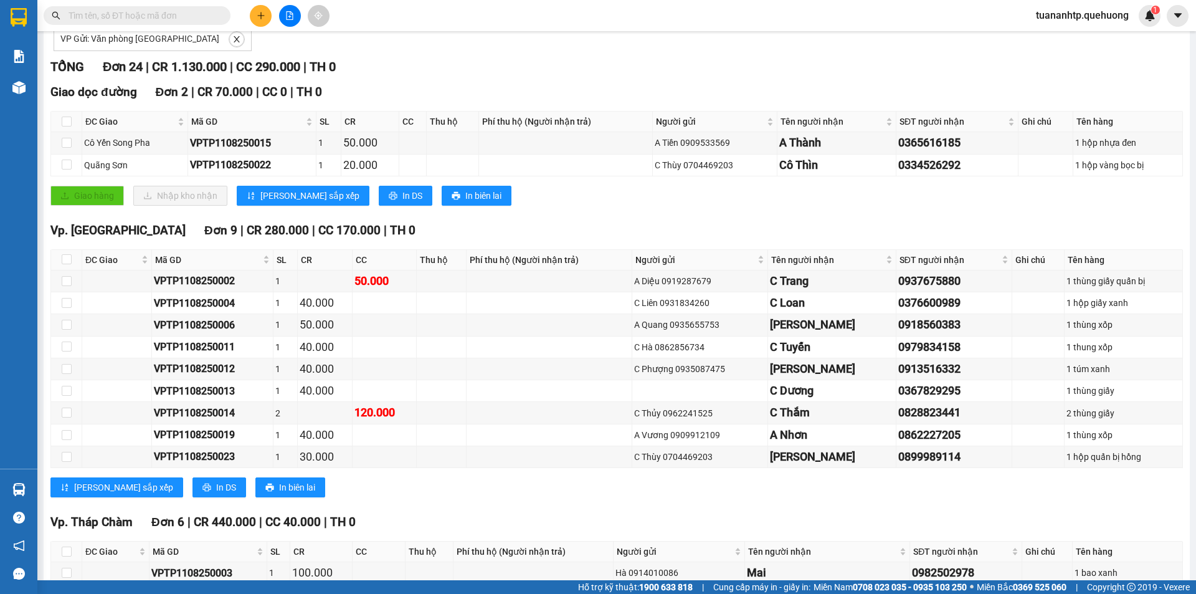
scroll to position [125, 0]
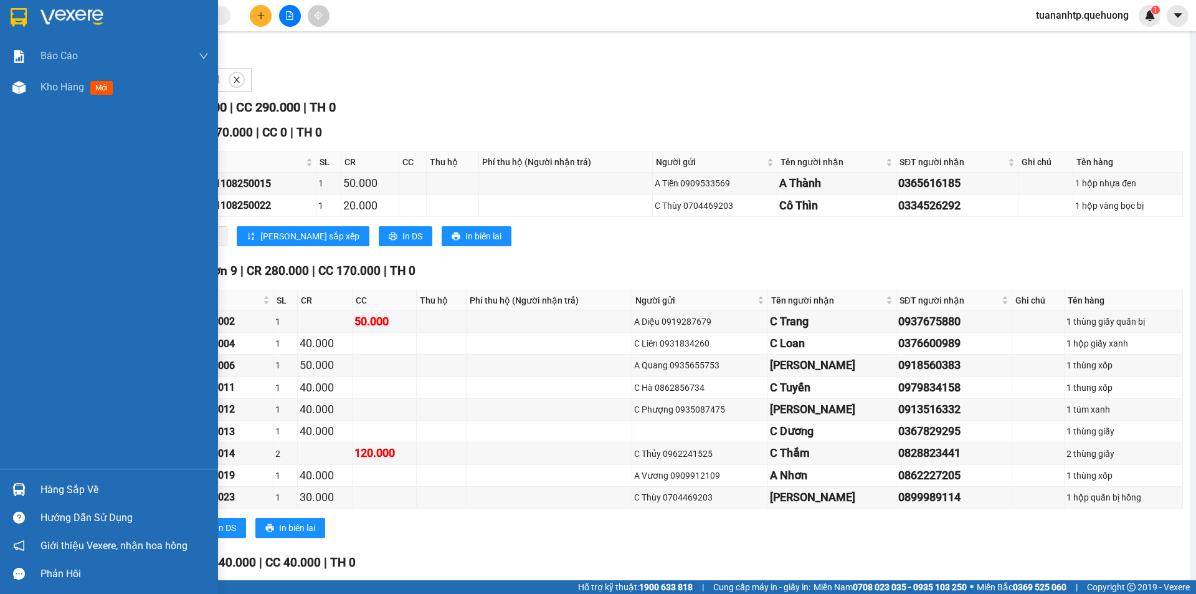
click at [87, 543] on span "Giới thiệu Vexere, nhận hoa hồng" at bounding box center [113, 546] width 147 height 16
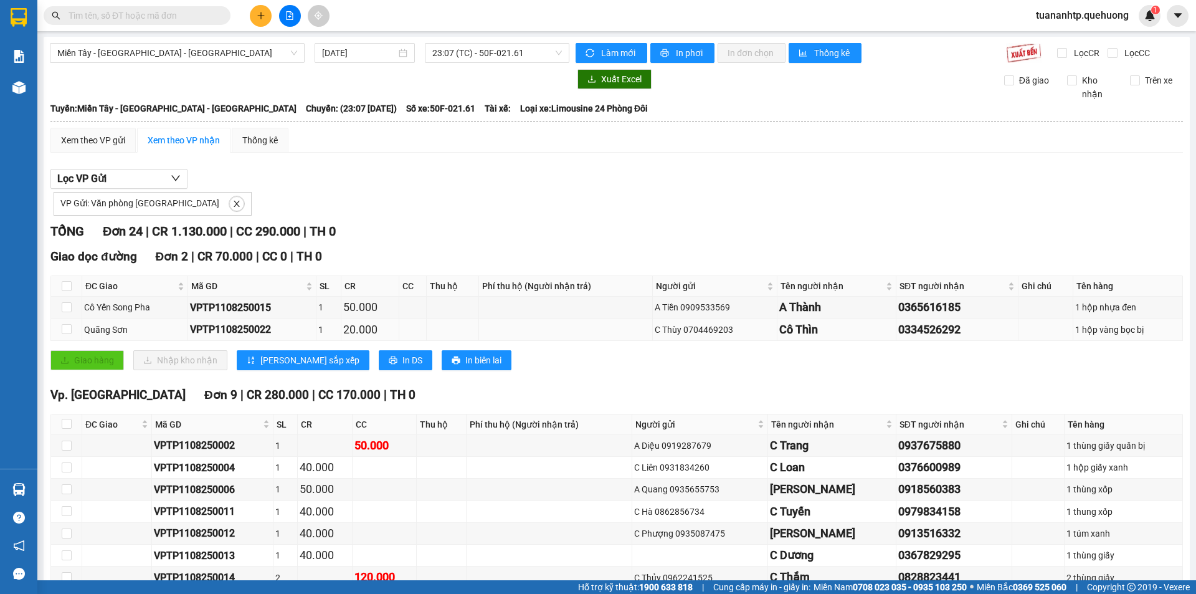
scroll to position [0, 0]
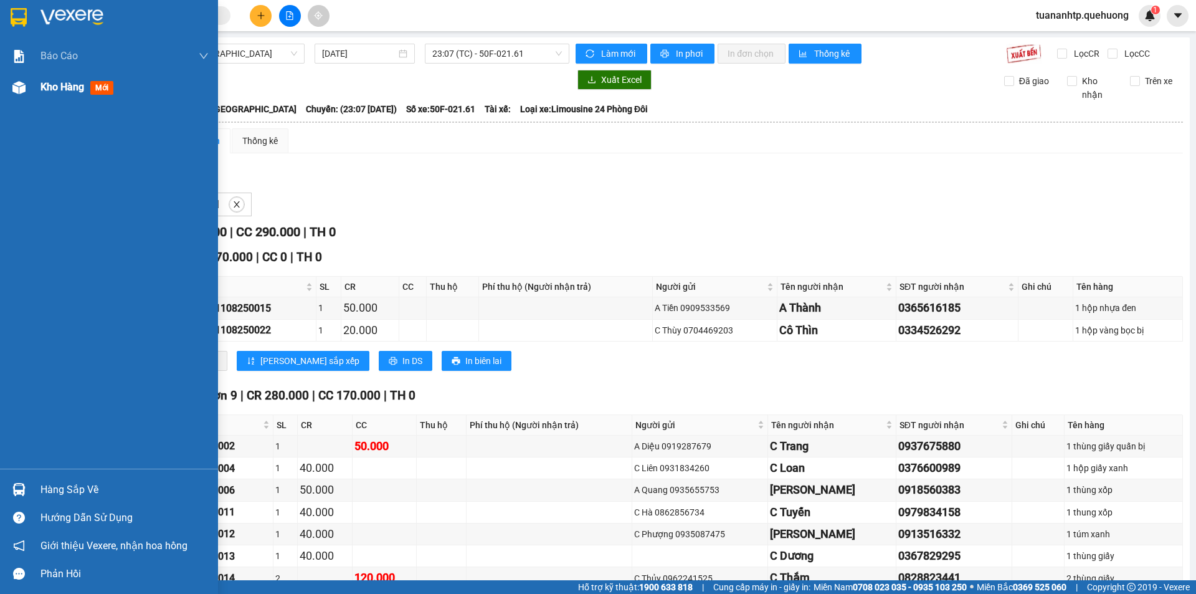
click at [16, 93] on img at bounding box center [18, 87] width 13 height 13
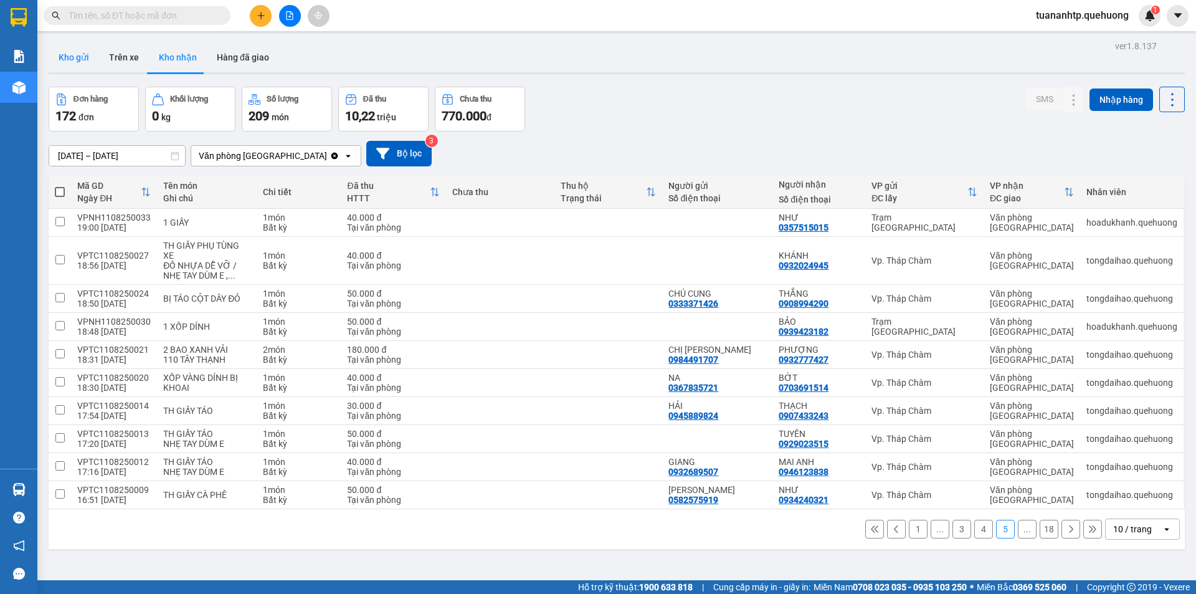
click at [86, 58] on button "Kho gửi" at bounding box center [74, 57] width 50 height 30
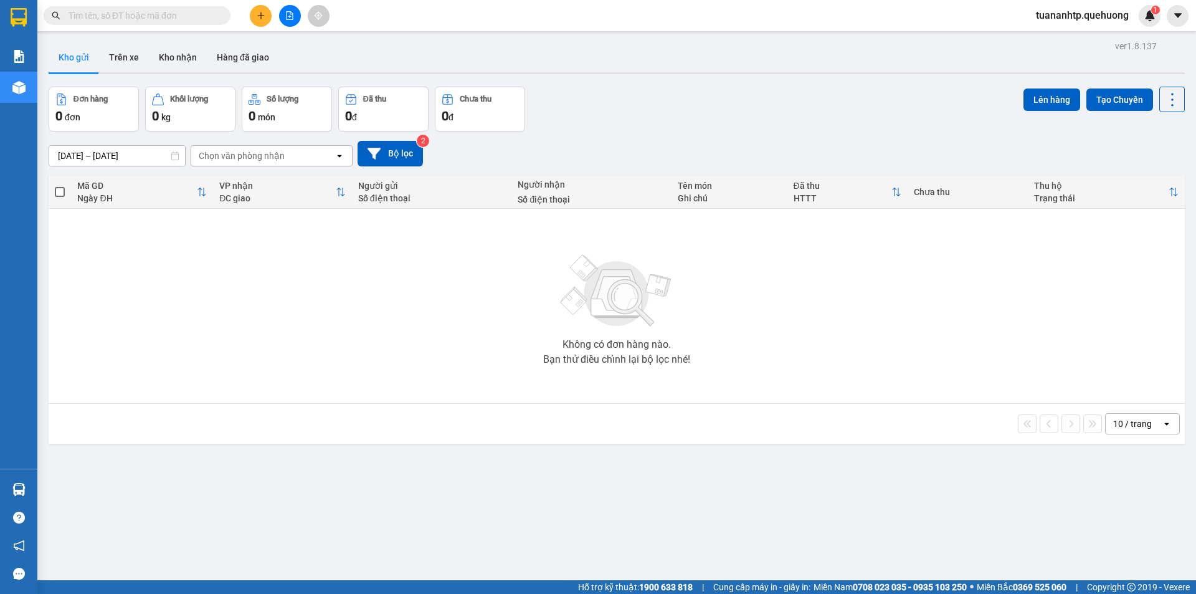
click at [284, 159] on div "Chọn văn phòng nhận" at bounding box center [262, 156] width 143 height 20
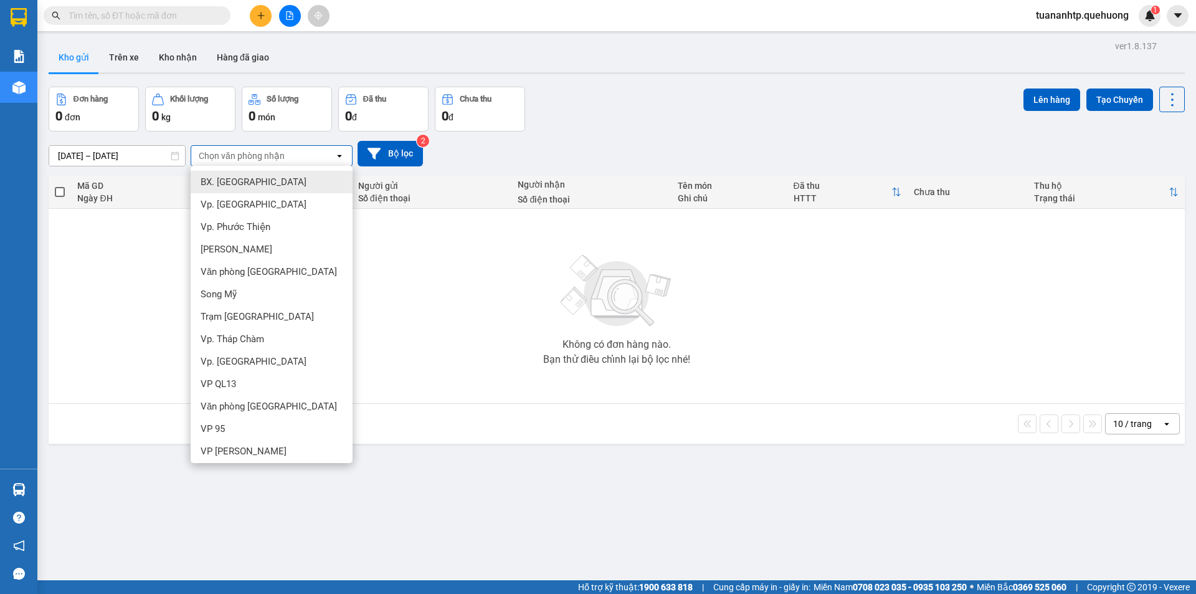
click at [284, 159] on div "Chọn văn phòng nhận" at bounding box center [262, 156] width 143 height 20
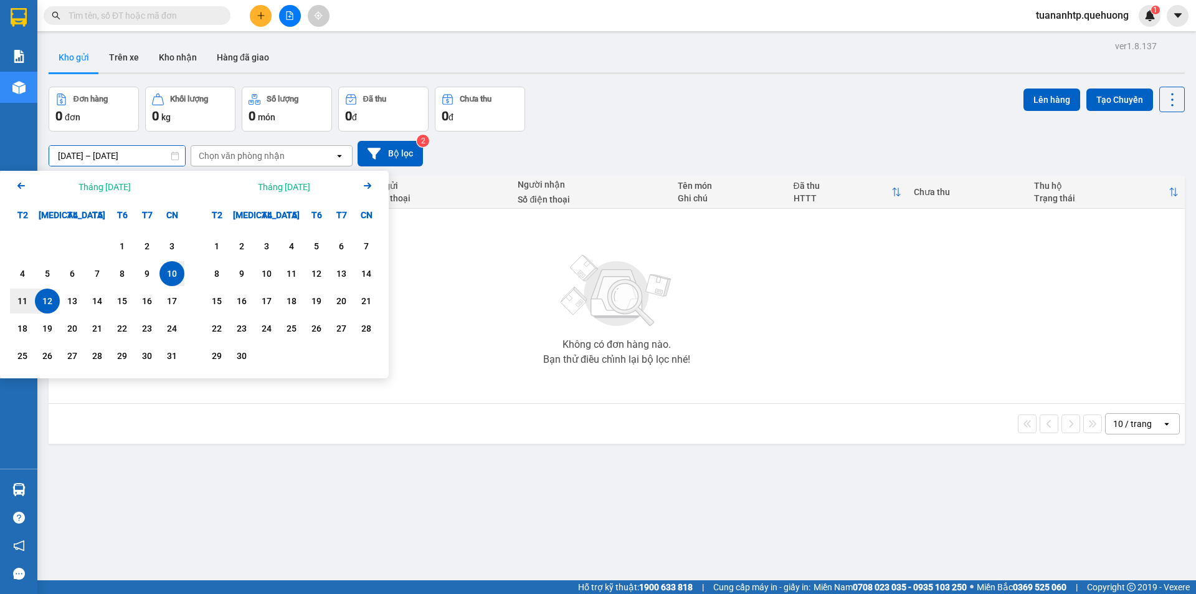
click at [146, 157] on input "[DATE] – [DATE]" at bounding box center [117, 156] width 136 height 20
click at [30, 300] on div "11" at bounding box center [22, 300] width 17 height 15
click at [173, 272] on div "10" at bounding box center [171, 273] width 17 height 15
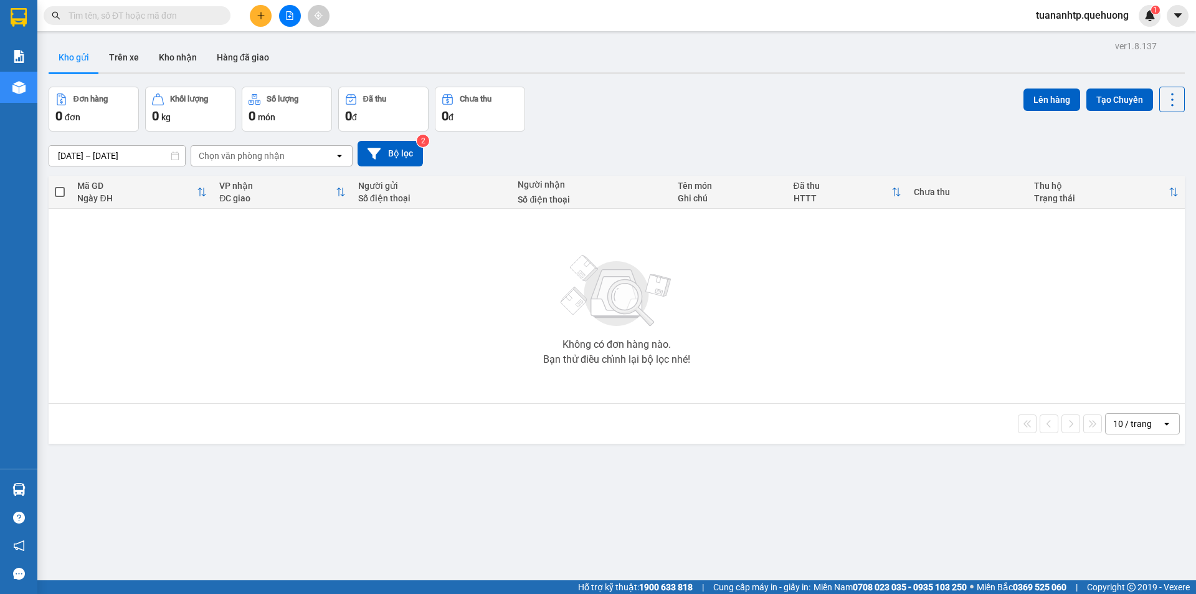
click at [244, 159] on div "Chọn văn phòng nhận" at bounding box center [242, 155] width 86 height 12
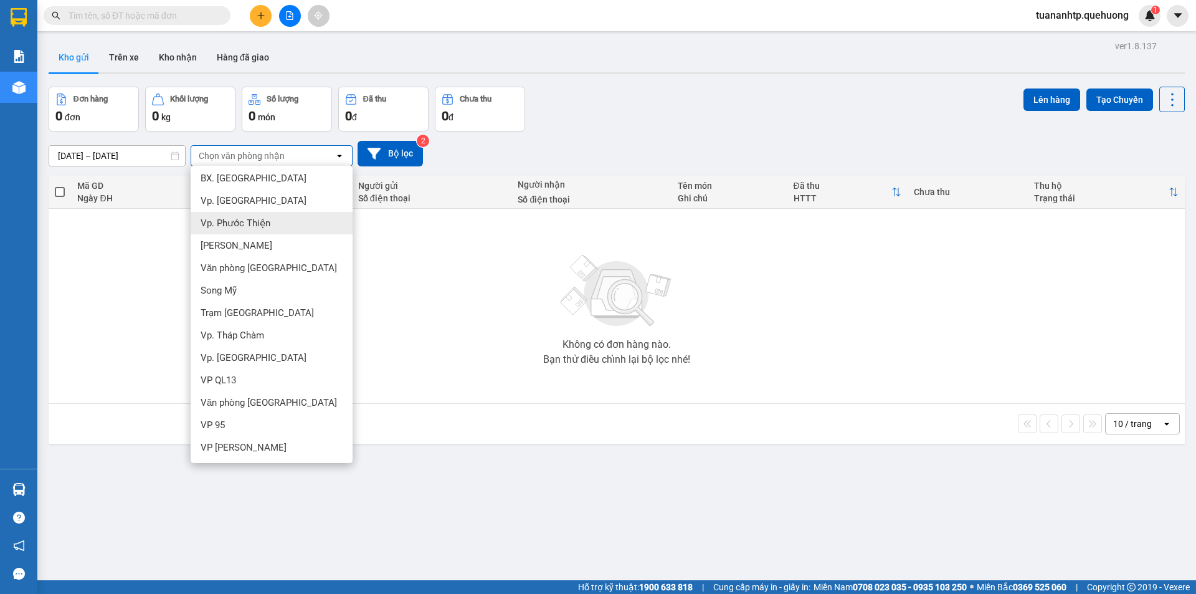
scroll to position [4, 0]
click at [265, 271] on span "Văn phòng [GEOGRAPHIC_DATA]" at bounding box center [269, 267] width 136 height 12
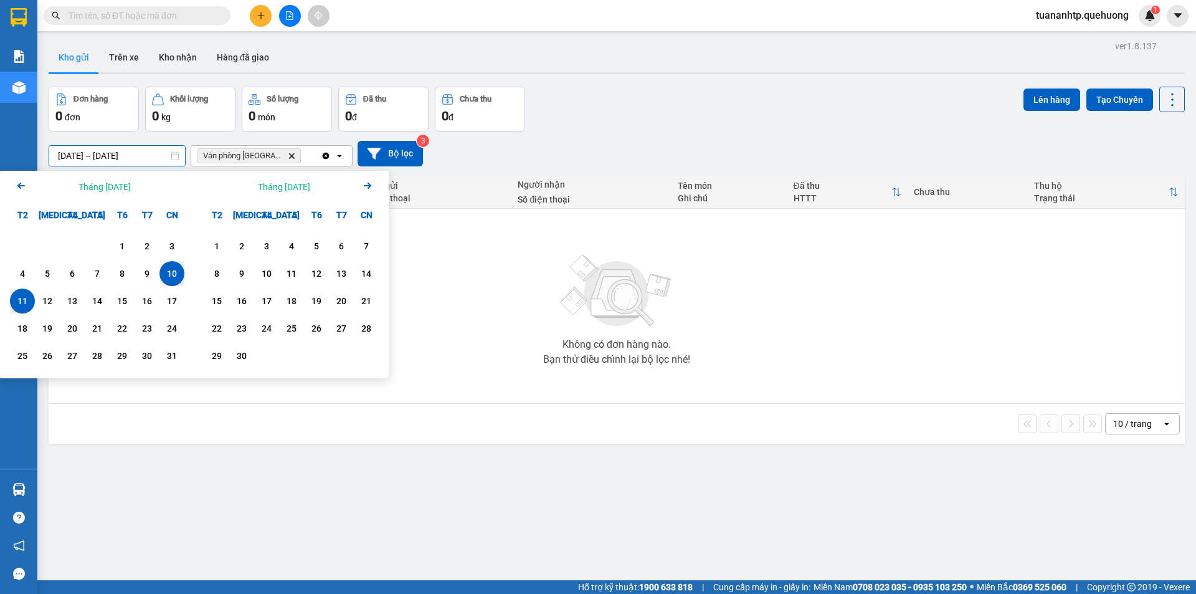
click at [78, 159] on input "[DATE] – [DATE]" at bounding box center [117, 156] width 136 height 20
click at [28, 295] on div "11" at bounding box center [22, 300] width 17 height 15
click at [47, 298] on div "12" at bounding box center [47, 300] width 17 height 15
type input "11/08/2025 – 12/08/2025"
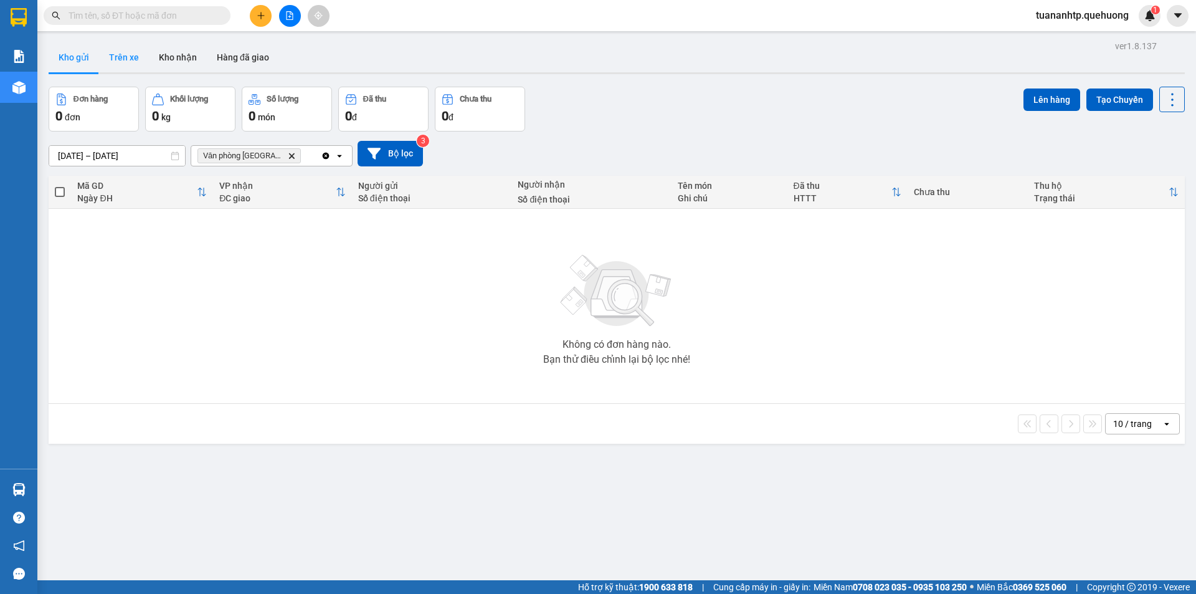
click at [121, 55] on button "Trên xe" at bounding box center [124, 57] width 50 height 30
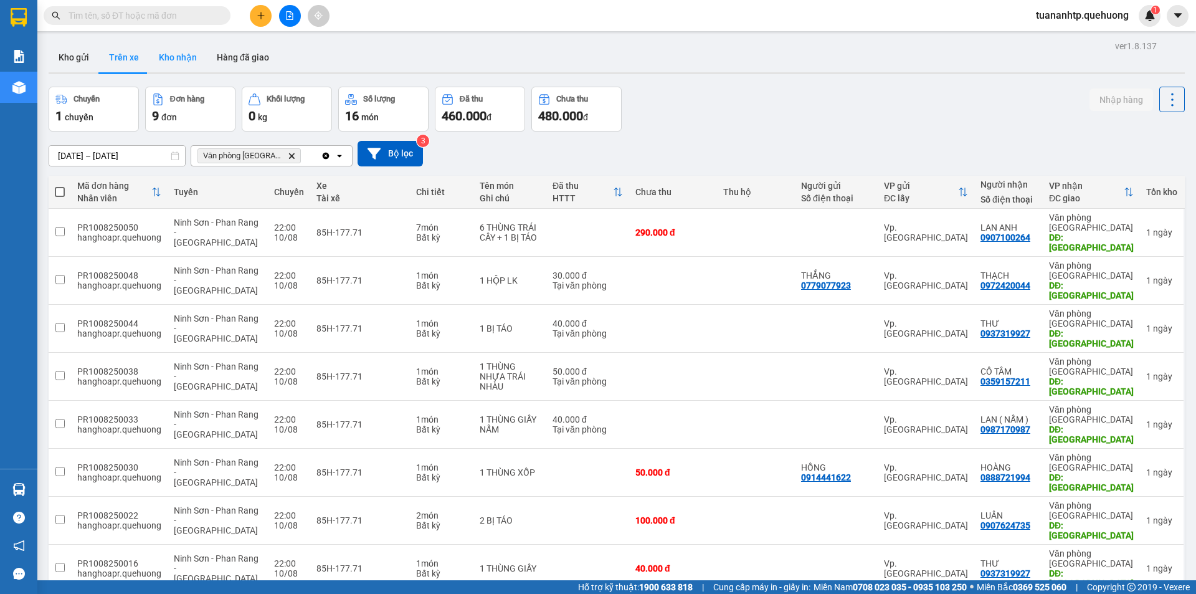
click at [168, 60] on button "Kho nhận" at bounding box center [178, 57] width 58 height 30
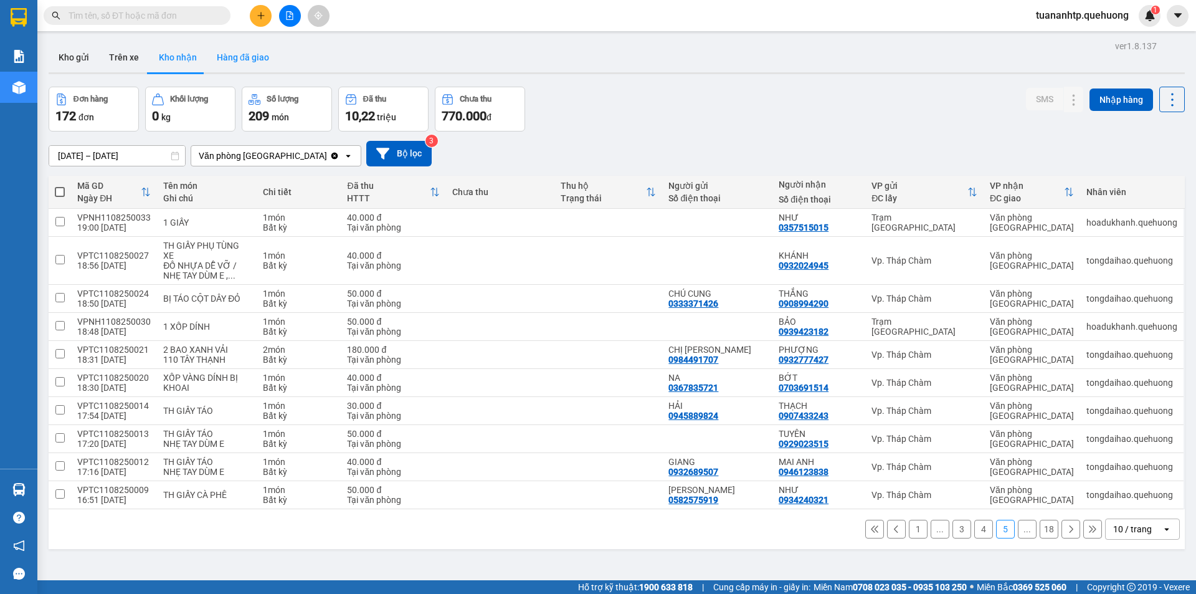
click at [253, 67] on button "Hàng đã giao" at bounding box center [243, 57] width 72 height 30
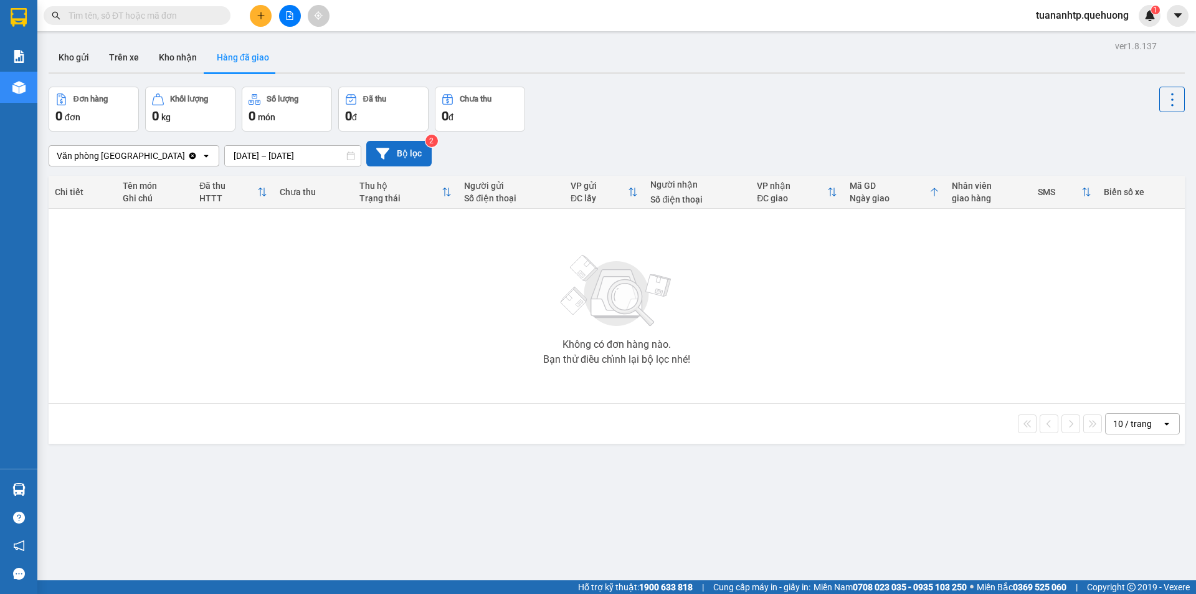
click at [376, 159] on icon at bounding box center [382, 153] width 13 height 13
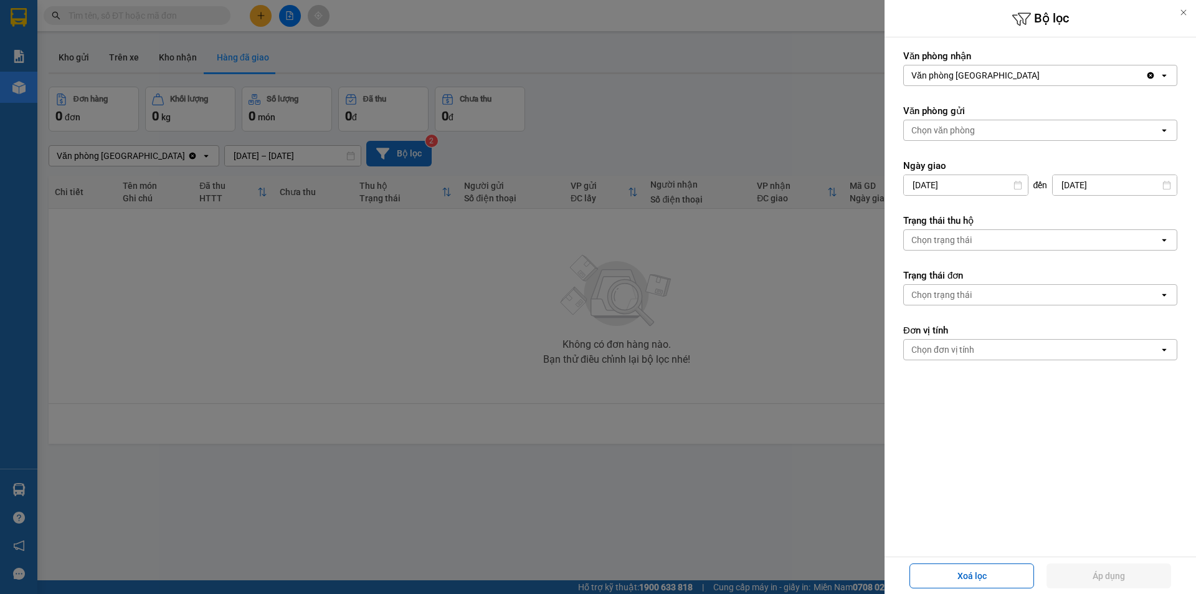
click at [980, 78] on div "Văn phòng [GEOGRAPHIC_DATA]" at bounding box center [975, 75] width 128 height 12
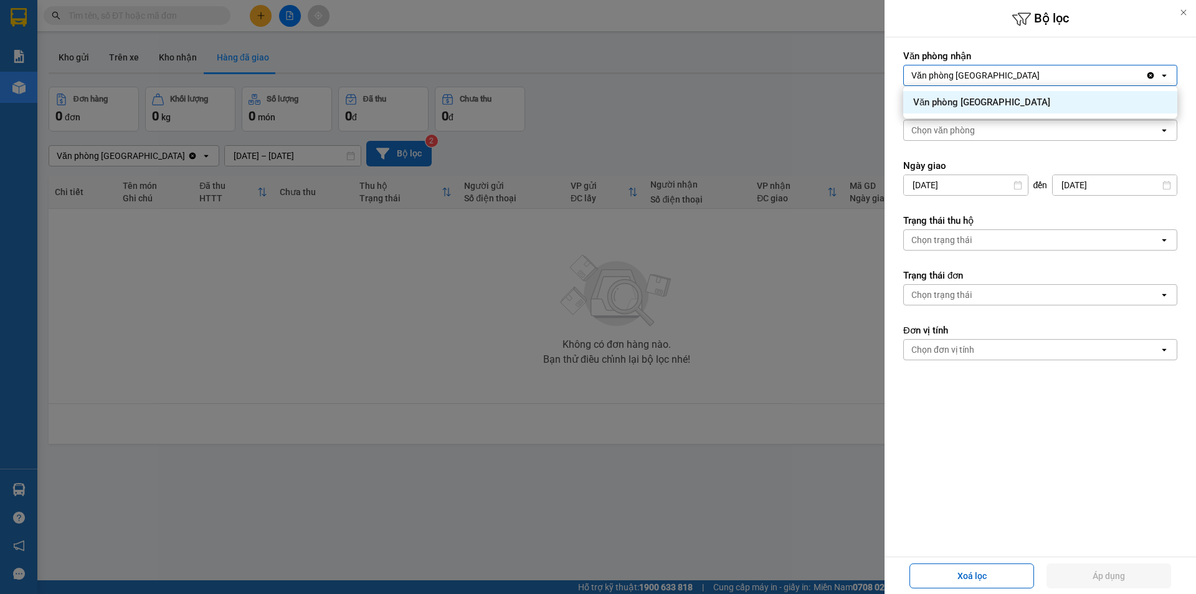
click at [834, 118] on div at bounding box center [598, 297] width 1196 height 594
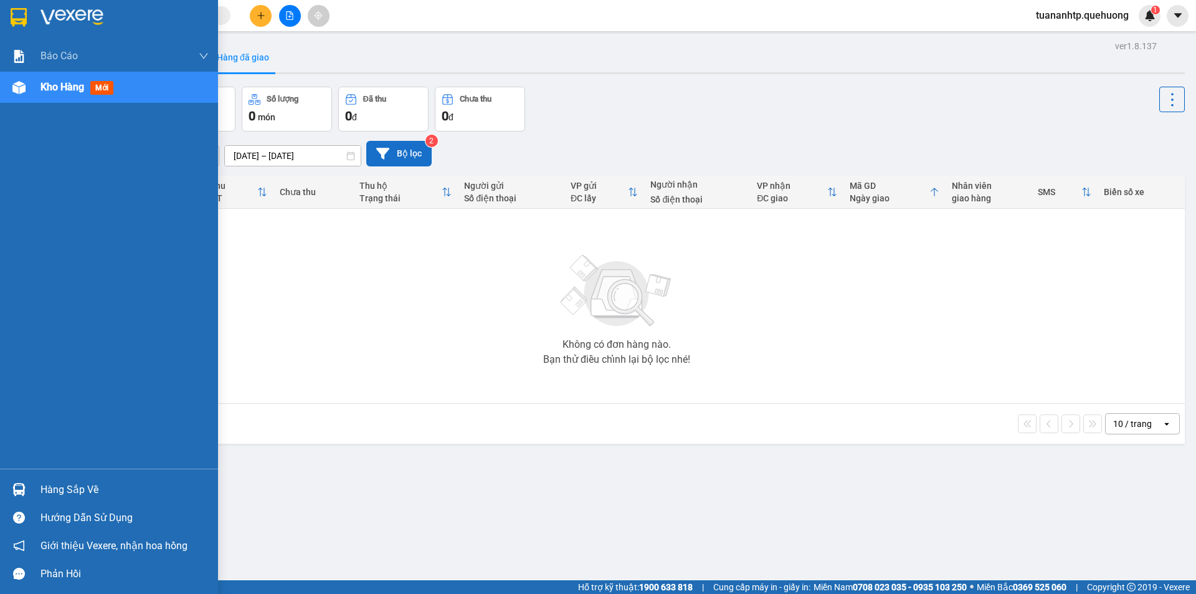
click at [54, 487] on div "Hàng sắp về" at bounding box center [124, 489] width 168 height 19
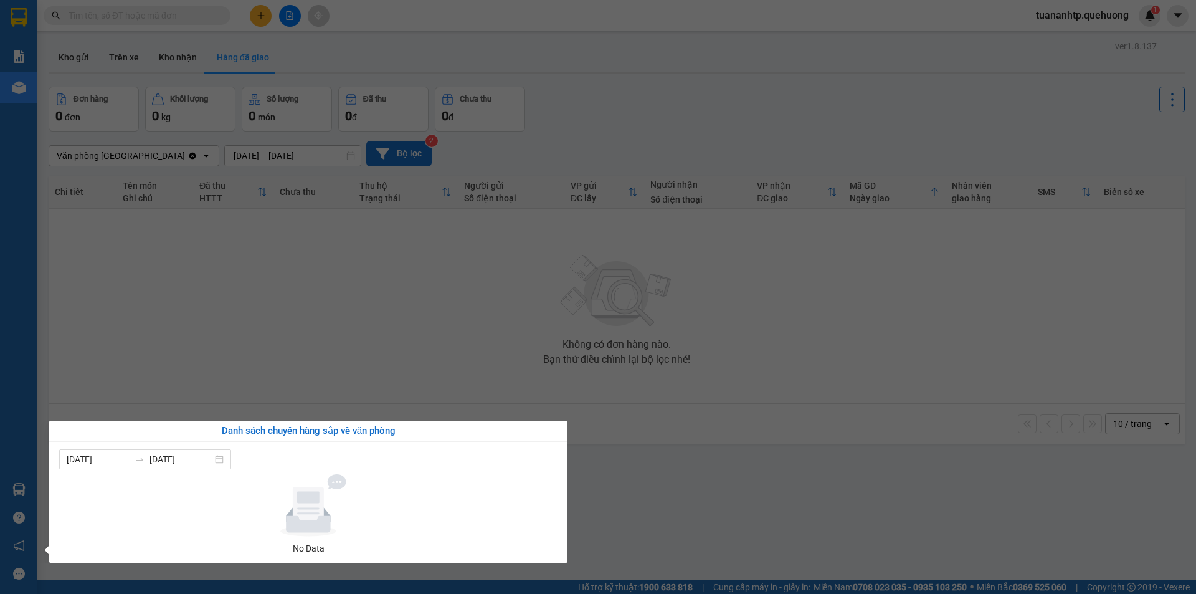
click at [160, 378] on section "Kết quả tìm kiếm ( 0 ) Bộ lọc No Data tuananhtp.quehuong 1 Báo cáo Báo cáo dòng…" at bounding box center [598, 297] width 1196 height 594
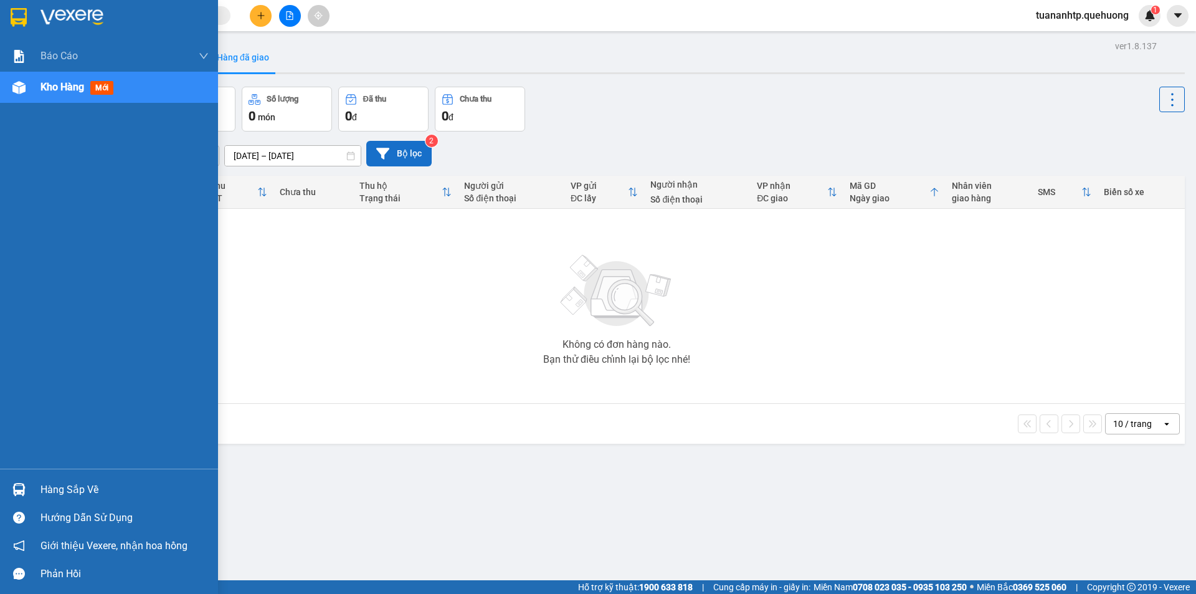
click at [55, 100] on div "Kho hàng mới" at bounding box center [124, 87] width 168 height 31
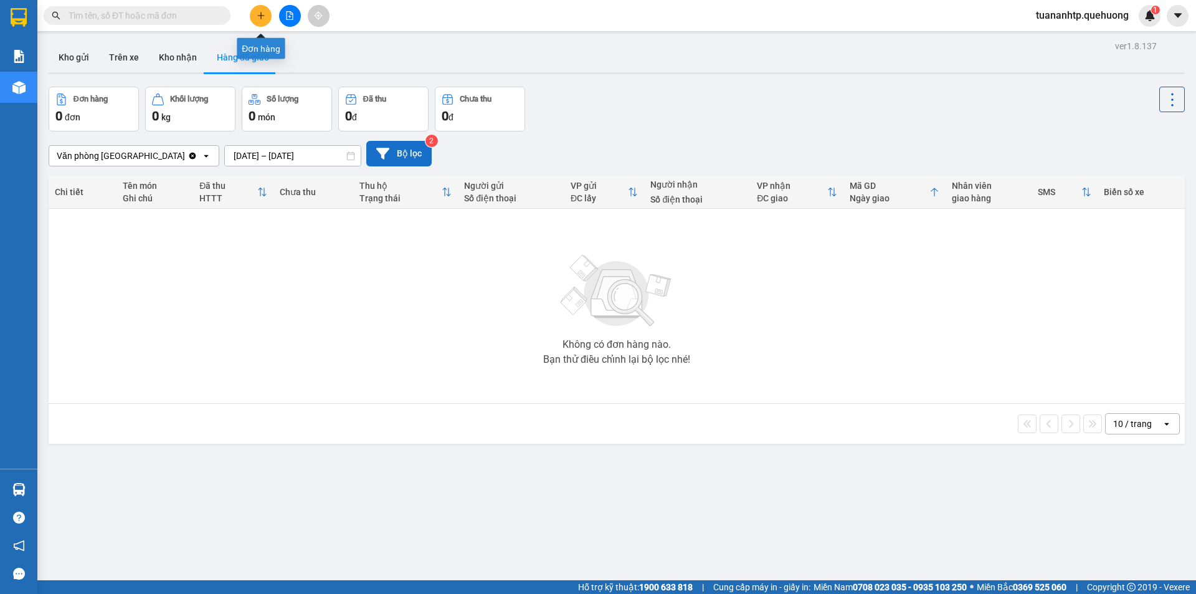
click at [288, 17] on icon "file-add" at bounding box center [289, 15] width 9 height 9
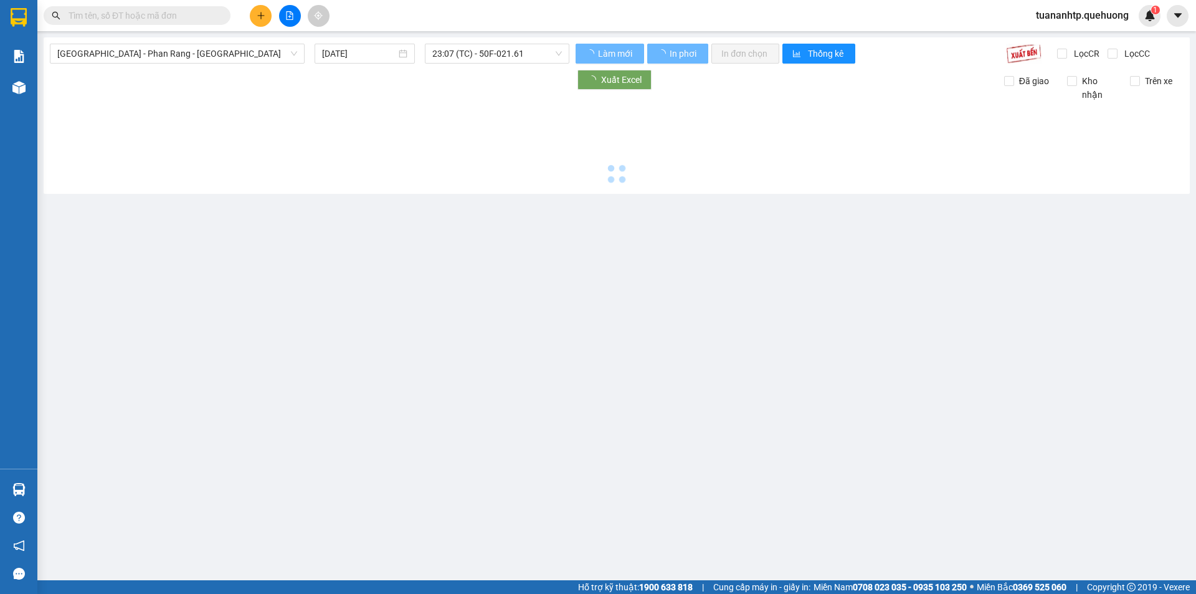
type input "[DATE]"
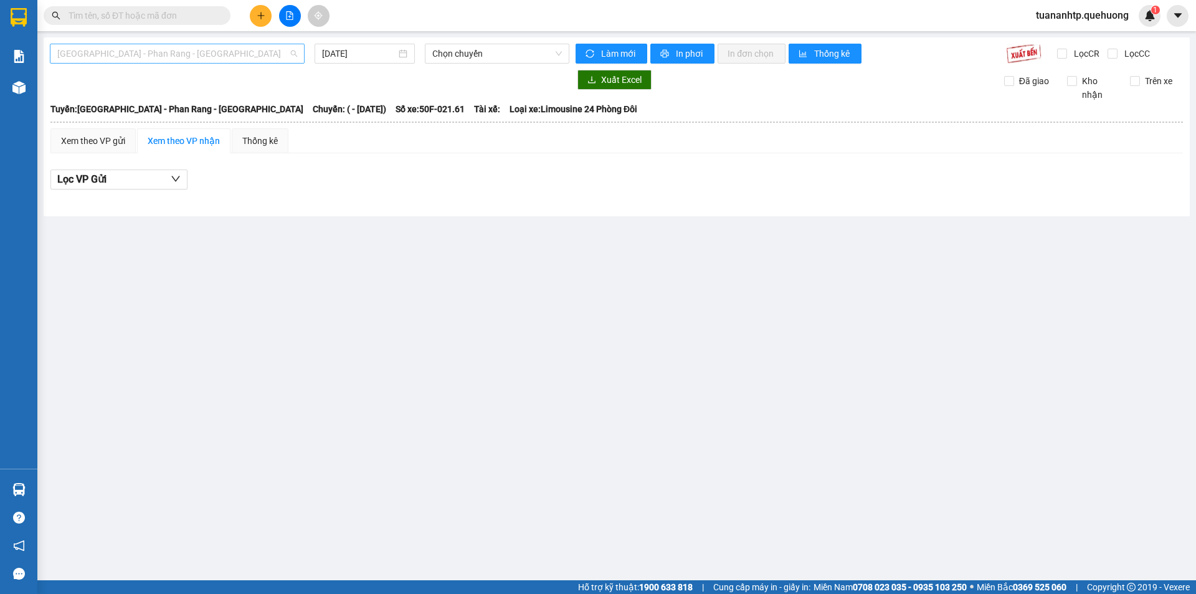
click at [269, 58] on span "[GEOGRAPHIC_DATA] - Phan Rang - [GEOGRAPHIC_DATA]" at bounding box center [177, 53] width 240 height 19
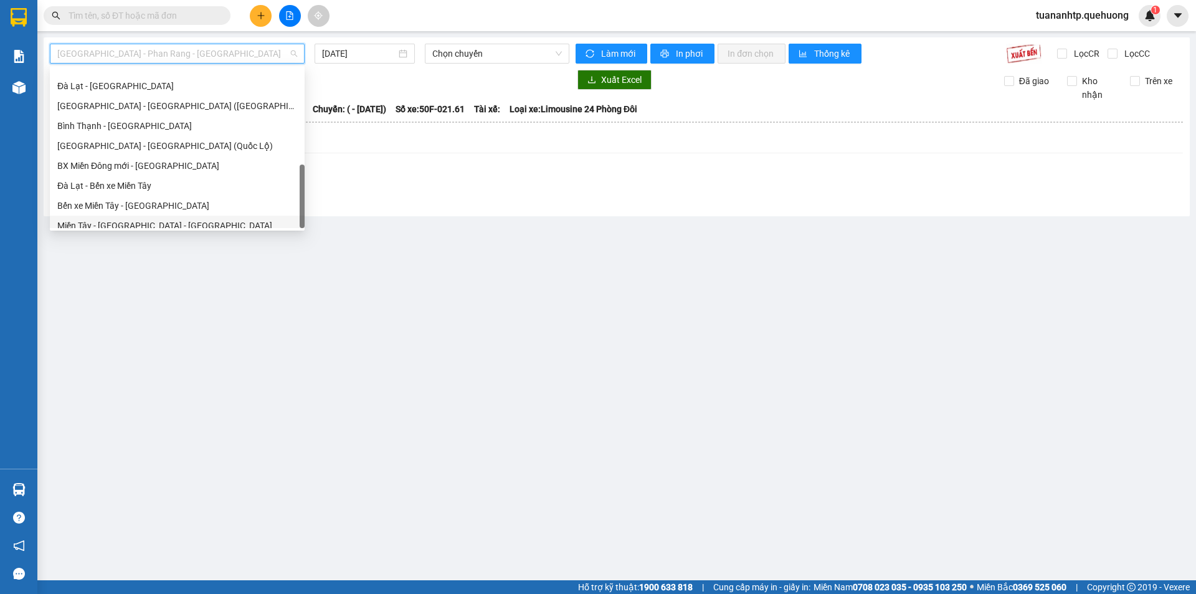
scroll to position [339, 0]
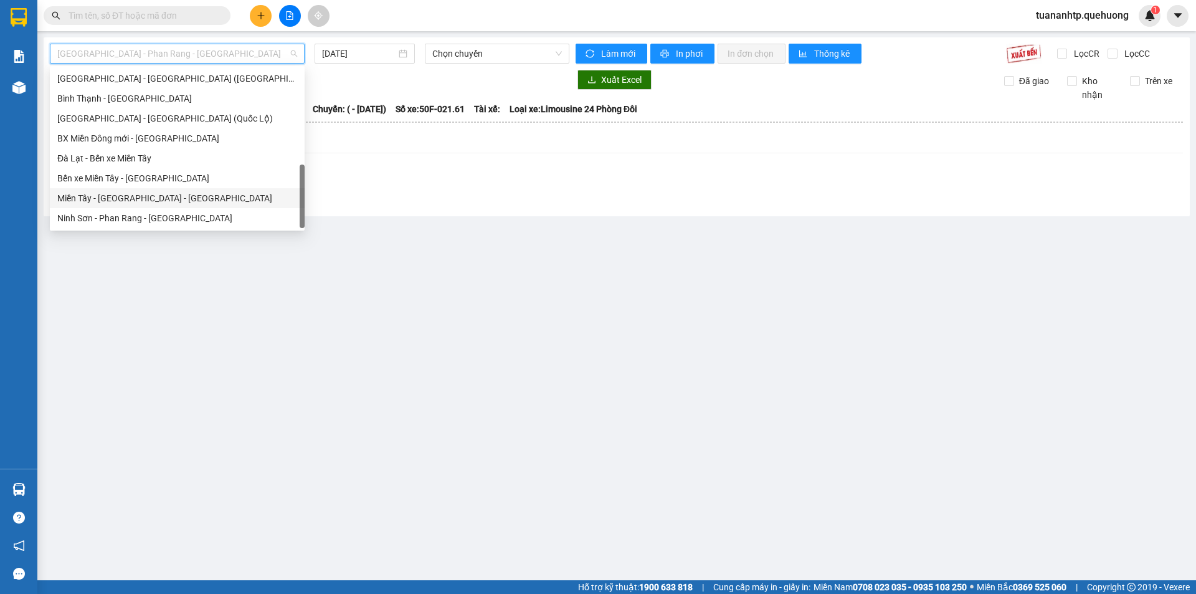
click at [149, 201] on div "Miền Tây - [GEOGRAPHIC_DATA] - [GEOGRAPHIC_DATA]" at bounding box center [177, 198] width 240 height 14
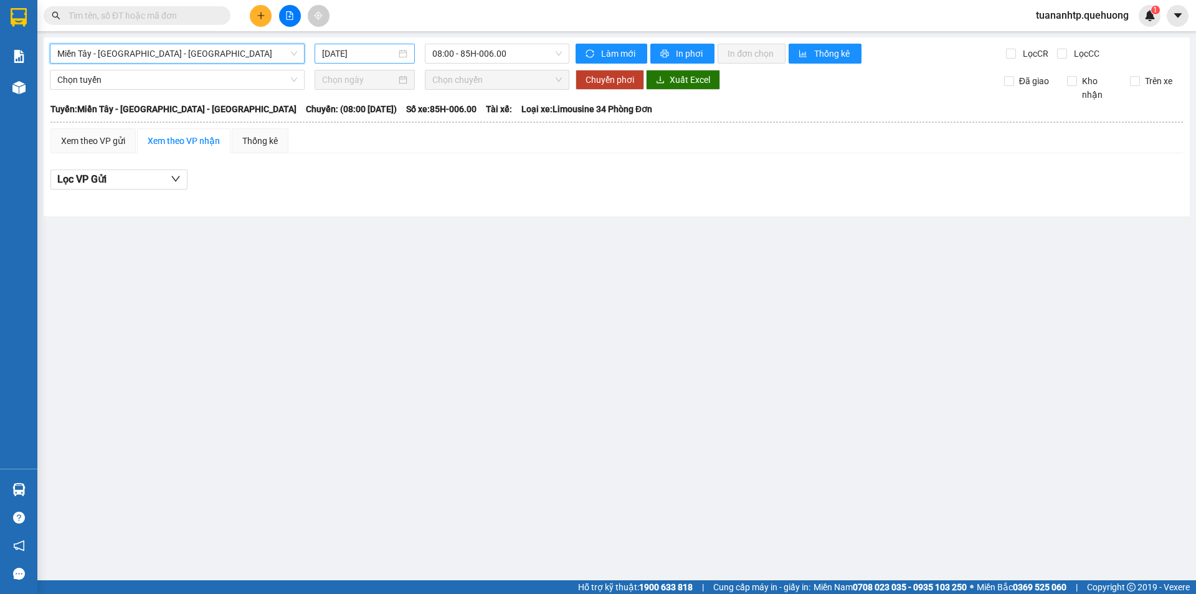
click at [388, 52] on input "[DATE]" at bounding box center [359, 54] width 74 height 14
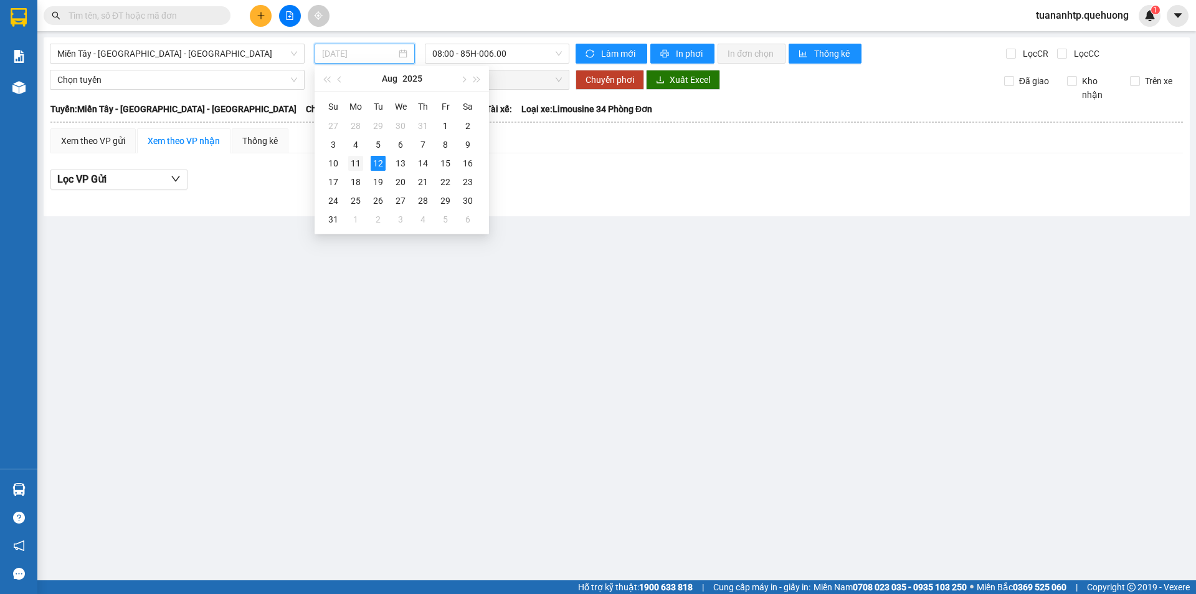
click at [350, 166] on div "11" at bounding box center [355, 163] width 15 height 15
type input "[DATE]"
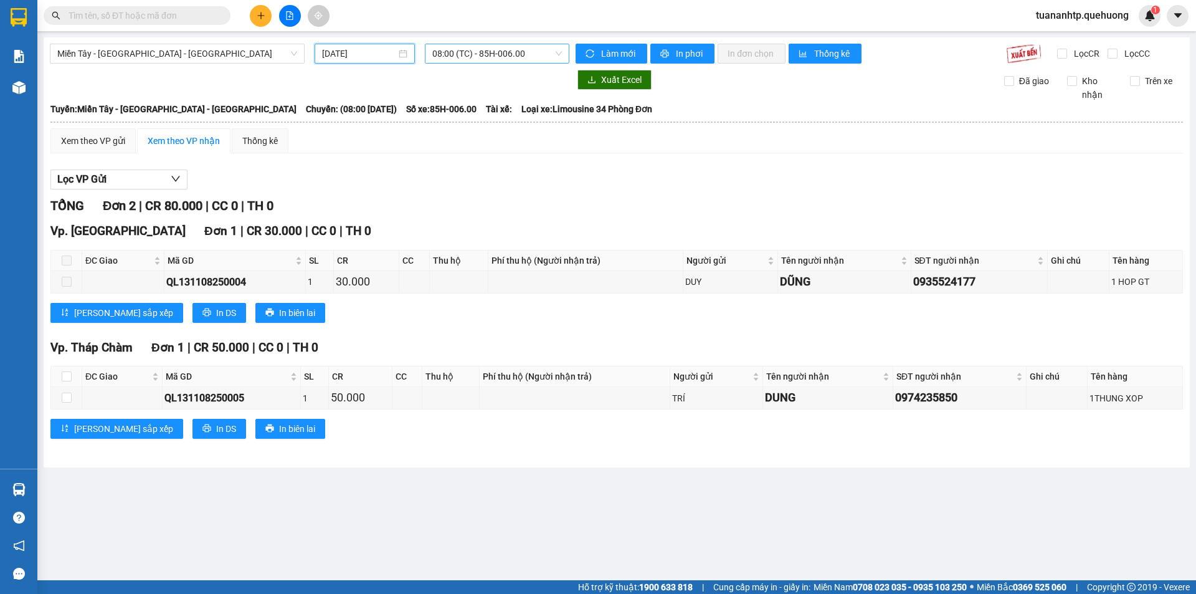
click at [514, 54] on span "08:00 (TC) - 85H-006.00" at bounding box center [497, 53] width 130 height 19
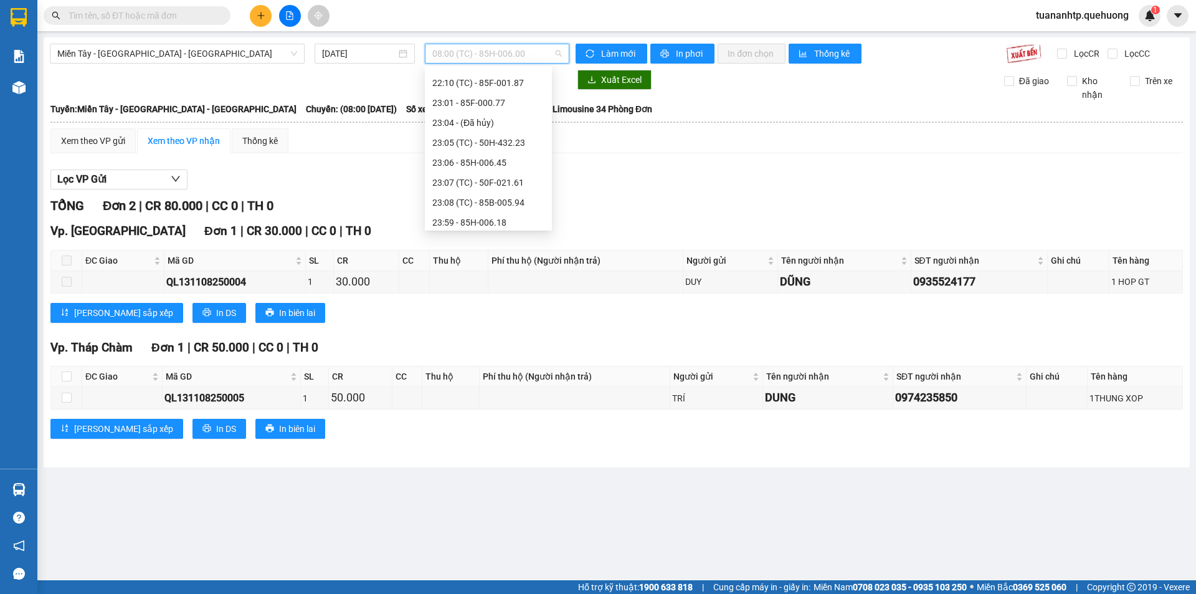
scroll to position [140, 0]
click at [502, 175] on div "23:07 (TC) - 50F-021.61" at bounding box center [488, 178] width 112 height 14
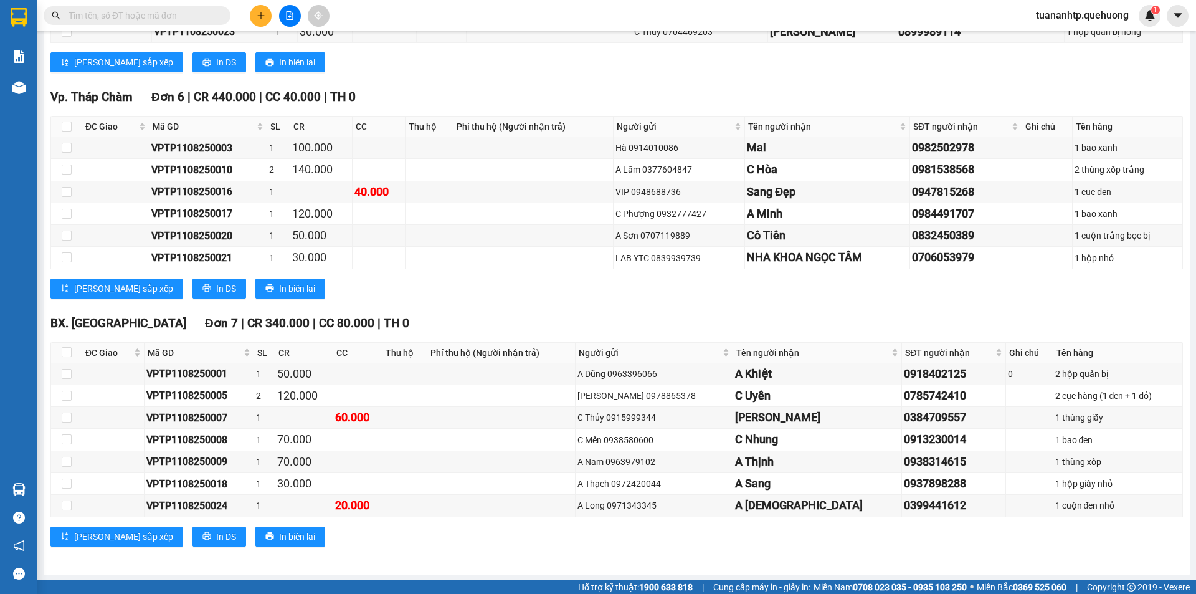
scroll to position [565, 0]
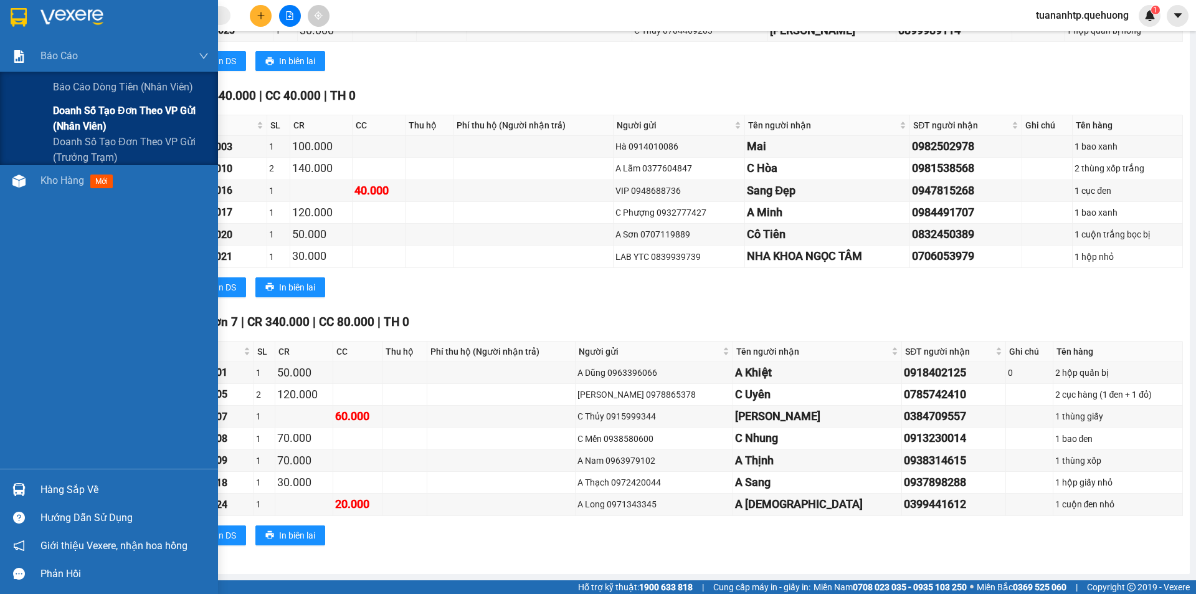
click at [82, 111] on span "Doanh số tạo đơn theo VP gửi (nhân viên)" at bounding box center [131, 118] width 156 height 31
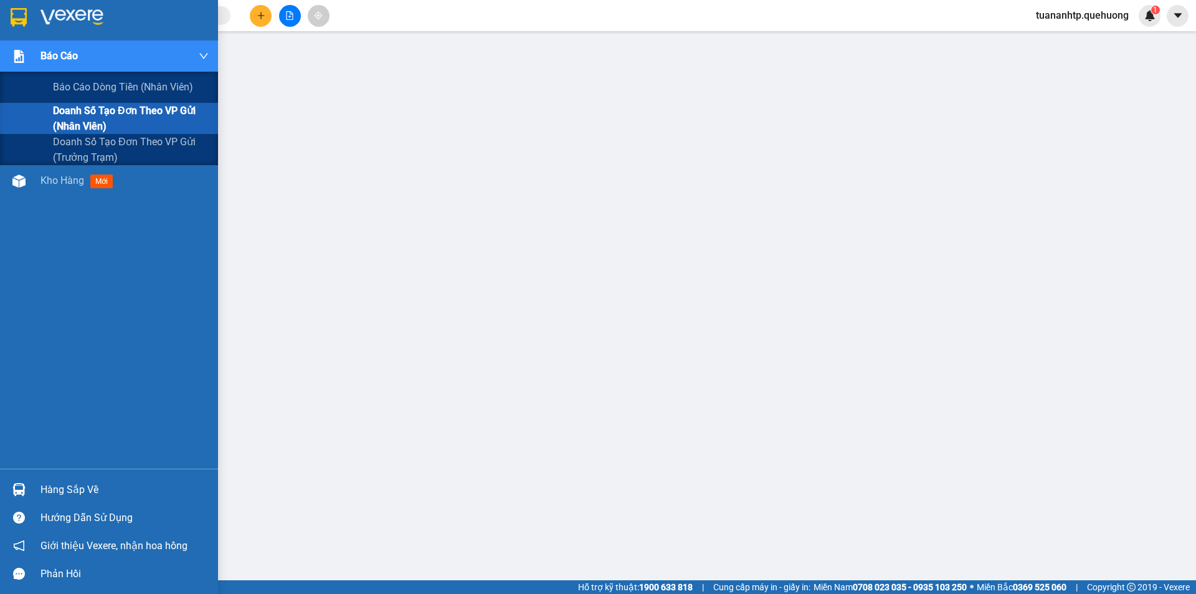
scroll to position [24, 0]
